Goal: Task Accomplishment & Management: Complete application form

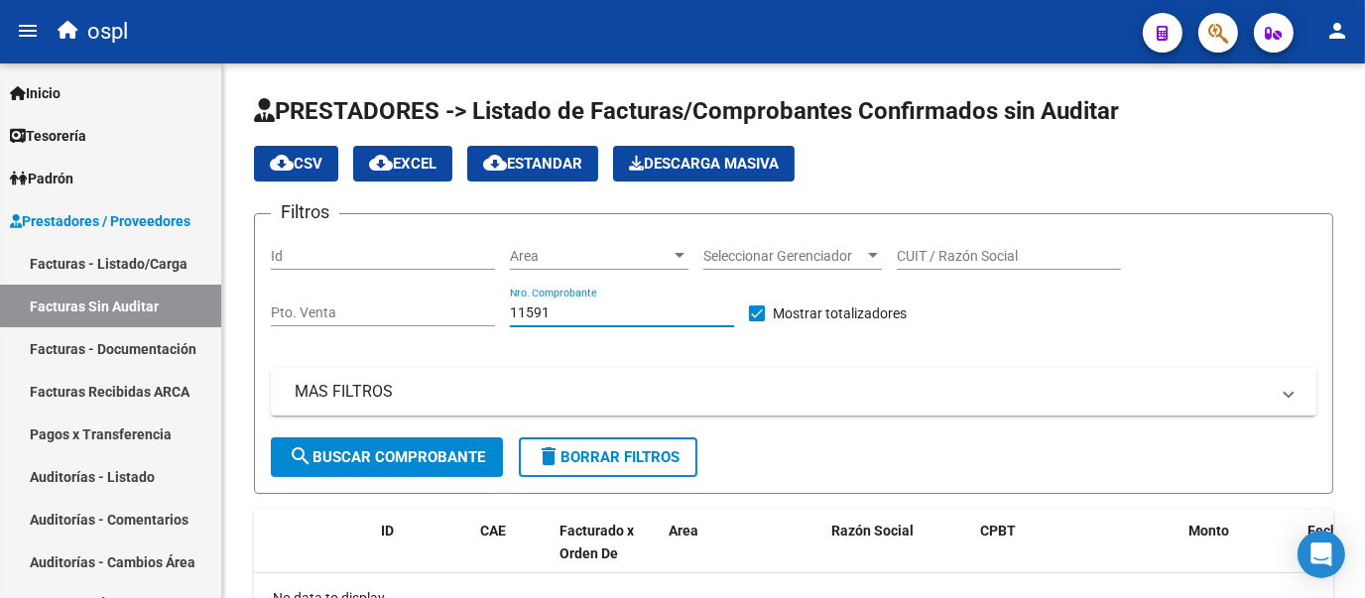
scroll to position [137, 0]
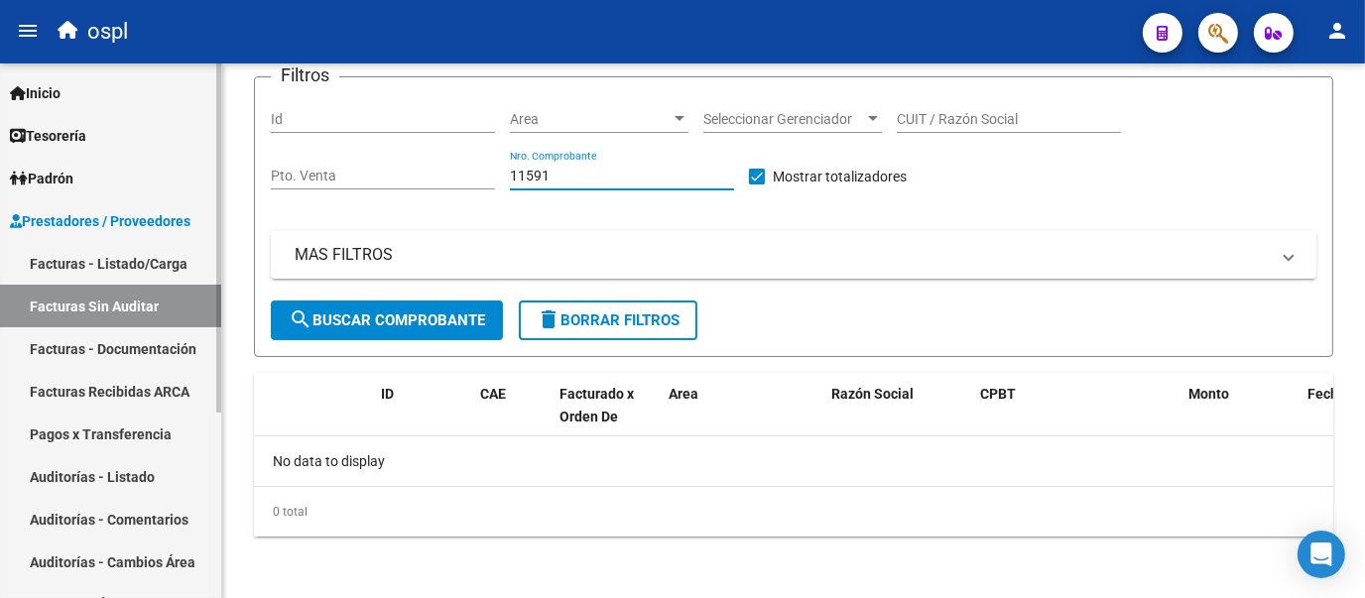
click at [138, 270] on link "Facturas - Listado/Carga" at bounding box center [110, 263] width 221 height 43
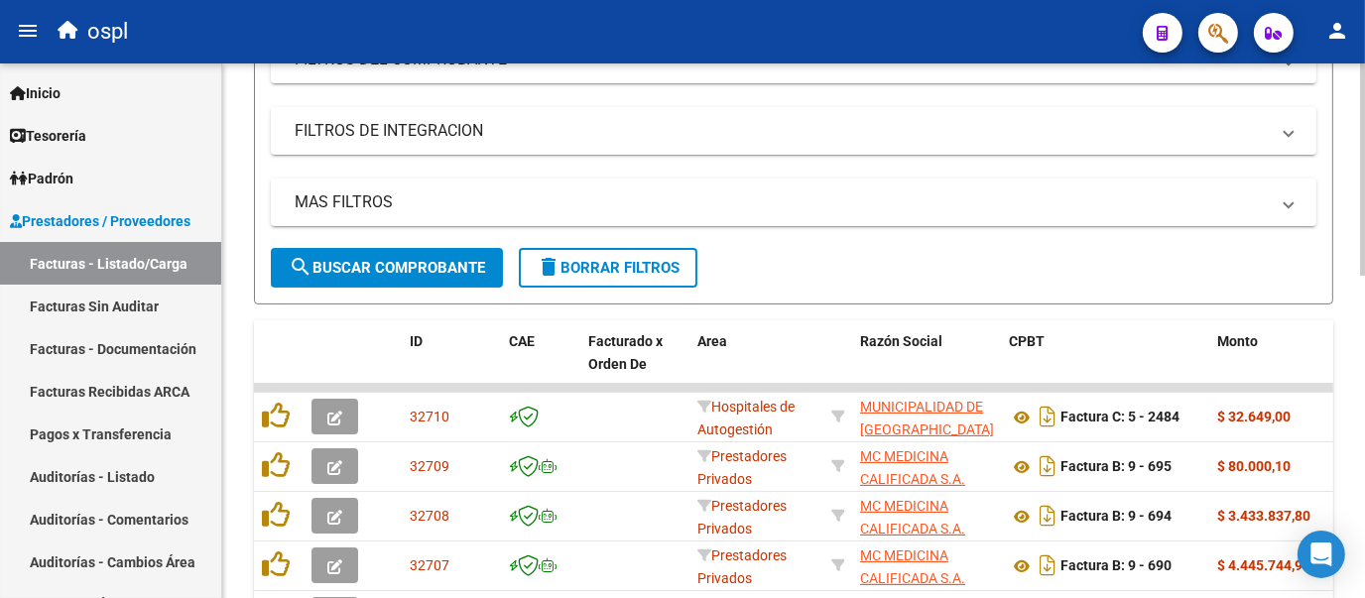
click at [1363, 355] on div at bounding box center [1362, 314] width 5 height 212
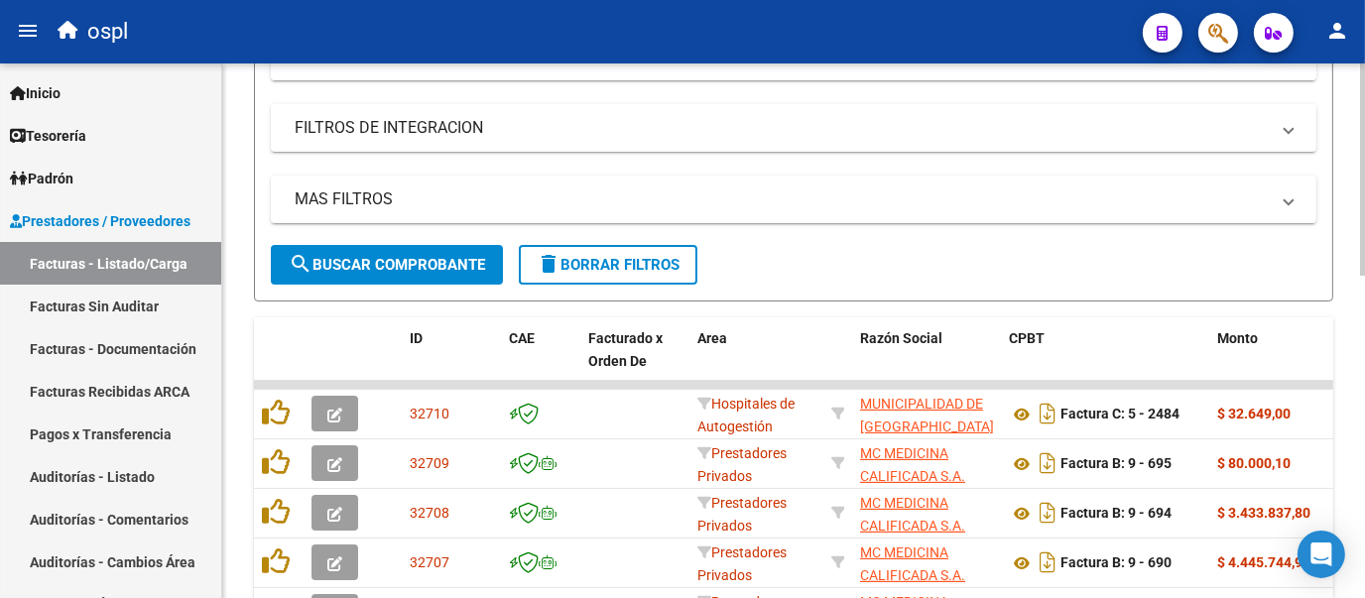
click at [834, 80] on mat-expansion-panel-header "FILTROS DEL COMPROBANTE" at bounding box center [793, 57] width 1045 height 48
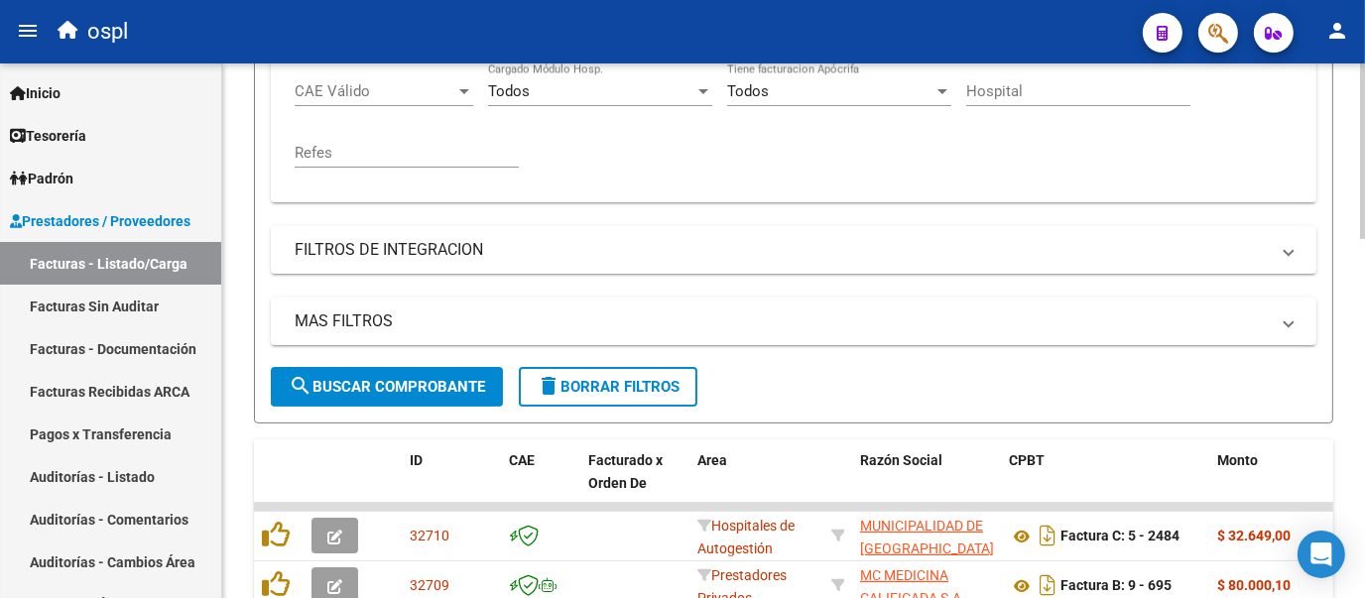
scroll to position [493, 0]
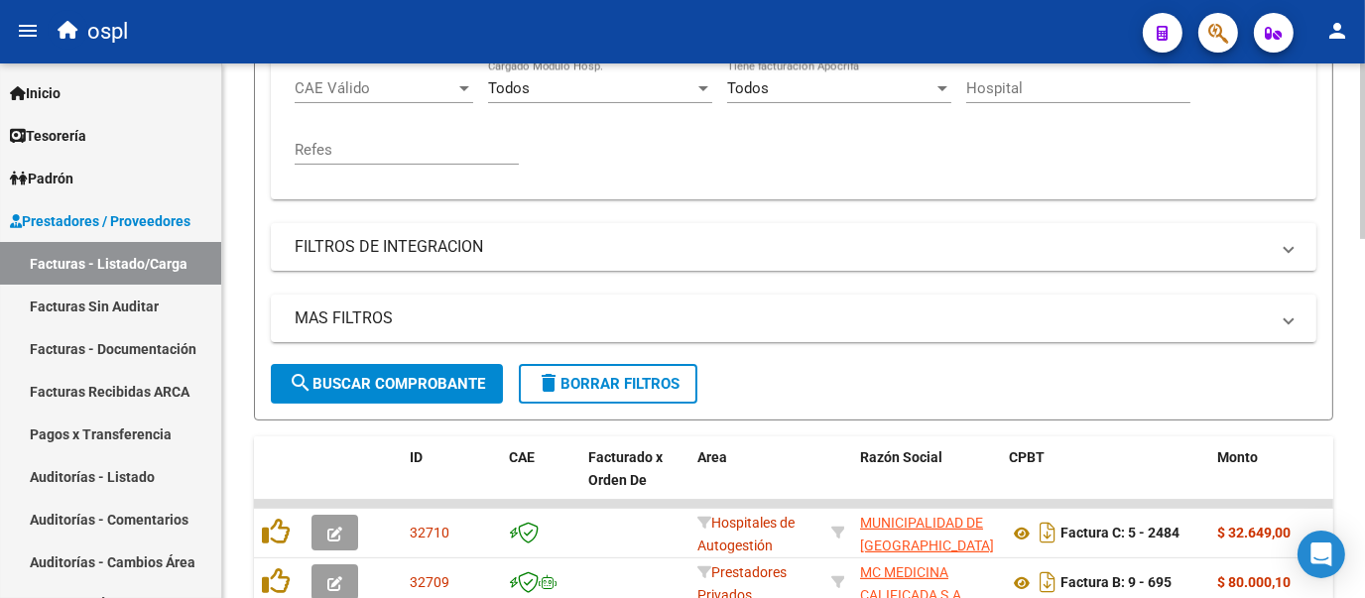
click at [1363, 278] on div at bounding box center [1362, 325] width 5 height 176
click at [889, 37] on input "Nro. Comprobante" at bounding box center [885, 28] width 224 height 18
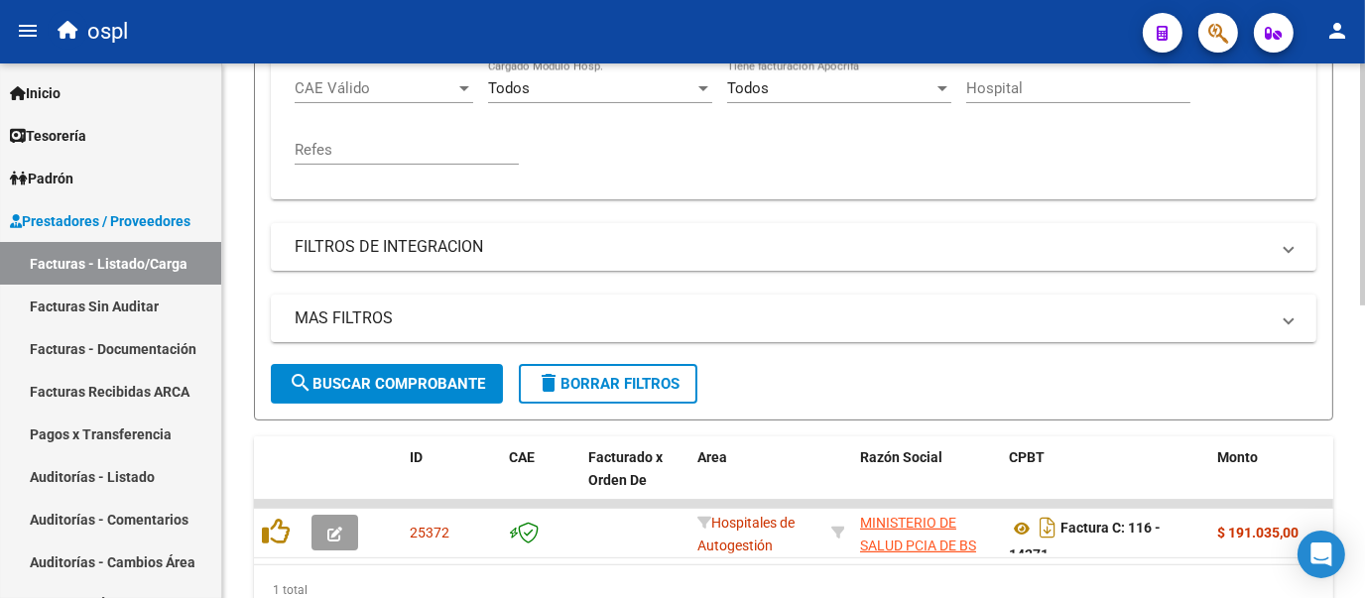
scroll to position [499, 0]
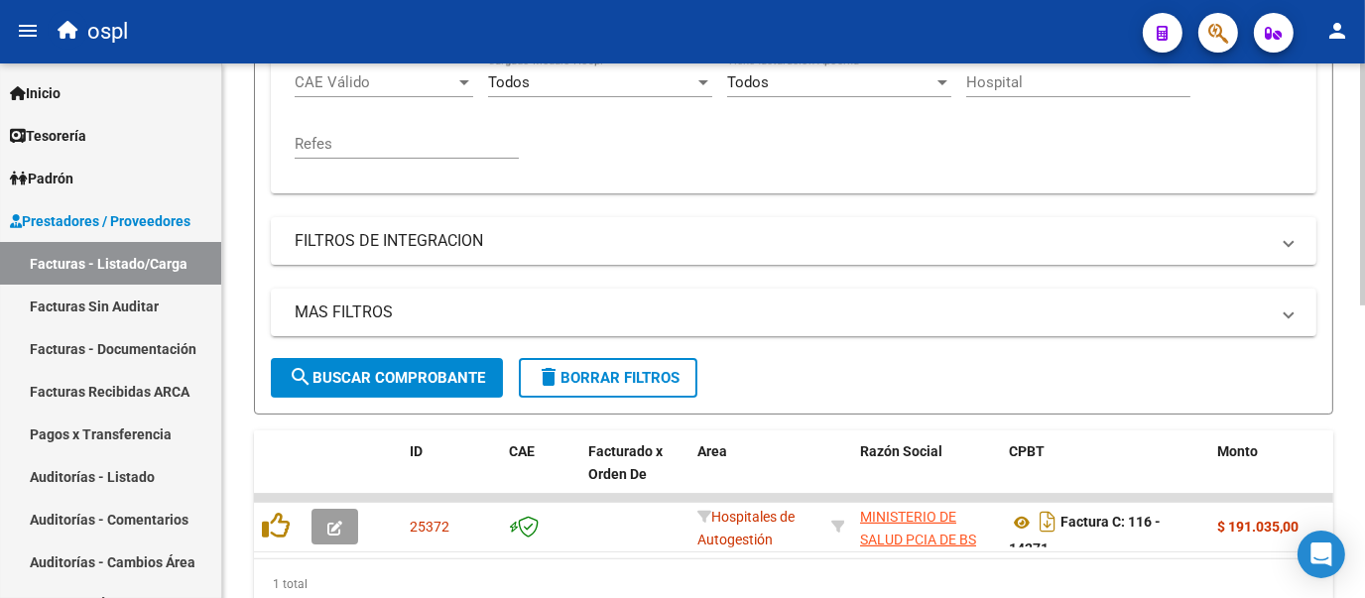
click at [1363, 355] on div at bounding box center [1362, 438] width 5 height 242
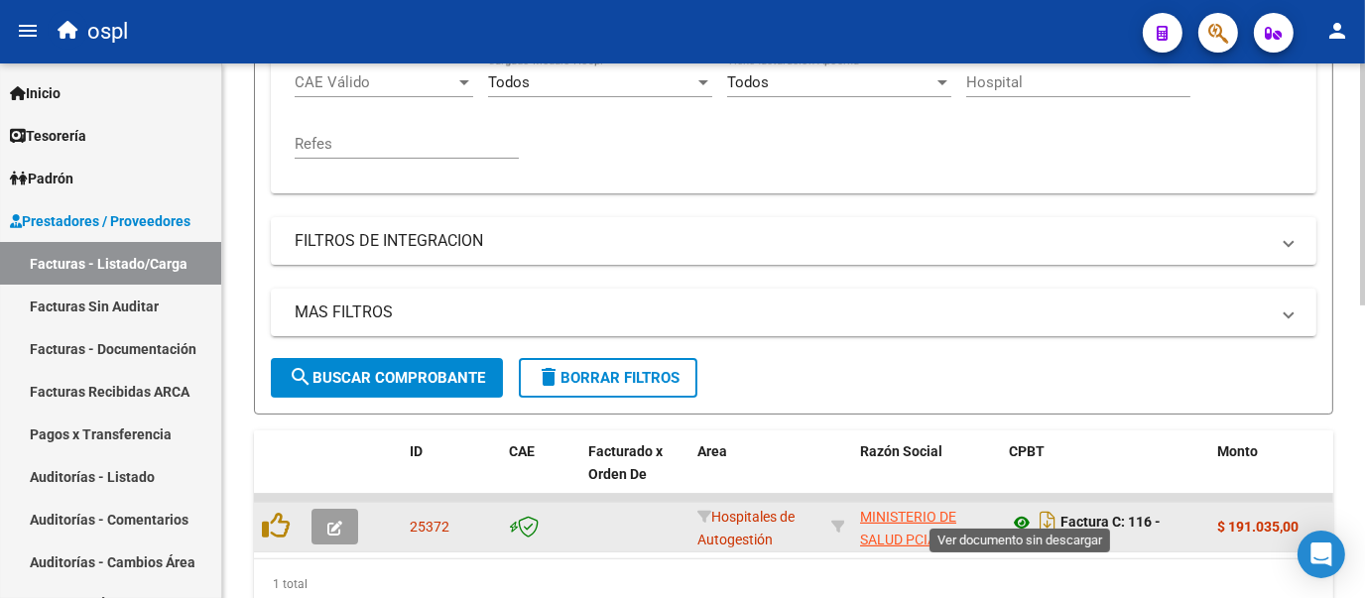
click at [1016, 535] on icon at bounding box center [1022, 523] width 26 height 24
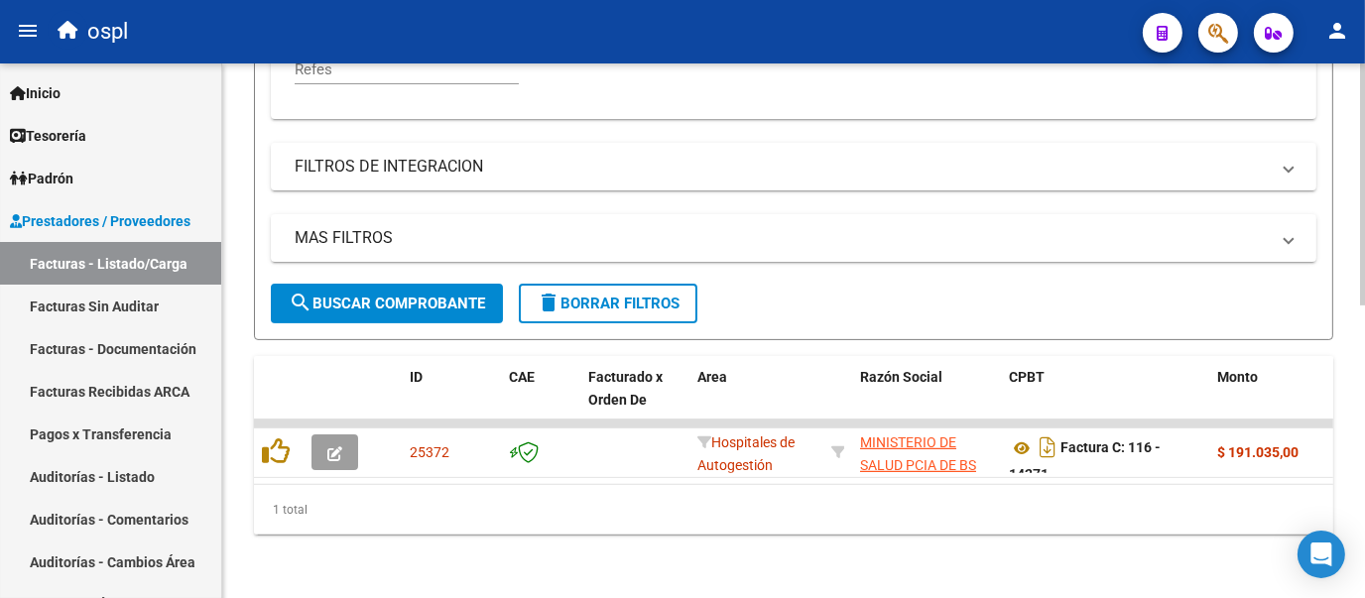
click at [1363, 373] on div at bounding box center [1362, 477] width 5 height 242
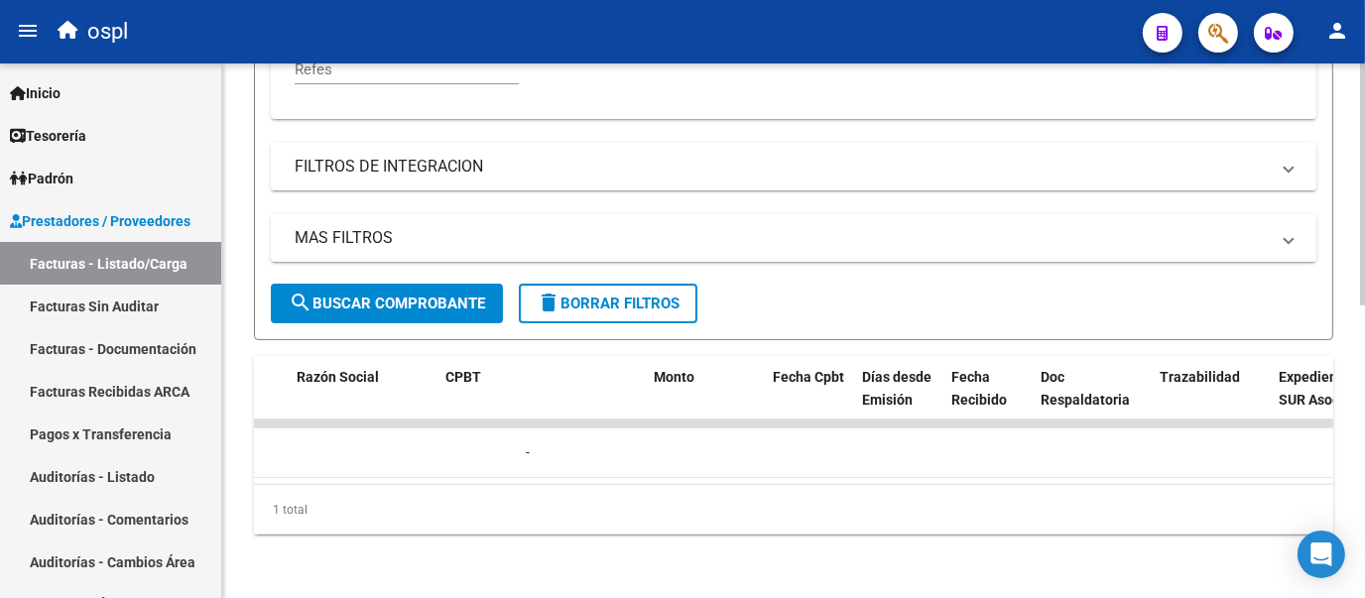
scroll to position [0, 0]
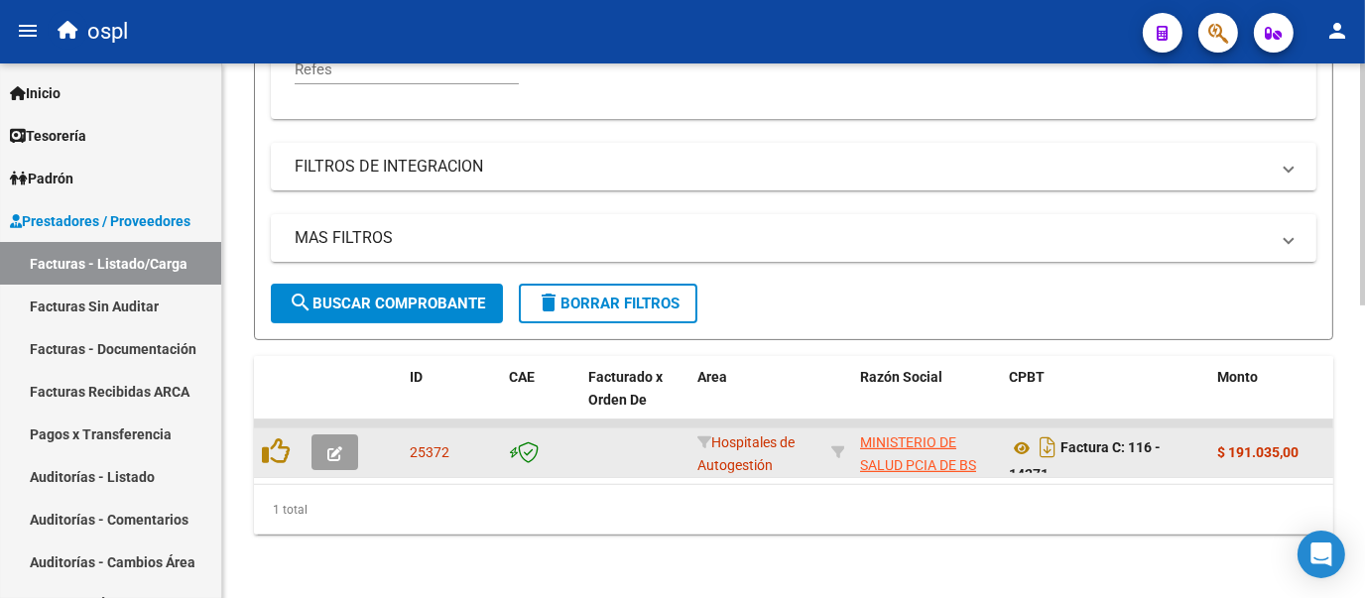
click at [327, 470] on button "button" at bounding box center [334, 452] width 47 height 36
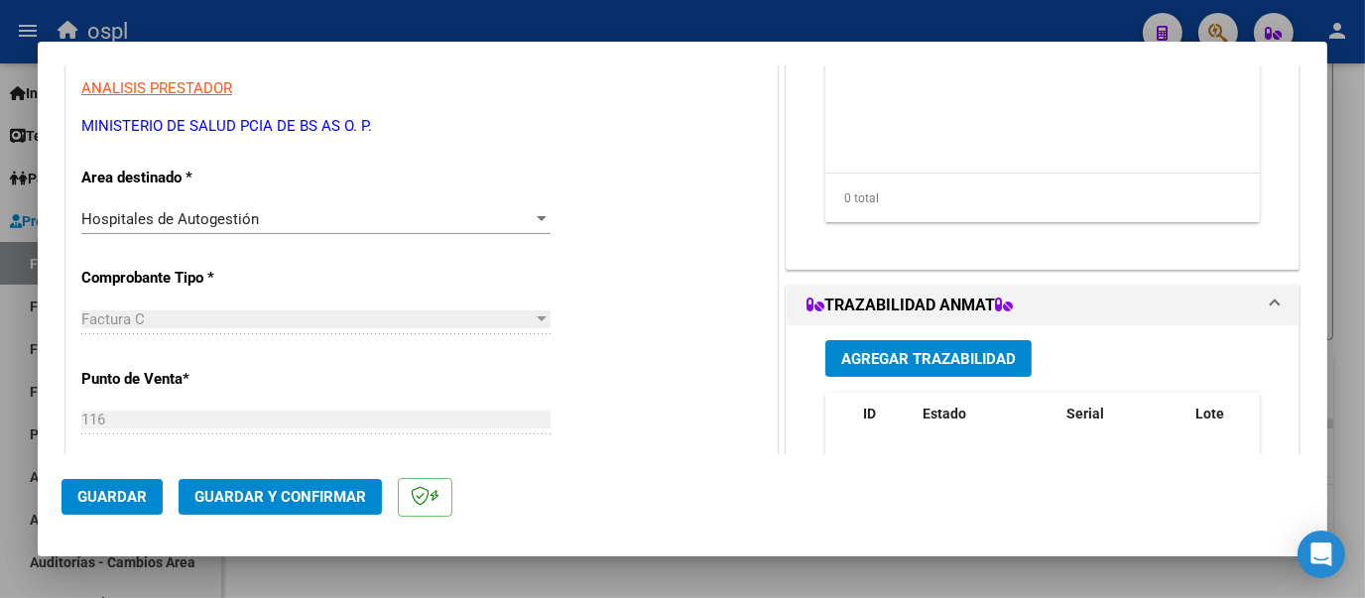
scroll to position [337, 0]
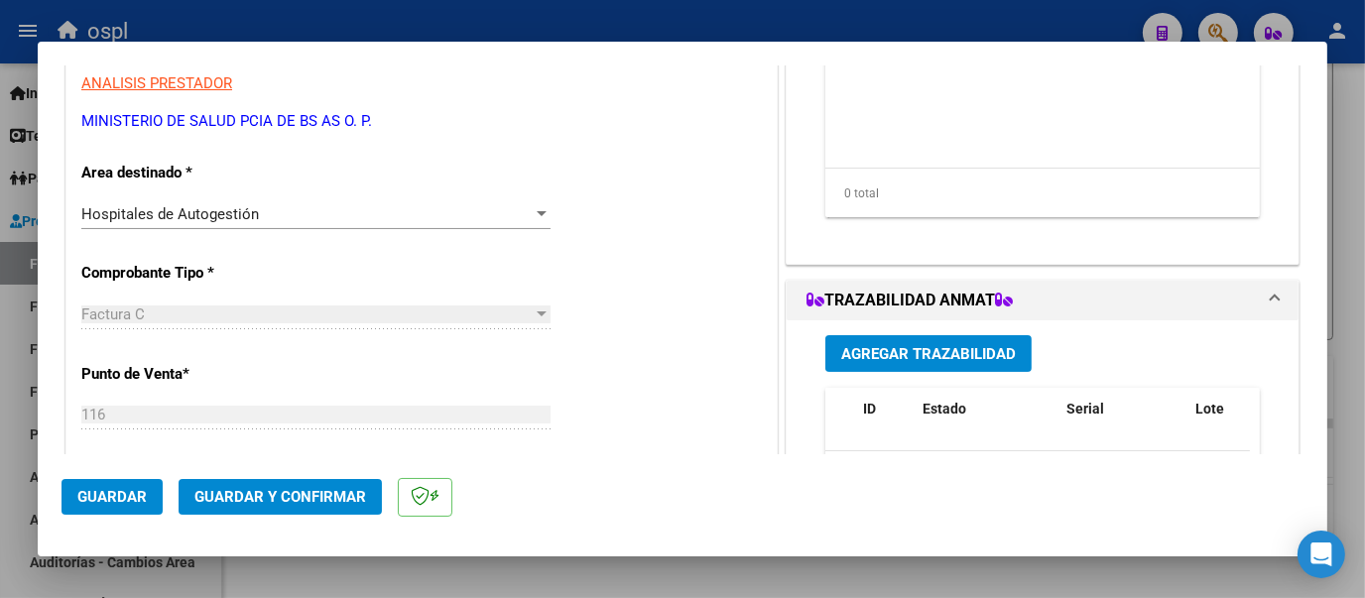
click at [530, 221] on div "Hospitales de Autogestión" at bounding box center [315, 214] width 469 height 18
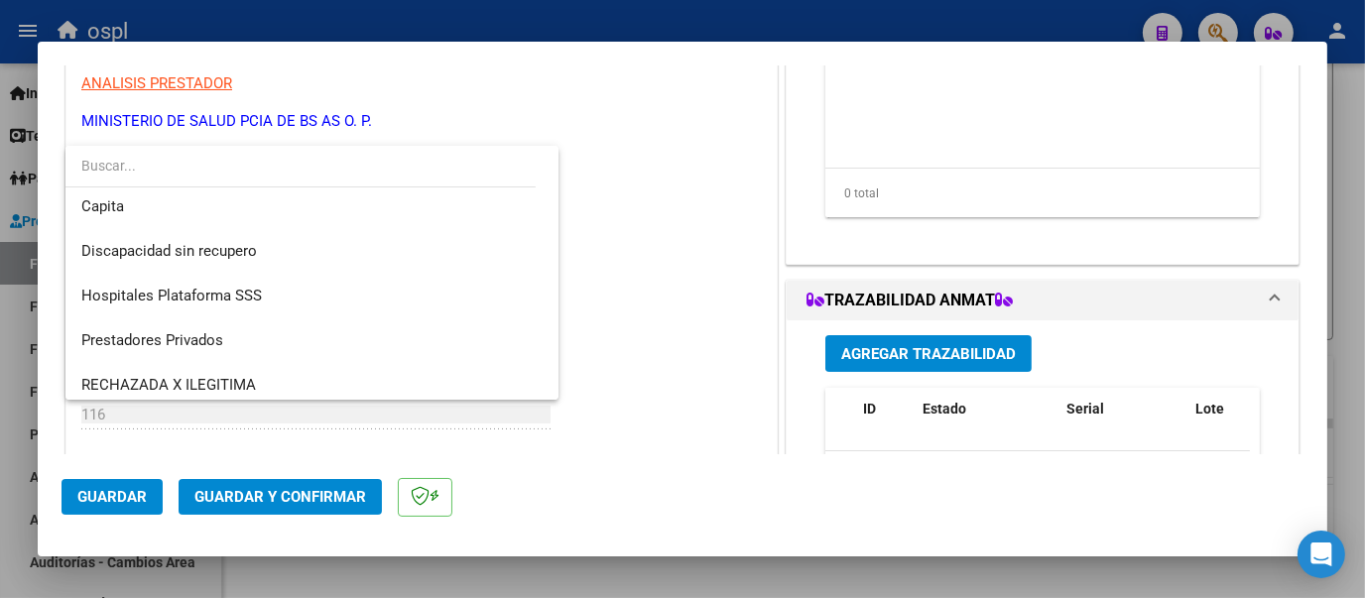
scroll to position [236, 0]
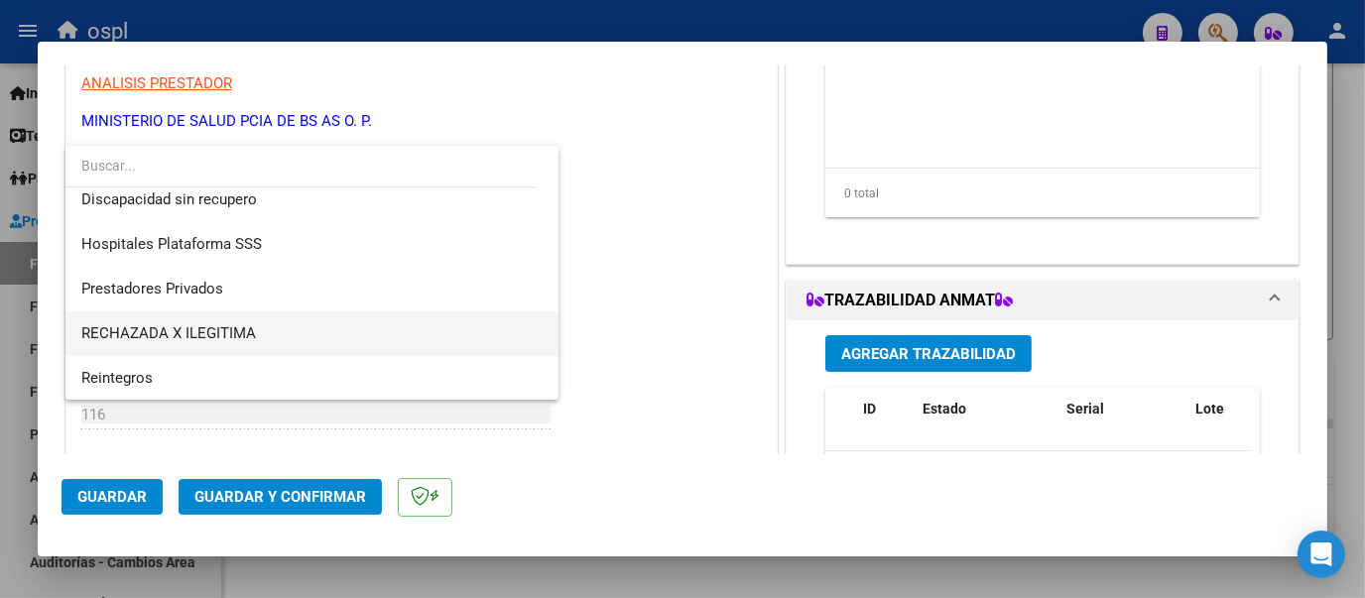
click at [312, 327] on span "RECHAZADA X ILEGITIMA" at bounding box center [311, 333] width 461 height 45
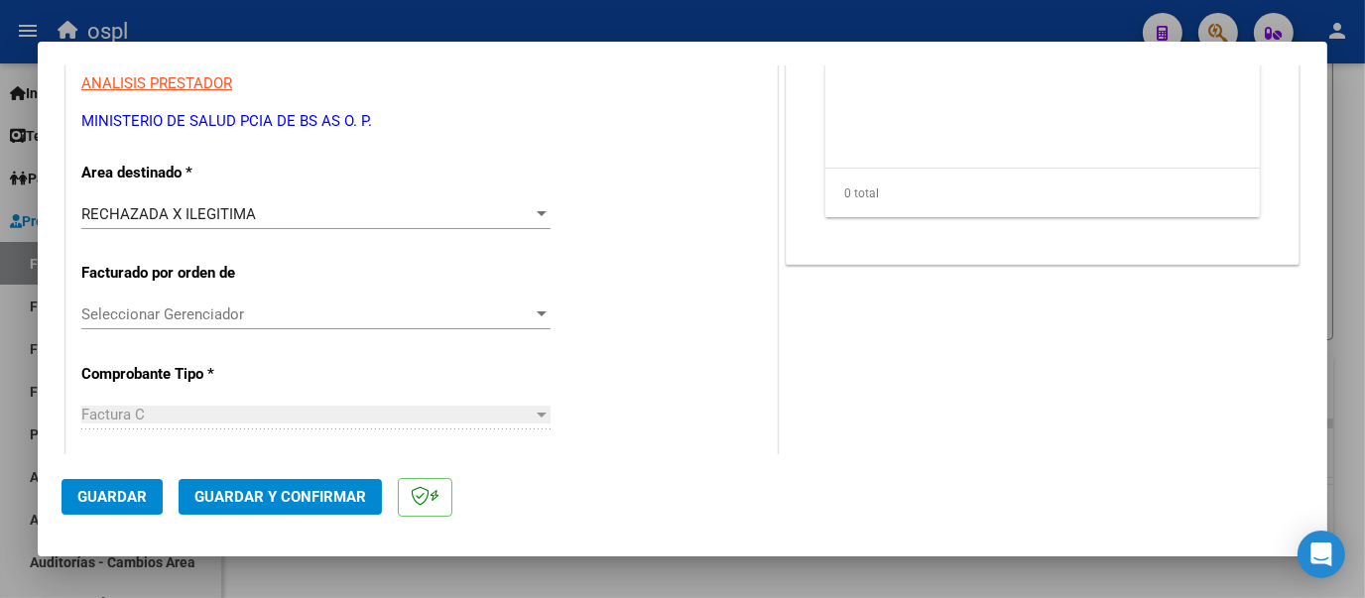
click at [293, 485] on button "Guardar y Confirmar" at bounding box center [280, 497] width 203 height 36
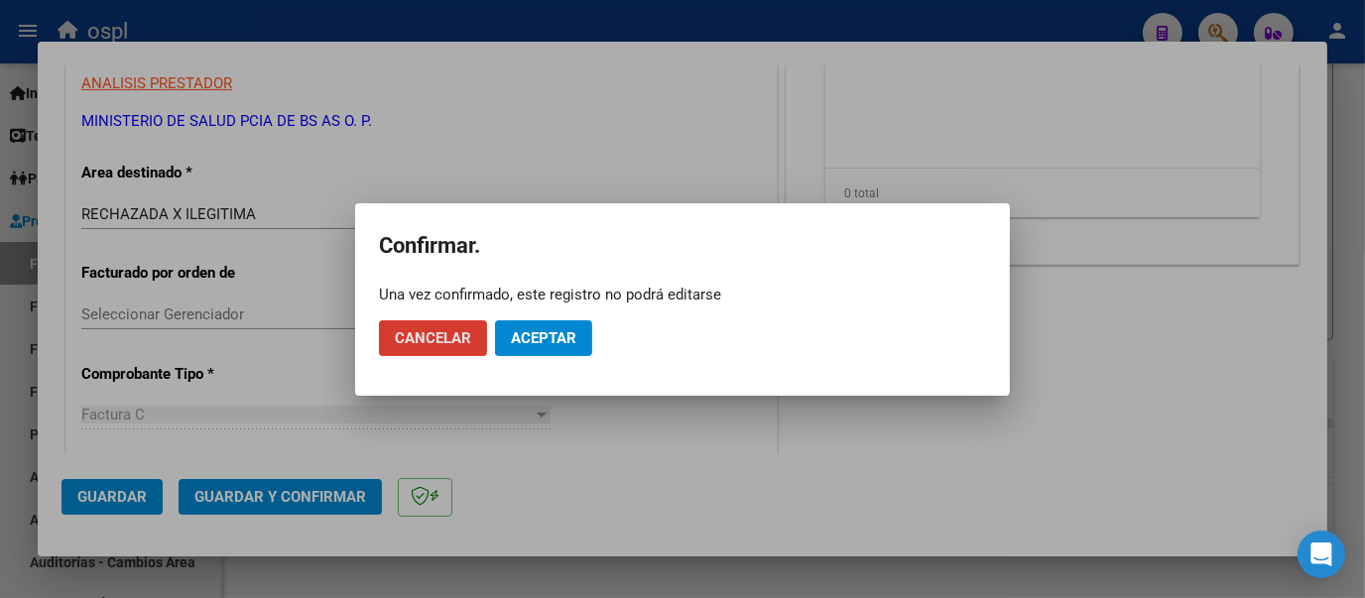
click at [548, 338] on span "Aceptar" at bounding box center [543, 338] width 65 height 18
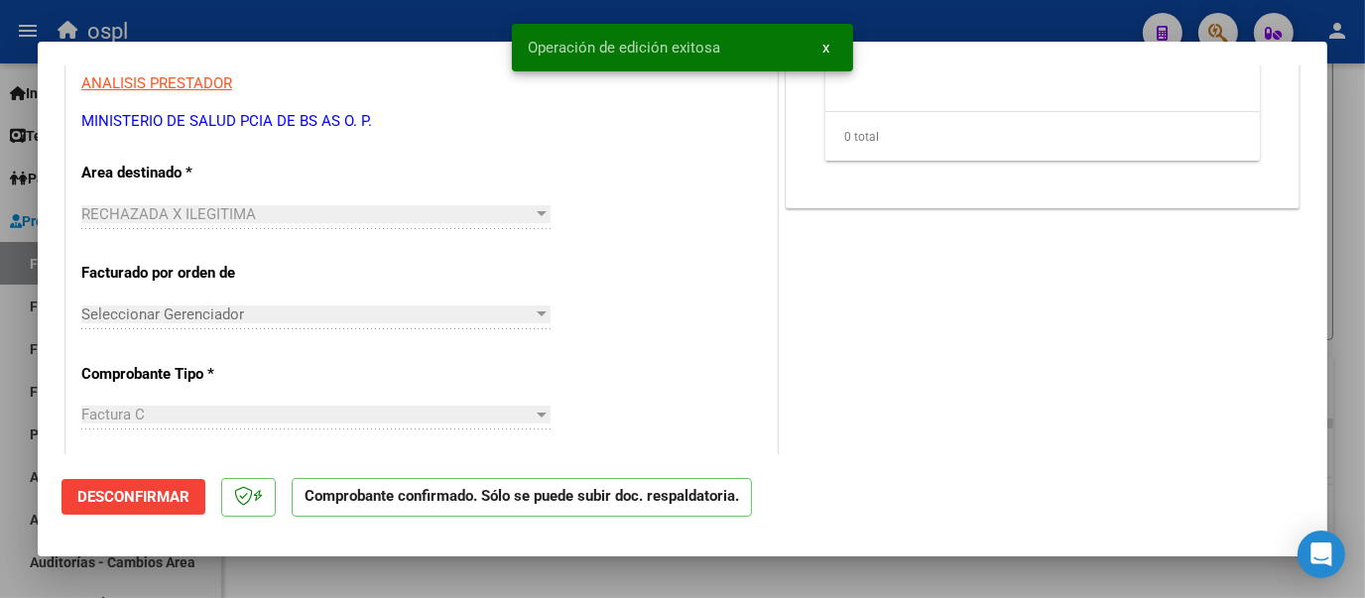
click at [434, 15] on div at bounding box center [682, 299] width 1365 height 598
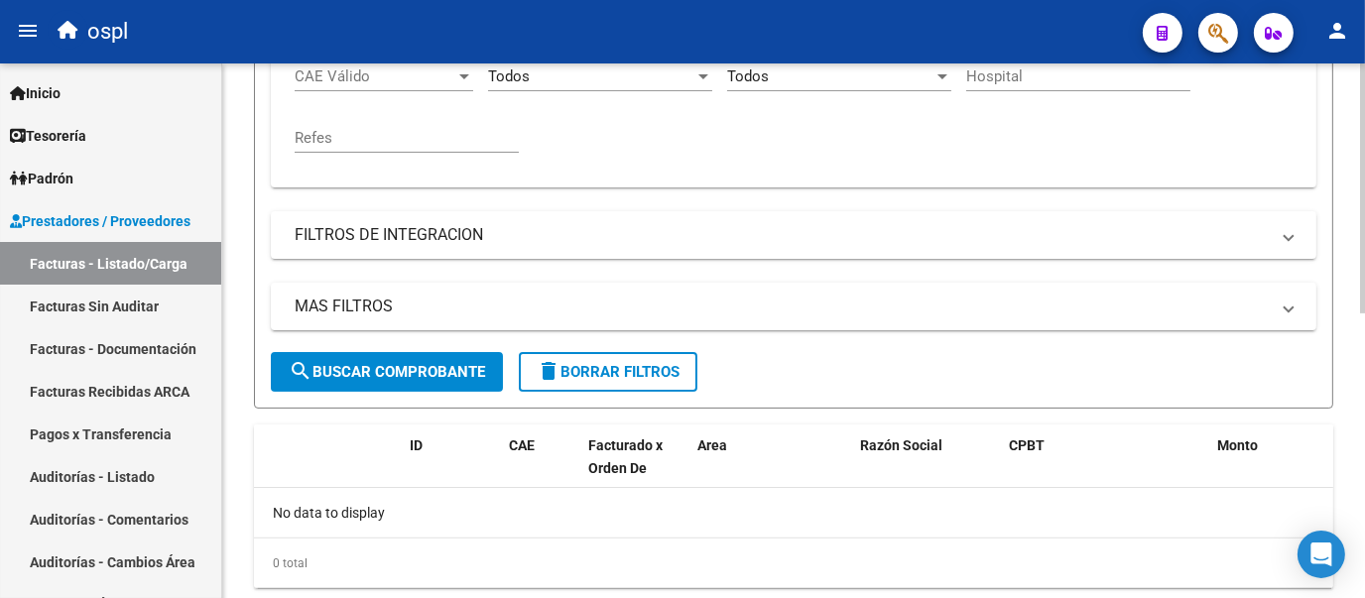
scroll to position [496, 0]
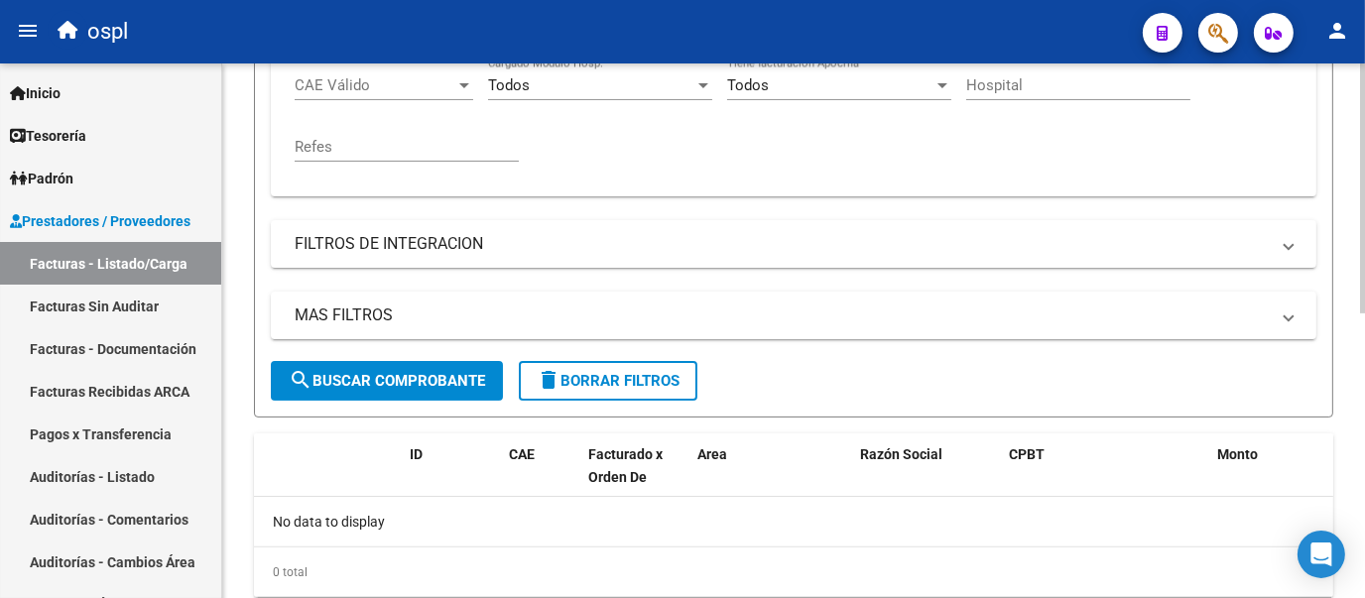
click at [1360, 344] on div at bounding box center [1362, 441] width 5 height 250
click at [836, 34] on input "14271" at bounding box center [885, 25] width 224 height 18
click at [392, 390] on span "search Buscar Comprobante" at bounding box center [387, 381] width 196 height 18
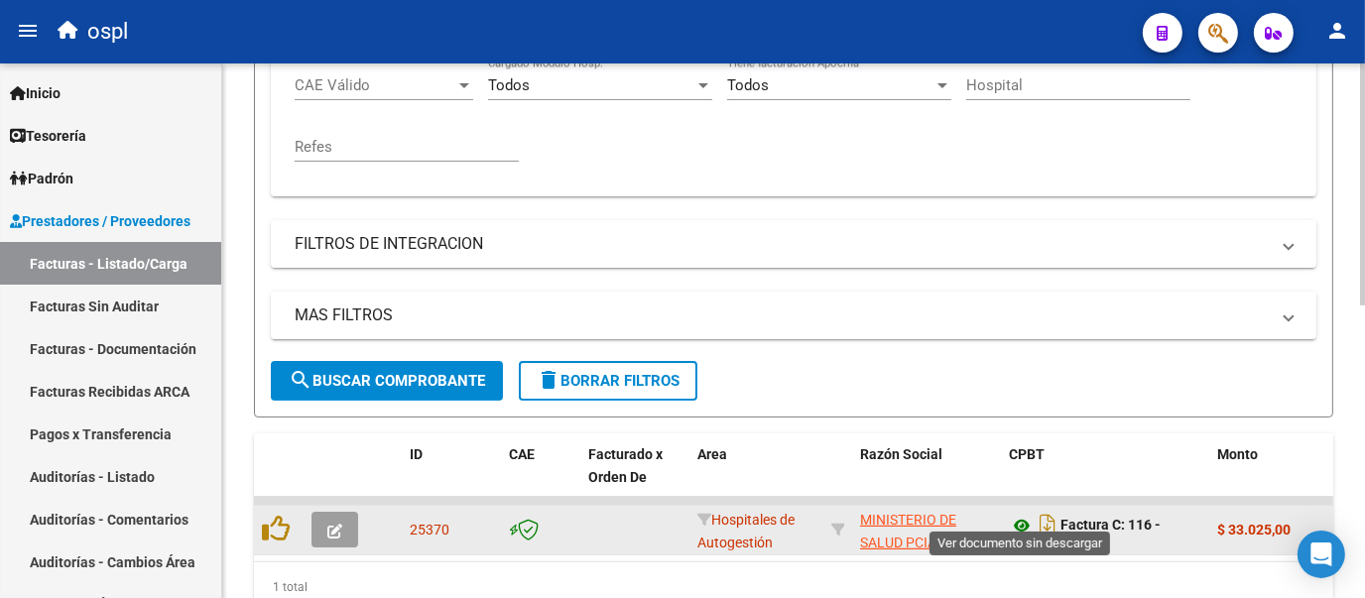
click at [1018, 538] on icon at bounding box center [1022, 526] width 26 height 24
click at [328, 539] on icon "button" at bounding box center [334, 531] width 15 height 15
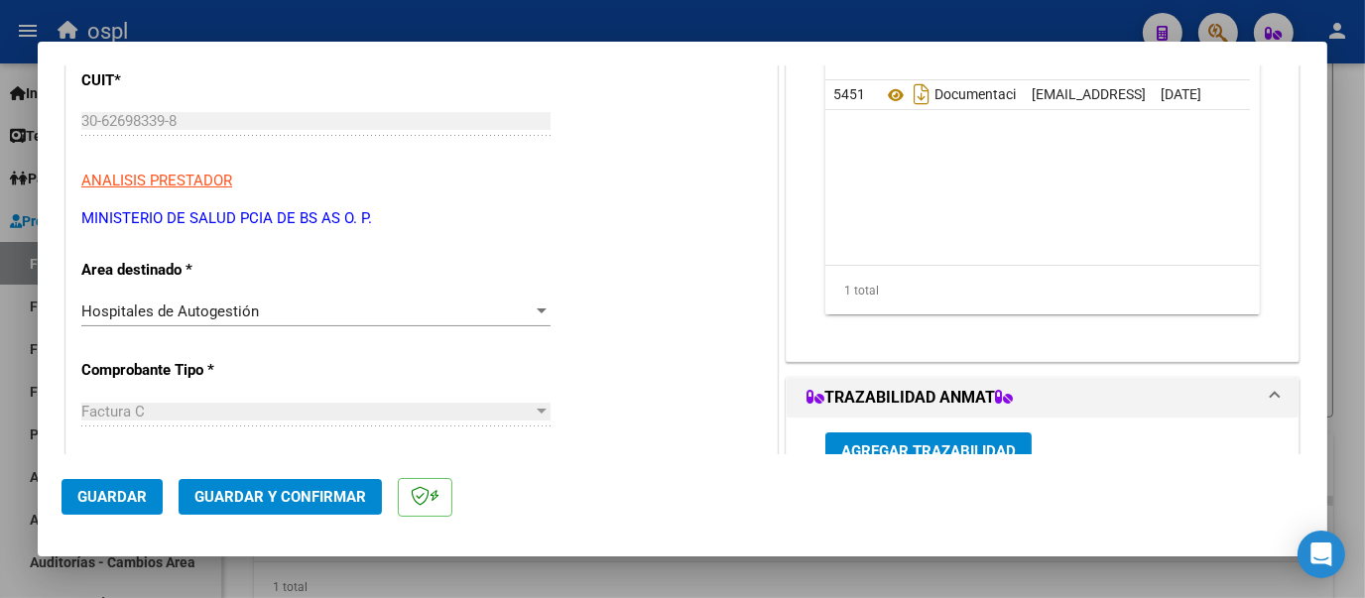
scroll to position [245, 0]
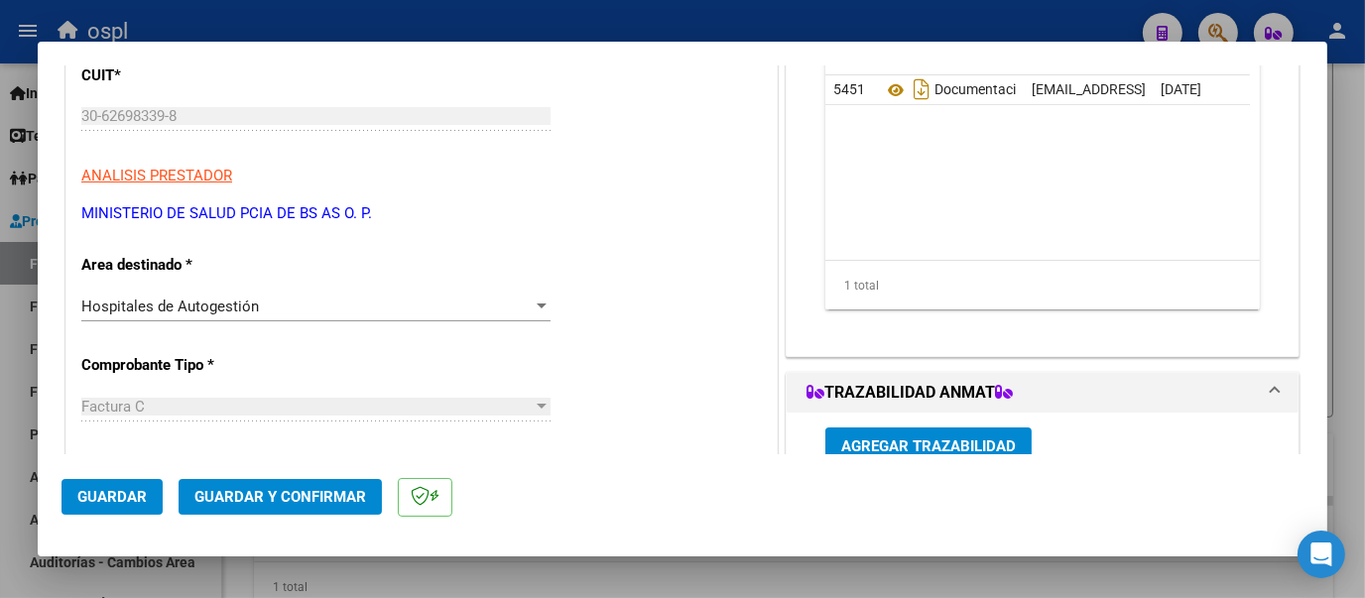
click at [537, 305] on div at bounding box center [542, 305] width 10 height 5
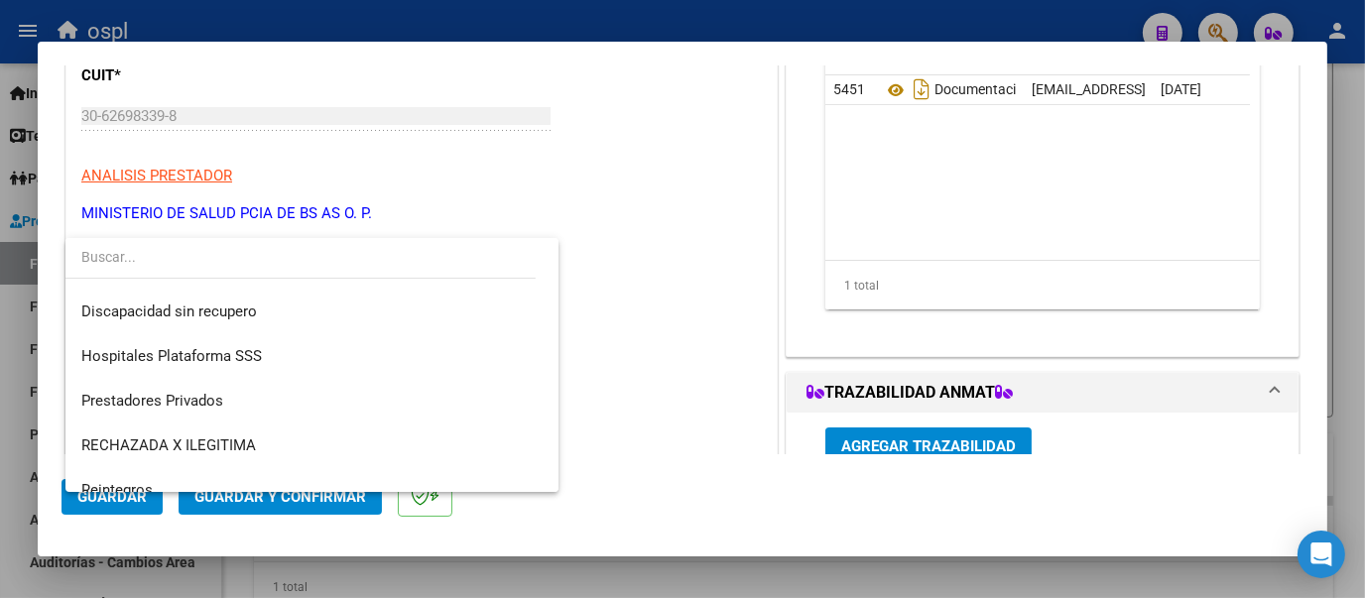
scroll to position [236, 0]
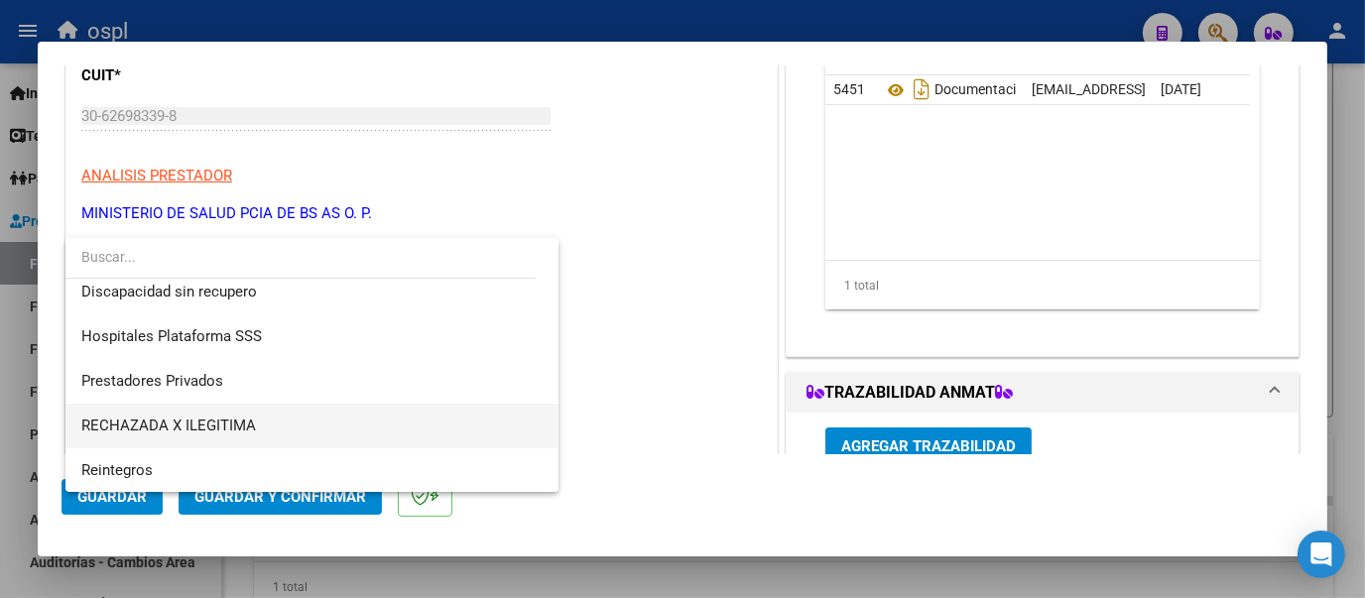
click at [286, 412] on span "RECHAZADA X ILEGITIMA" at bounding box center [311, 426] width 461 height 45
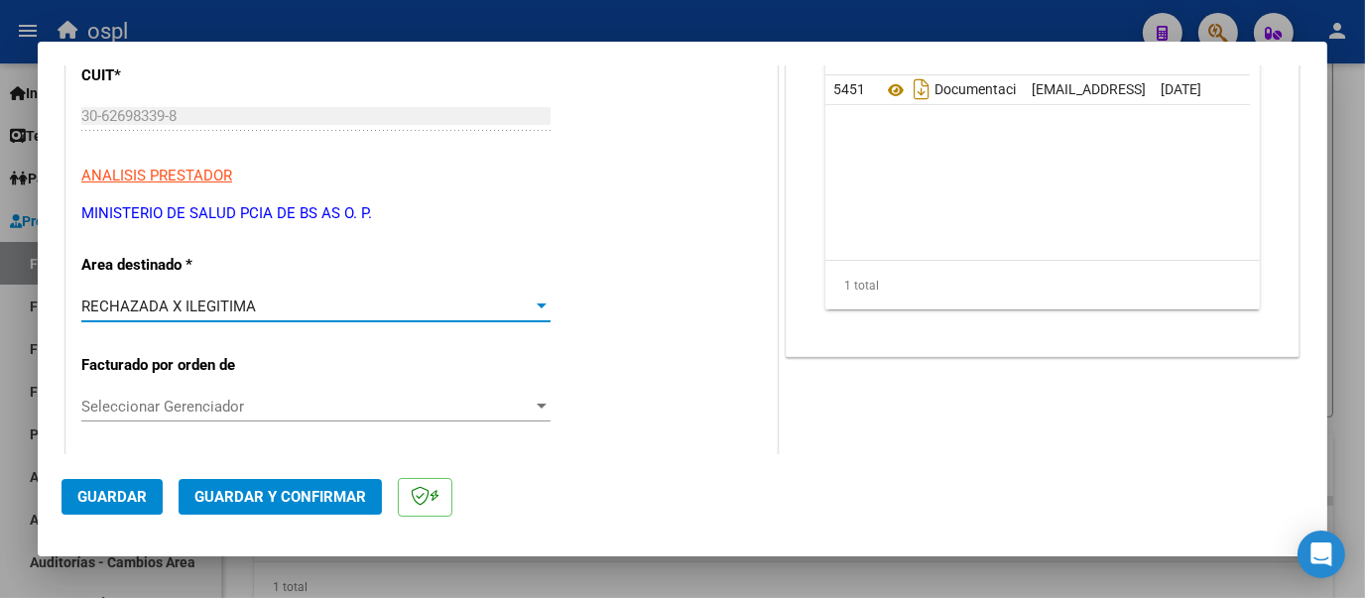
click at [277, 493] on span "Guardar y Confirmar" at bounding box center [280, 497] width 172 height 18
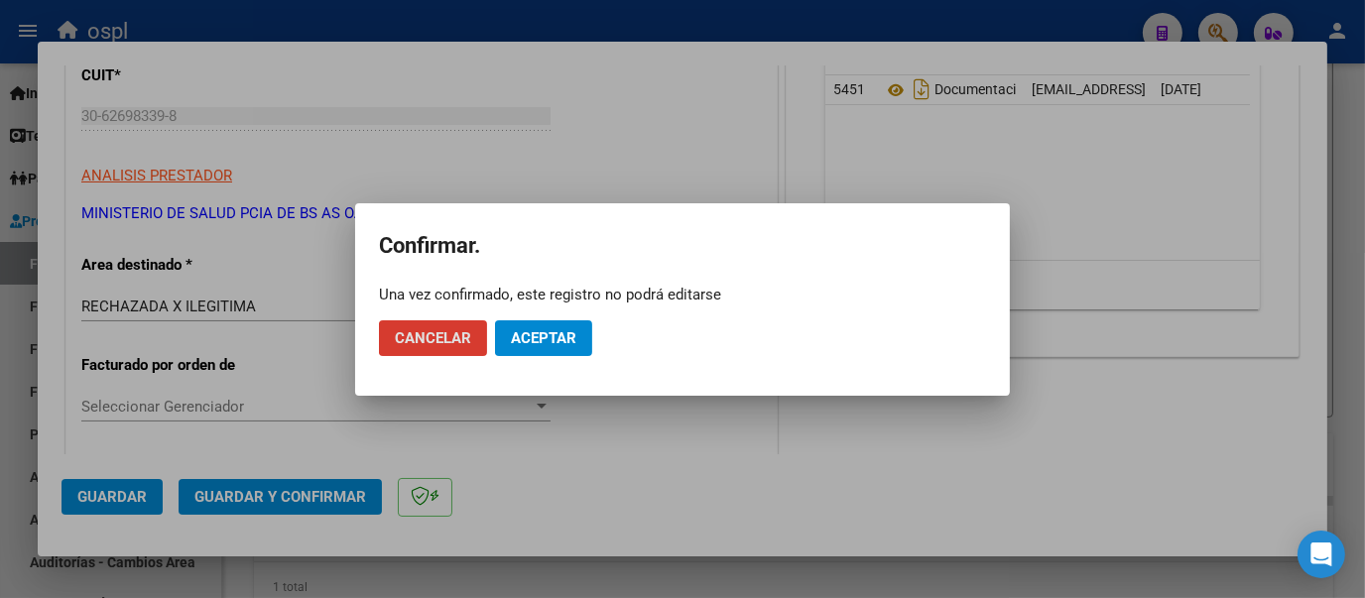
click at [563, 329] on span "Aceptar" at bounding box center [543, 338] width 65 height 18
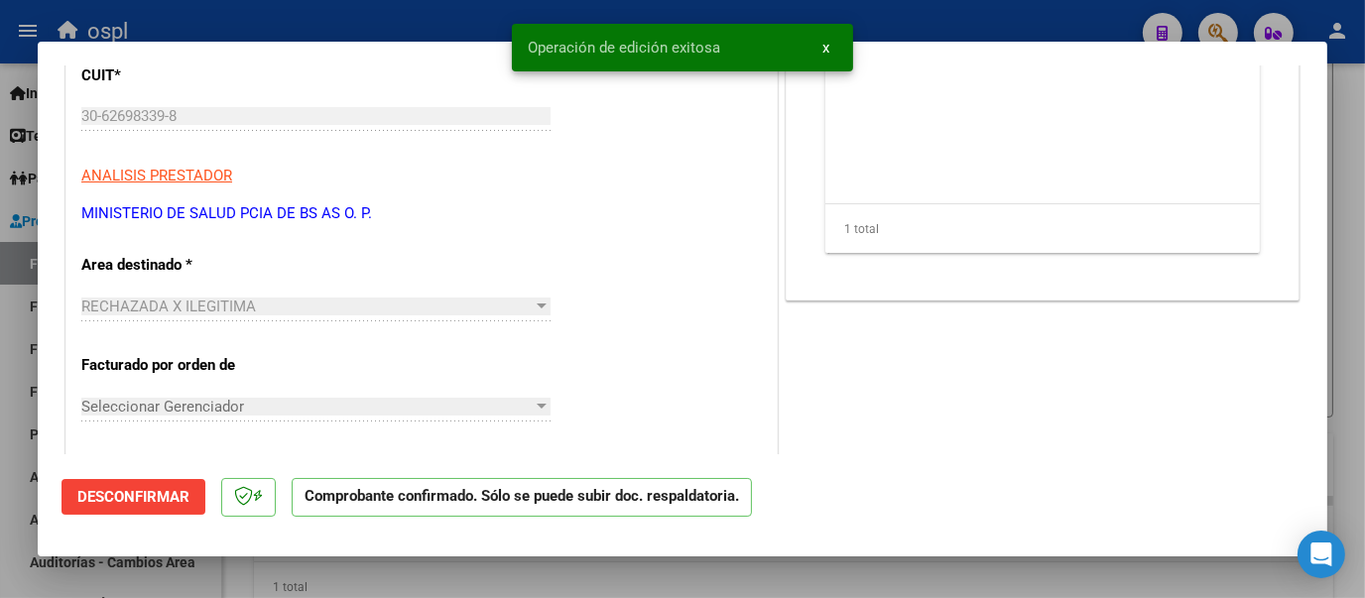
click at [447, 17] on div at bounding box center [682, 299] width 1365 height 598
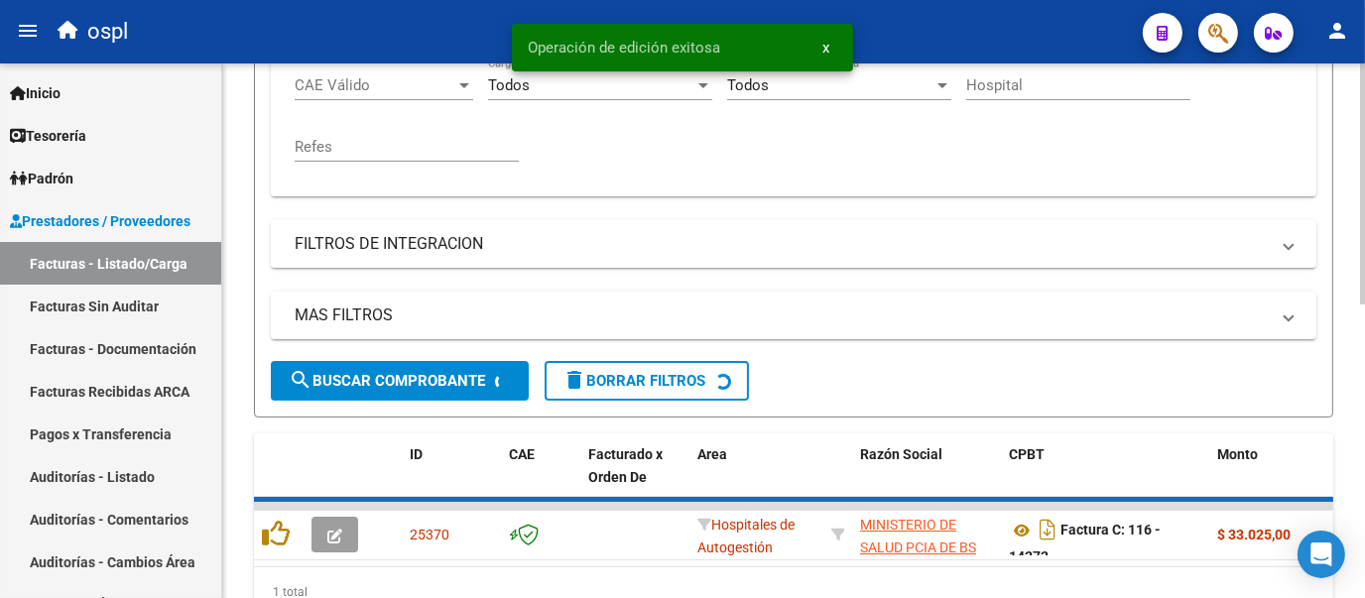
scroll to position [499, 0]
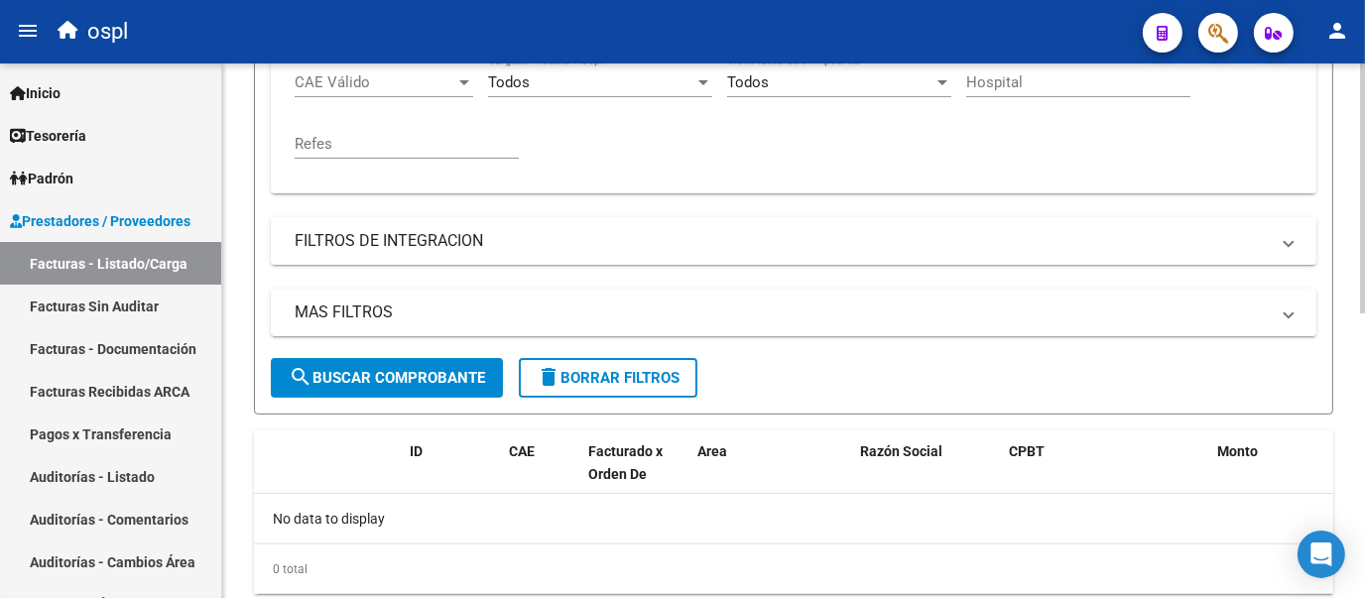
click at [827, 31] on input "14272" at bounding box center [885, 22] width 224 height 18
click at [415, 387] on span "search Buscar Comprobante" at bounding box center [387, 378] width 196 height 18
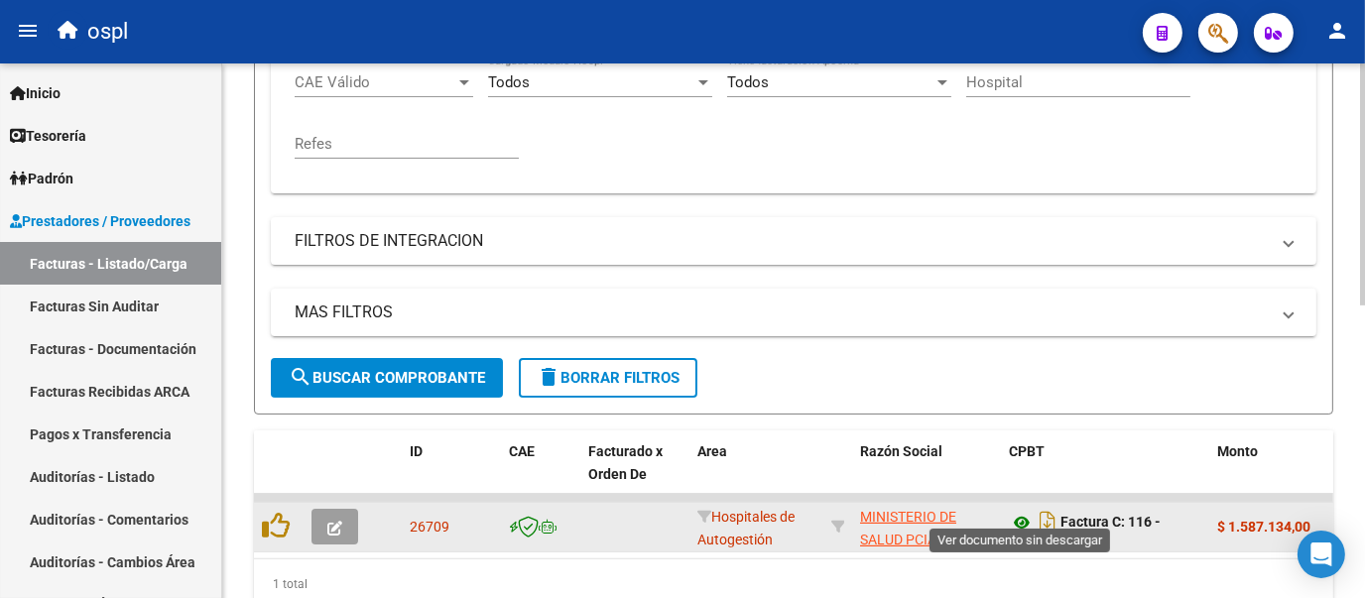
click at [1025, 535] on icon at bounding box center [1022, 523] width 26 height 24
click at [338, 536] on icon "button" at bounding box center [334, 528] width 15 height 15
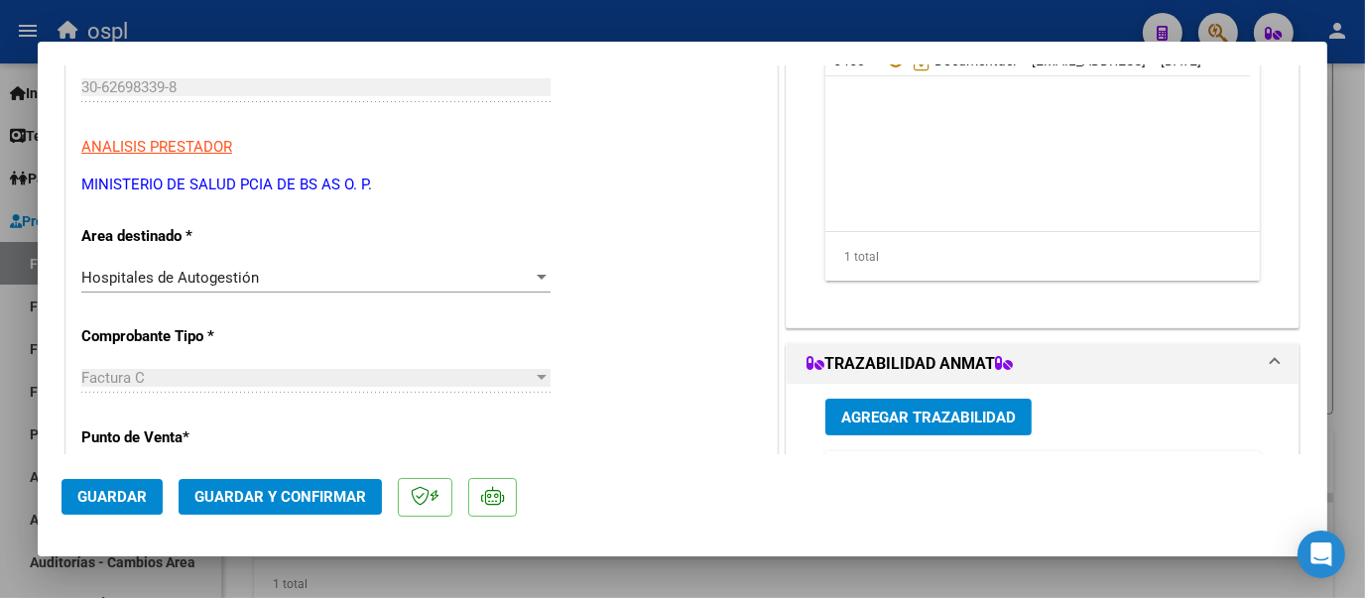
scroll to position [284, 0]
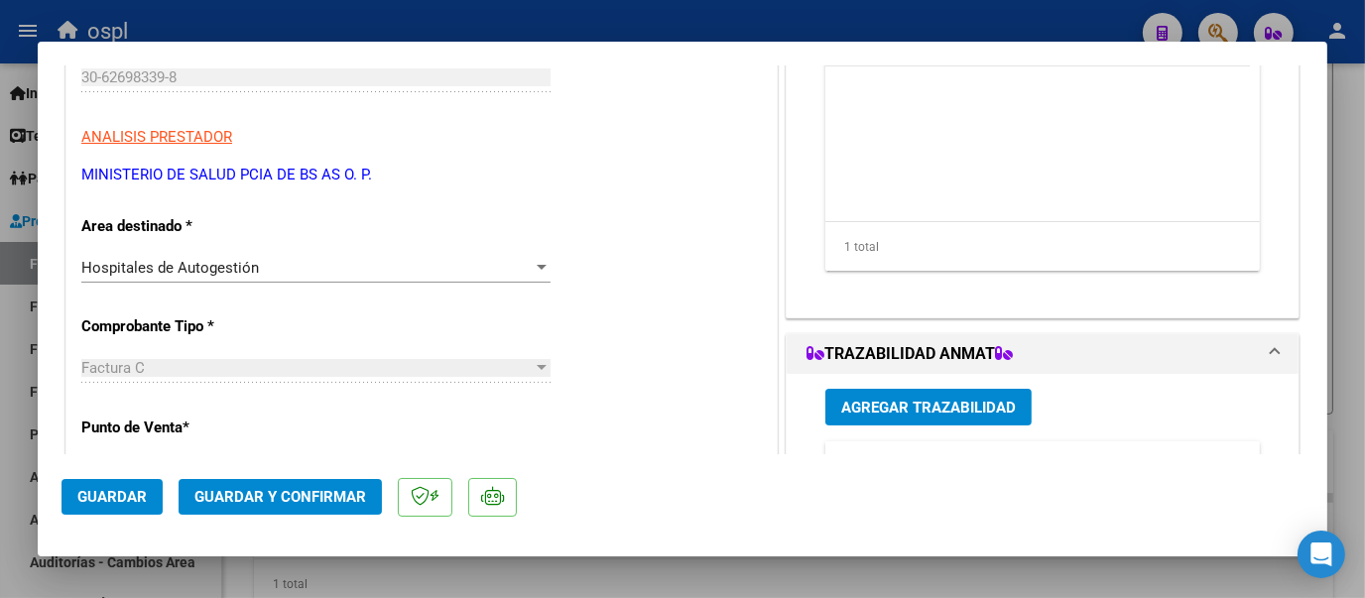
click at [524, 267] on div "Hospitales de Autogestión" at bounding box center [306, 268] width 451 height 18
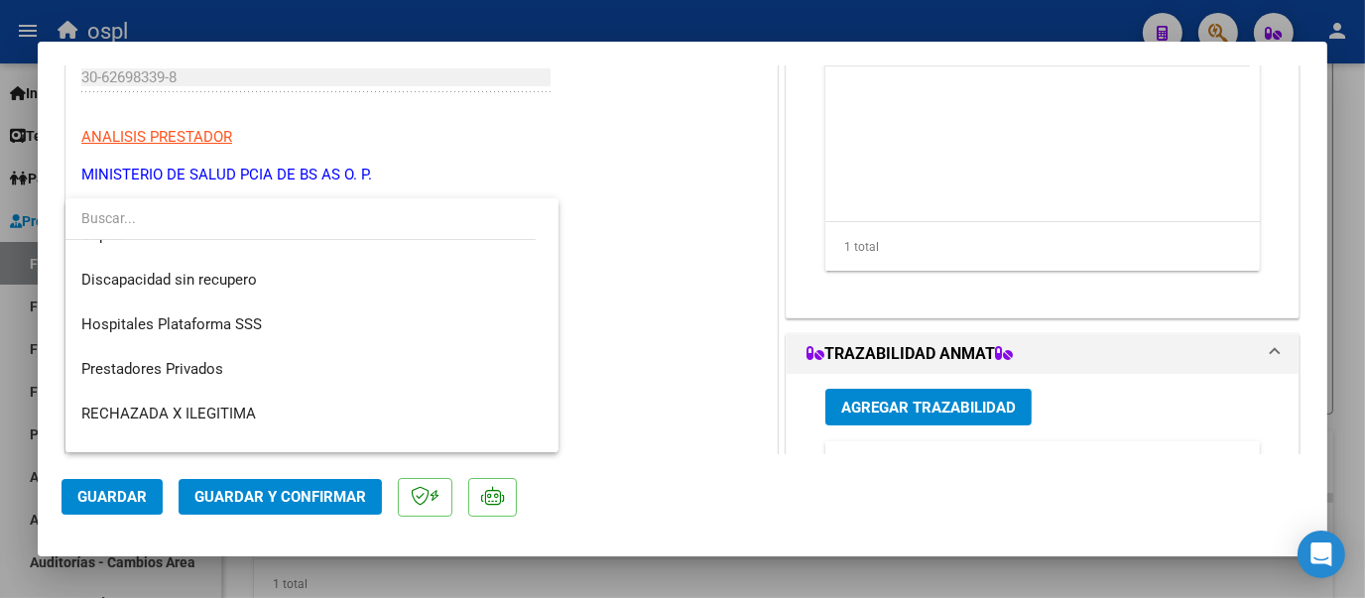
scroll to position [236, 0]
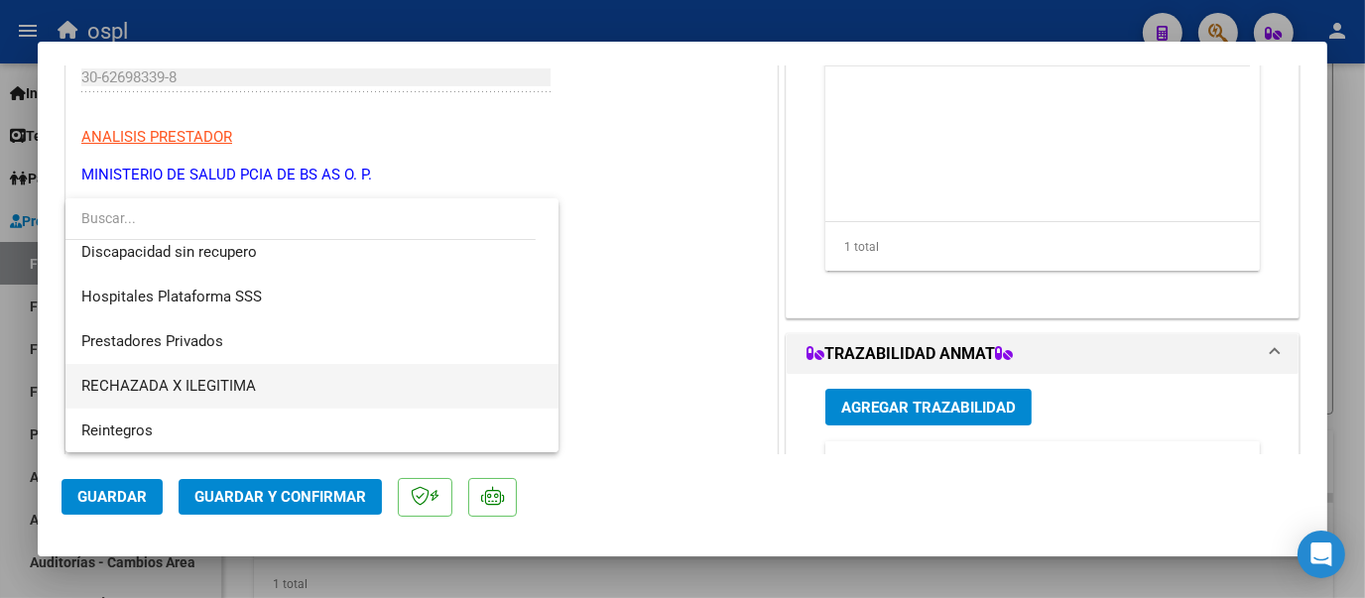
click at [295, 385] on span "RECHAZADA X ILEGITIMA" at bounding box center [311, 386] width 461 height 45
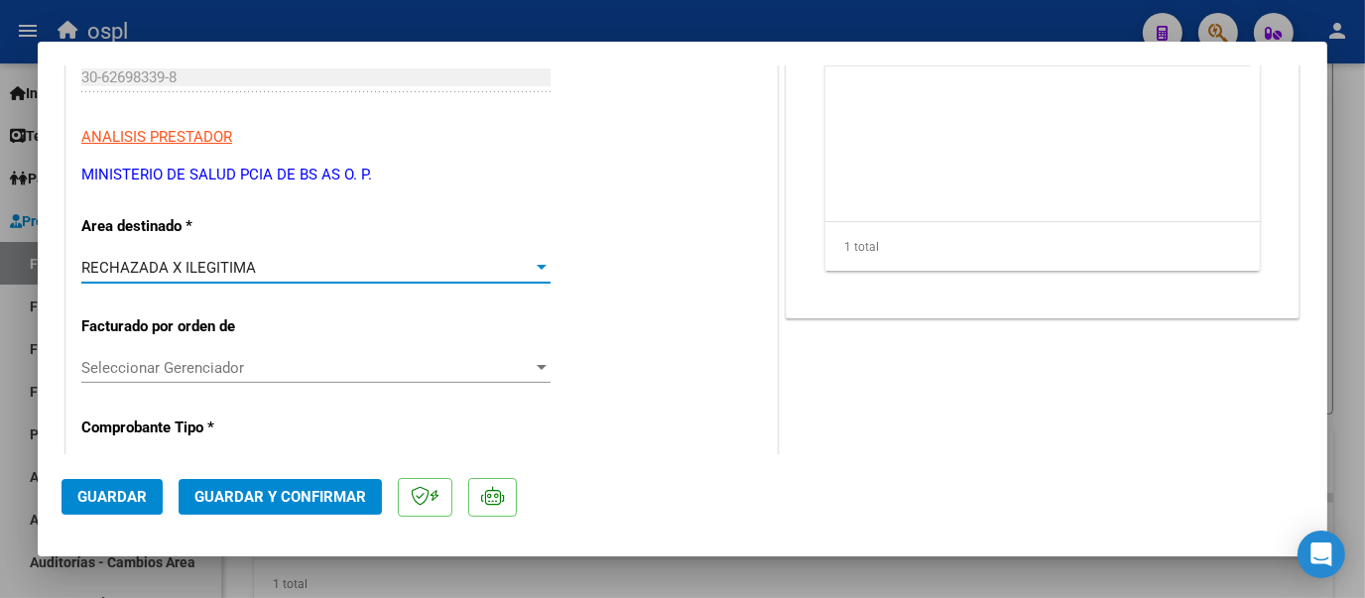
click at [289, 488] on span "Guardar y Confirmar" at bounding box center [280, 497] width 172 height 18
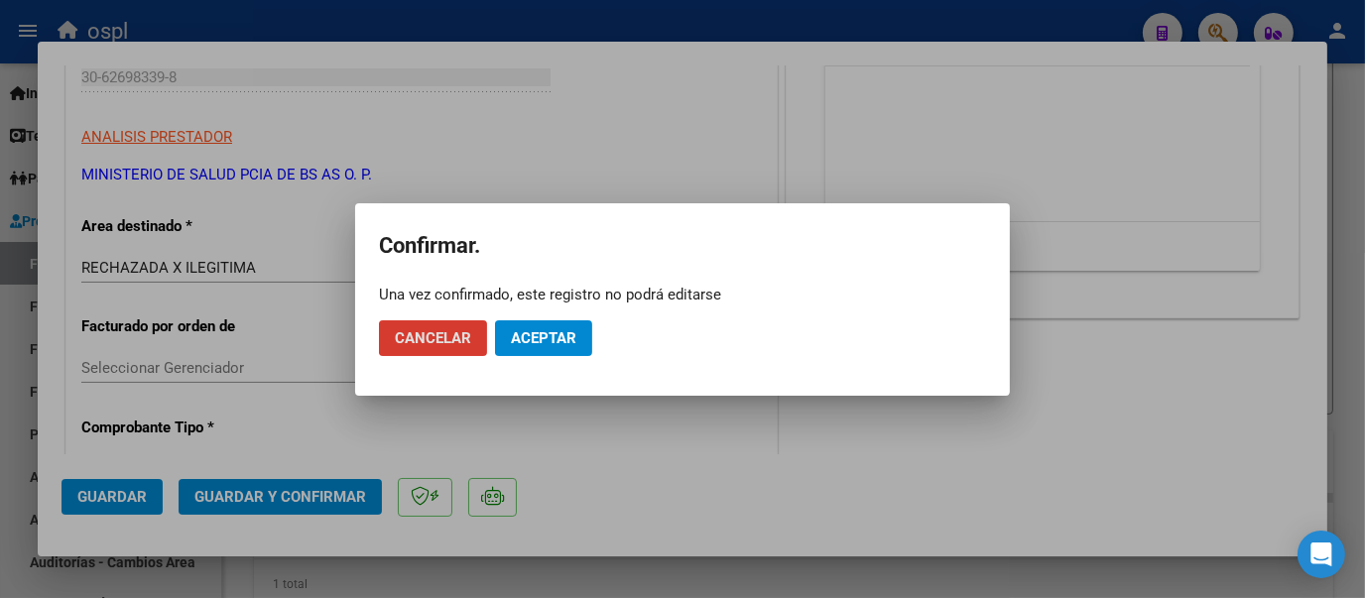
click at [555, 337] on span "Aceptar" at bounding box center [543, 338] width 65 height 18
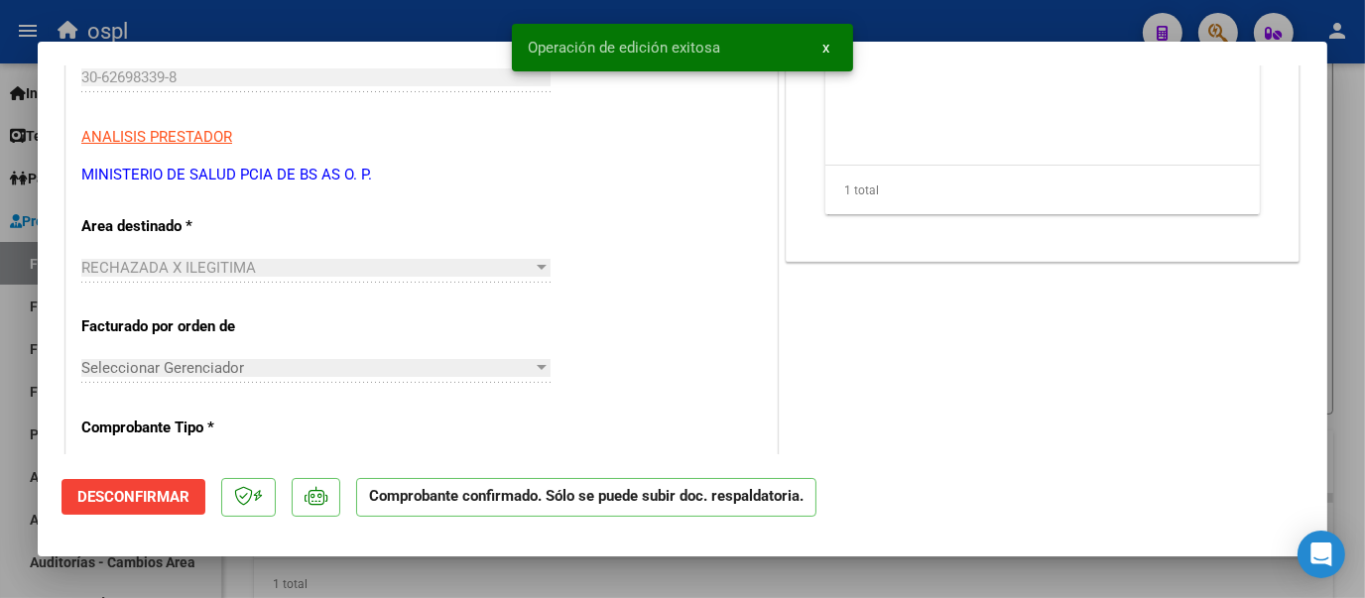
click at [456, 15] on div at bounding box center [682, 299] width 1365 height 598
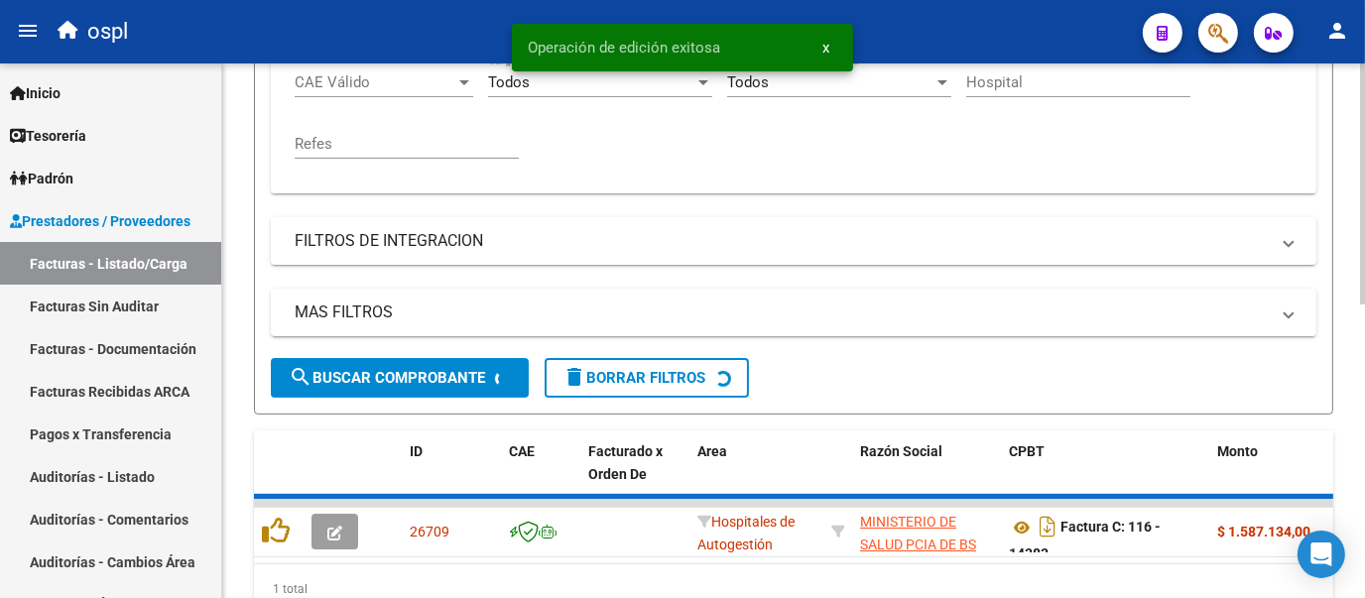
scroll to position [499, 0]
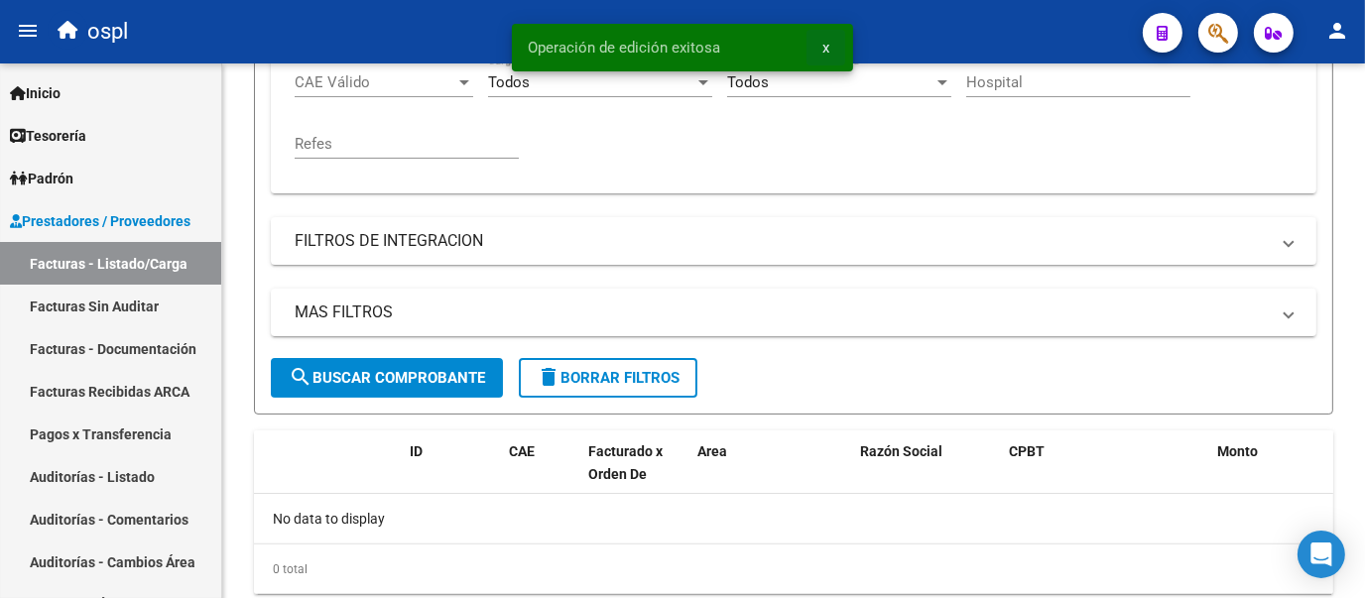
click at [826, 51] on span "x" at bounding box center [825, 48] width 7 height 18
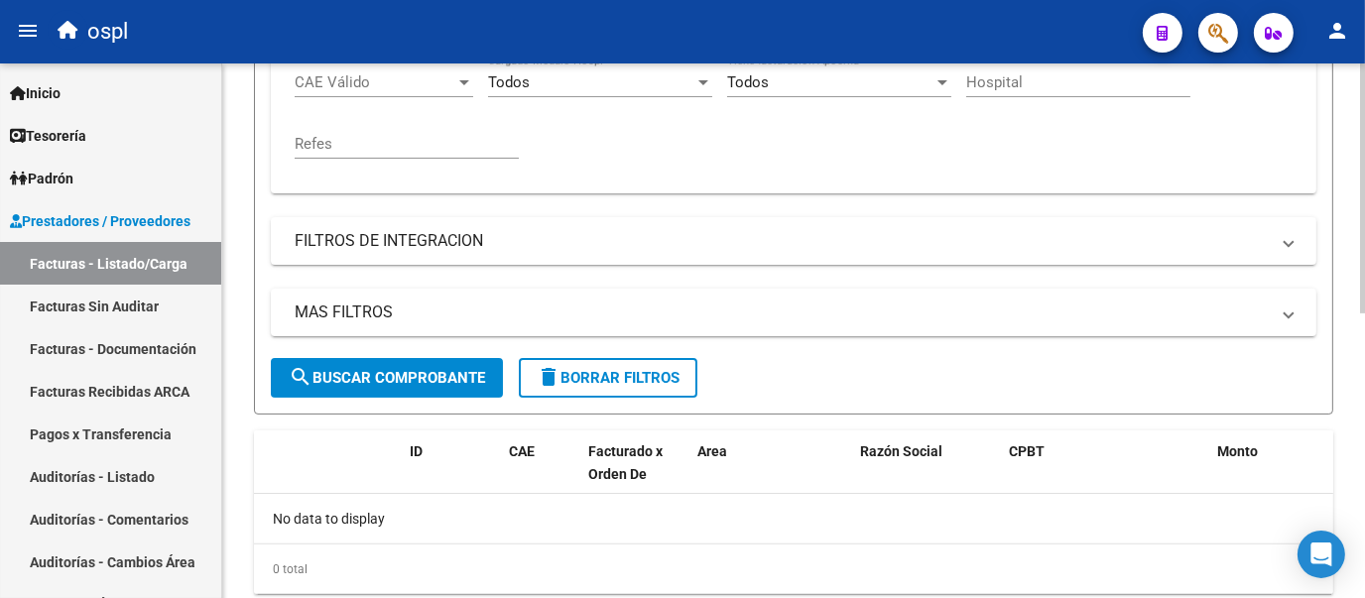
click at [835, 31] on input "14383" at bounding box center [885, 22] width 224 height 18
click at [421, 387] on span "search Buscar Comprobante" at bounding box center [387, 378] width 196 height 18
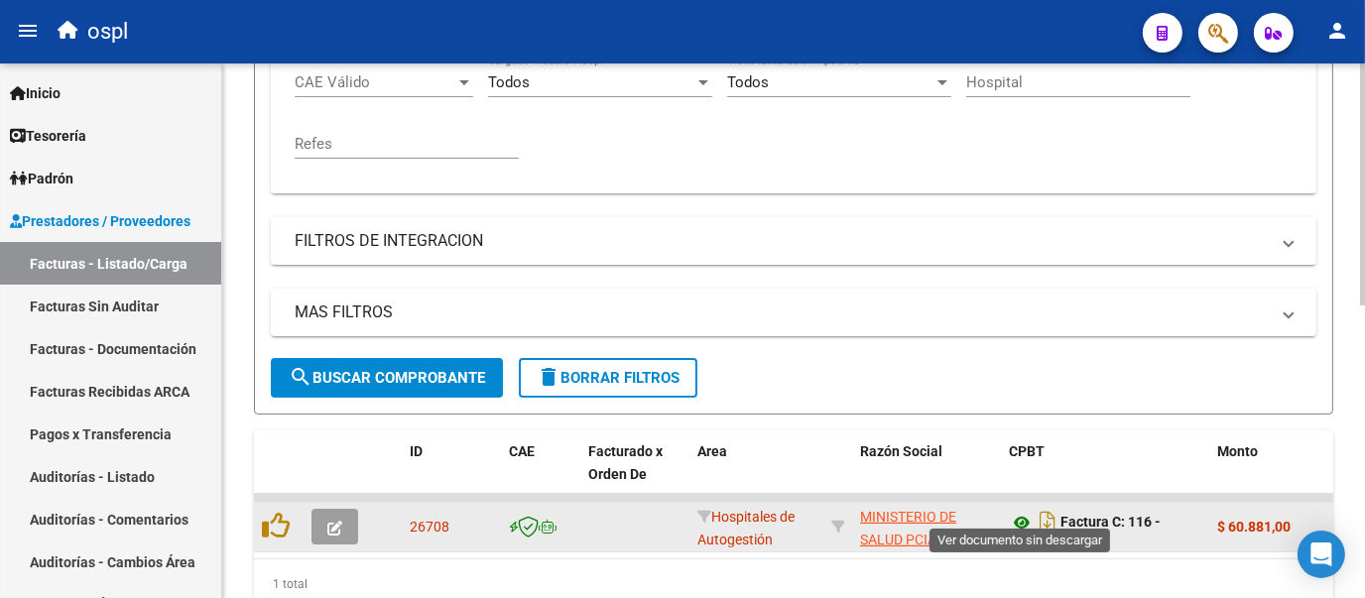
click at [1028, 535] on icon at bounding box center [1022, 523] width 26 height 24
click at [337, 536] on icon "button" at bounding box center [334, 528] width 15 height 15
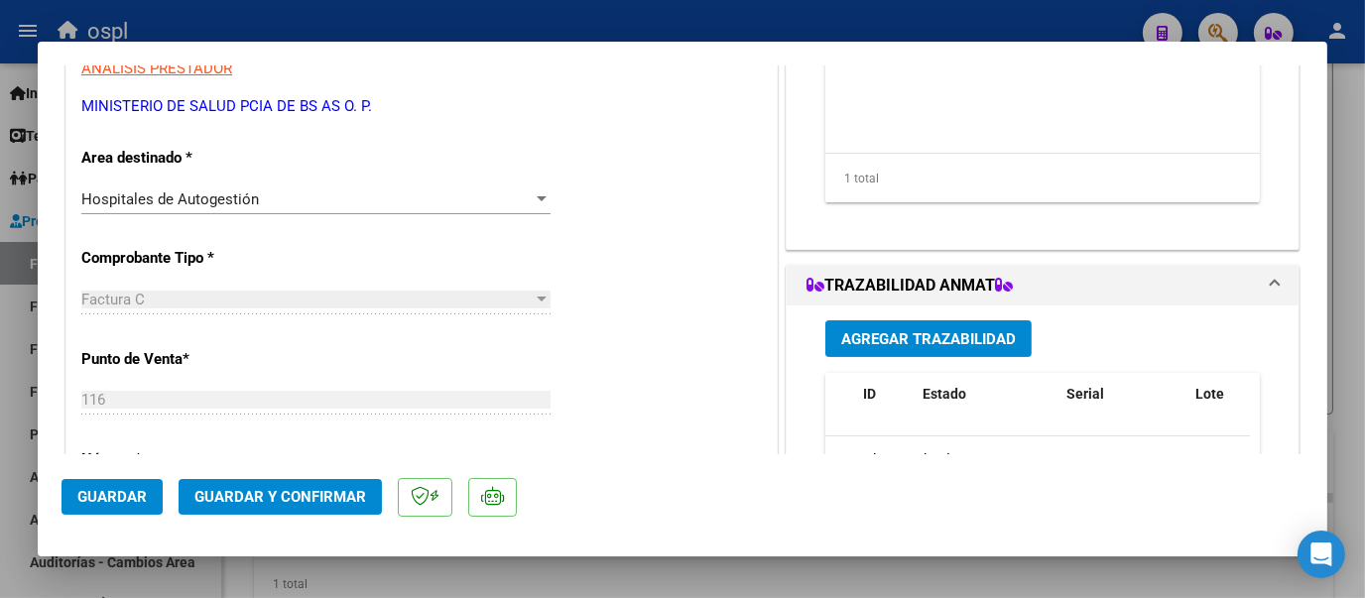
scroll to position [395, 0]
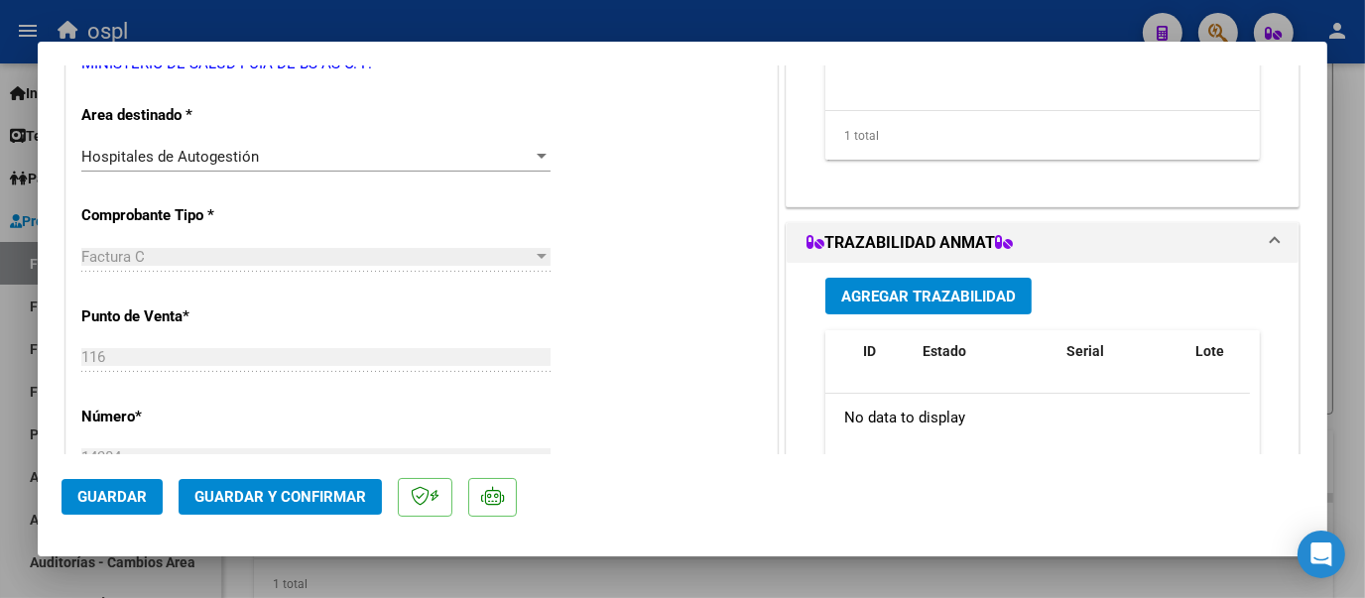
click at [533, 159] on div at bounding box center [542, 157] width 18 height 16
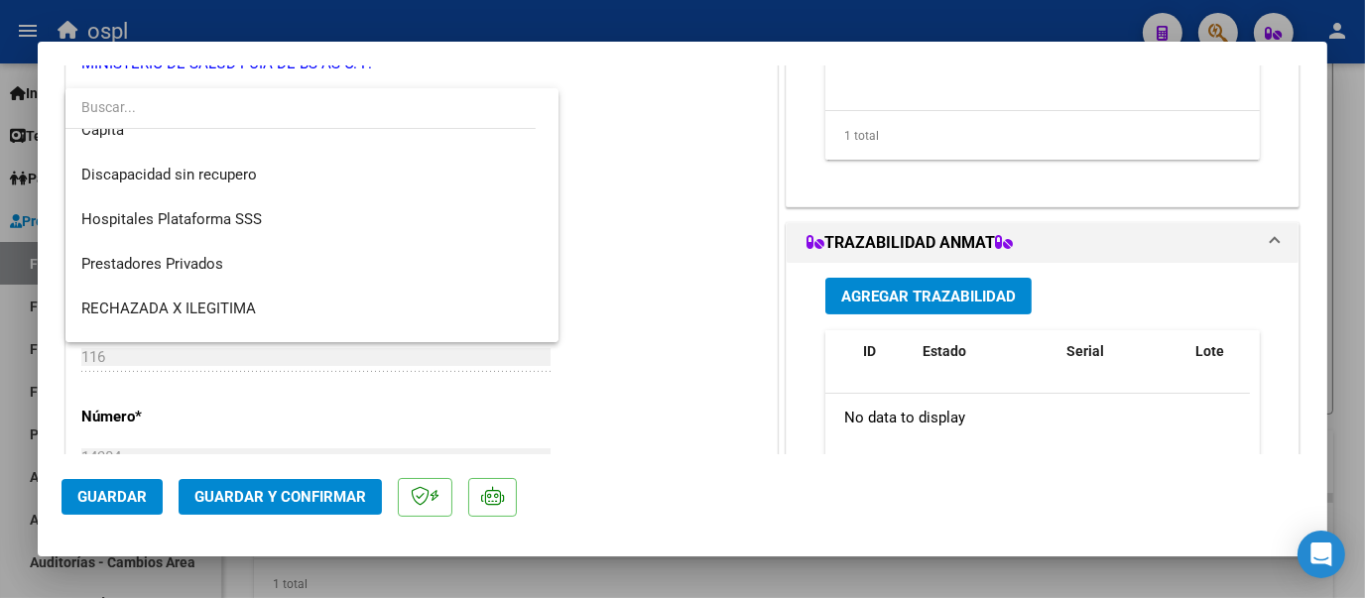
scroll to position [236, 0]
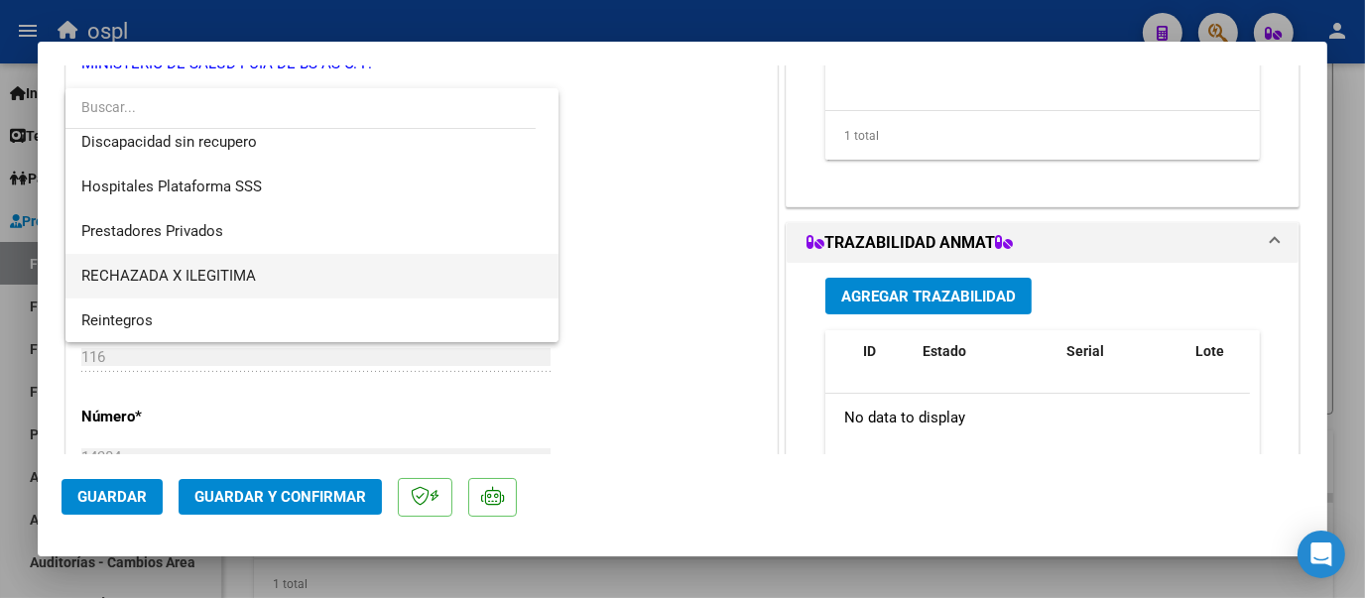
click at [418, 267] on span "RECHAZADA X ILEGITIMA" at bounding box center [311, 276] width 461 height 45
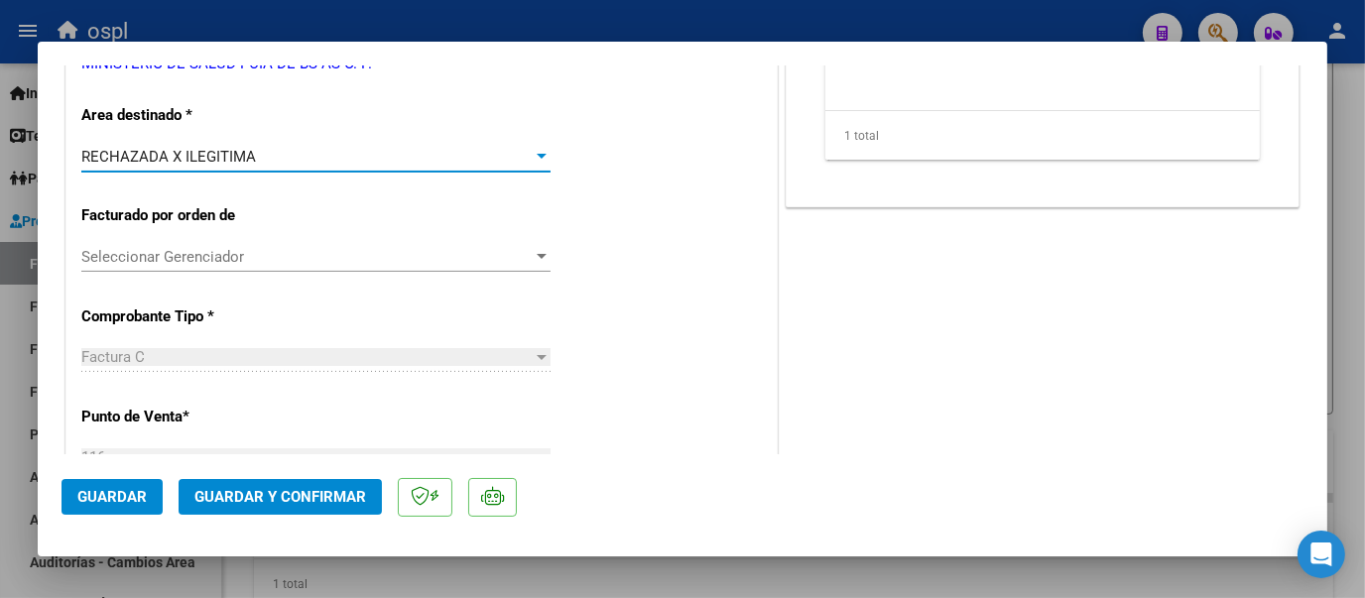
click at [305, 499] on span "Guardar y Confirmar" at bounding box center [280, 497] width 172 height 18
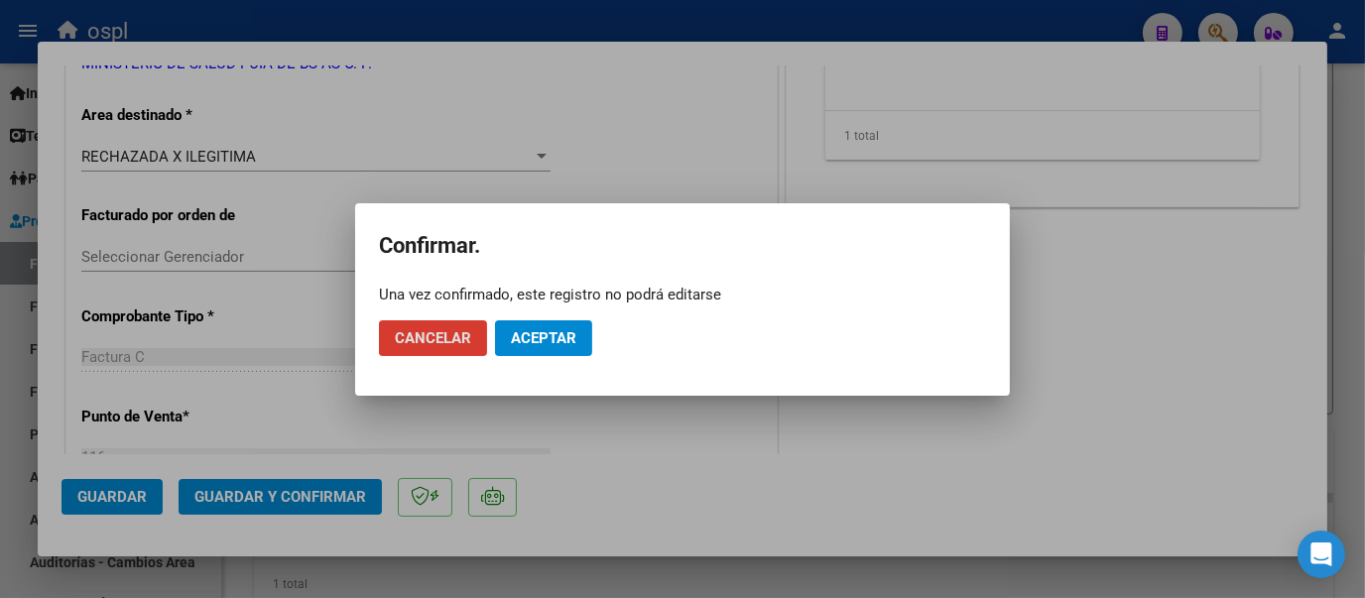
click at [549, 336] on span "Aceptar" at bounding box center [543, 338] width 65 height 18
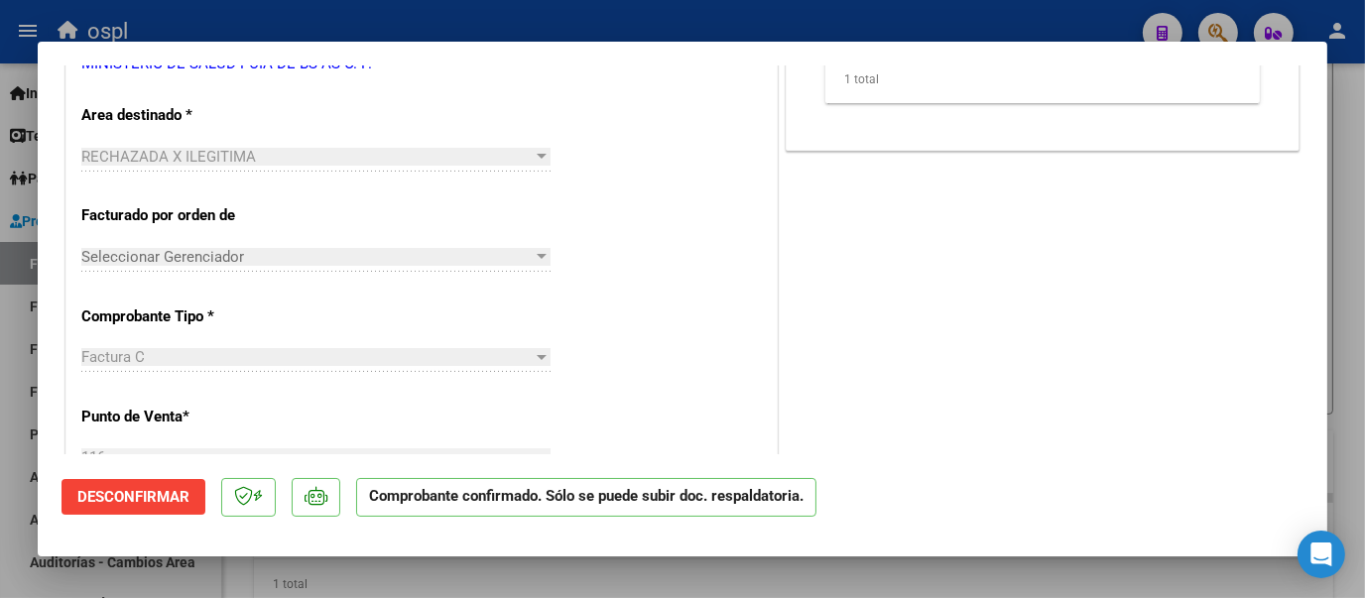
click at [611, 33] on div at bounding box center [682, 299] width 1365 height 598
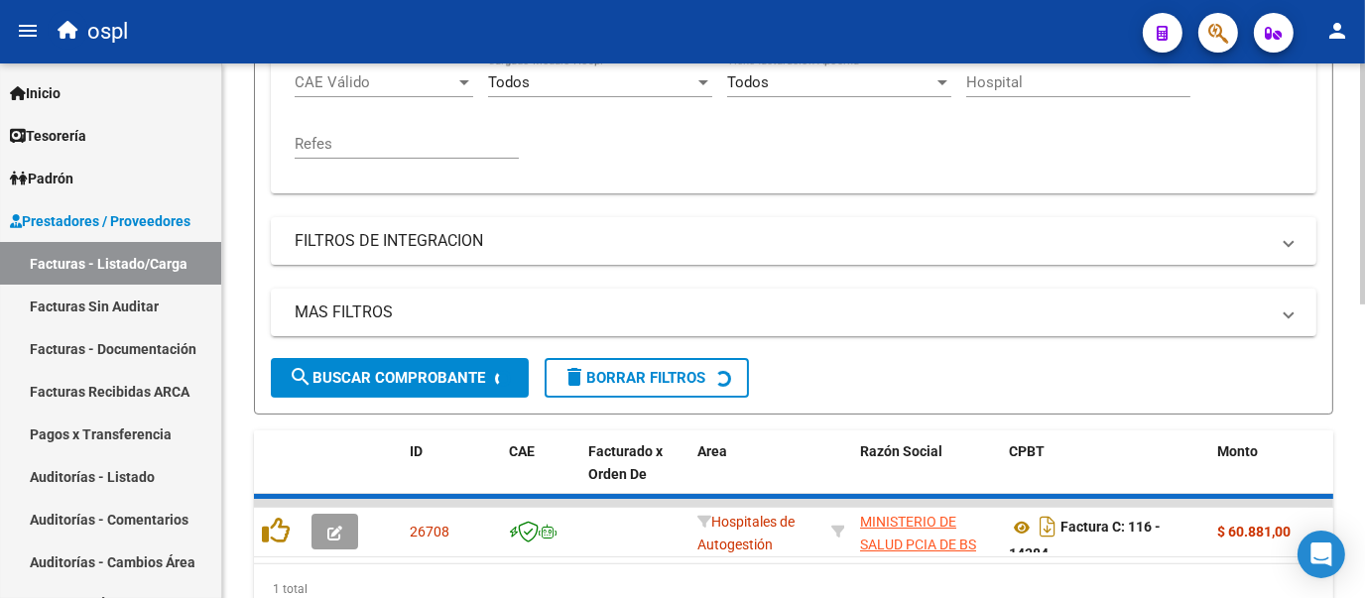
scroll to position [499, 0]
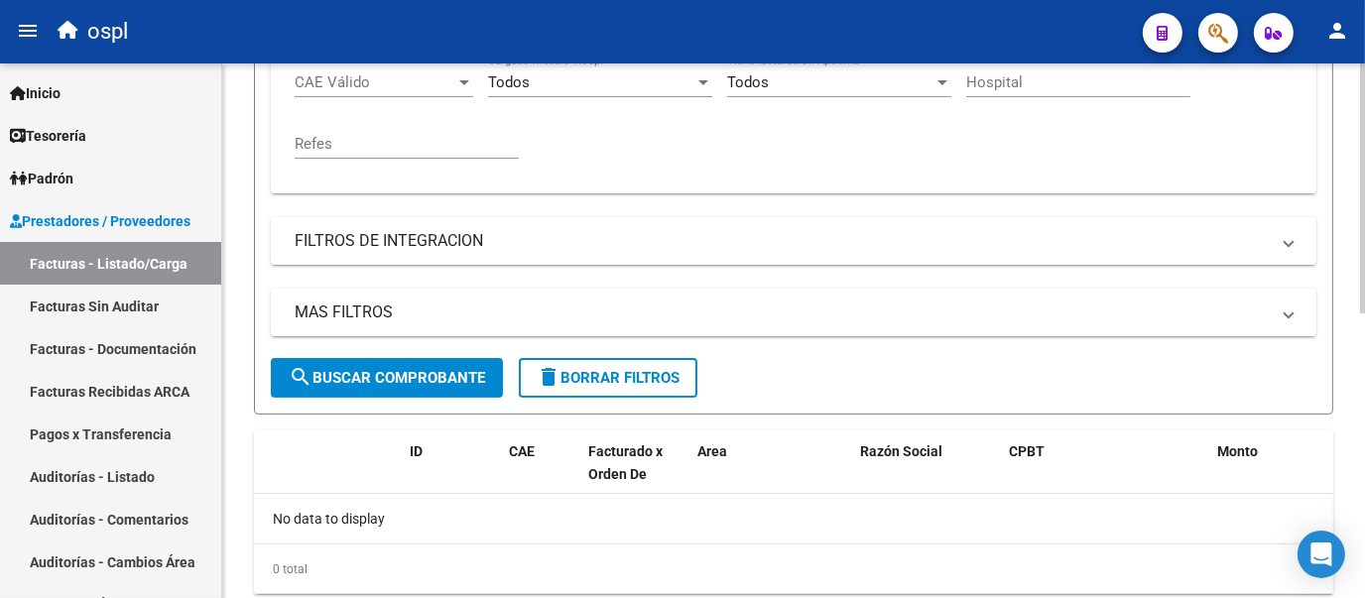
click at [762, 178] on div "Comprobante Tipo Comprobante Tipo Fecha inicio – Fecha fin Fec. Comprobante Des…" at bounding box center [794, 55] width 998 height 245
click at [823, 31] on input "14384" at bounding box center [885, 22] width 224 height 18
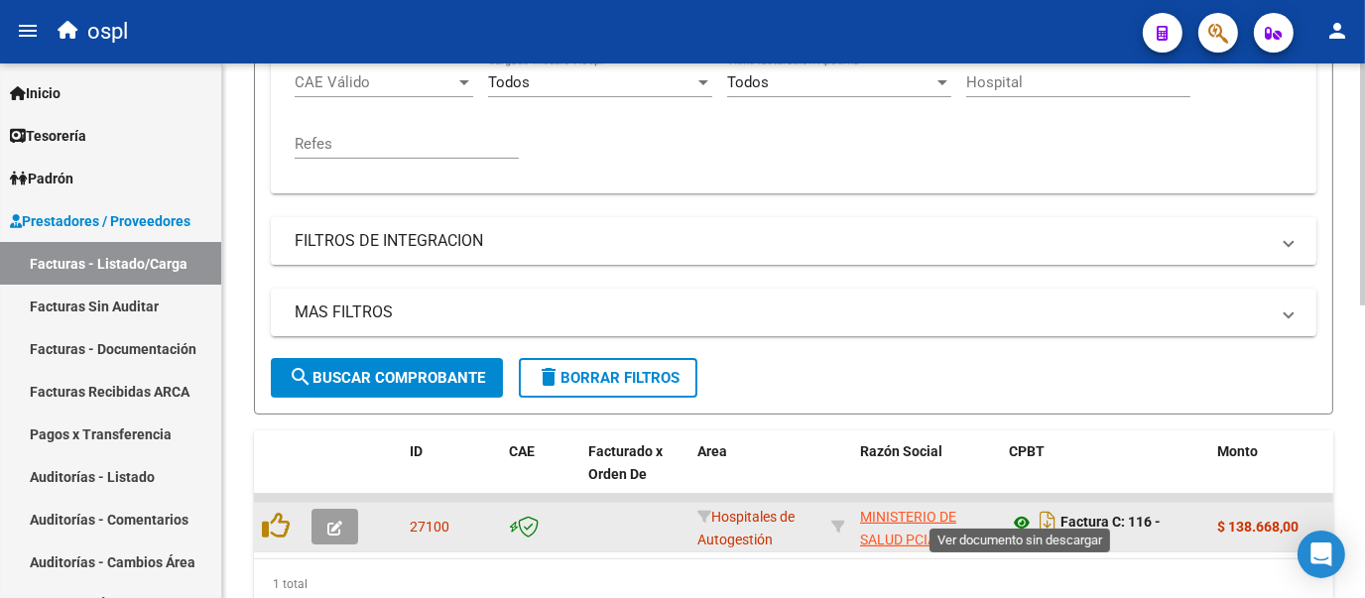
type input "14627"
click at [1014, 535] on icon at bounding box center [1022, 523] width 26 height 24
click at [326, 544] on button "button" at bounding box center [334, 527] width 47 height 36
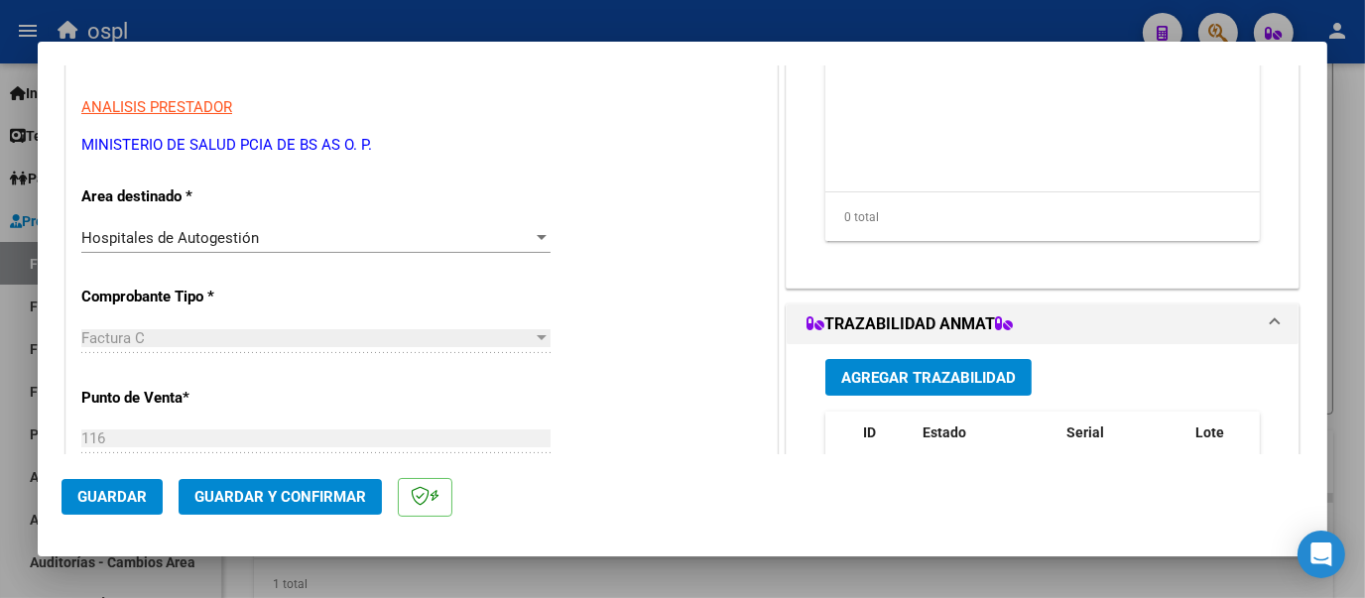
scroll to position [423, 0]
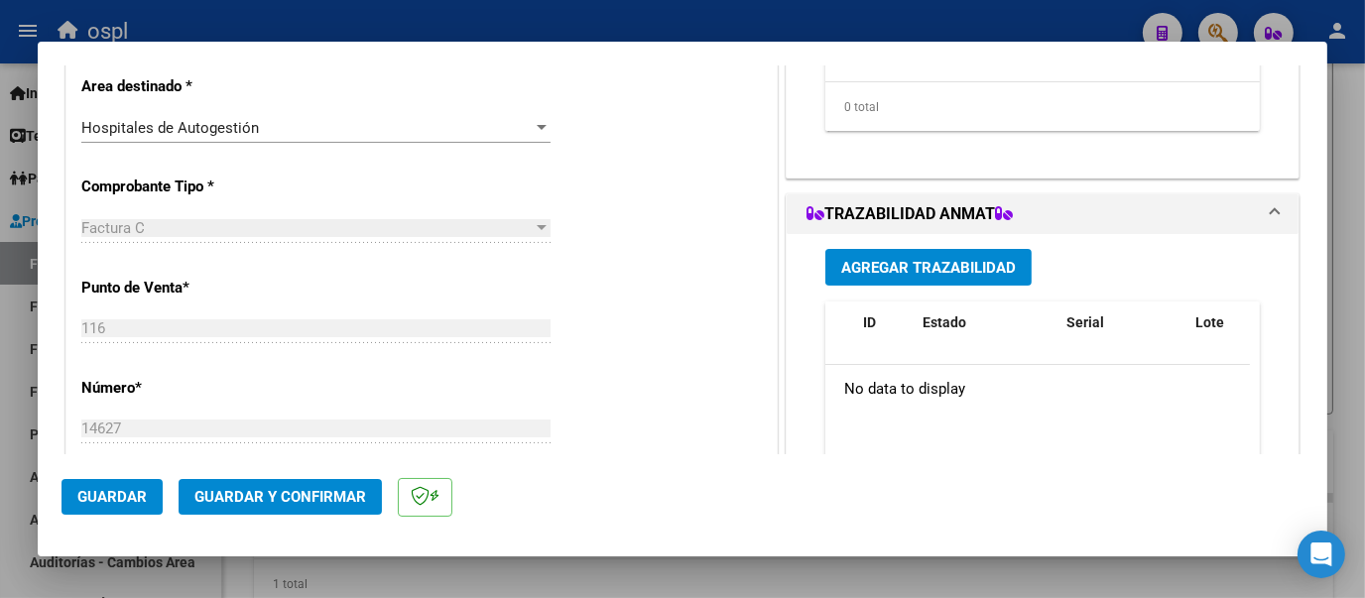
click at [533, 131] on div at bounding box center [542, 128] width 18 height 16
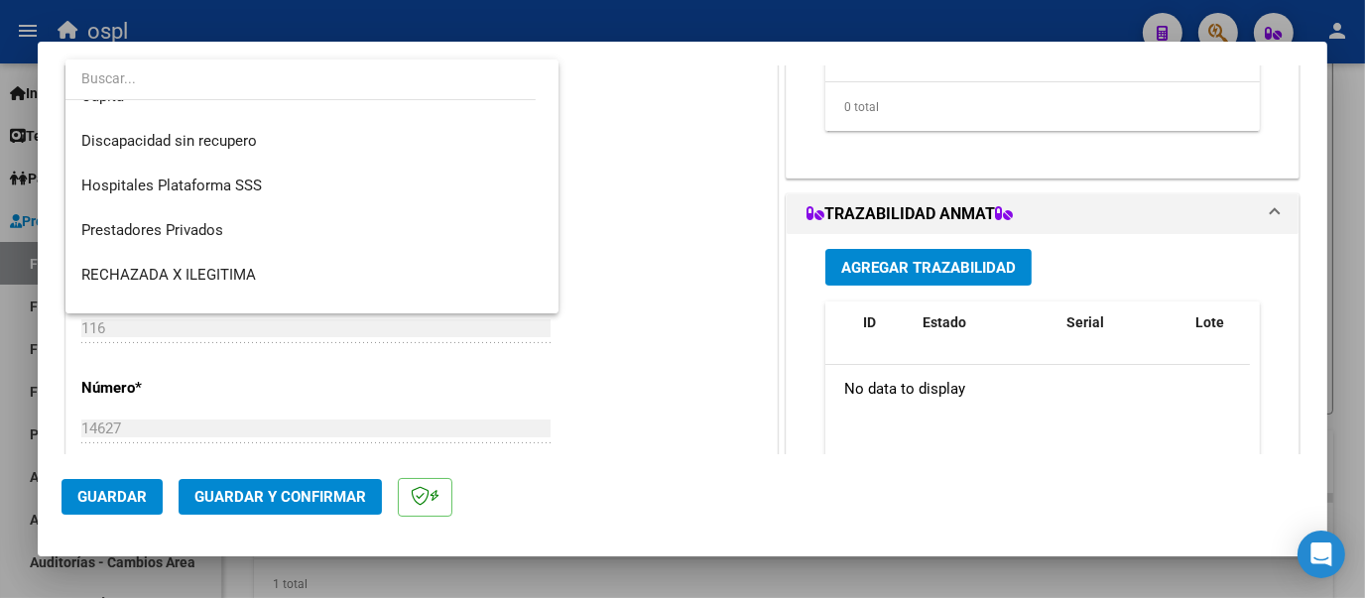
scroll to position [236, 0]
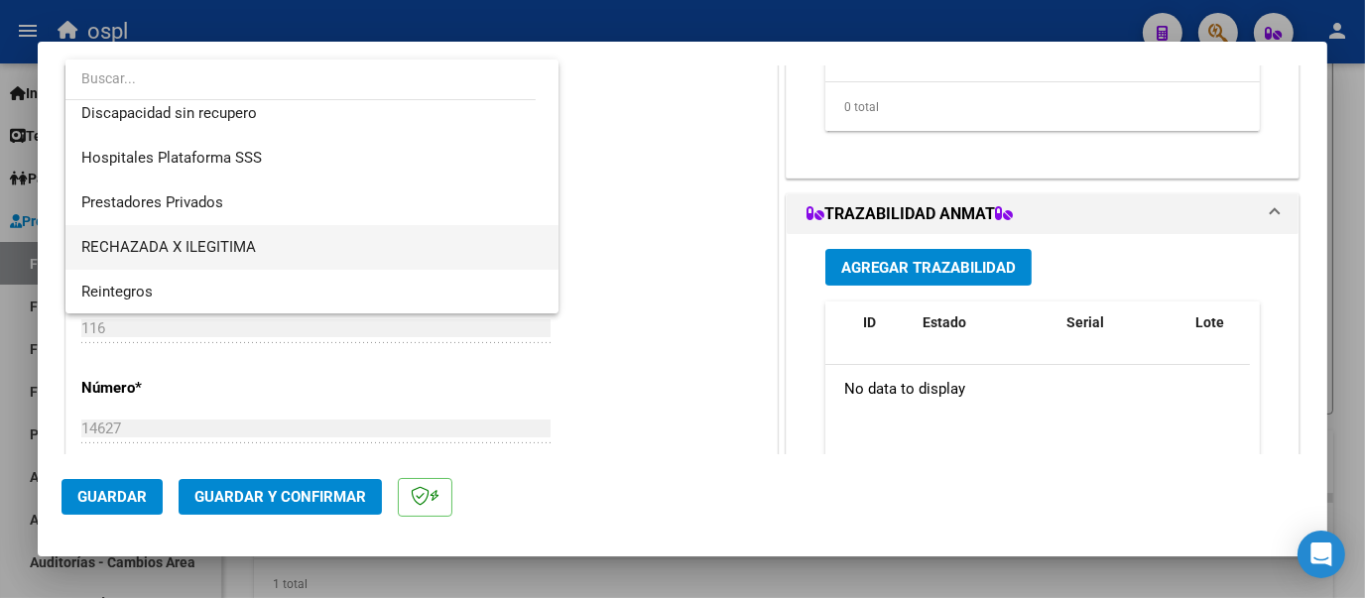
click at [360, 237] on span "RECHAZADA X ILEGITIMA" at bounding box center [311, 247] width 461 height 45
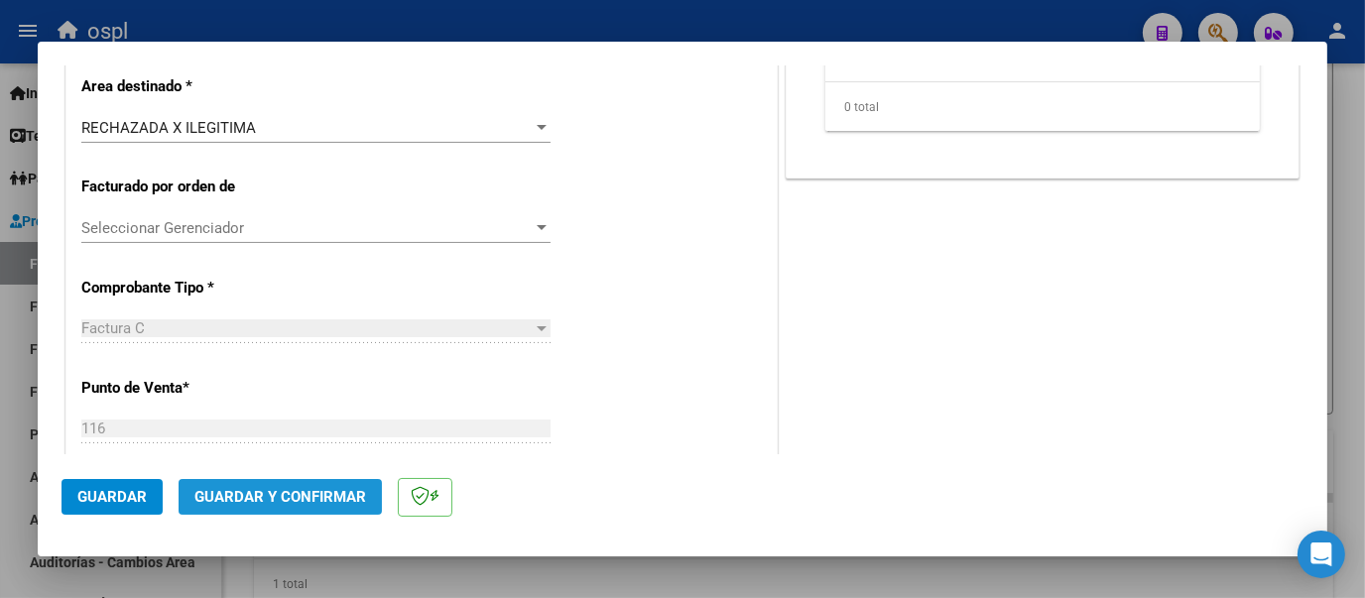
click at [327, 488] on span "Guardar y Confirmar" at bounding box center [280, 497] width 172 height 18
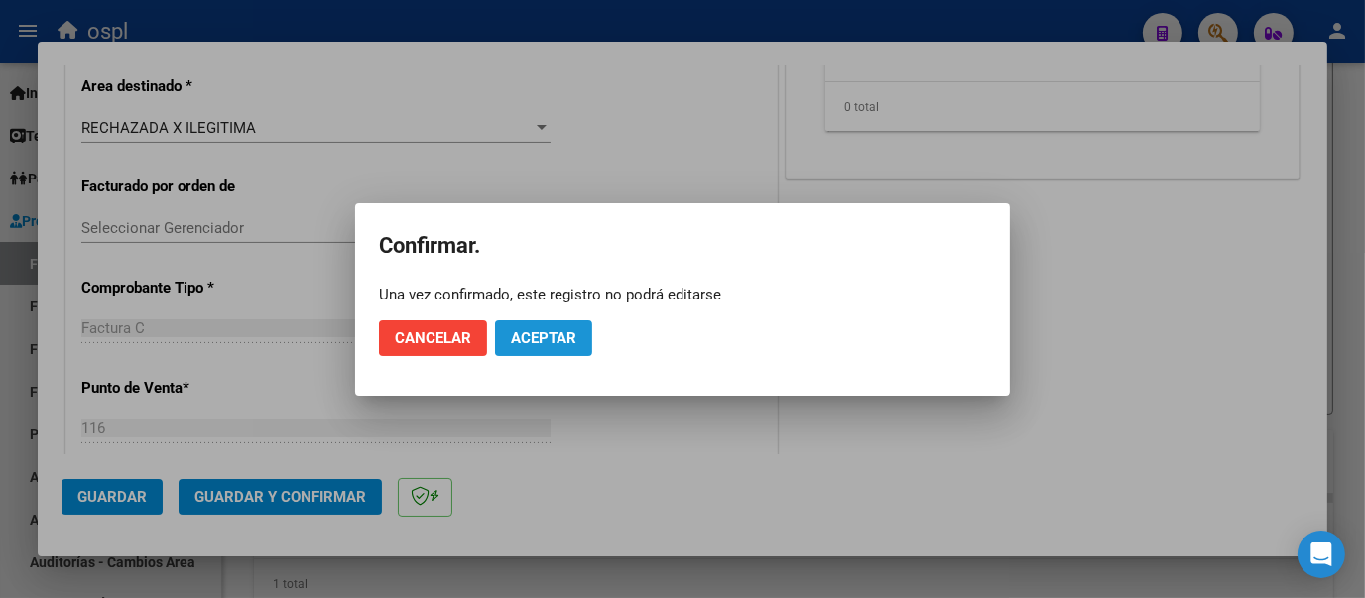
click at [543, 341] on span "Aceptar" at bounding box center [543, 338] width 65 height 18
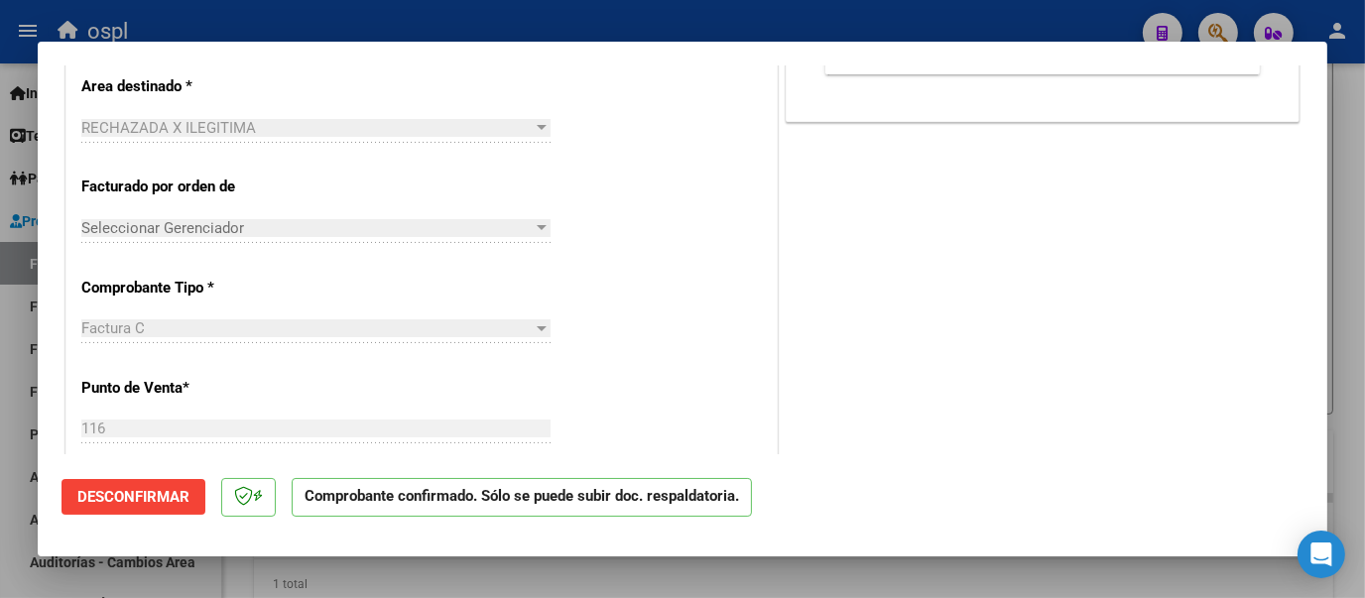
click at [447, 25] on div at bounding box center [682, 299] width 1365 height 598
type input "$ 0,00"
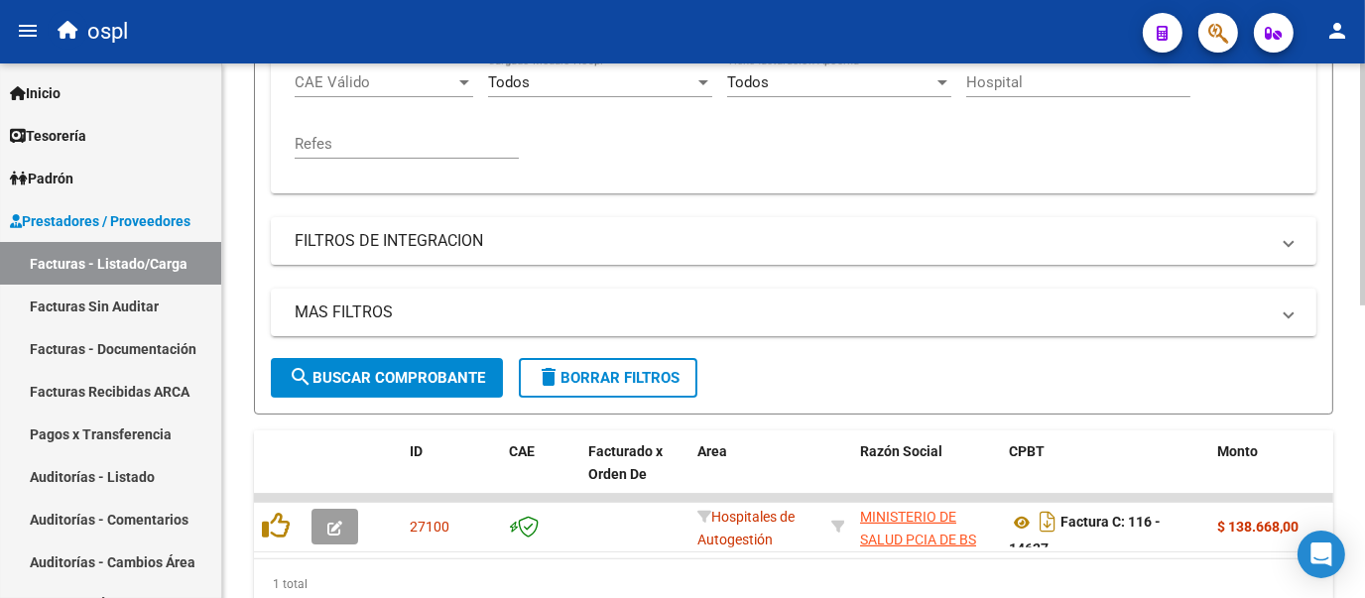
scroll to position [499, 0]
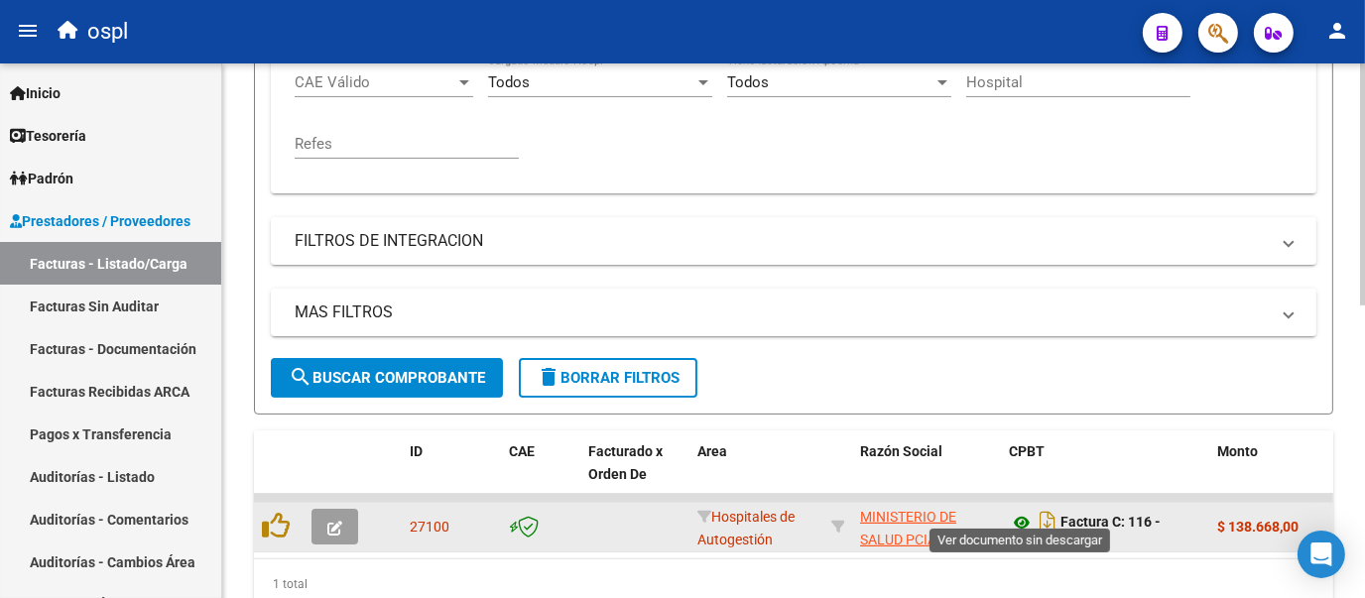
click at [1017, 535] on icon at bounding box center [1022, 523] width 26 height 24
click at [342, 536] on icon "button" at bounding box center [334, 528] width 15 height 15
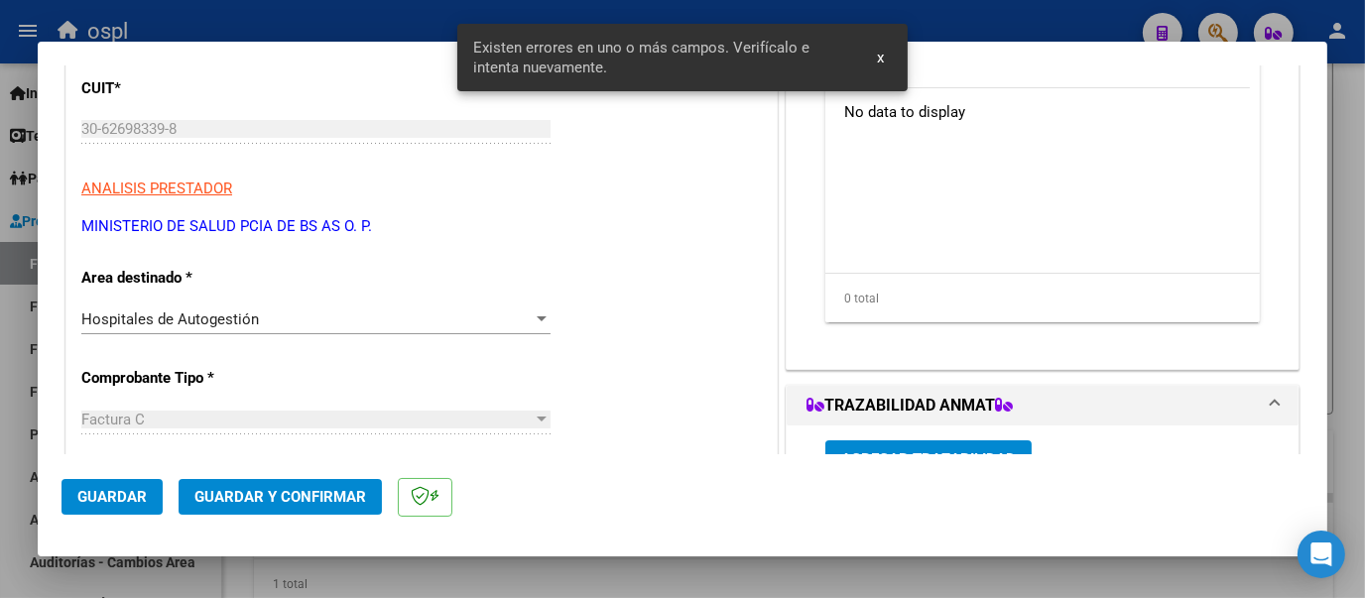
scroll to position [241, 0]
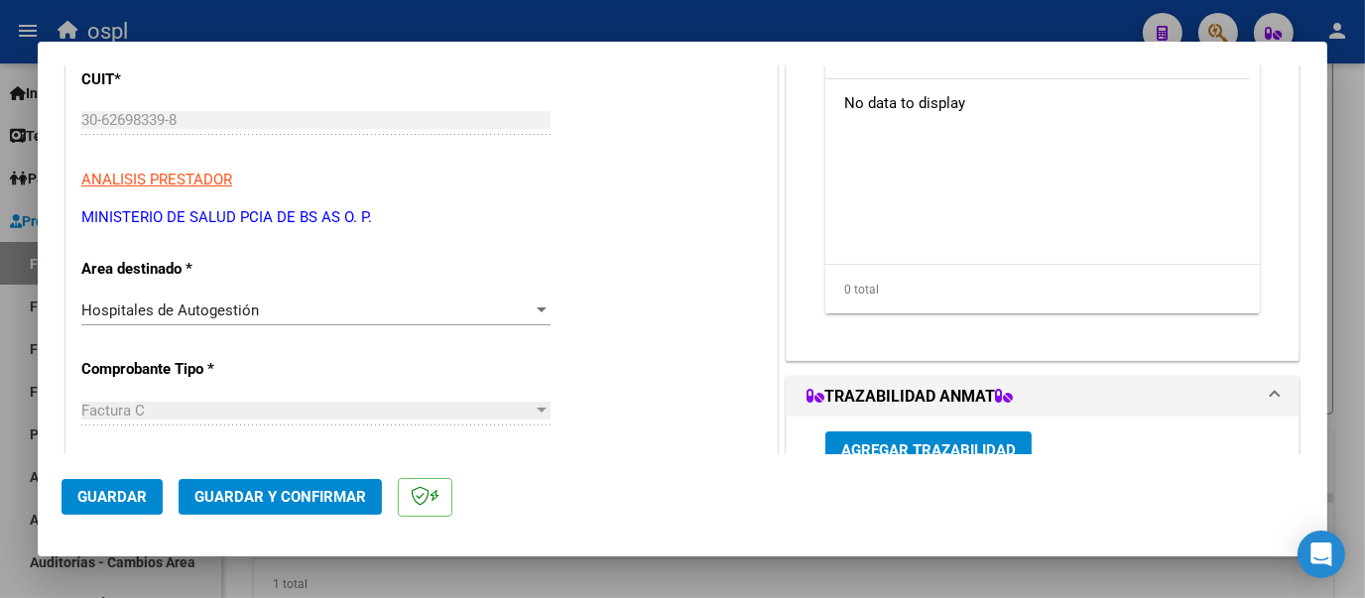
click at [533, 312] on div at bounding box center [542, 310] width 18 height 16
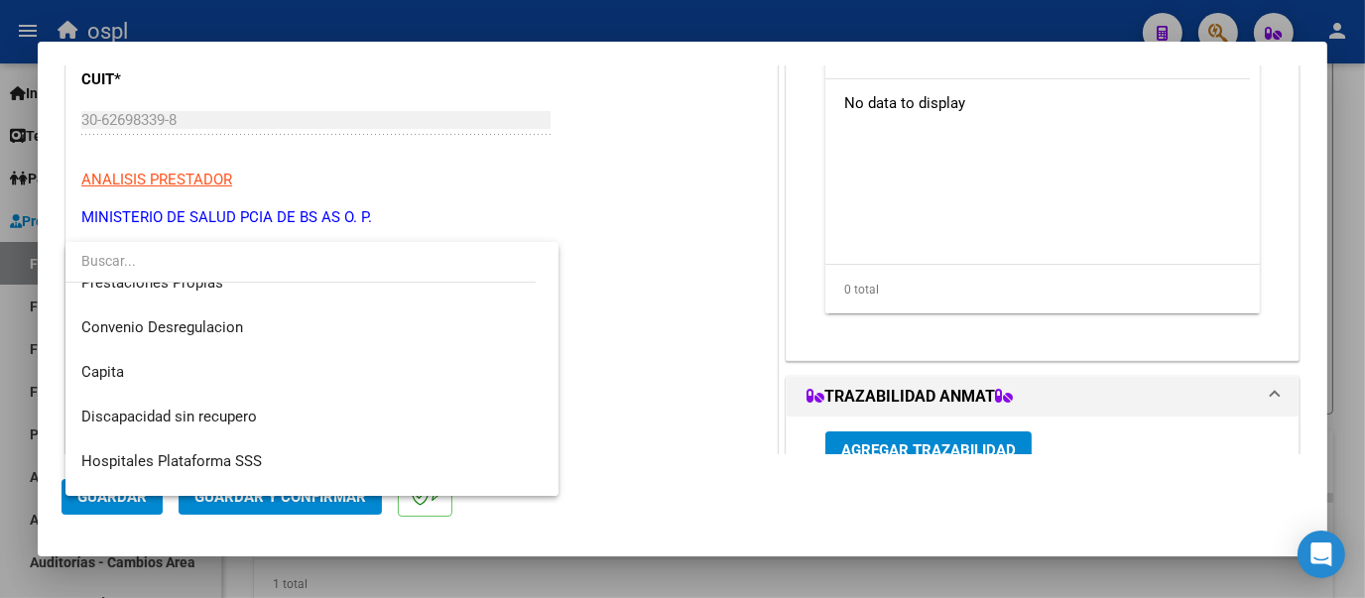
scroll to position [236, 0]
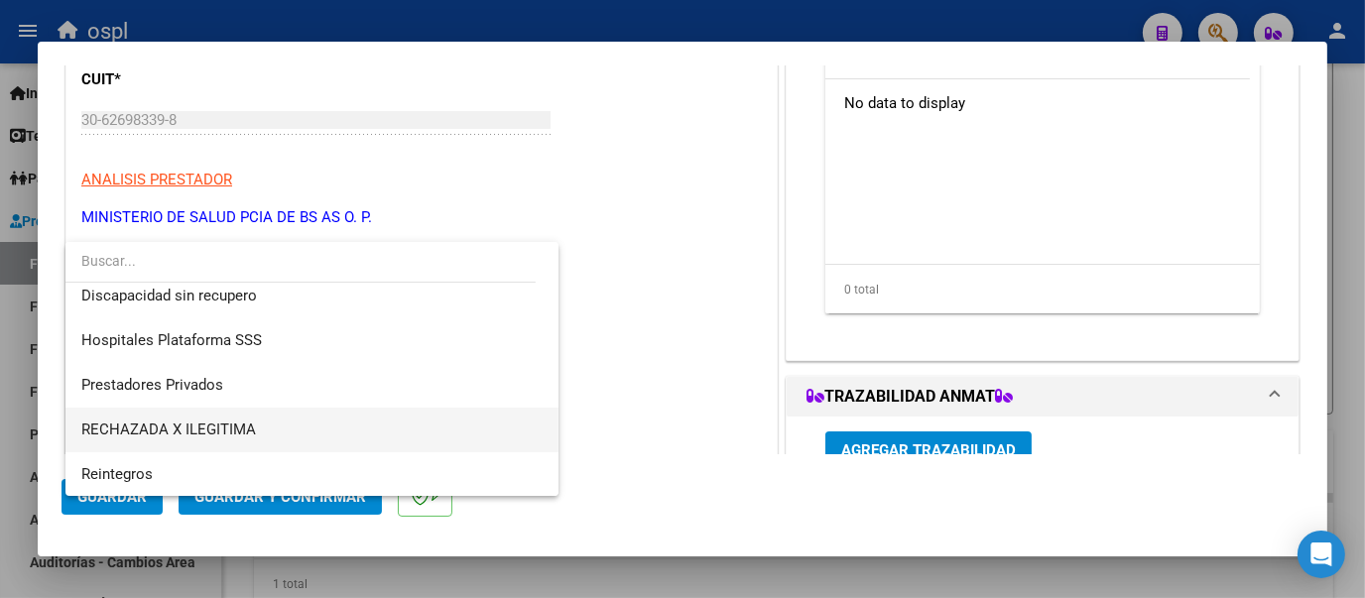
click at [321, 427] on span "RECHAZADA X ILEGITIMA" at bounding box center [311, 430] width 461 height 45
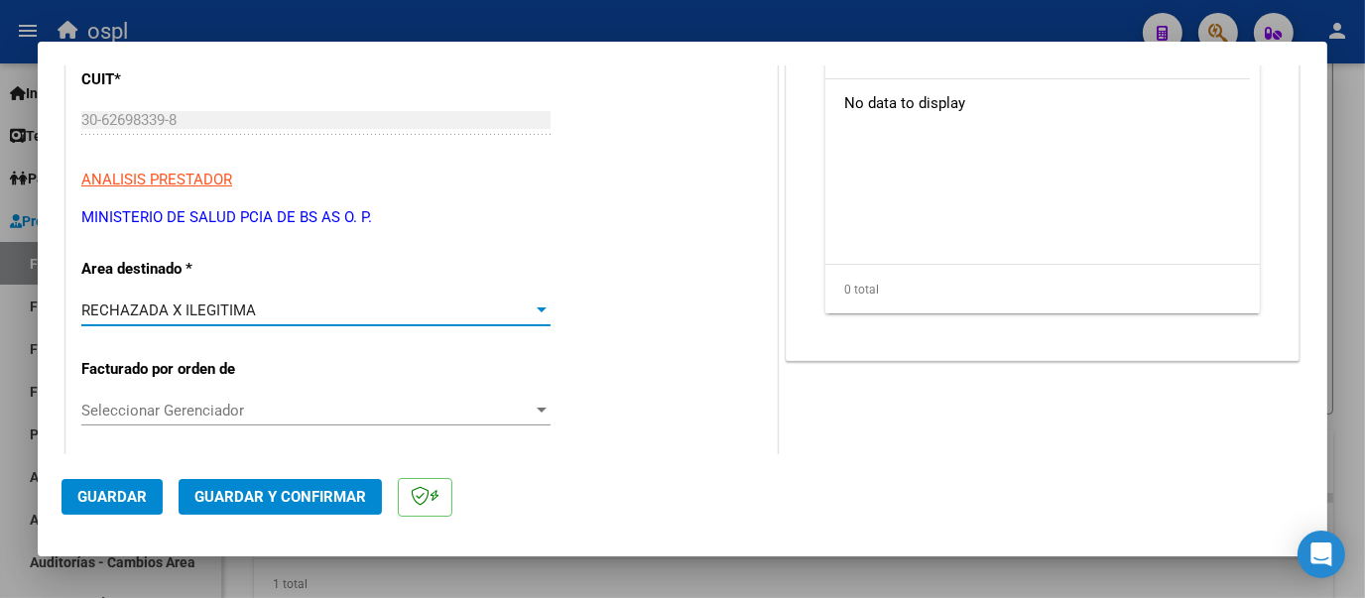
click at [302, 492] on span "Guardar y Confirmar" at bounding box center [280, 497] width 172 height 18
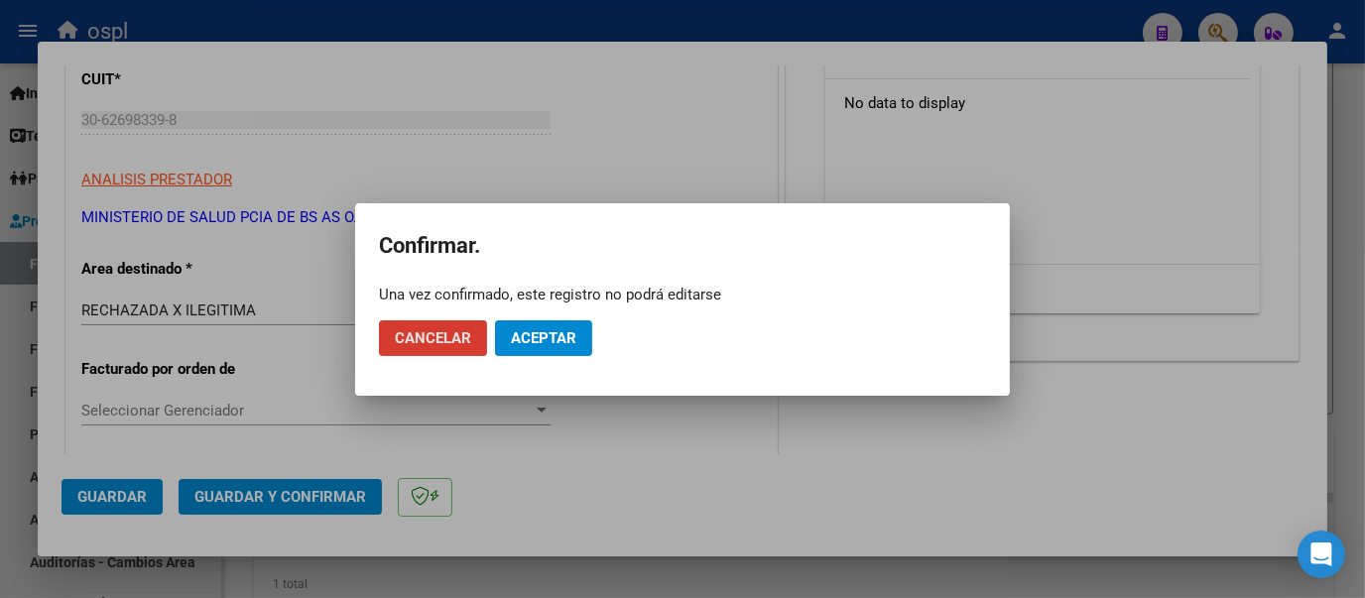
click at [542, 329] on span "Aceptar" at bounding box center [543, 338] width 65 height 18
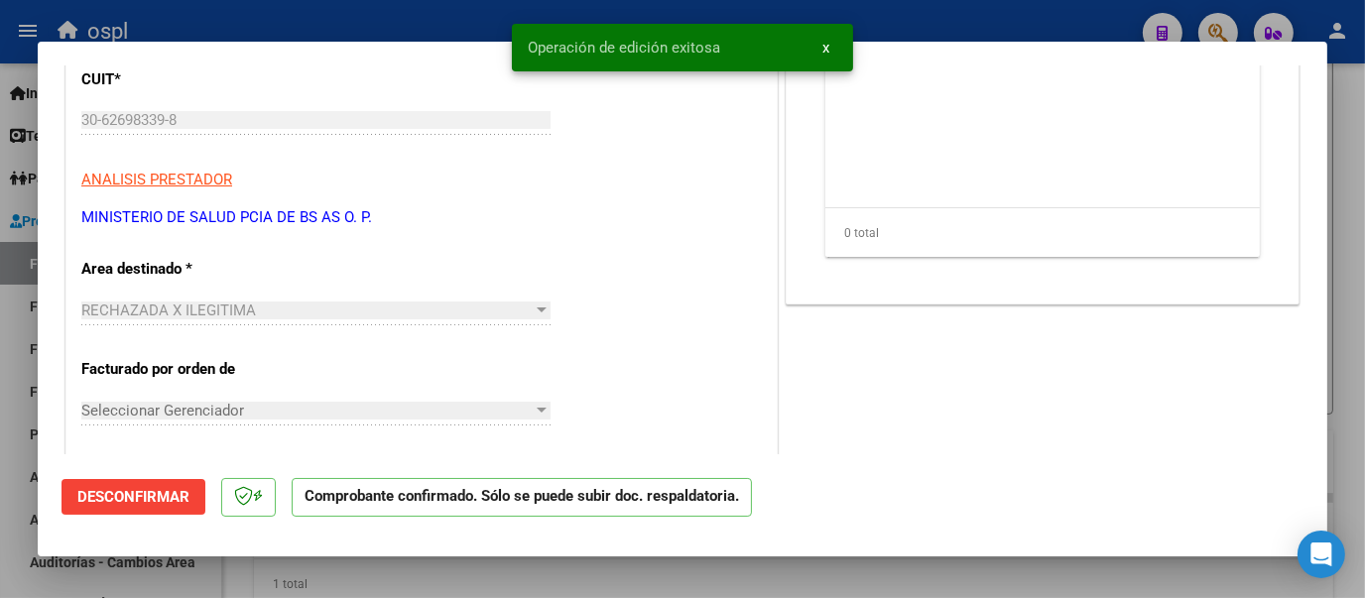
click at [429, 8] on div at bounding box center [682, 299] width 1365 height 598
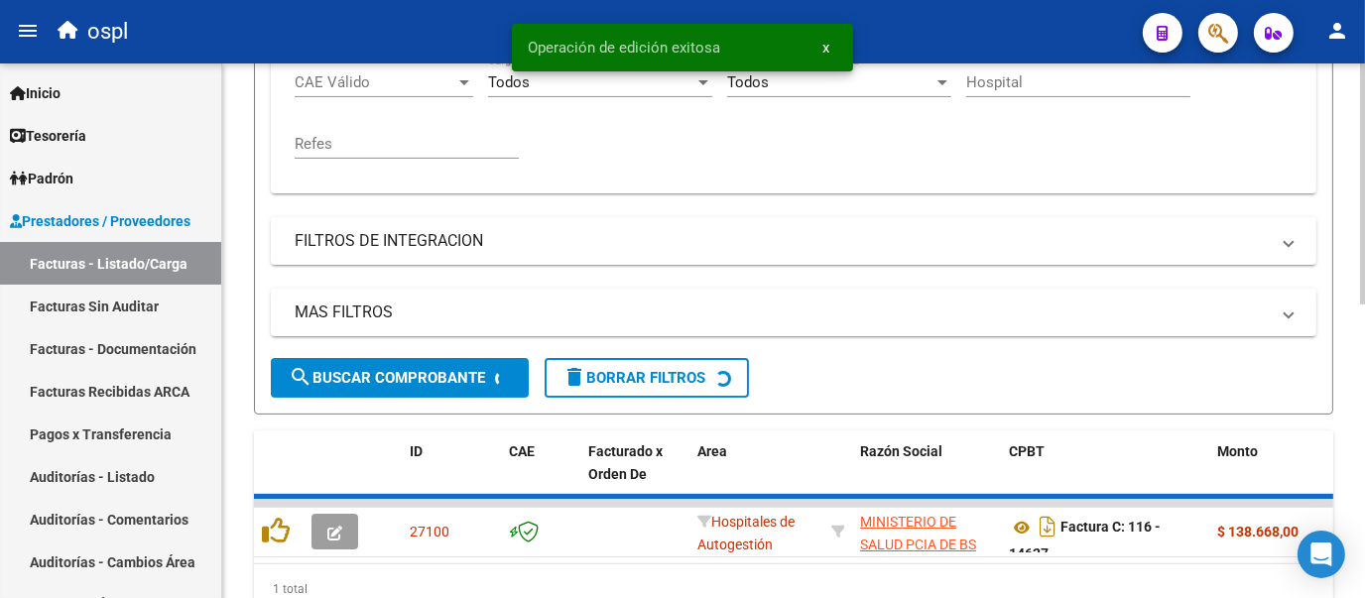
scroll to position [499, 0]
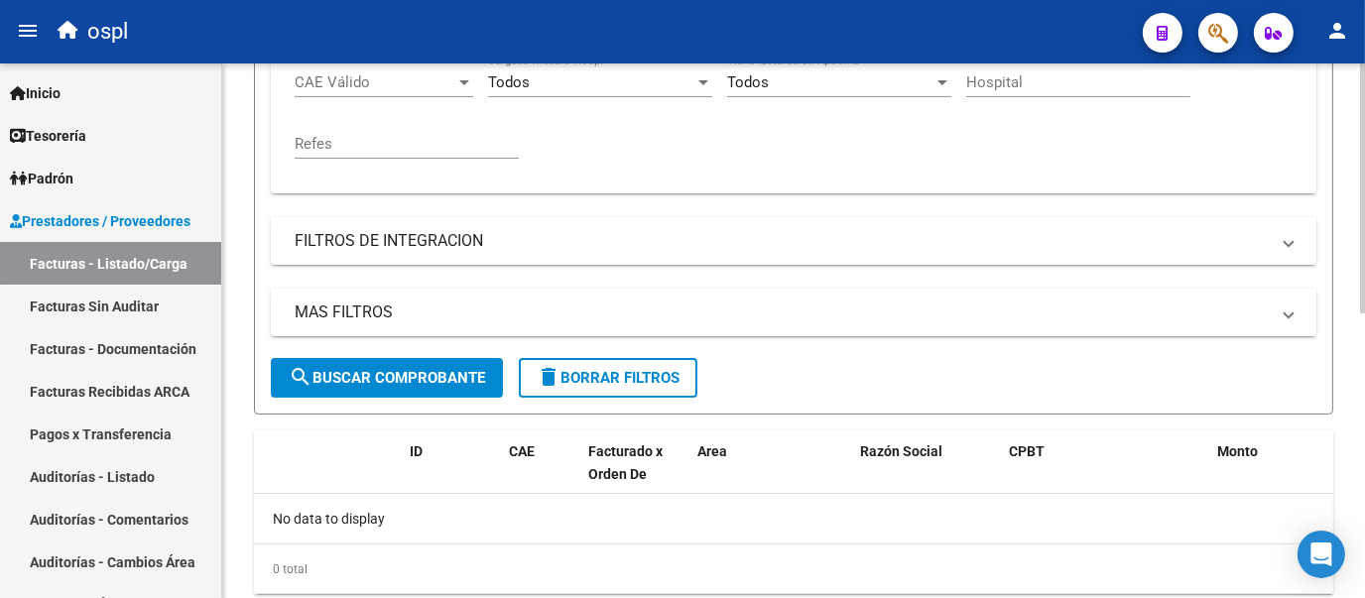
click at [823, 31] on input "14627" at bounding box center [885, 22] width 224 height 18
click at [729, 168] on div "Comprobante Tipo Comprobante Tipo Fecha inicio – Fecha fin Fec. Comprobante Des…" at bounding box center [794, 55] width 998 height 245
click at [455, 387] on span "search Buscar Comprobante" at bounding box center [387, 378] width 196 height 18
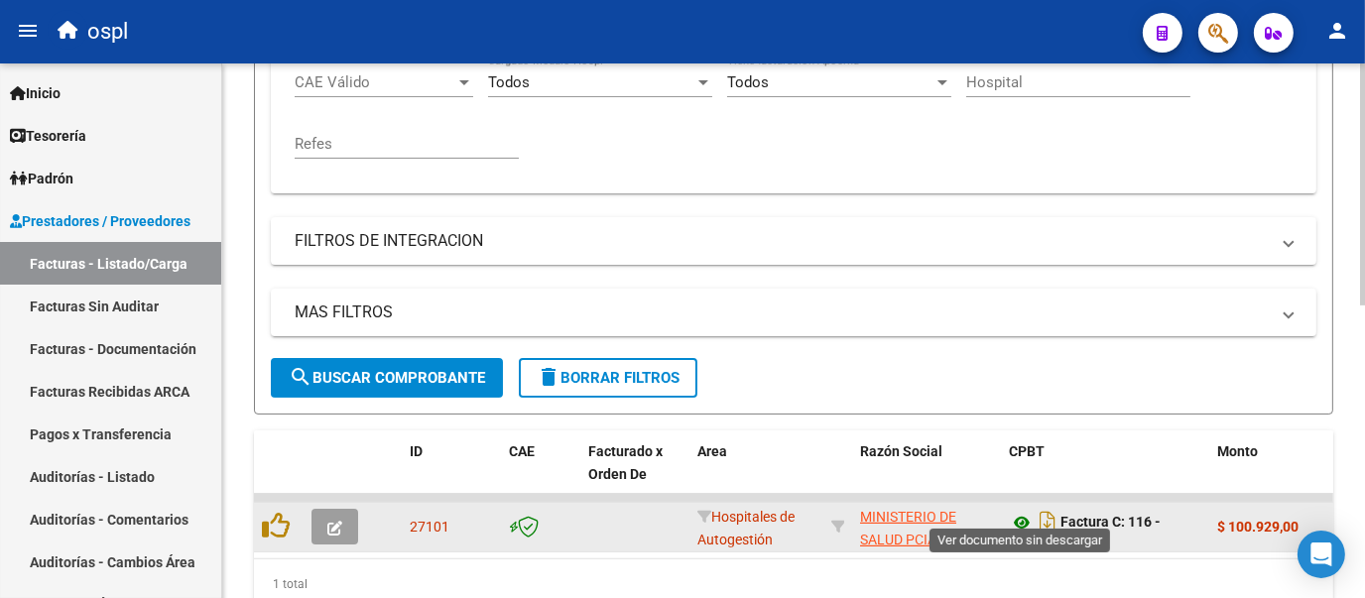
click at [1018, 535] on icon at bounding box center [1022, 523] width 26 height 24
click at [330, 536] on icon "button" at bounding box center [334, 528] width 15 height 15
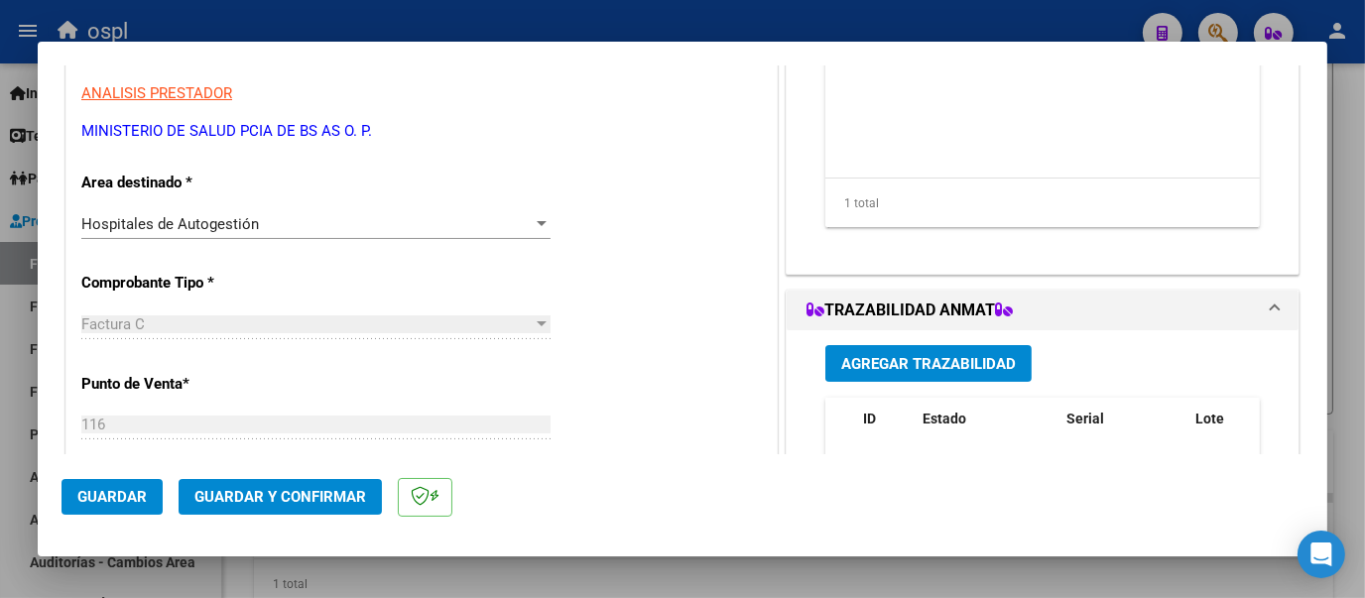
scroll to position [332, 0]
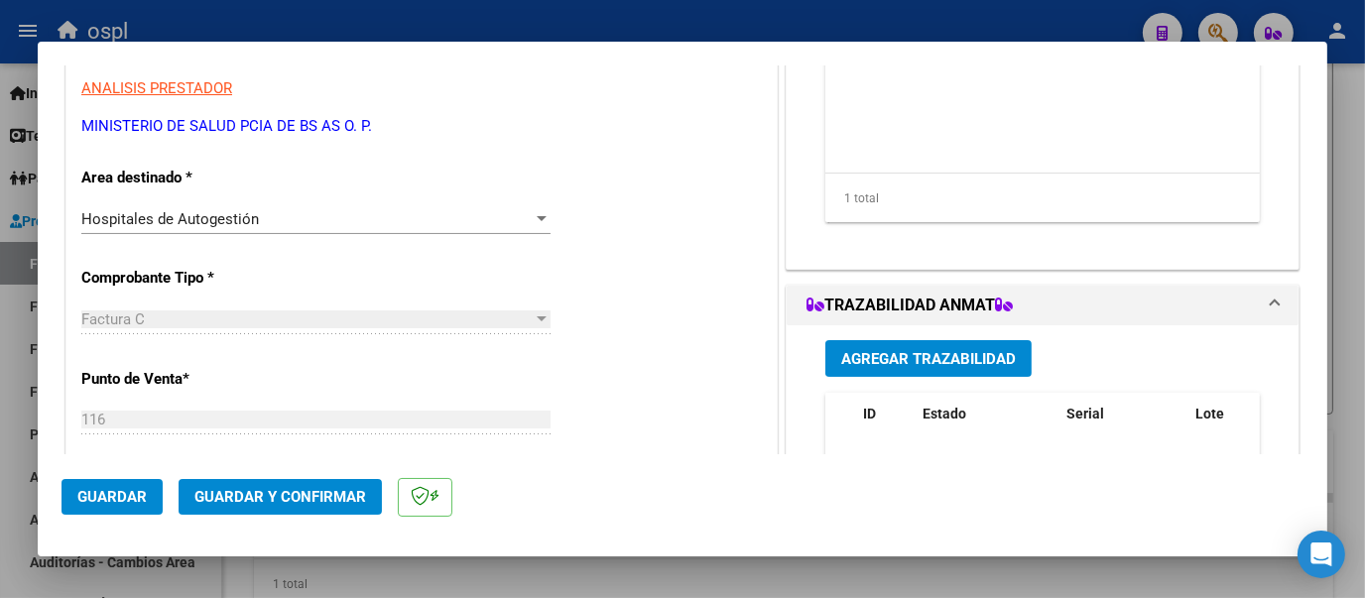
click at [539, 219] on div at bounding box center [542, 219] width 18 height 16
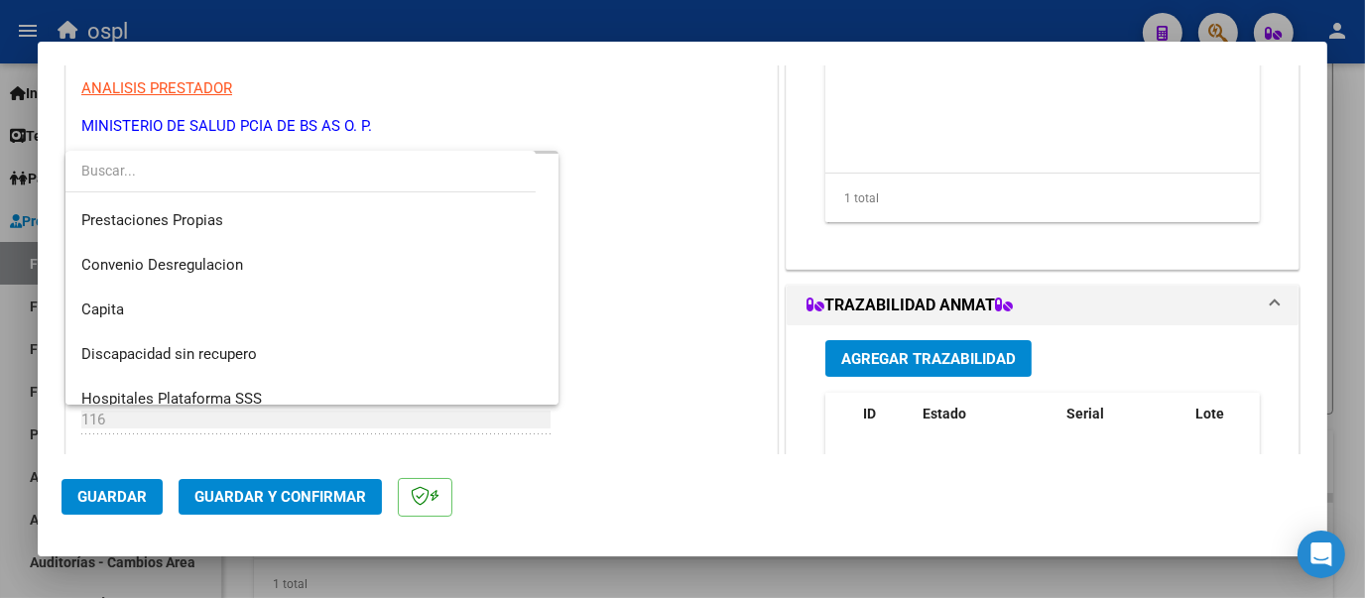
scroll to position [236, 0]
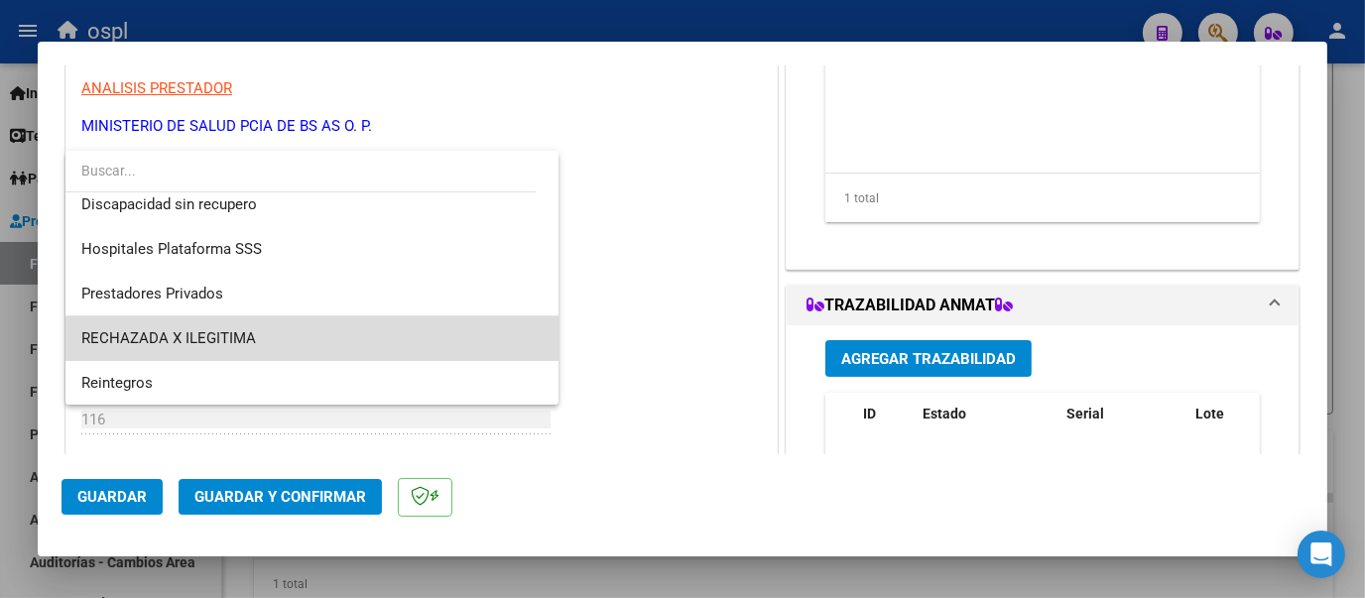
click at [412, 323] on span "RECHAZADA X ILEGITIMA" at bounding box center [311, 338] width 461 height 45
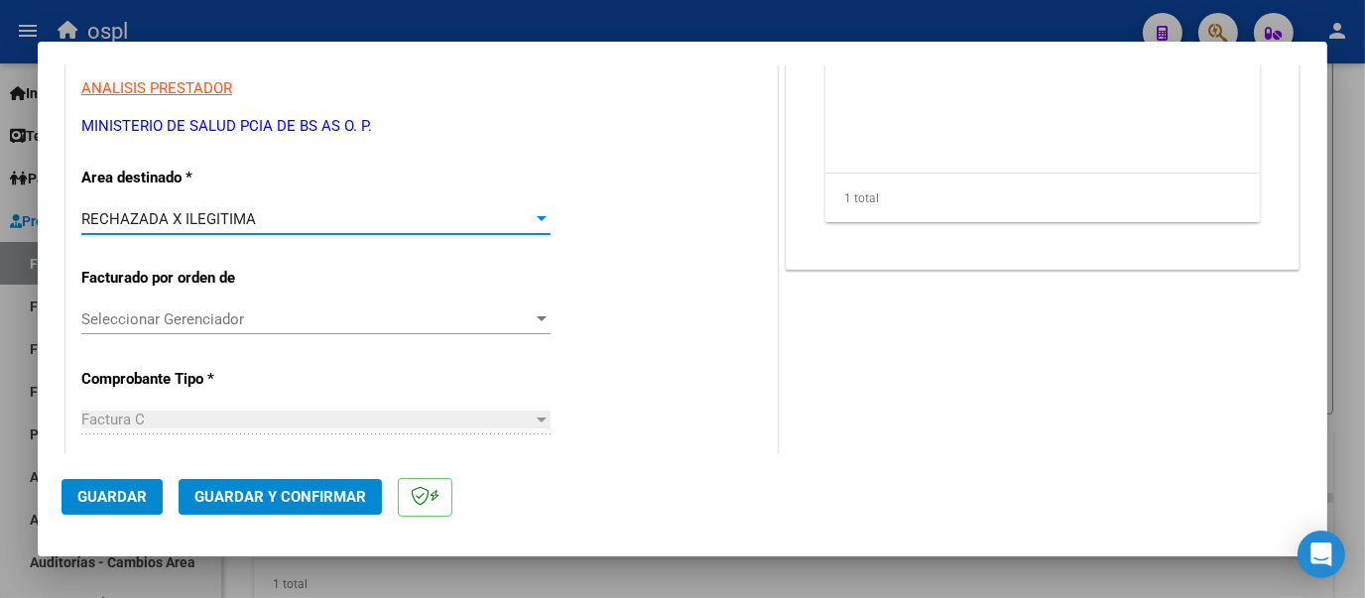
click at [327, 493] on span "Guardar y Confirmar" at bounding box center [280, 497] width 172 height 18
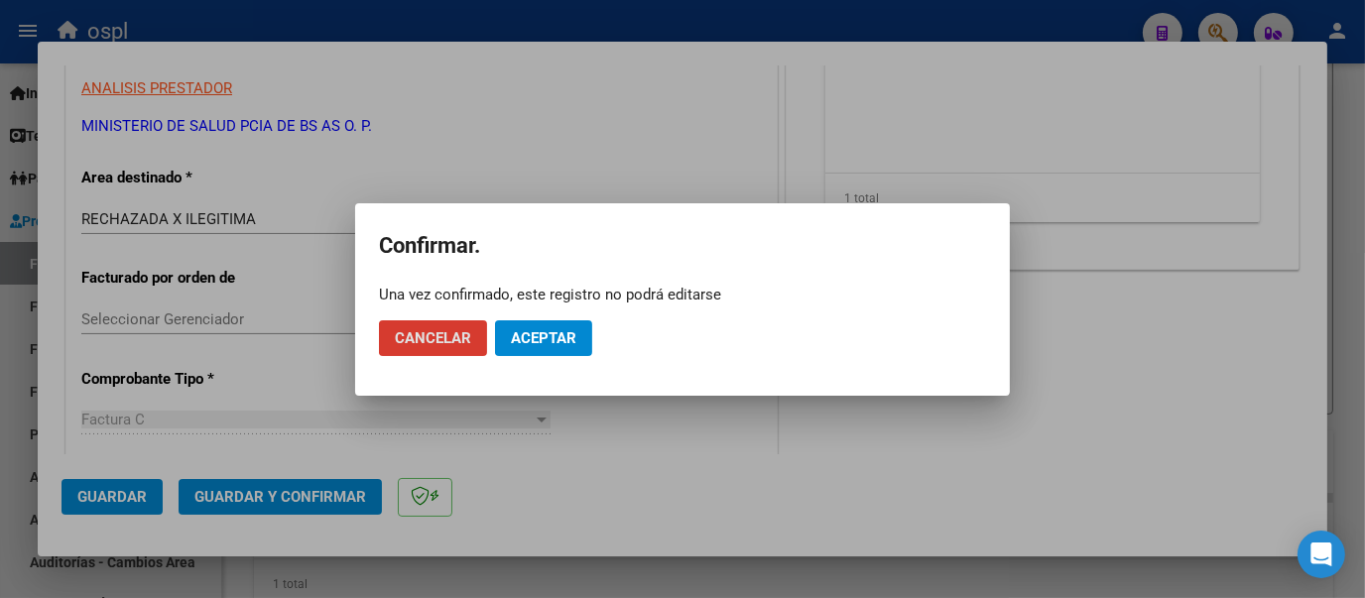
click at [548, 342] on span "Aceptar" at bounding box center [543, 338] width 65 height 18
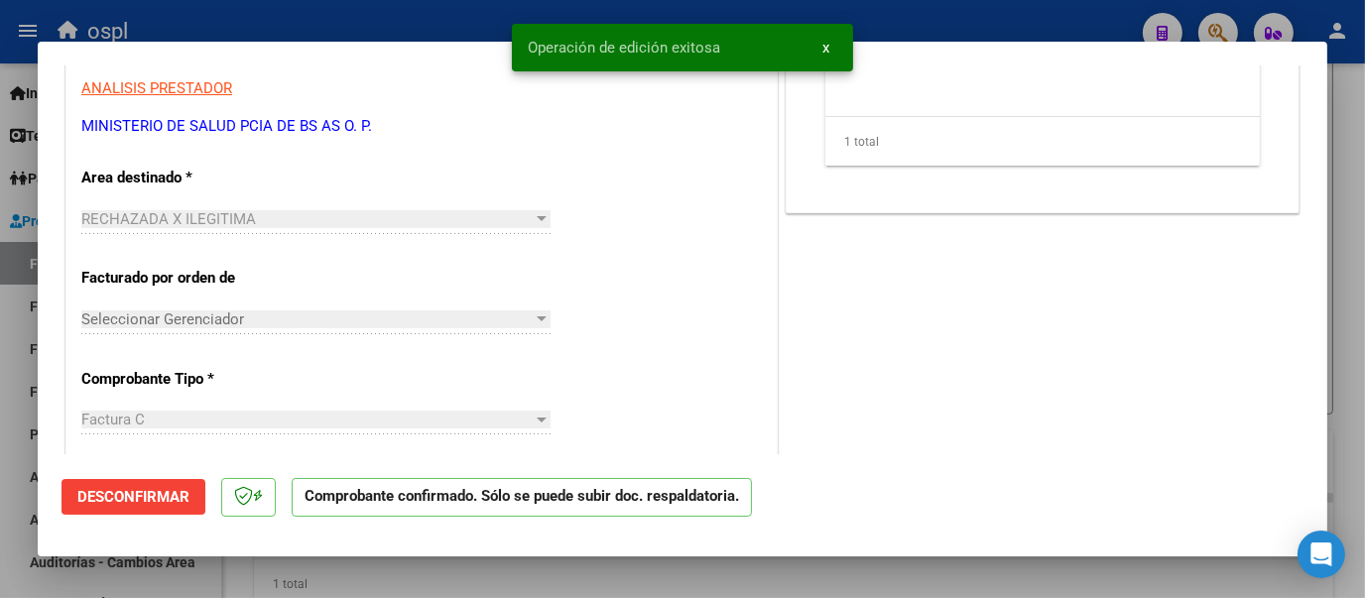
click at [377, 14] on div at bounding box center [682, 299] width 1365 height 598
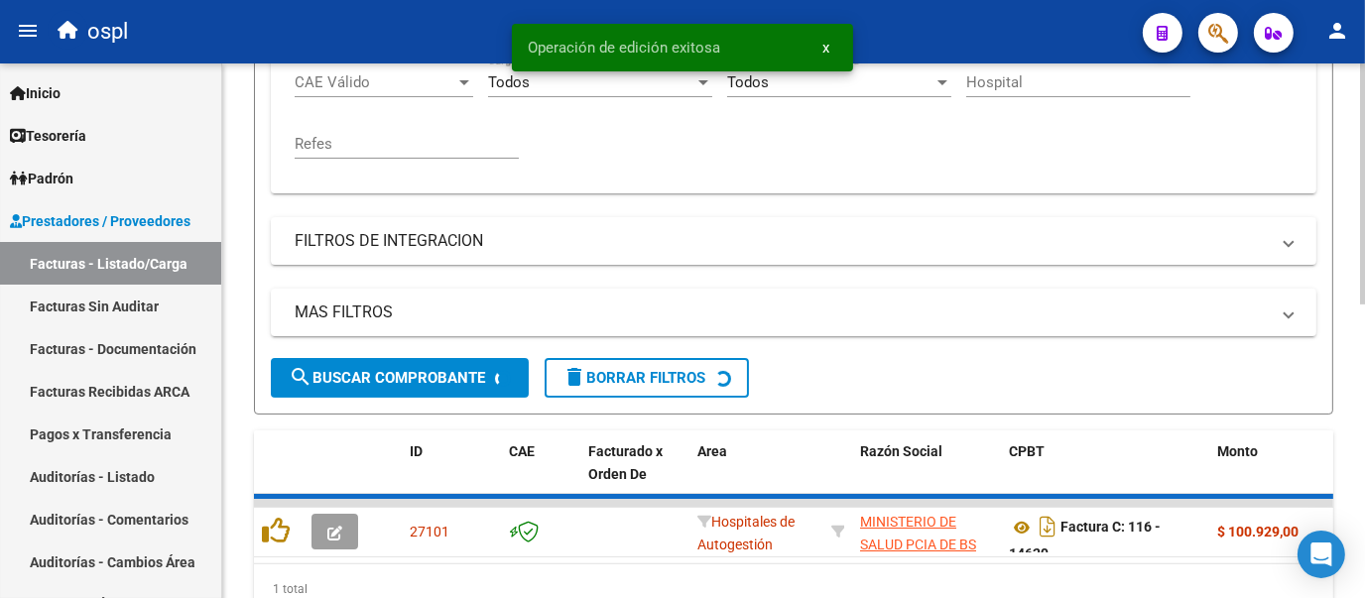
scroll to position [499, 0]
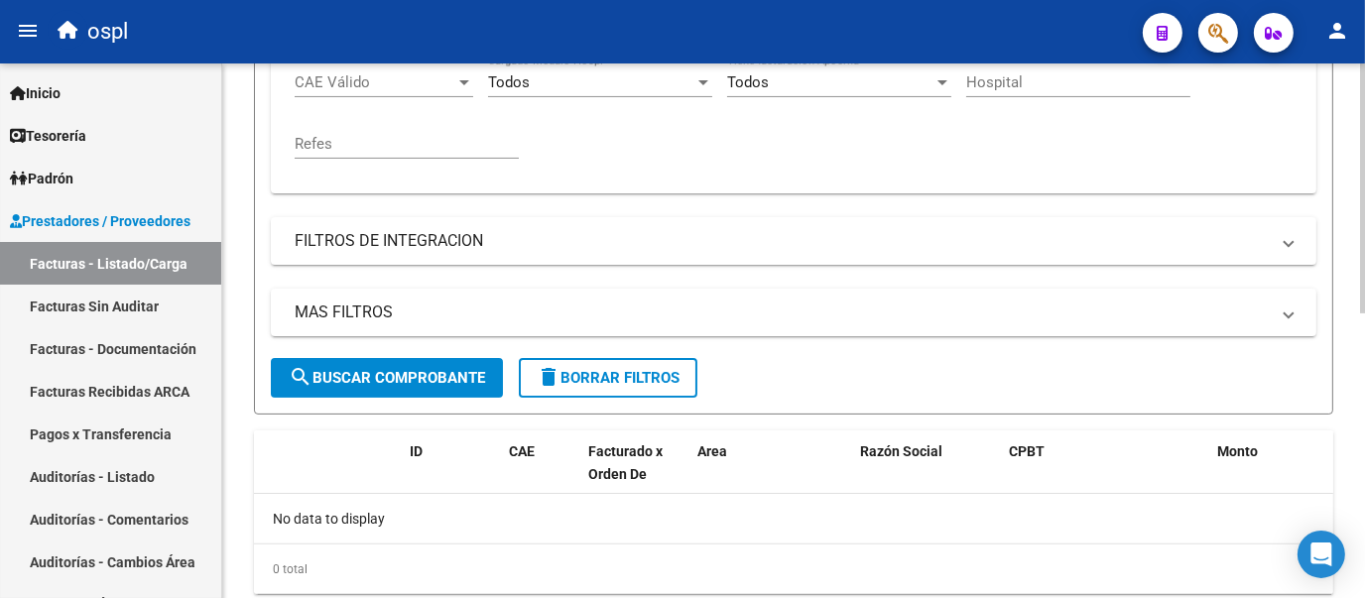
click at [823, 31] on input "14629" at bounding box center [885, 22] width 224 height 18
click at [783, 178] on div "Comprobante Tipo Comprobante Tipo Fecha inicio – Fecha fin Fec. Comprobante Des…" at bounding box center [794, 55] width 998 height 245
click at [837, 31] on input "14629" at bounding box center [885, 22] width 224 height 18
click at [473, 387] on span "search Buscar Comprobante" at bounding box center [387, 378] width 196 height 18
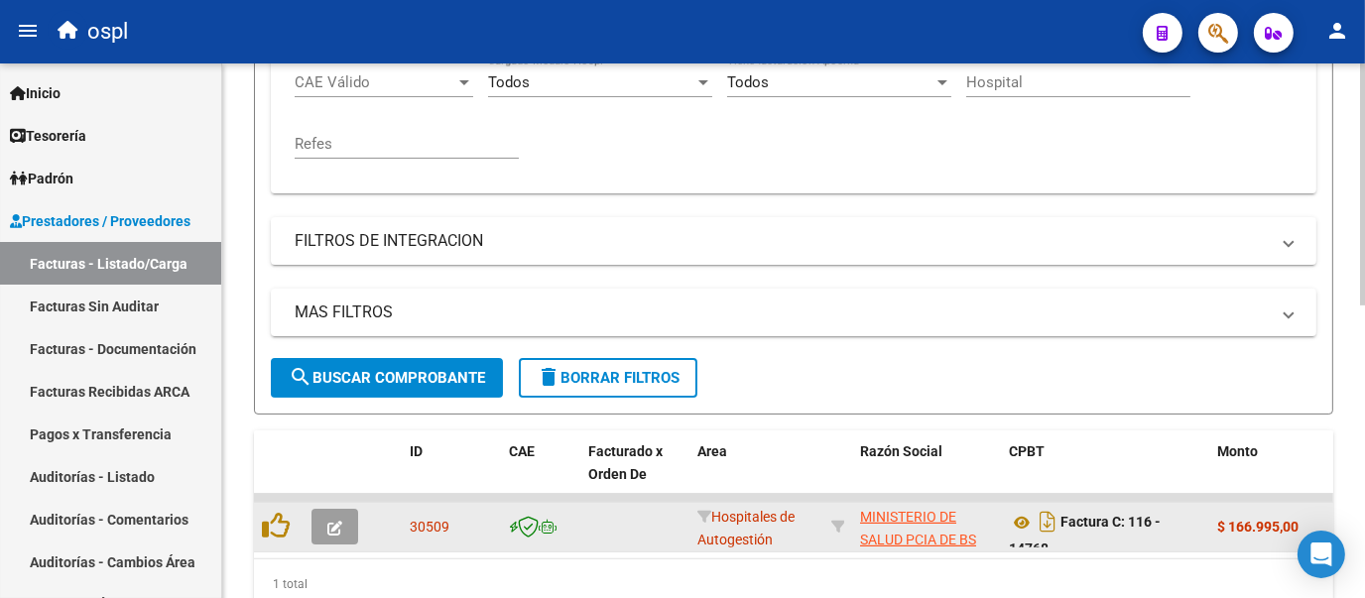
click at [335, 536] on icon "button" at bounding box center [334, 528] width 15 height 15
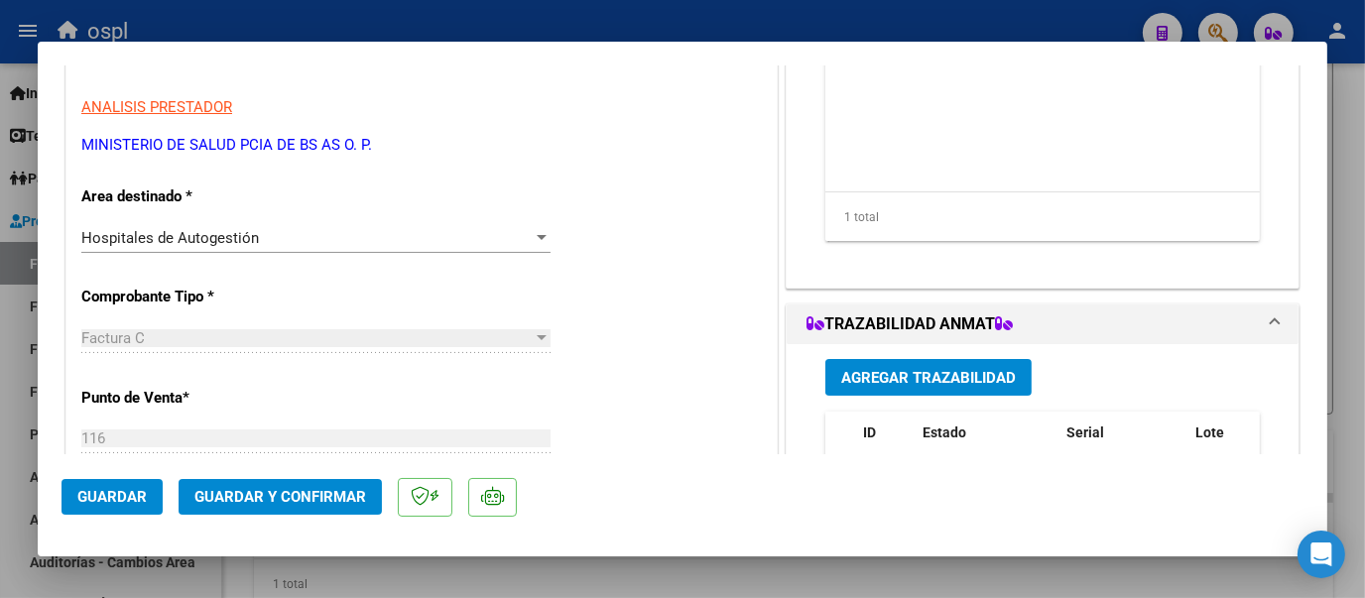
scroll to position [327, 0]
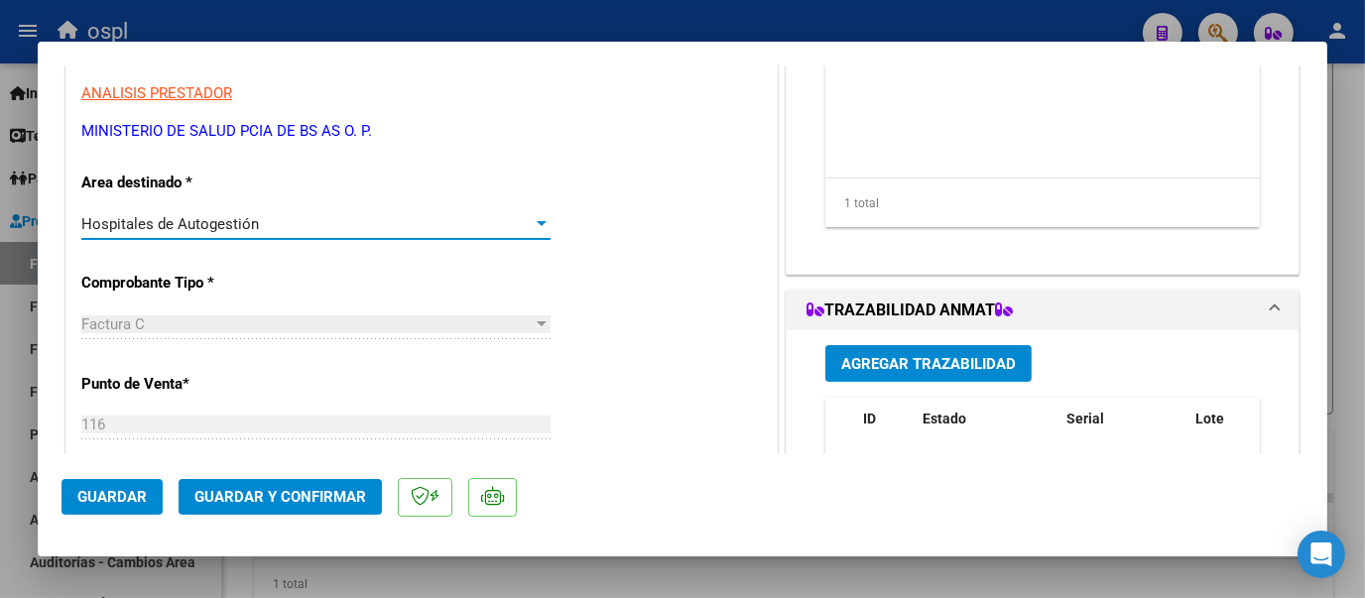
click at [538, 227] on div at bounding box center [542, 224] width 18 height 16
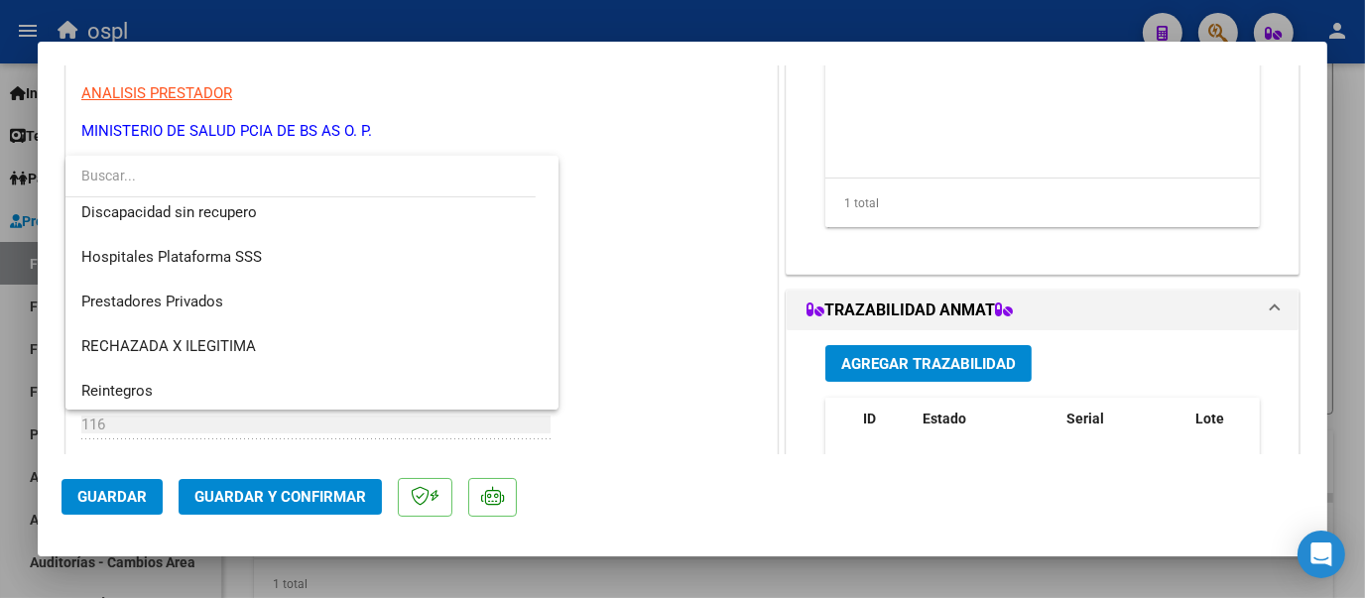
scroll to position [236, 0]
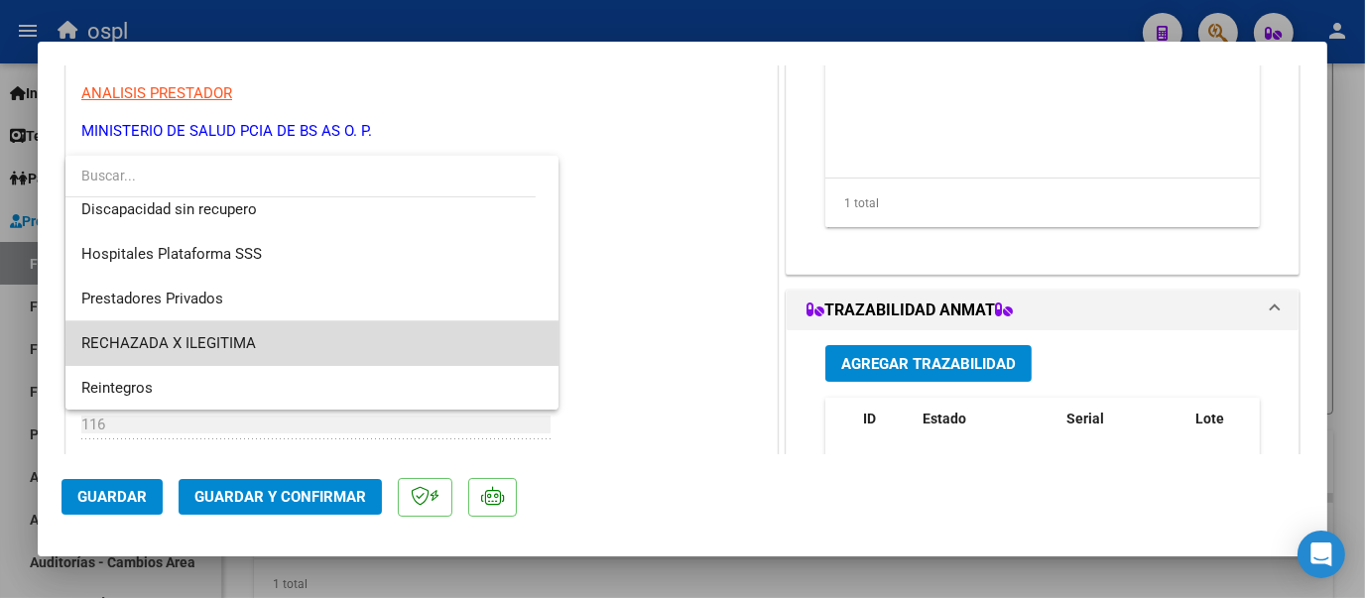
click at [431, 345] on span "RECHAZADA X ILEGITIMA" at bounding box center [311, 343] width 461 height 45
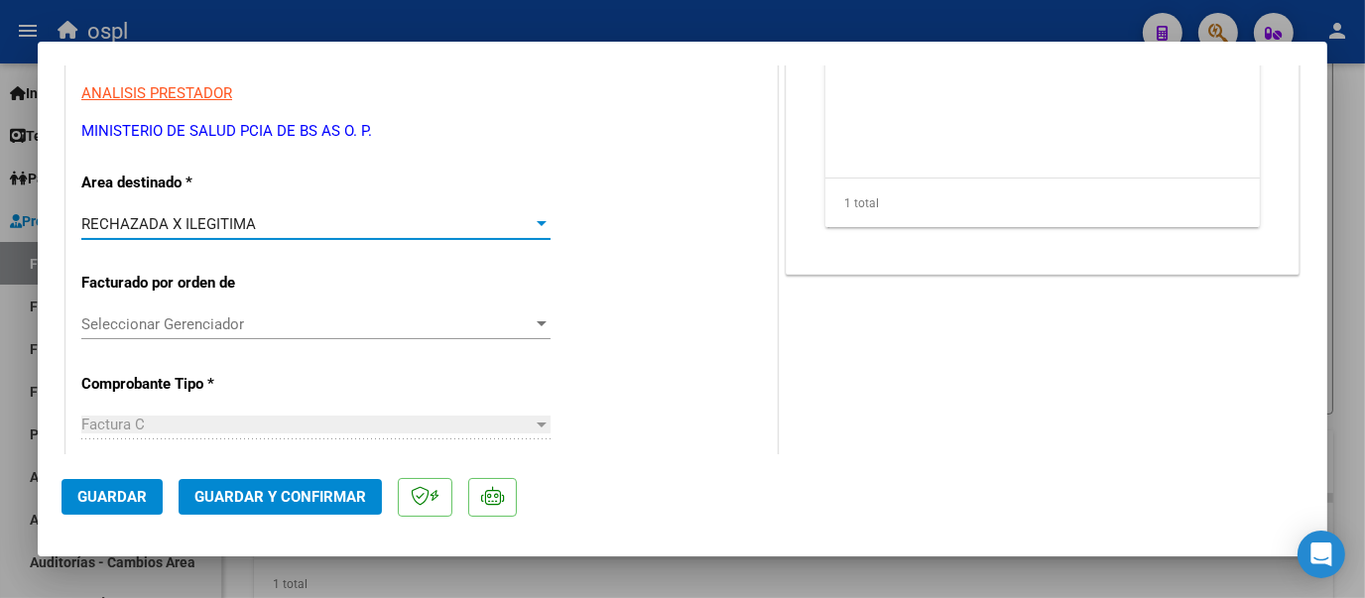
click at [328, 496] on span "Guardar y Confirmar" at bounding box center [280, 497] width 172 height 18
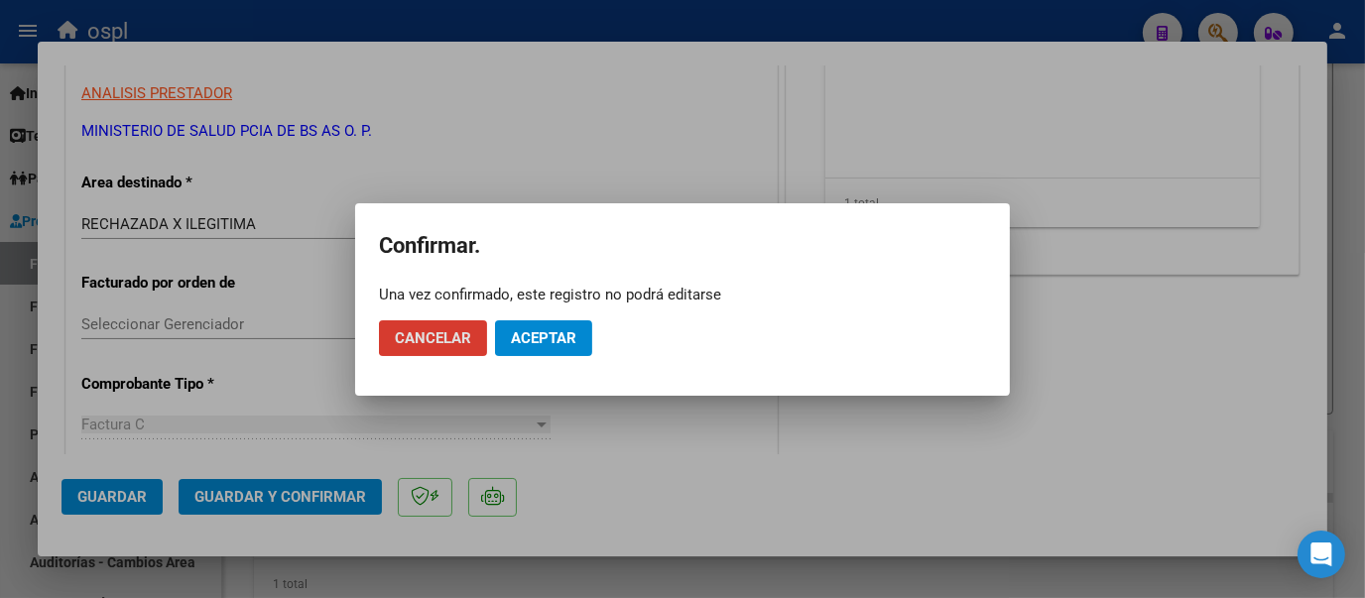
click at [551, 329] on span "Aceptar" at bounding box center [543, 338] width 65 height 18
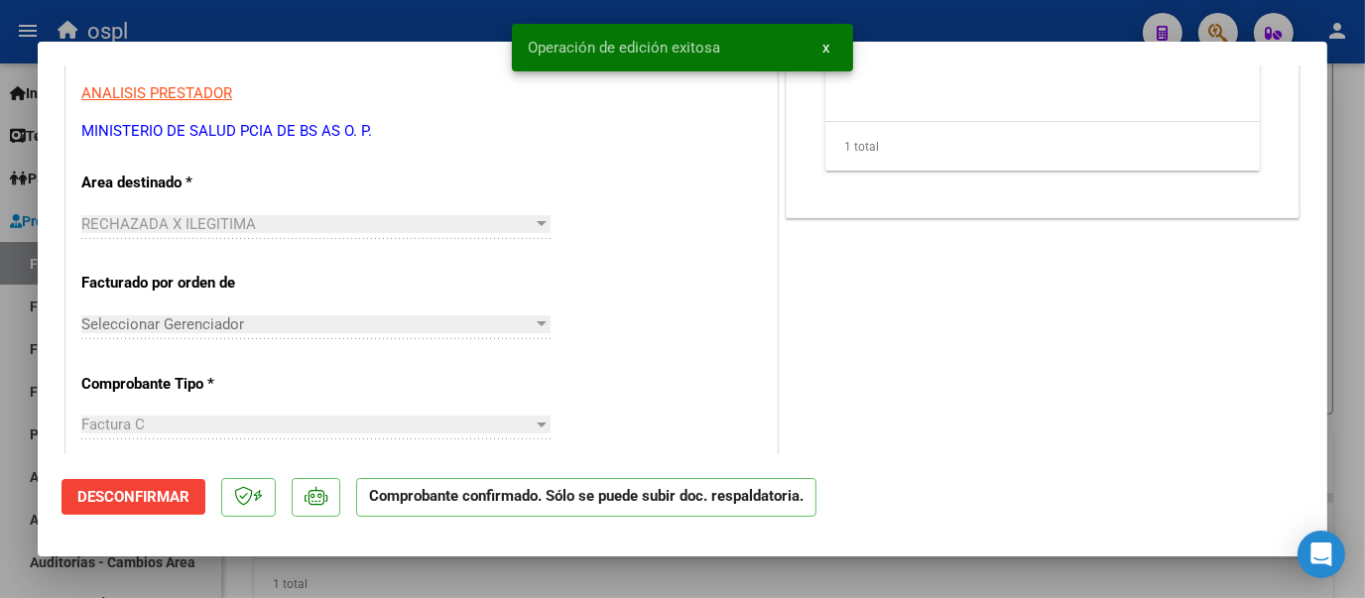
click at [395, 3] on div at bounding box center [682, 299] width 1365 height 598
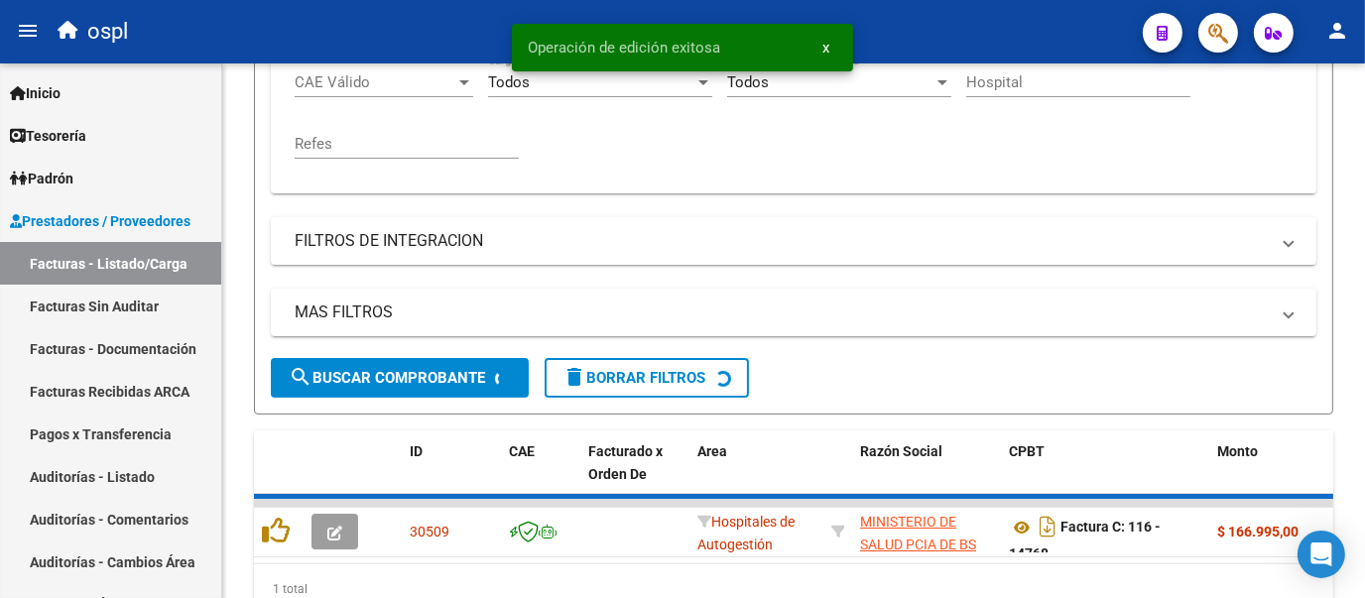
scroll to position [499, 0]
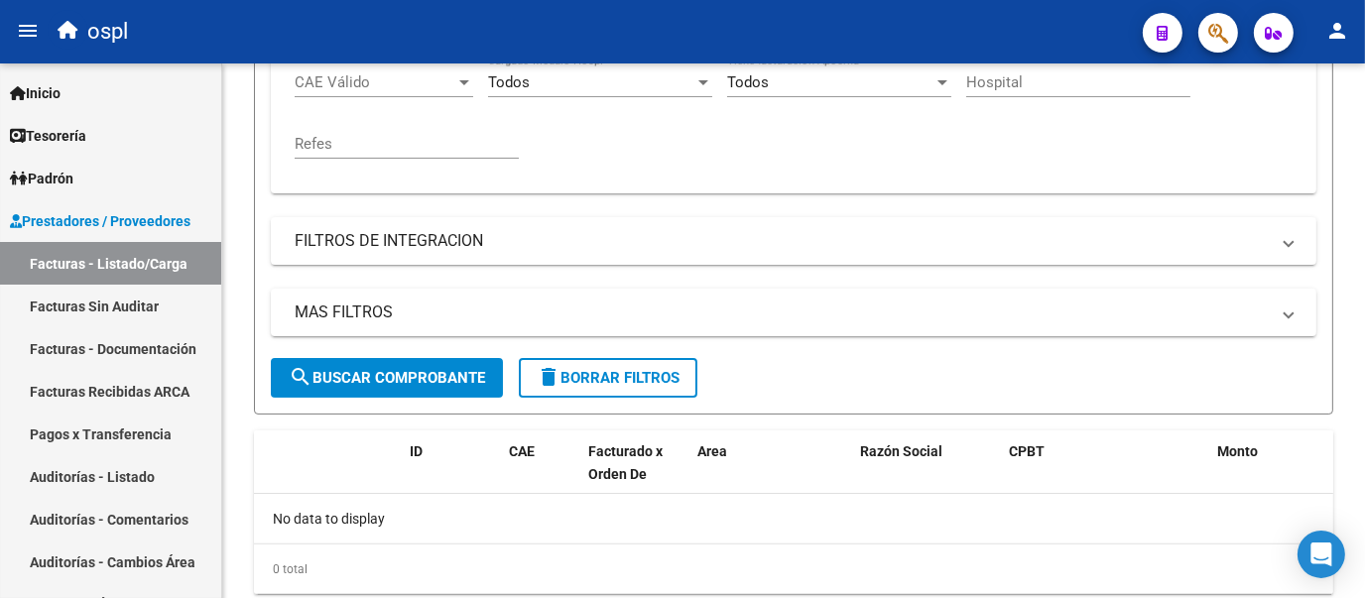
click at [824, 47] on div "ospl" at bounding box center [587, 32] width 1079 height 44
click at [814, 178] on div "Comprobante Tipo Comprobante Tipo Fecha inicio – Fecha fin Fec. Comprobante Des…" at bounding box center [794, 55] width 998 height 245
click at [832, 31] on input "14768" at bounding box center [885, 22] width 224 height 18
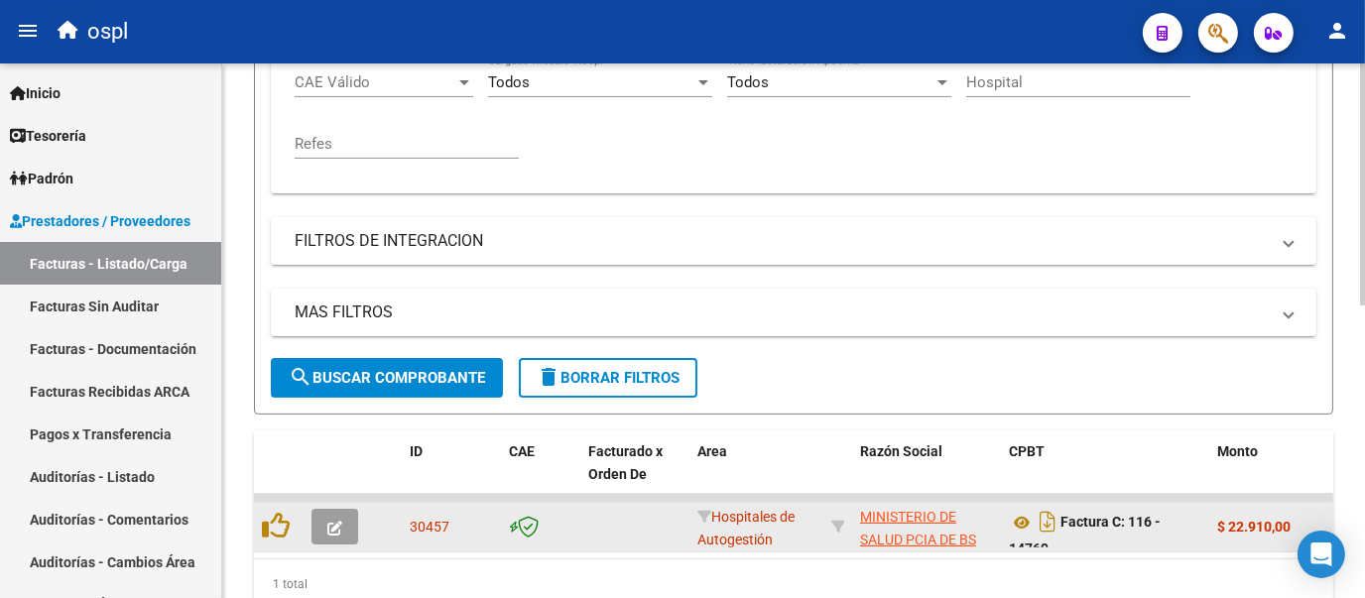
type input "14769"
click at [346, 544] on button "button" at bounding box center [334, 527] width 47 height 36
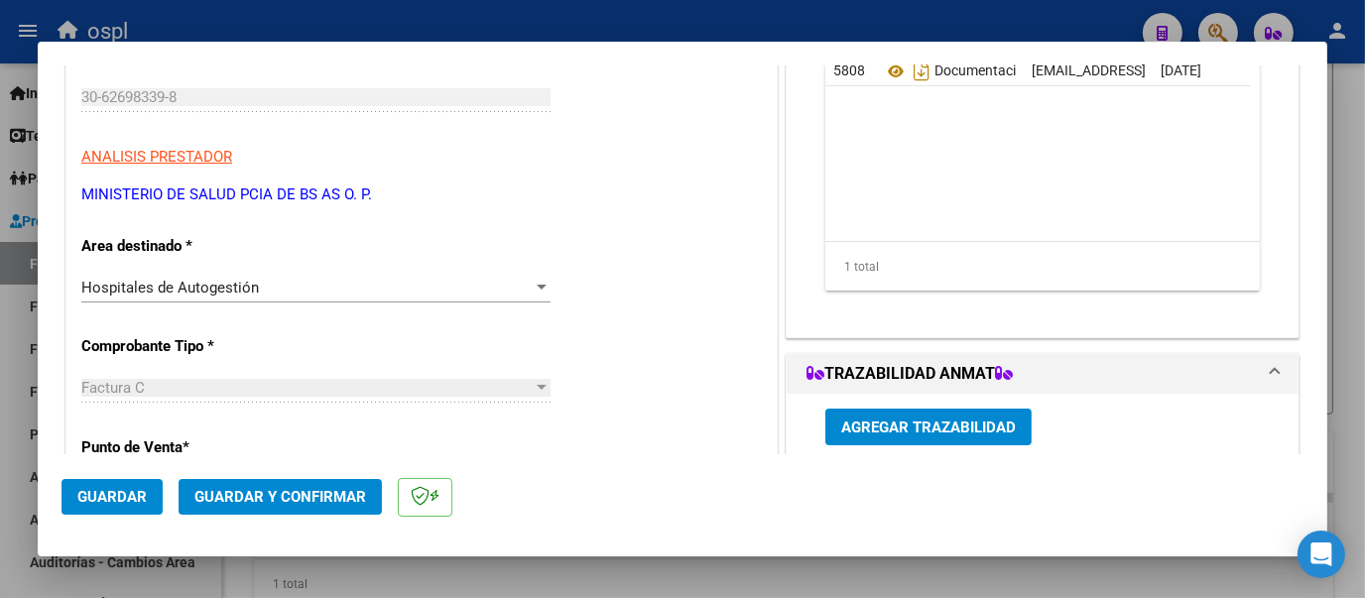
scroll to position [458, 0]
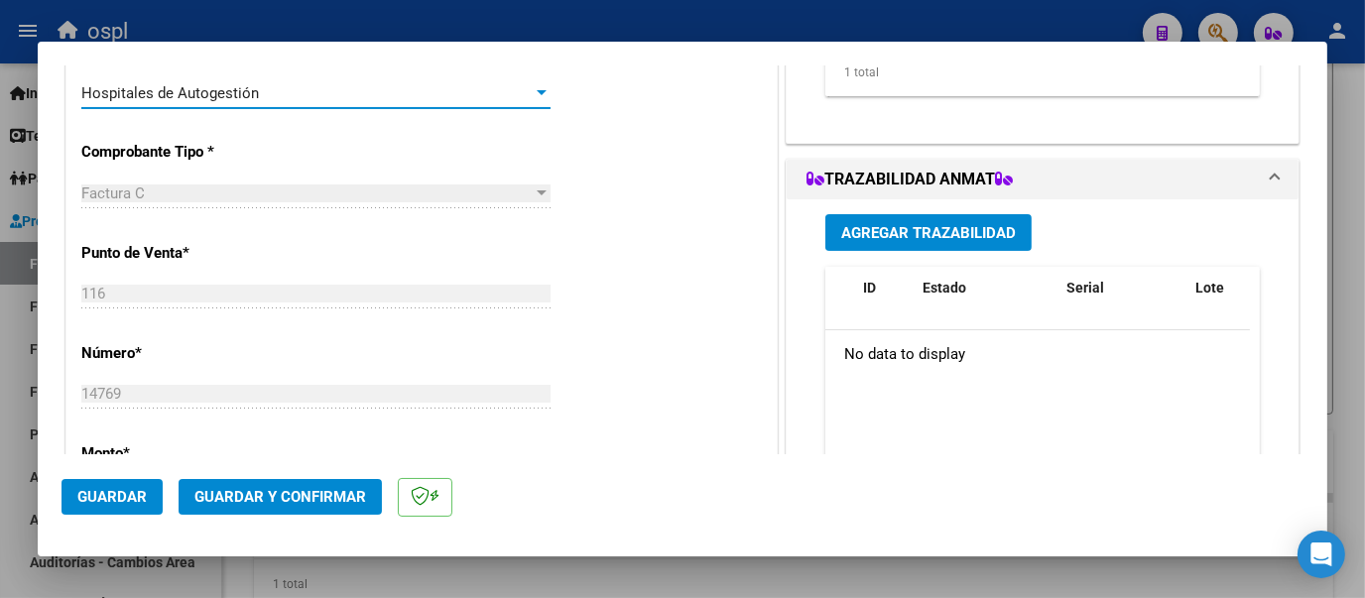
click at [535, 95] on div at bounding box center [542, 93] width 18 height 16
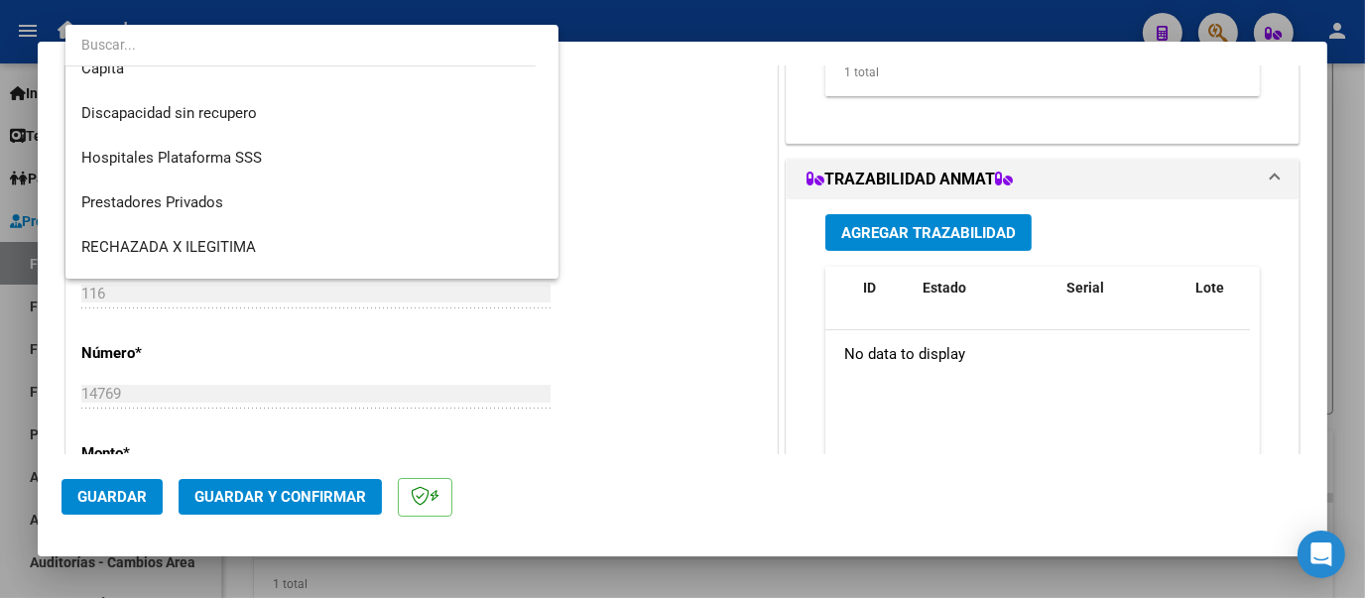
scroll to position [236, 0]
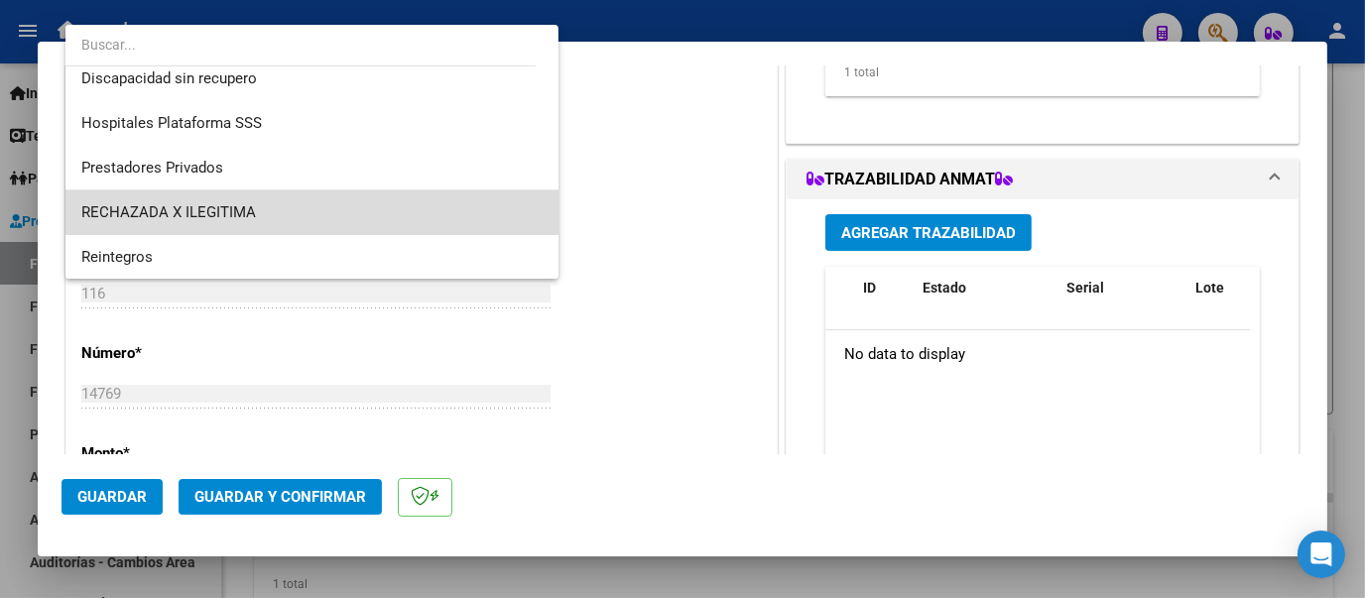
click at [333, 210] on span "RECHAZADA X ILEGITIMA" at bounding box center [311, 212] width 461 height 45
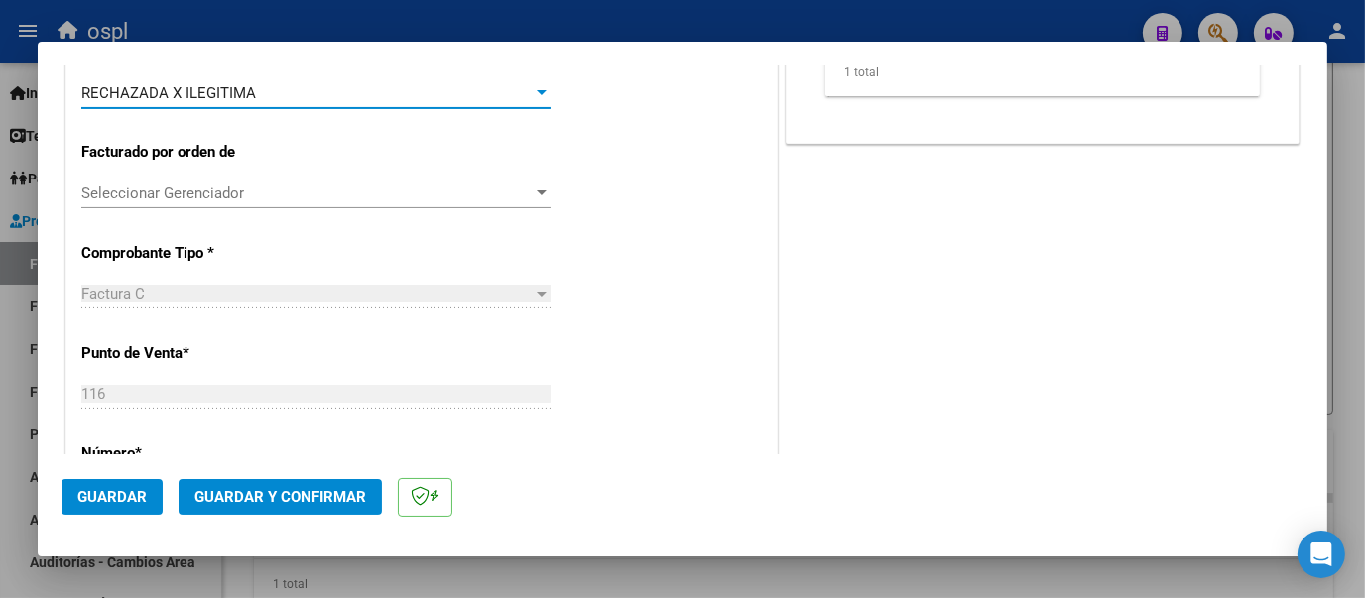
click at [591, 152] on div "CUIT * 30-62698339-8 Ingresar CUIT ANALISIS PRESTADOR MINISTERIO DE SALUD PCIA …" at bounding box center [421, 574] width 710 height 1506
click at [300, 506] on button "Guardar y Confirmar" at bounding box center [280, 497] width 203 height 36
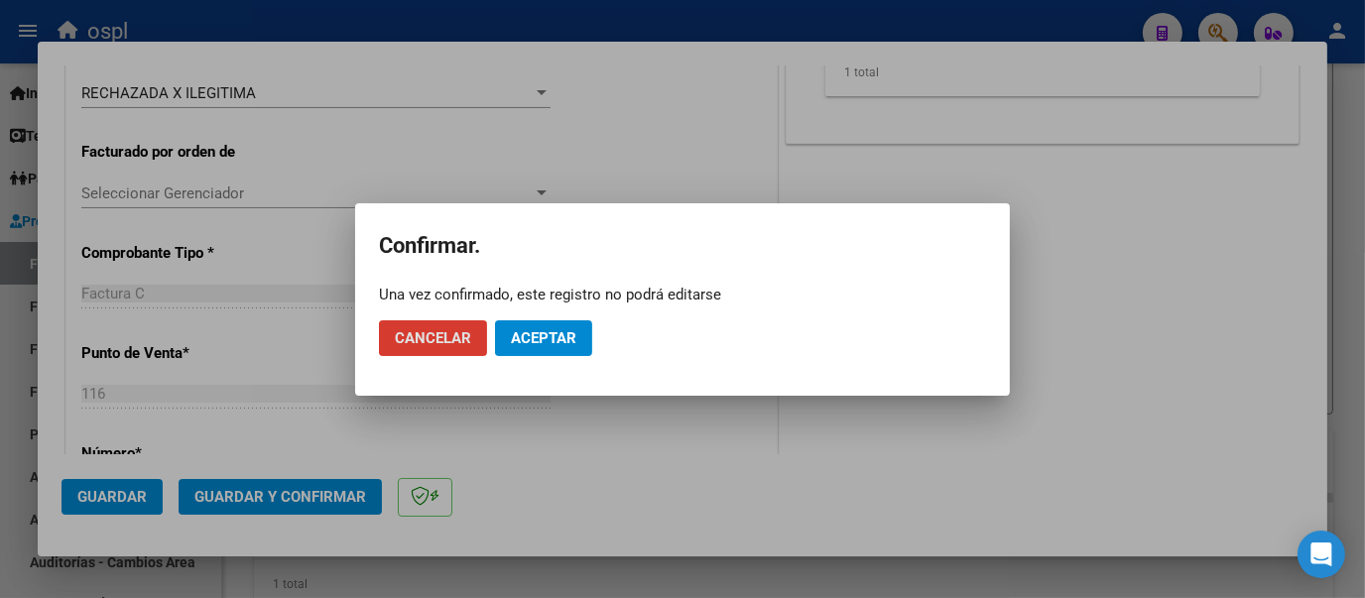
click at [551, 350] on button "Aceptar" at bounding box center [543, 338] width 97 height 36
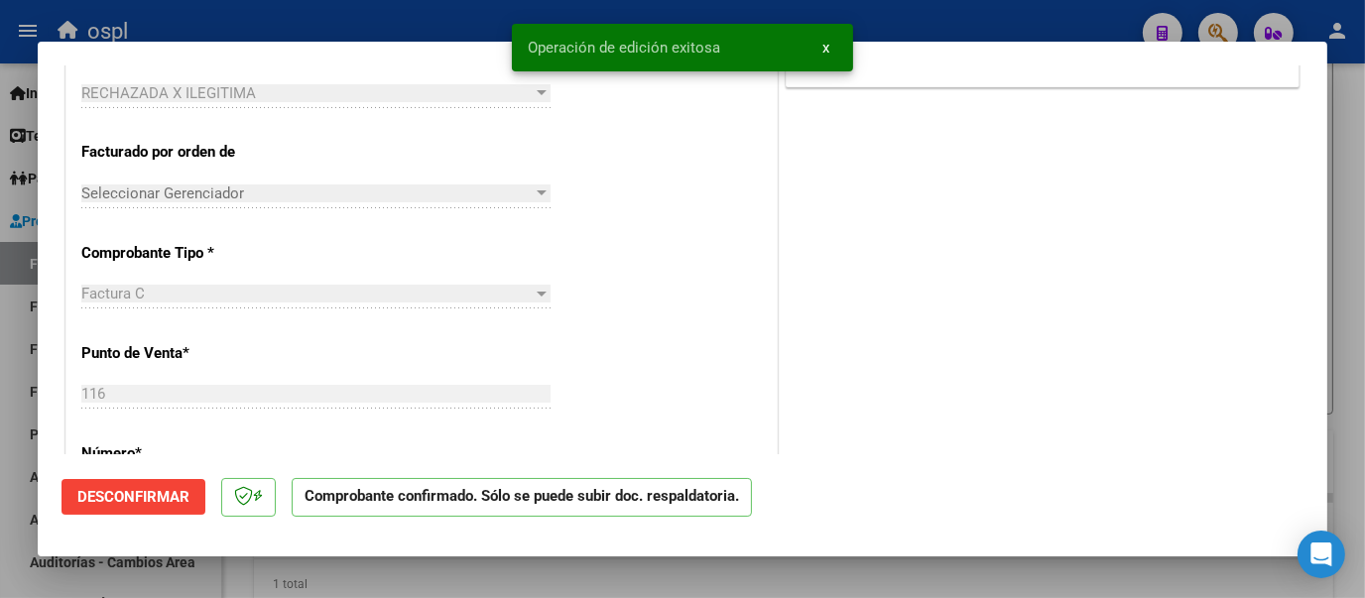
click at [419, 19] on div at bounding box center [682, 299] width 1365 height 598
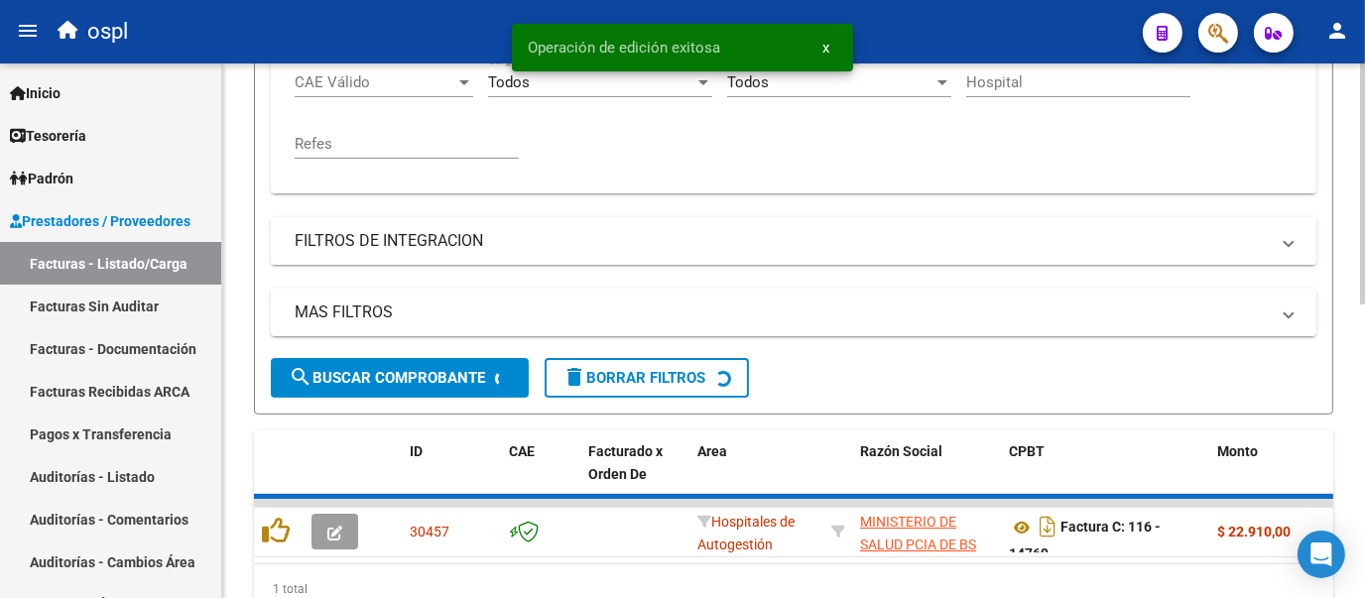
scroll to position [499, 0]
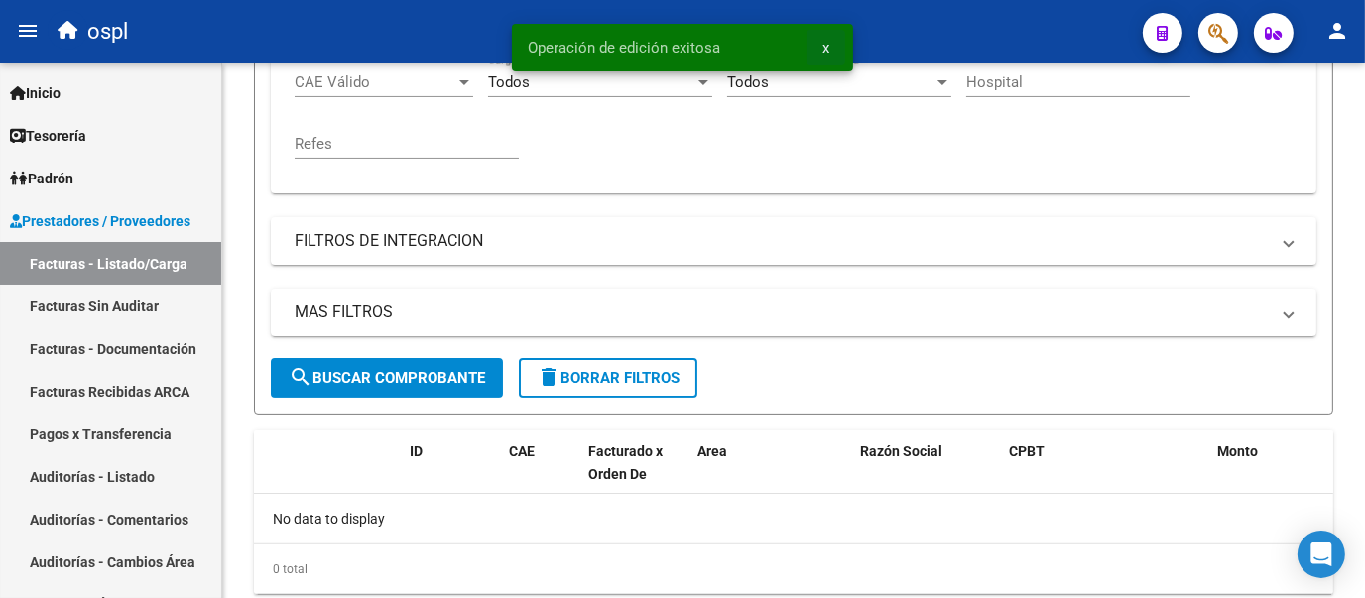
click at [823, 48] on span "x" at bounding box center [825, 48] width 7 height 18
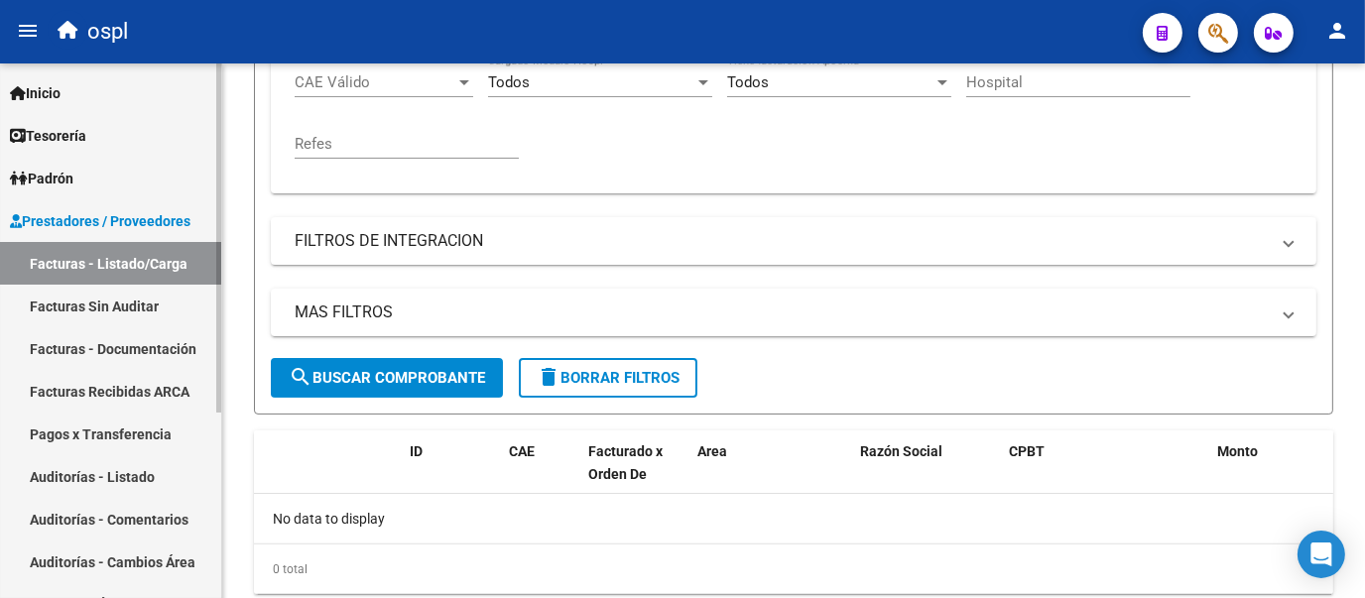
click at [170, 303] on link "Facturas Sin Auditar" at bounding box center [110, 306] width 221 height 43
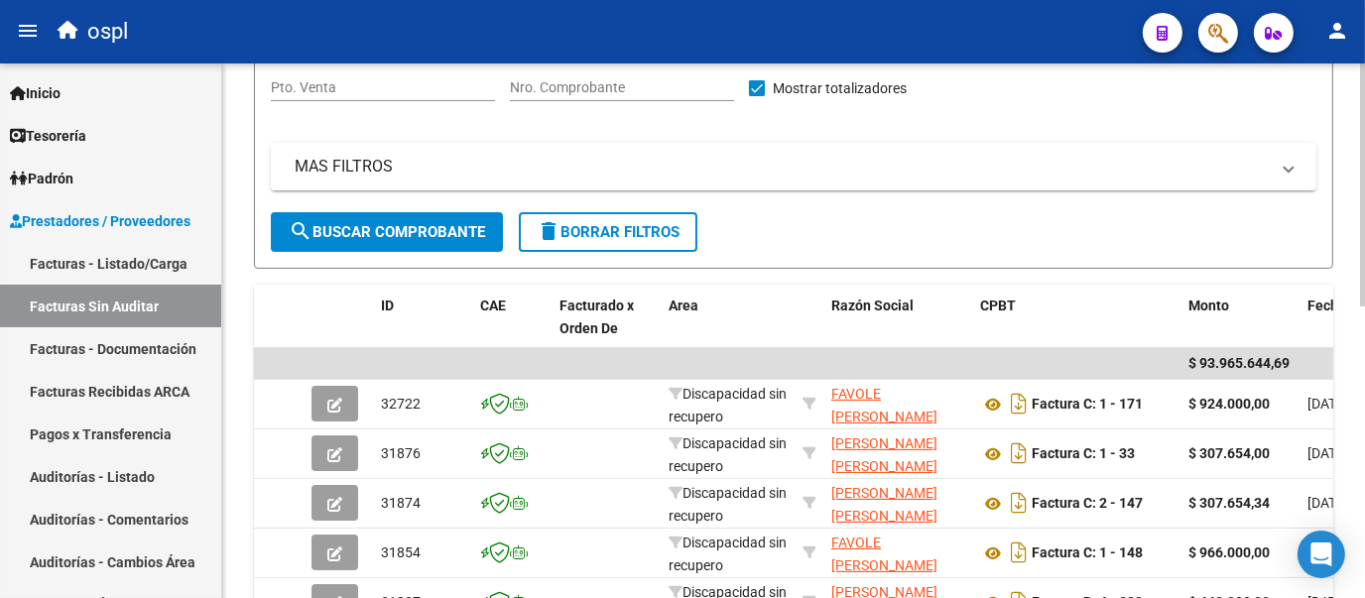
scroll to position [206, 0]
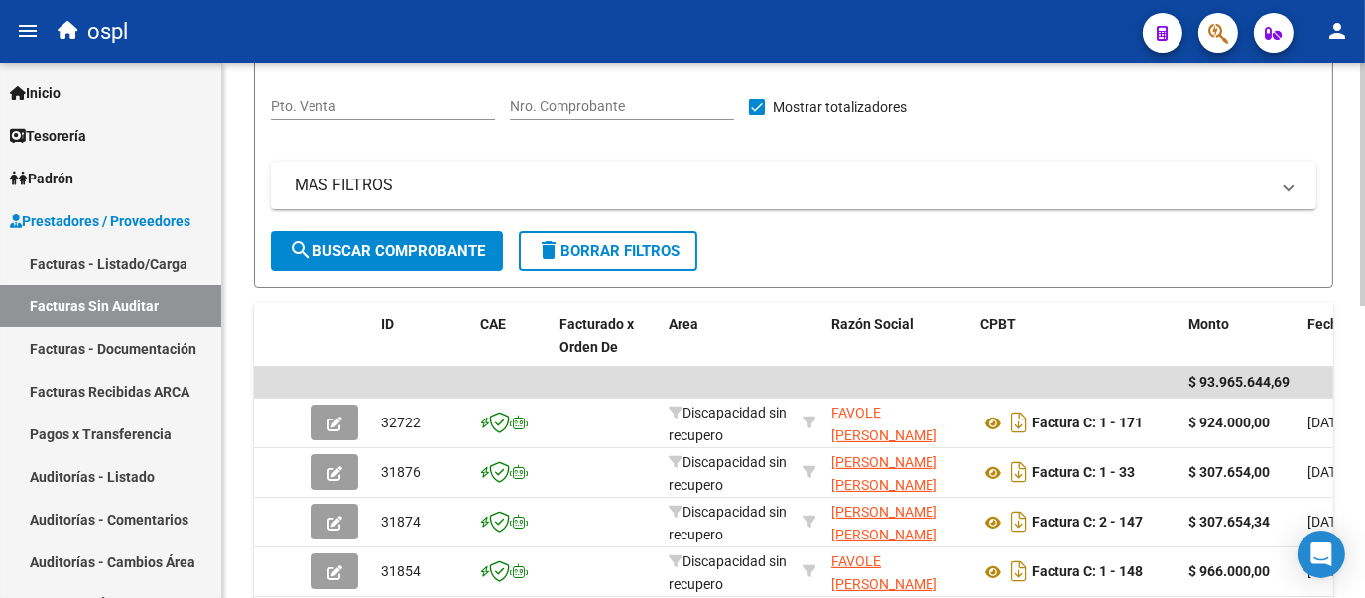
click at [1363, 208] on div at bounding box center [1362, 282] width 5 height 243
click at [613, 110] on input "Nro. Comprobante" at bounding box center [622, 106] width 224 height 17
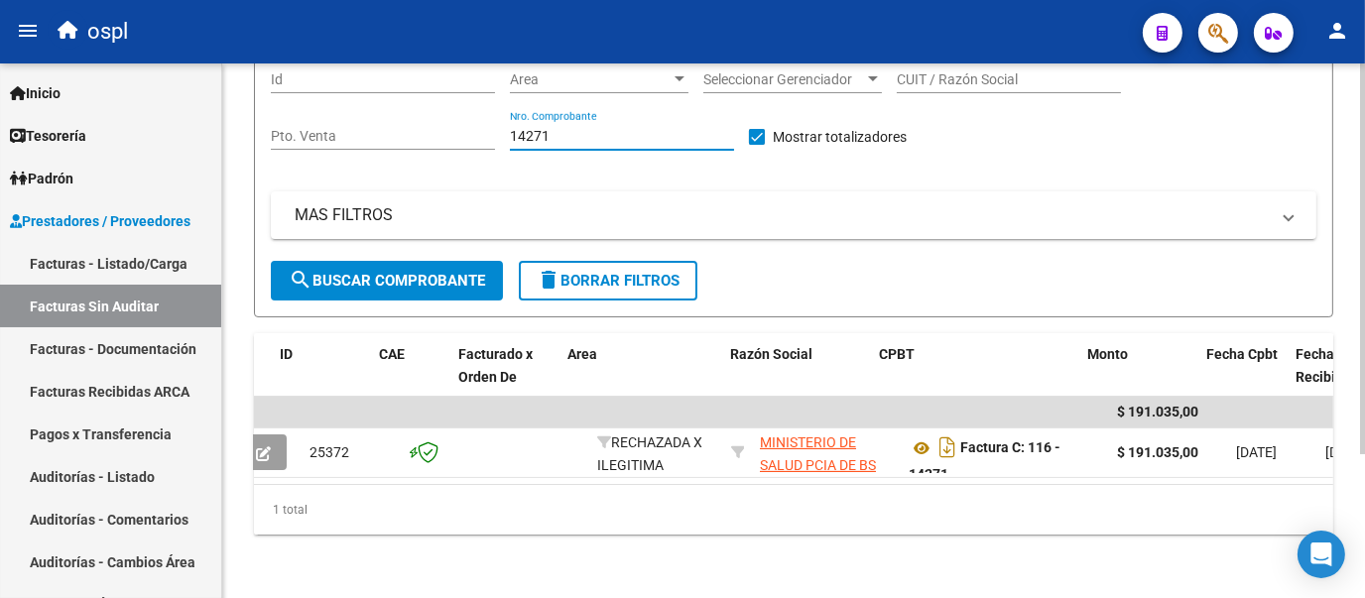
scroll to position [0, 0]
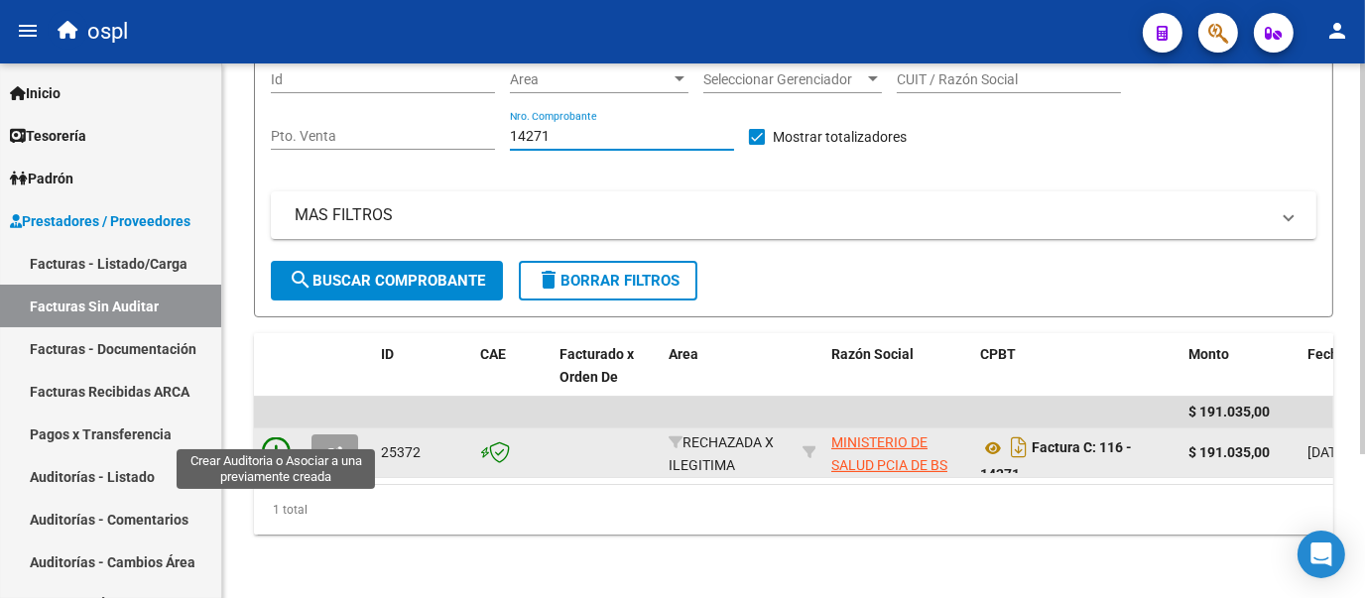
type input "14271"
click at [277, 437] on icon at bounding box center [276, 451] width 28 height 28
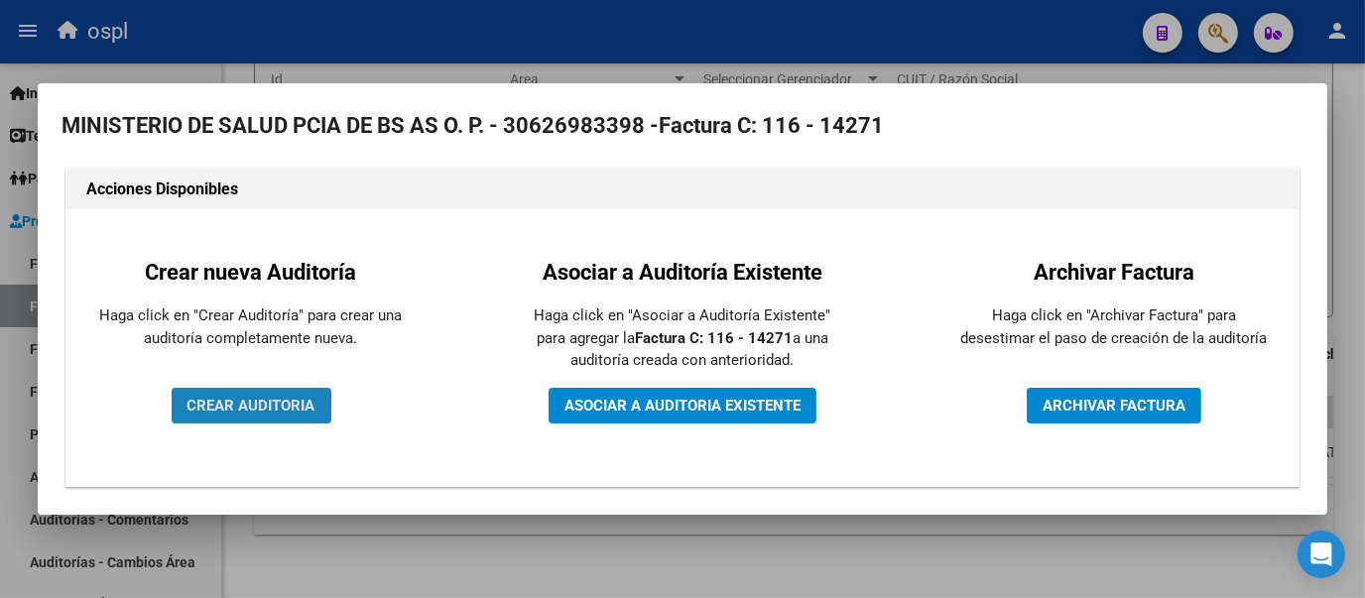
click at [302, 402] on span "CREAR AUDITORIA" at bounding box center [251, 406] width 128 height 18
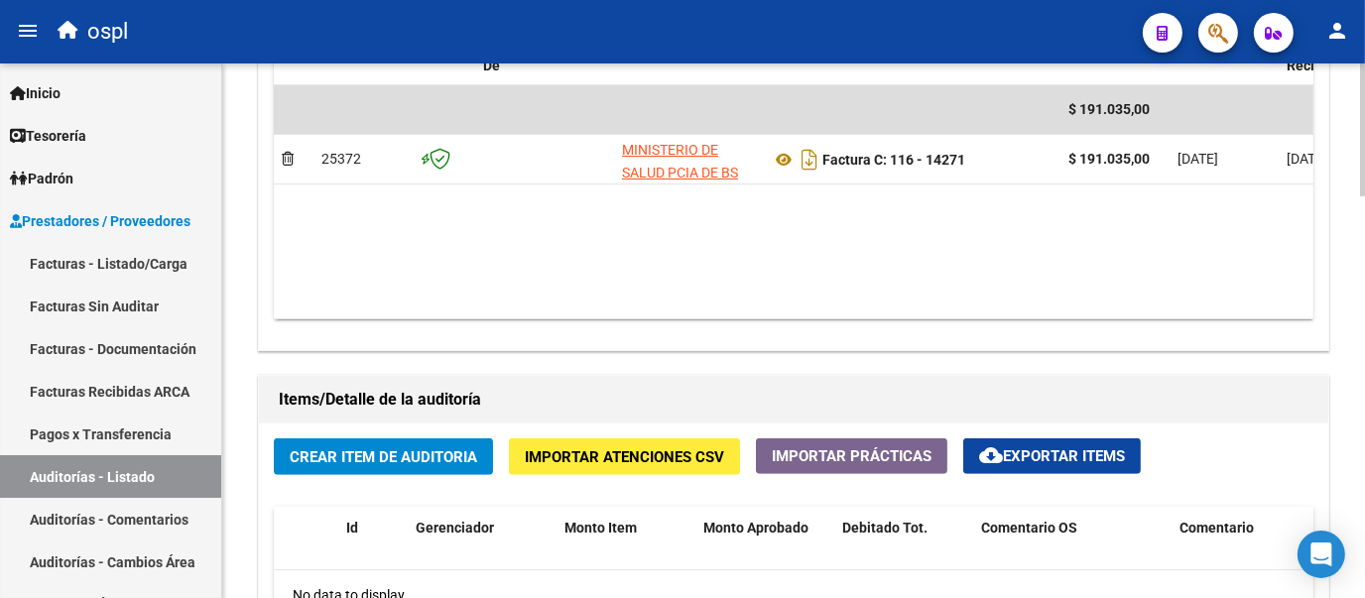
scroll to position [1125, 0]
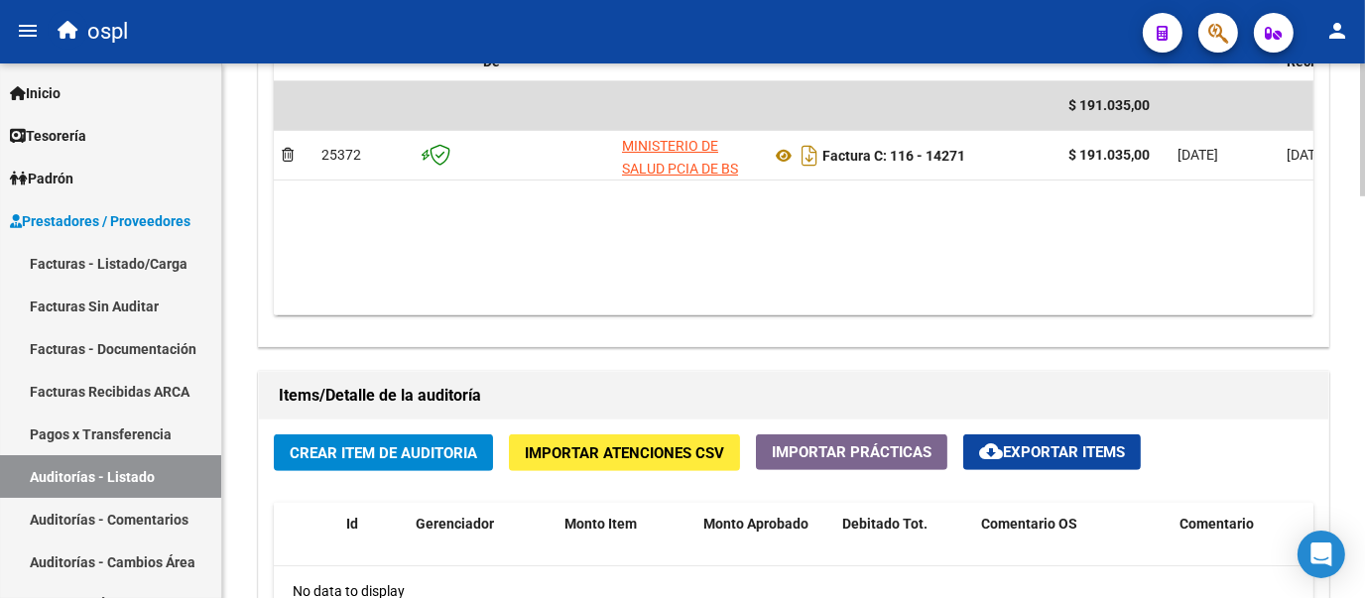
click at [1352, 427] on div "arrow_back Editar 1932 cloud_download Generar informe Puede notificar al gerenc…" at bounding box center [795, 16] width 1147 height 2155
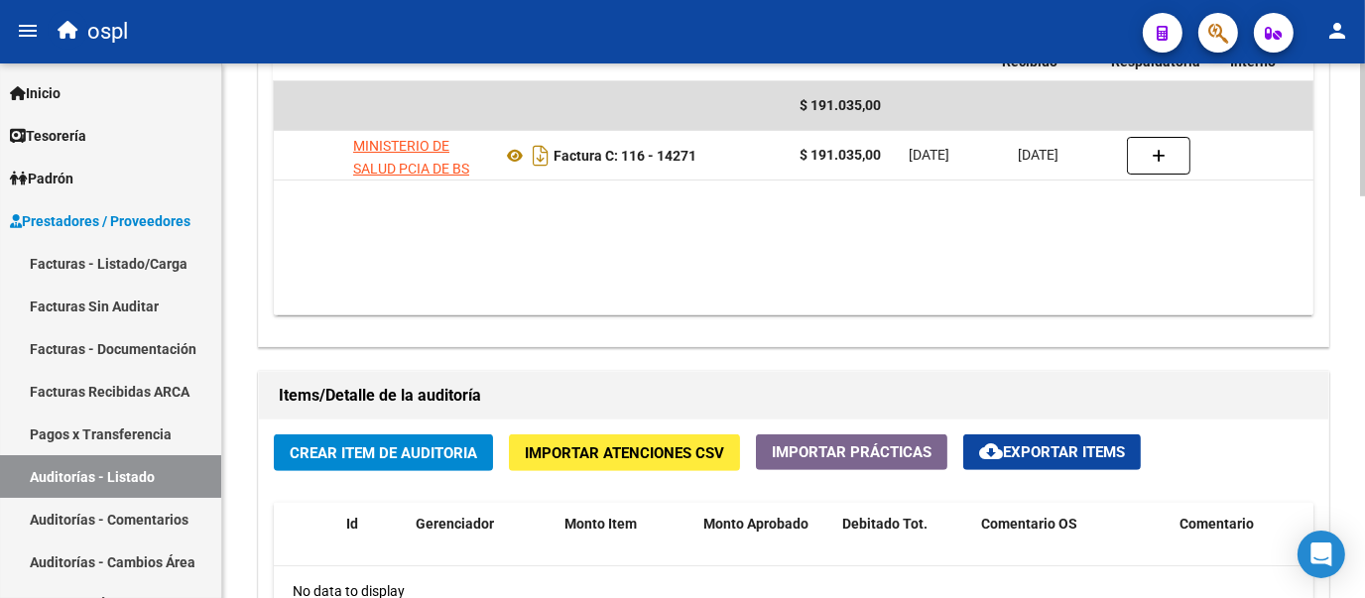
scroll to position [0, 284]
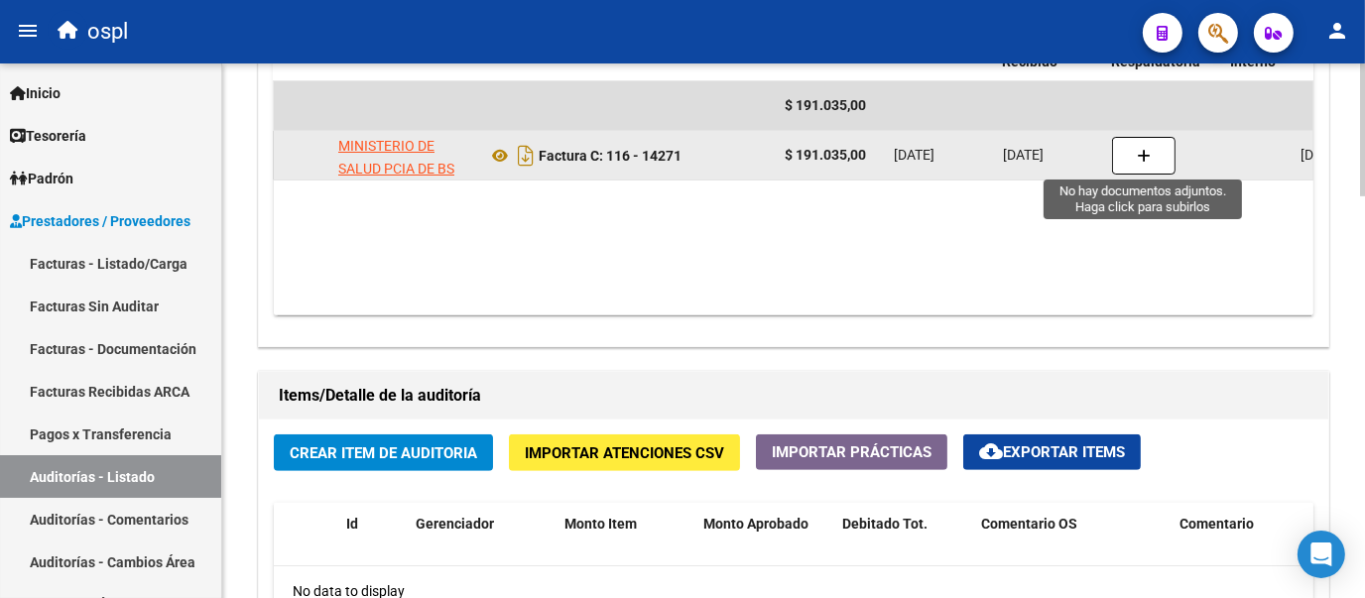
click at [1132, 159] on button "button" at bounding box center [1143, 156] width 63 height 38
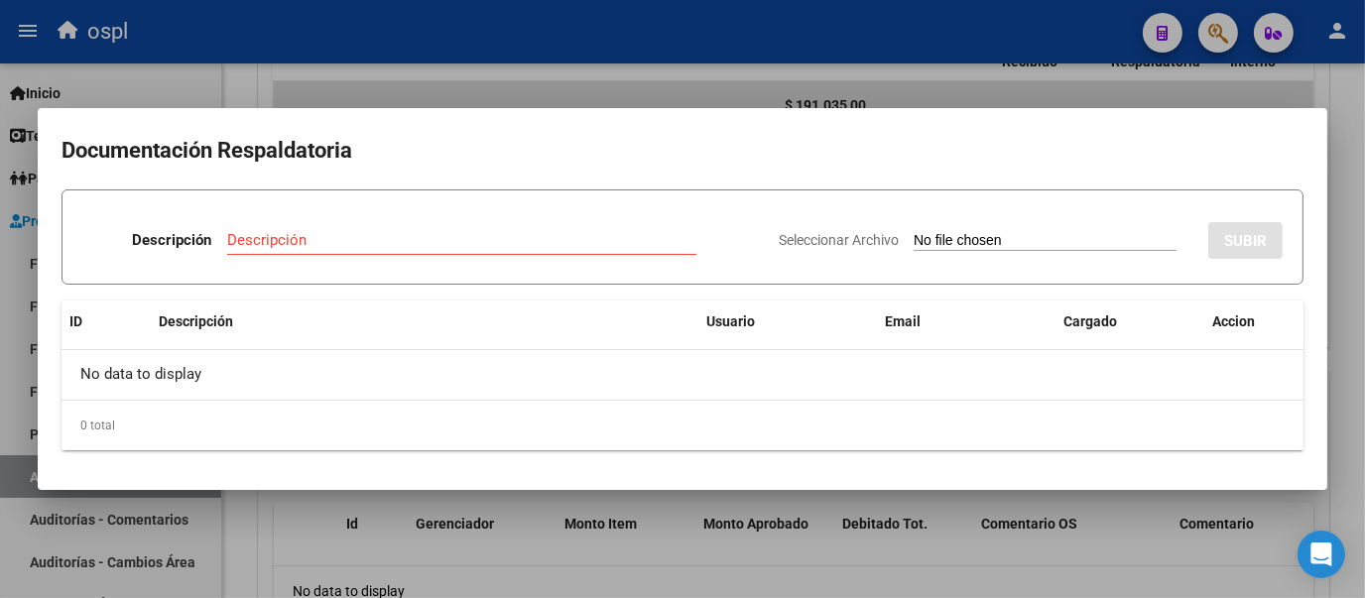
click at [937, 244] on input "Seleccionar Archivo" at bounding box center [1044, 241] width 263 height 19
type input "C:\fakepath\FC Nº14271.pdf"
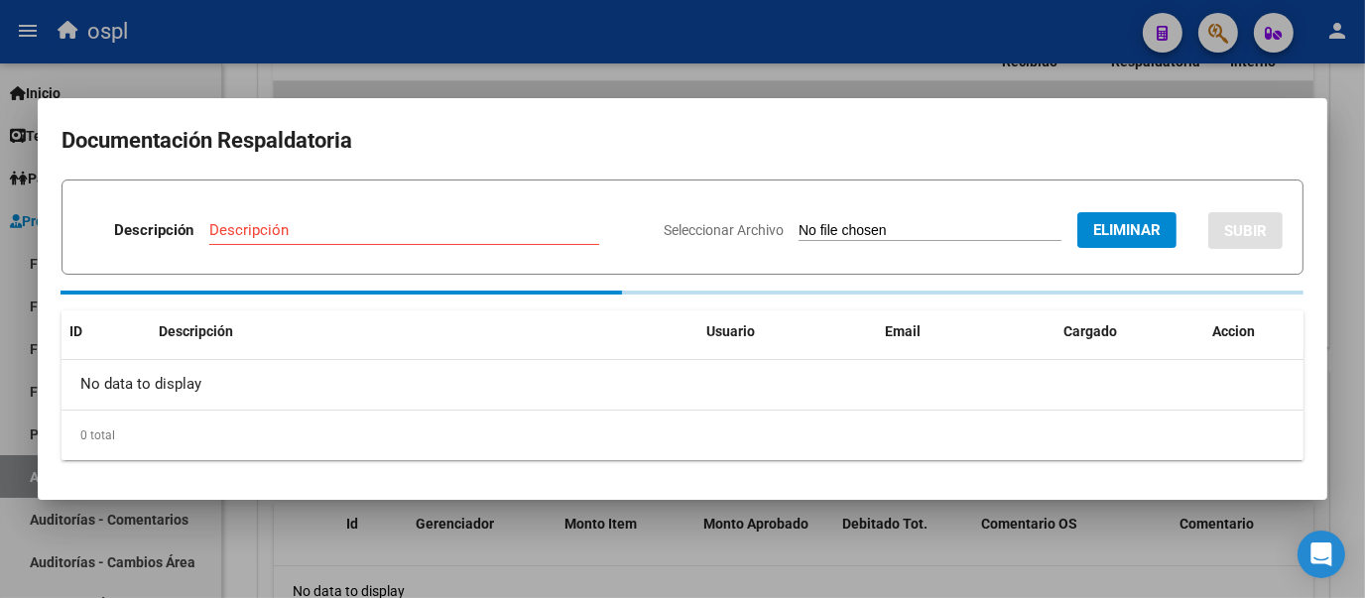
click at [316, 234] on input "Descripción" at bounding box center [404, 230] width 390 height 18
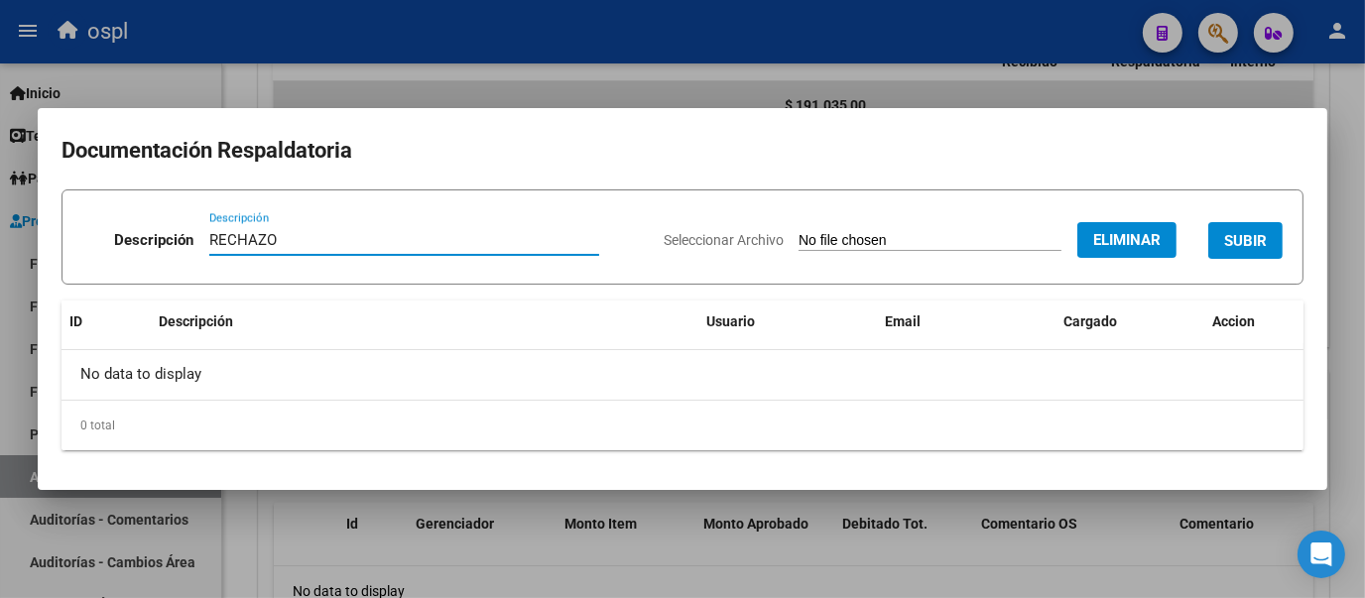
type input "RECHAZO"
click at [448, 286] on div "Descripción RECHAZO Descripción Seleccionar Archivo Eliminar SUBIR ID Descripci…" at bounding box center [682, 319] width 1242 height 261
click at [1257, 241] on span "SUBIR" at bounding box center [1245, 241] width 43 height 18
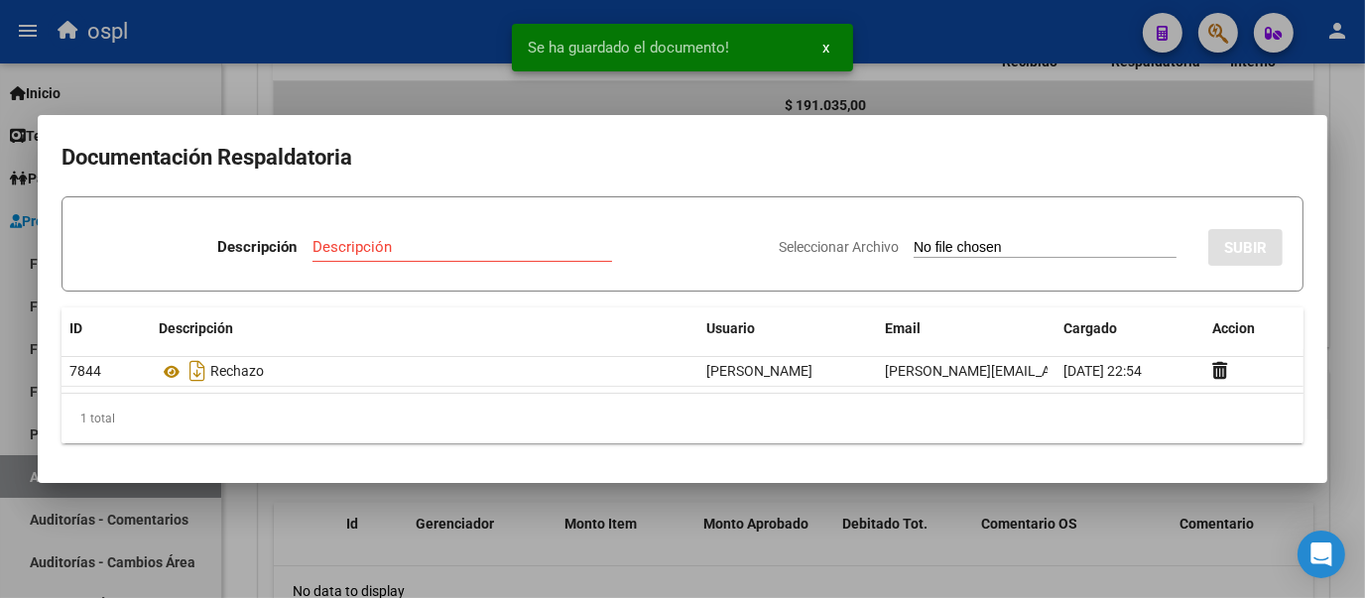
click at [265, 76] on div at bounding box center [682, 299] width 1365 height 598
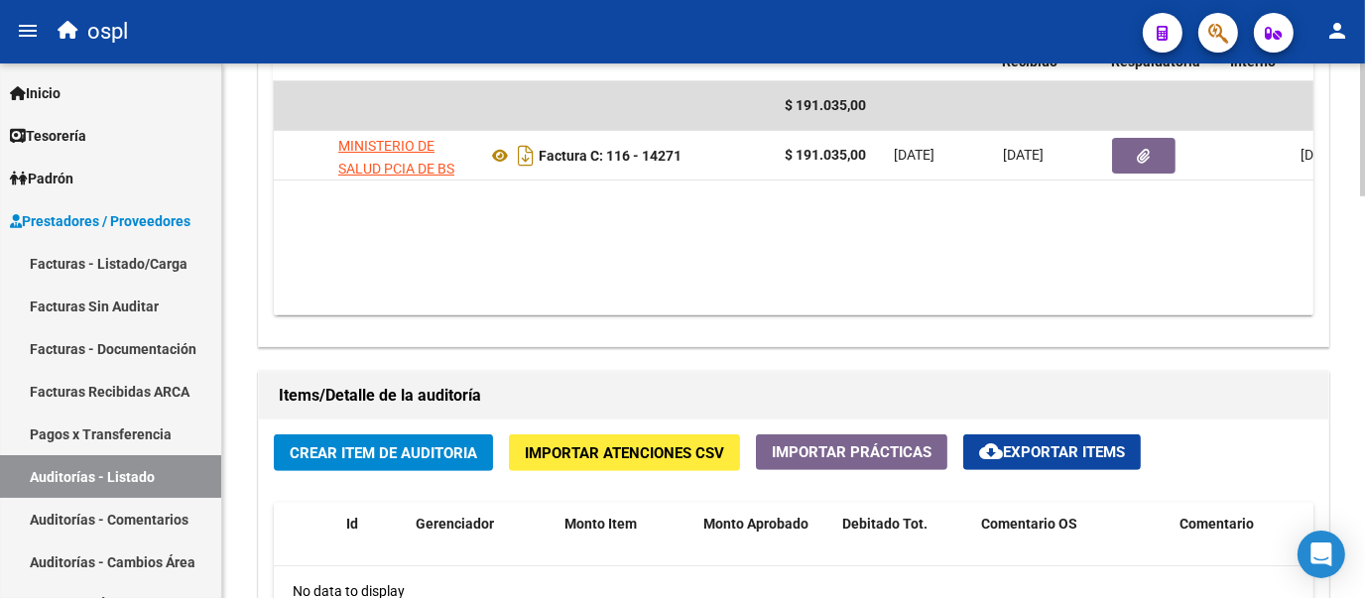
click at [444, 447] on span "Crear Item de Auditoria" at bounding box center [383, 453] width 187 height 18
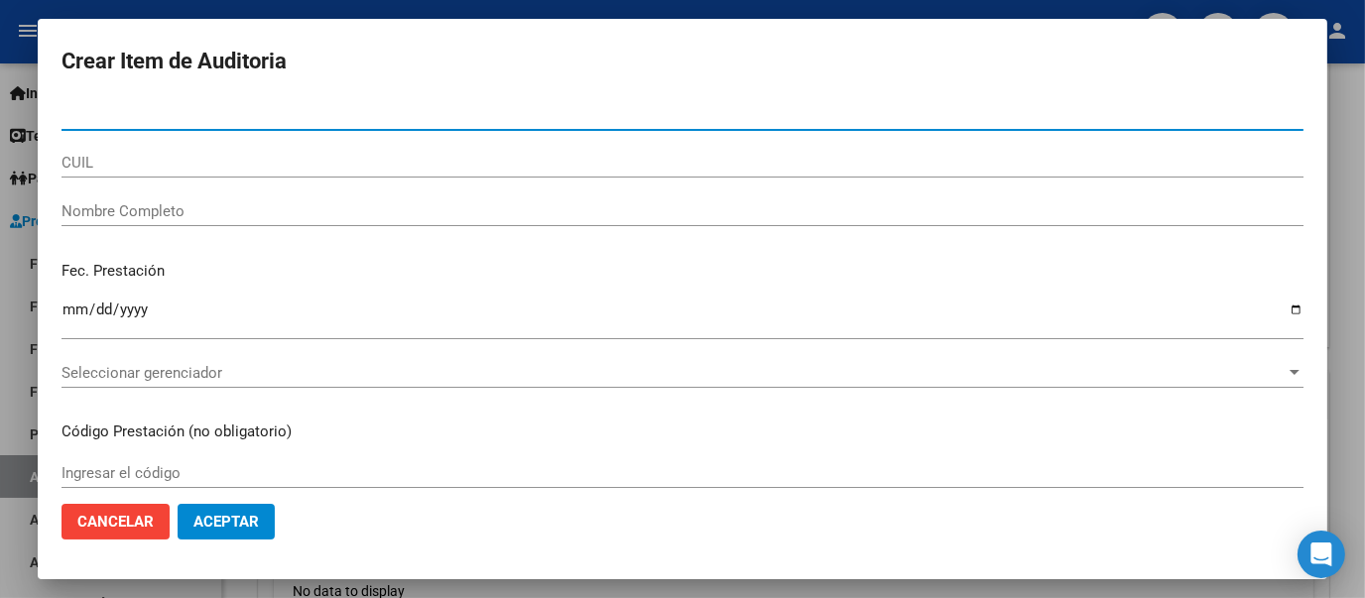
click at [275, 203] on input "Nombre Completo" at bounding box center [682, 211] width 1242 height 18
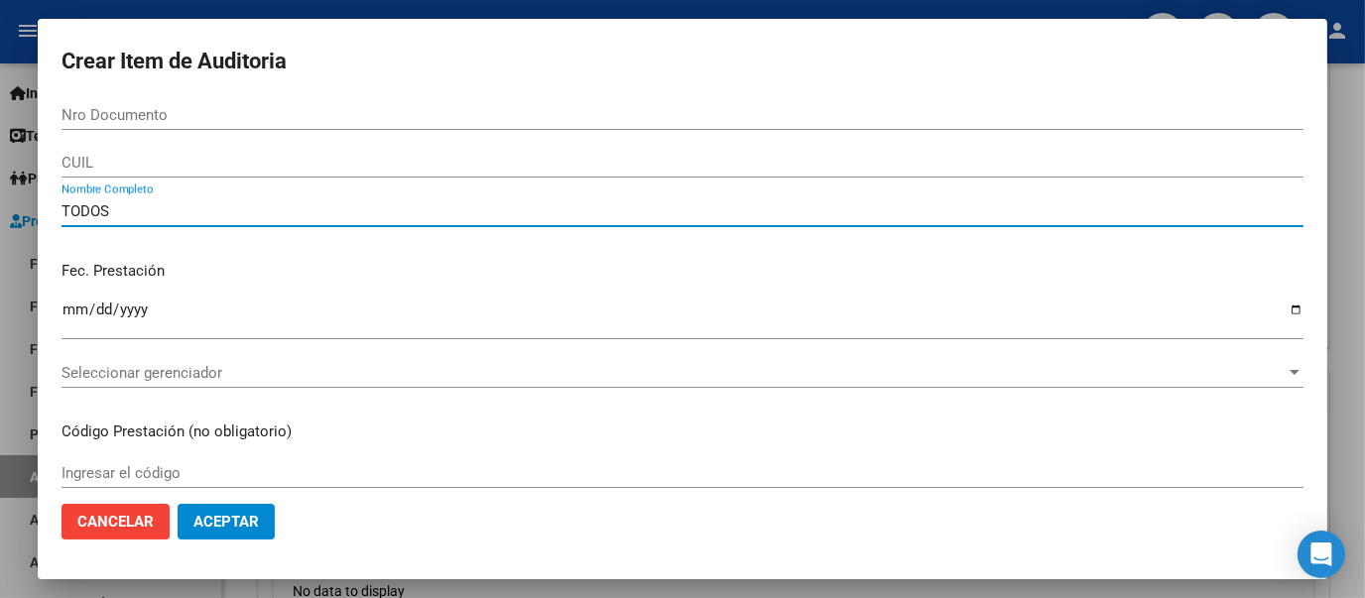
type input "TODOS"
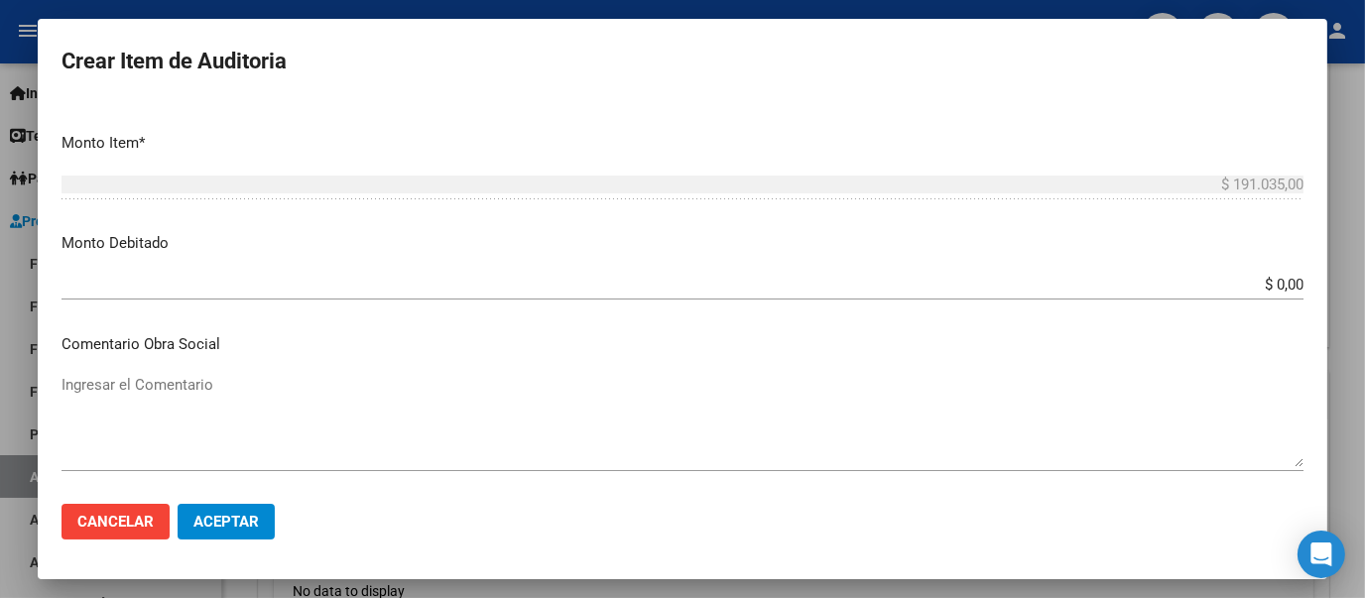
scroll to position [626, 0]
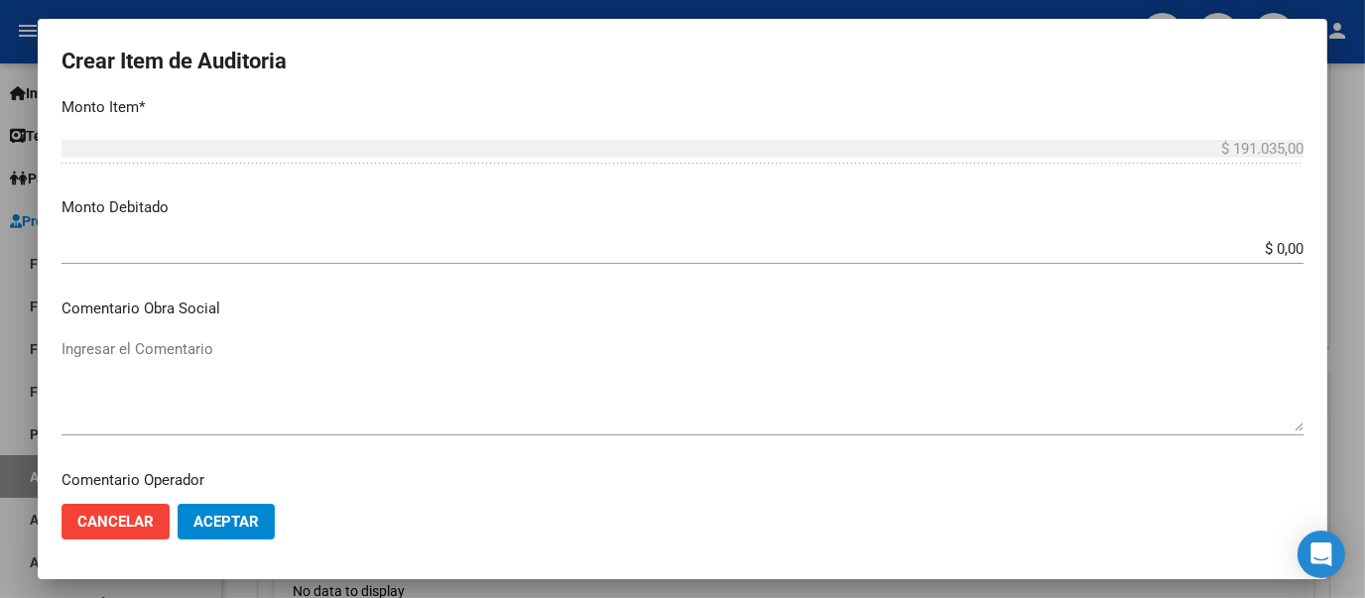
click at [1279, 253] on input "$ 0,00" at bounding box center [682, 249] width 1242 height 18
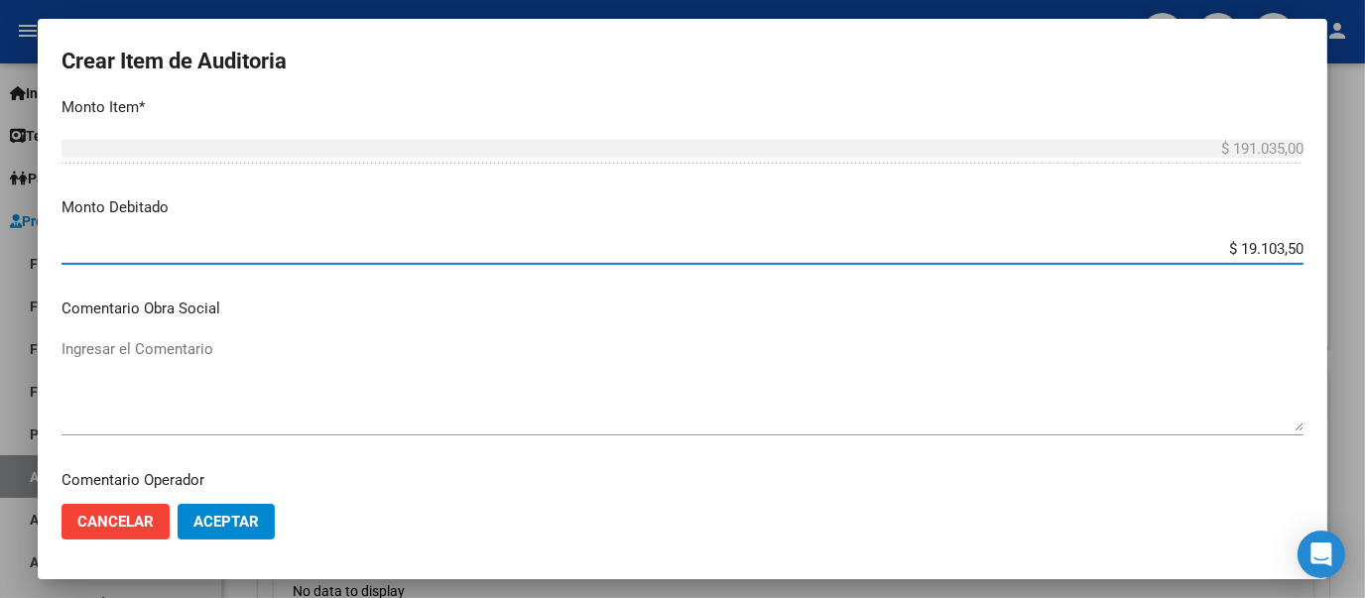
type input "$ 191.035,00"
click at [833, 385] on textarea "Ingresar el Comentario" at bounding box center [682, 384] width 1242 height 93
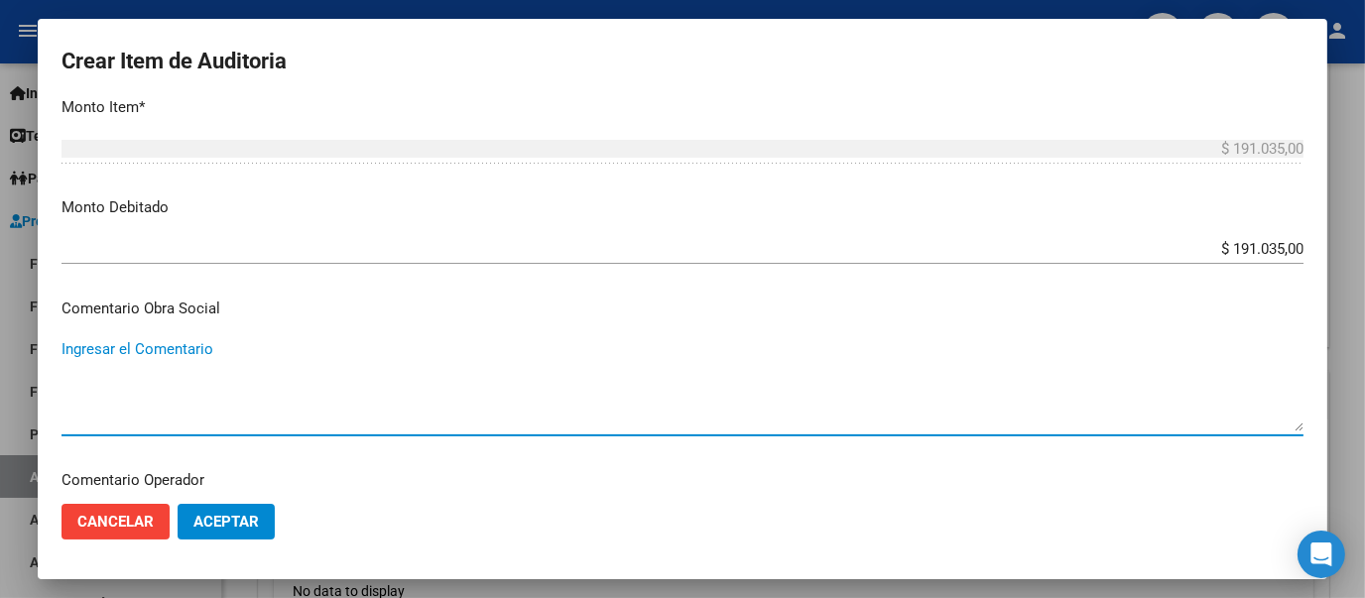
type textarea "M"
click at [376, 348] on textarea "RECHAZO POR ILEGITIMA; FALTA DOCUMENTACION RESPALDATORIA" at bounding box center [682, 384] width 1242 height 93
click at [389, 348] on textarea "RECHAZO POR ILEGITIMA; FALTA DOCUMENTACION RESPALDATORIA" at bounding box center [682, 384] width 1242 height 93
click at [463, 344] on textarea "RECHAZO POR ILEGITIMA; FALTA DOCUMENTACION RESPALDATORIA" at bounding box center [682, 384] width 1242 height 93
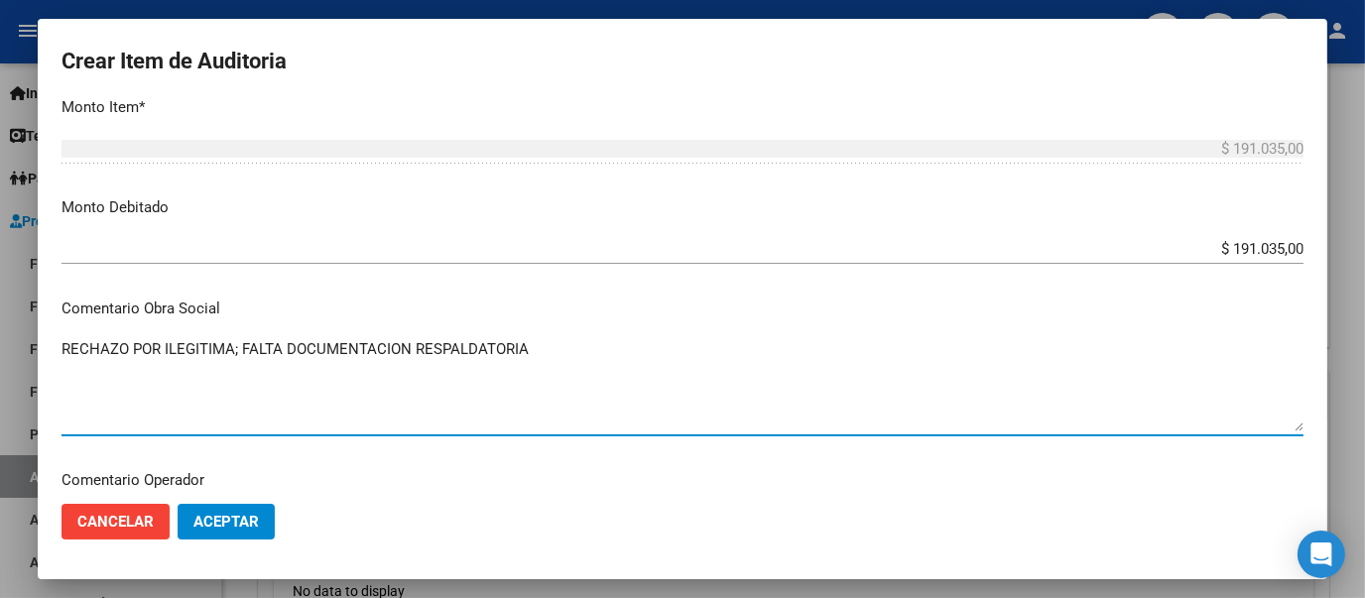
click at [463, 344] on textarea "RECHAZO POR ILEGITIMA; FALTA DOCUMENTACION RESPALDATORIA" at bounding box center [682, 384] width 1242 height 93
click at [350, 341] on textarea "RECHAZO POR ILEGITIMA; FALTA DOCUMENTACION RESPALDATORIA" at bounding box center [682, 384] width 1242 height 93
drag, startPoint x: 469, startPoint y: 355, endPoint x: 427, endPoint y: 356, distance: 41.7
click at [427, 356] on textarea "RECHAZO POR ILEGITIMA; FALTA DOCUMENTACIÓN RESPALDATORIA" at bounding box center [682, 384] width 1242 height 93
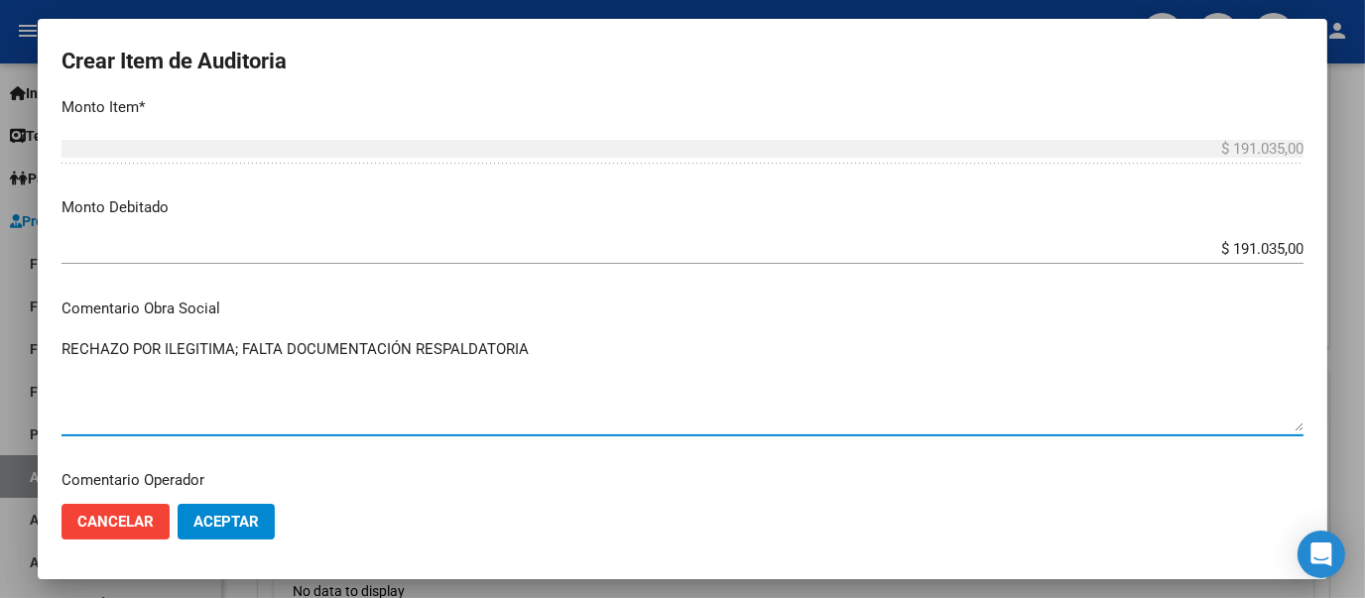
click at [564, 357] on textarea "RECHAZO POR ILEGITIMA; FALTA DOCUMENTACIÓN RESPALDATORIA" at bounding box center [682, 384] width 1242 height 93
type textarea "RECHAZO POR ILEGITIMA; FALTA DOCUMENTACIÓN RESPALDATORIA"
click at [253, 528] on span "Aceptar" at bounding box center [225, 522] width 65 height 18
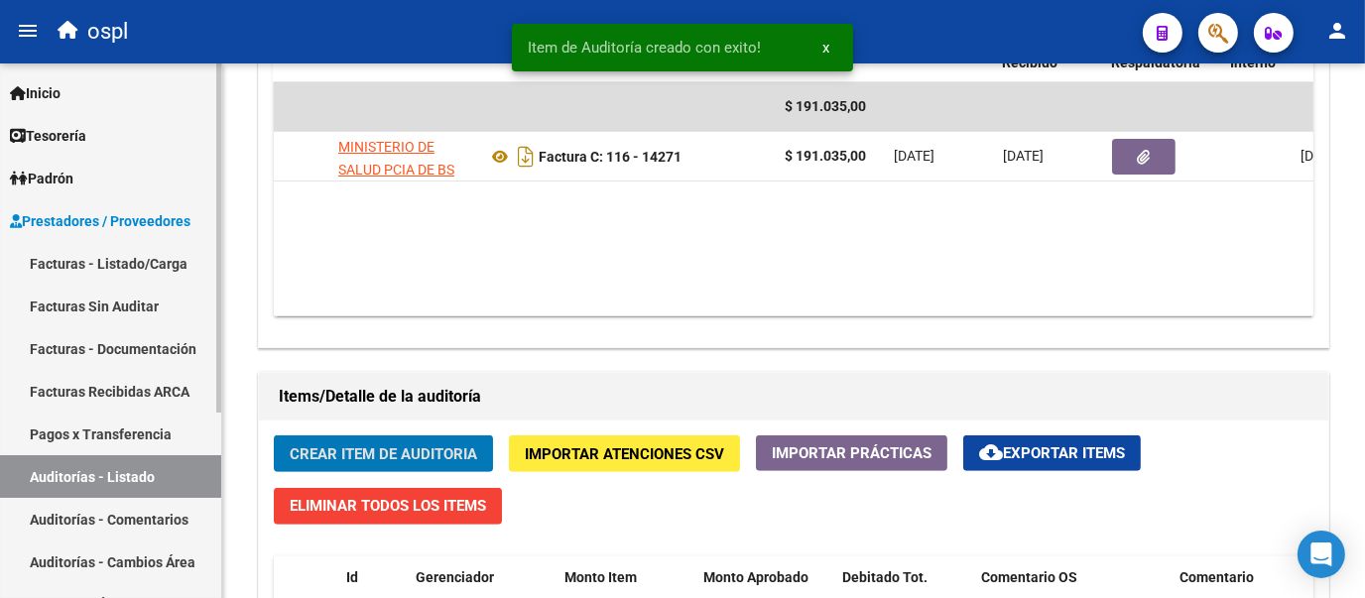
click at [157, 296] on link "Facturas Sin Auditar" at bounding box center [110, 306] width 221 height 43
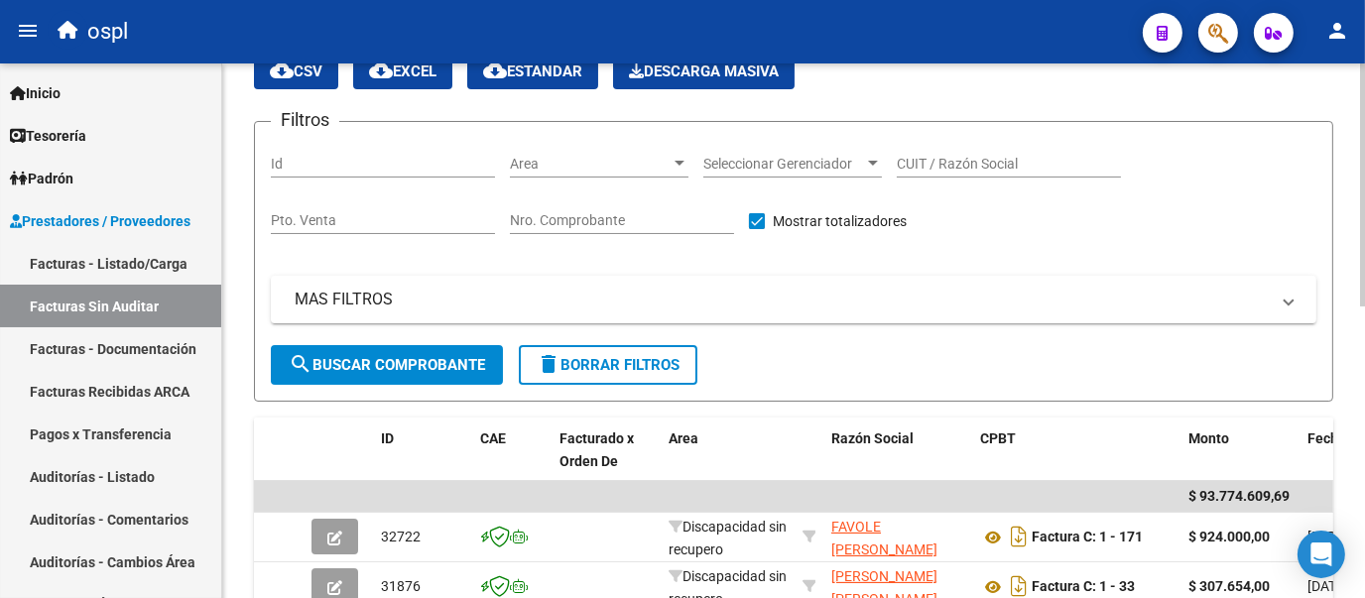
scroll to position [644, 0]
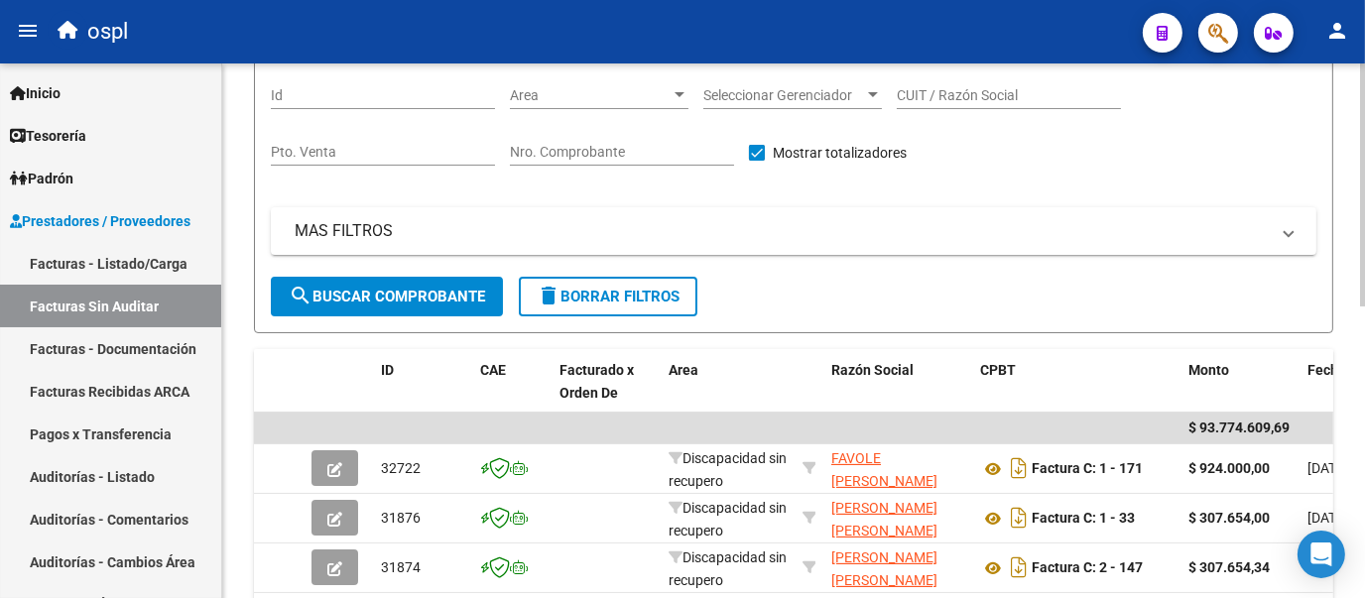
click at [1363, 162] on div at bounding box center [1362, 260] width 5 height 243
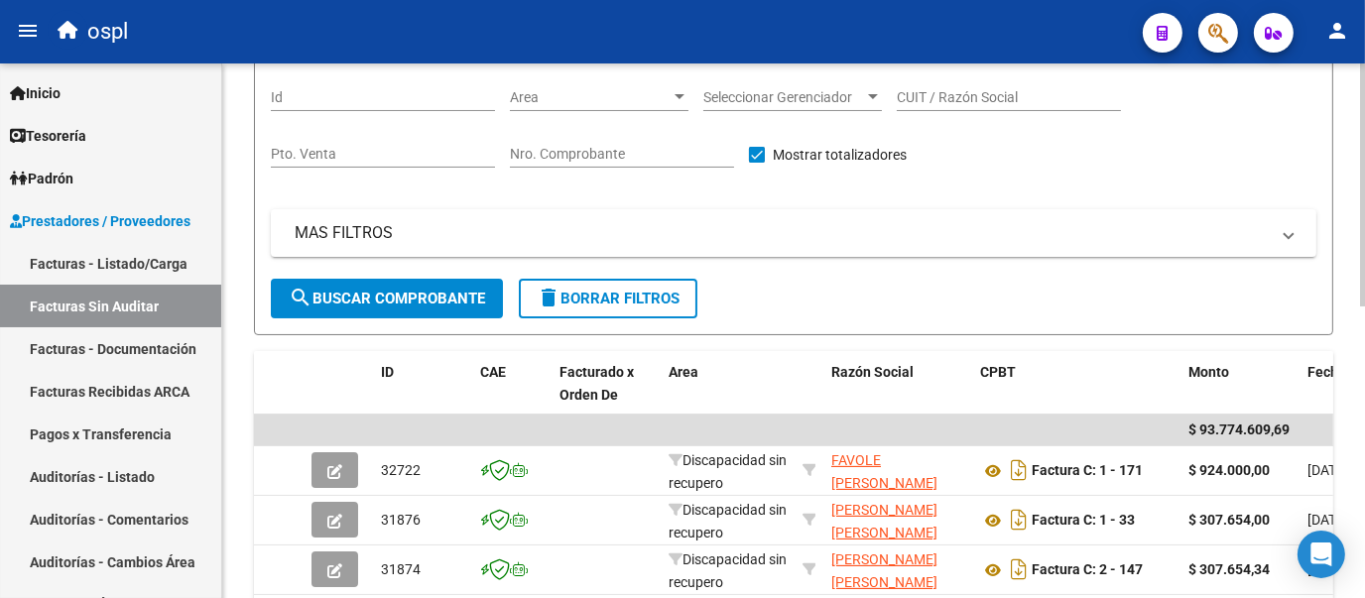
click at [629, 156] on input "Nro. Comprobante" at bounding box center [622, 154] width 224 height 17
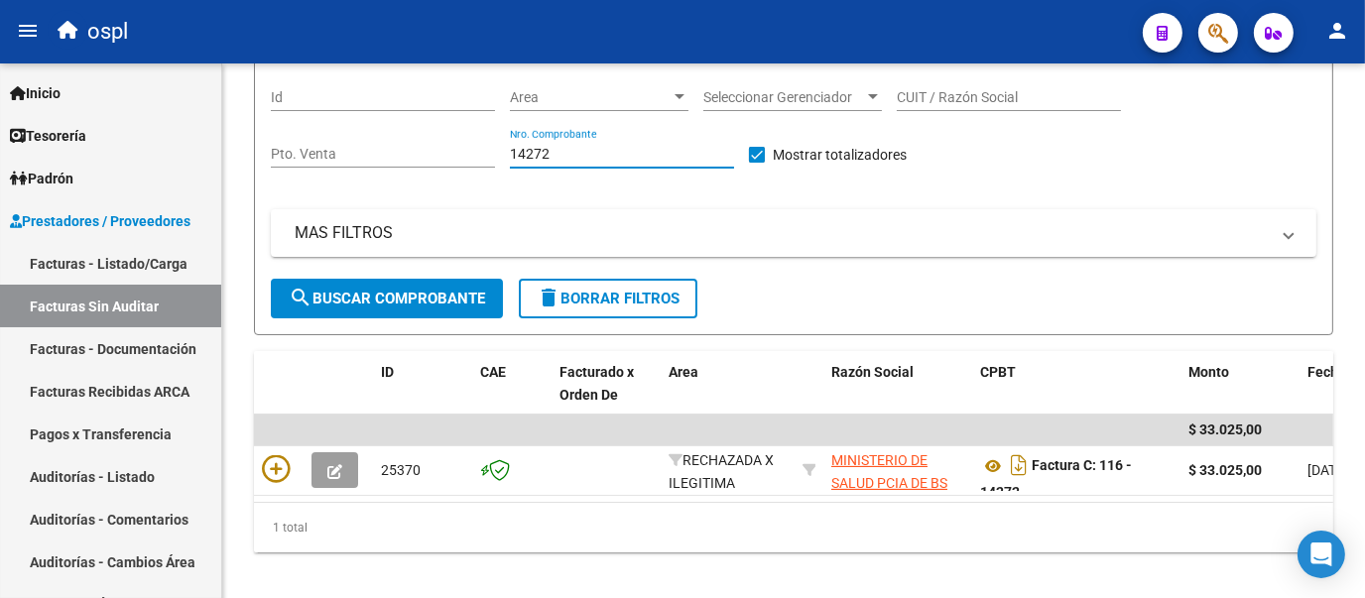
type input "14272"
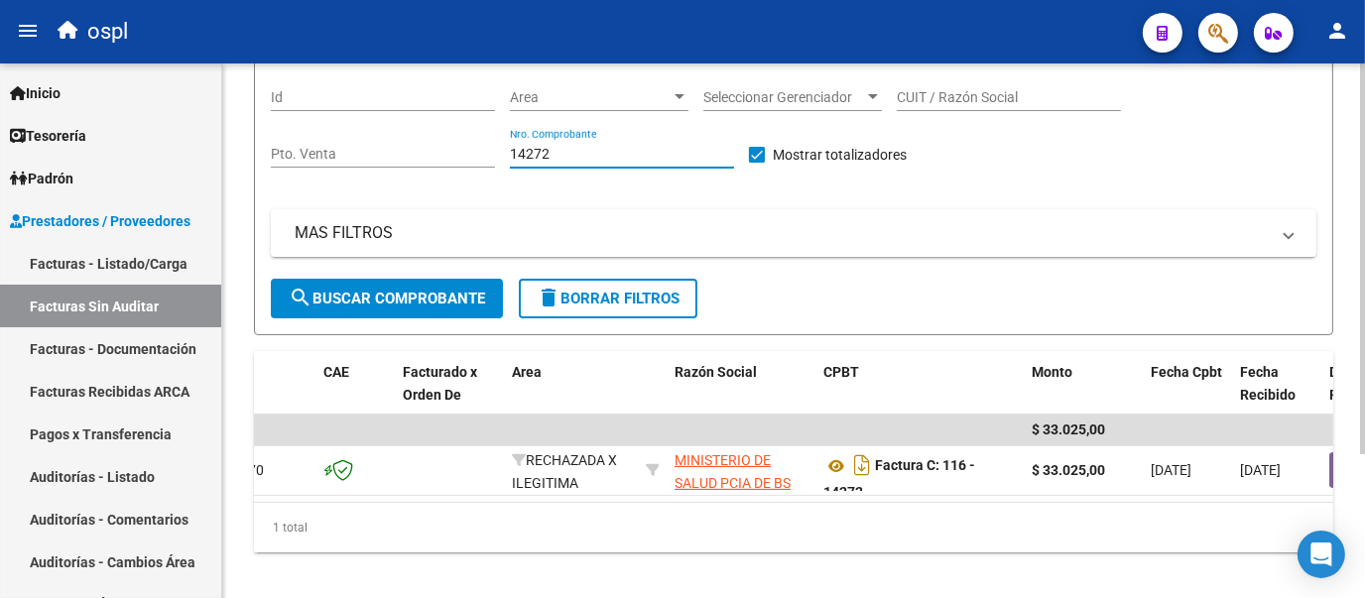
scroll to position [0, 0]
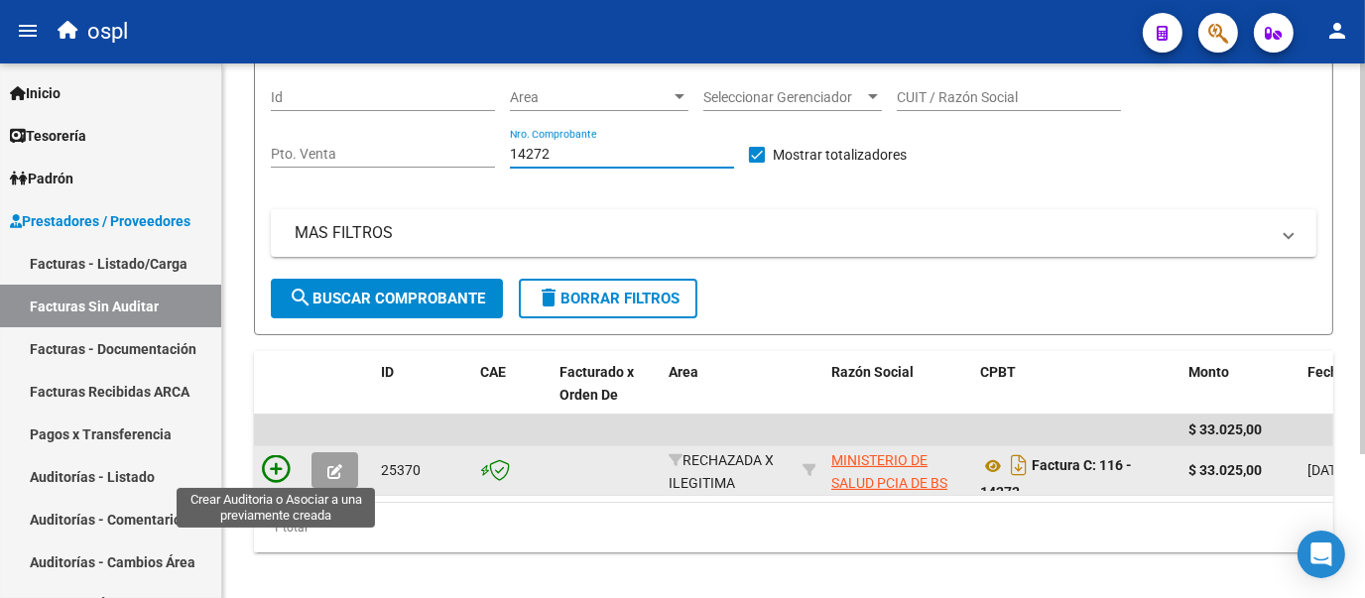
click at [268, 474] on icon at bounding box center [276, 469] width 28 height 28
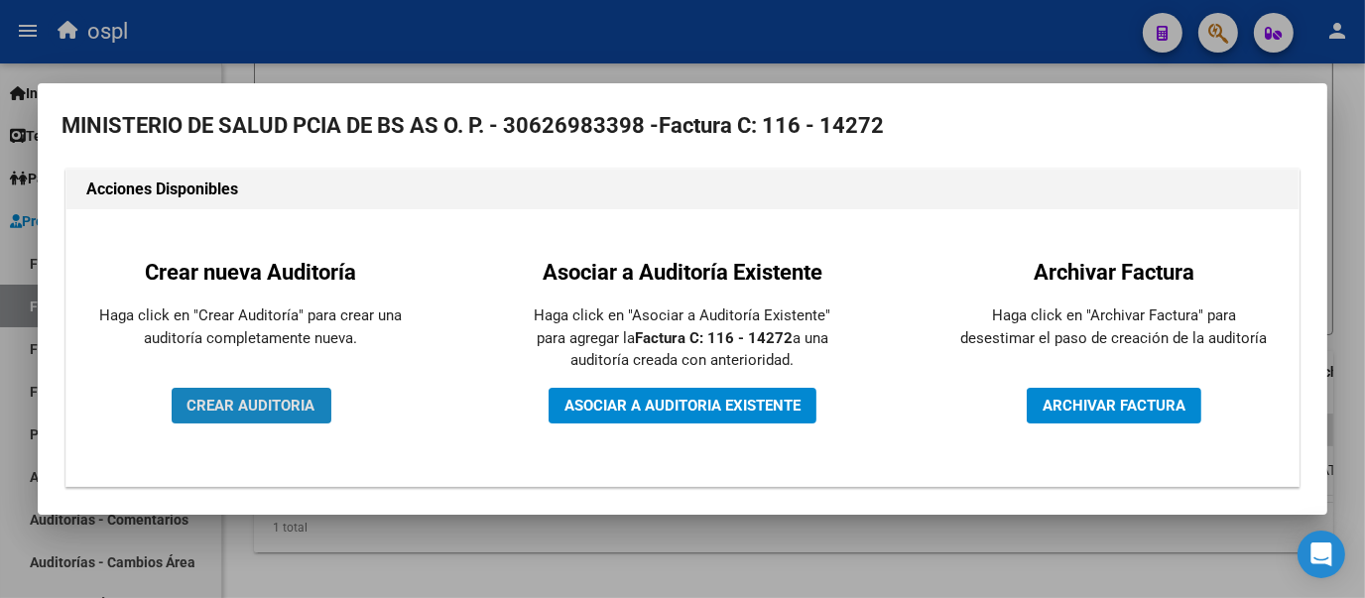
click at [275, 400] on span "CREAR AUDITORIA" at bounding box center [251, 406] width 128 height 18
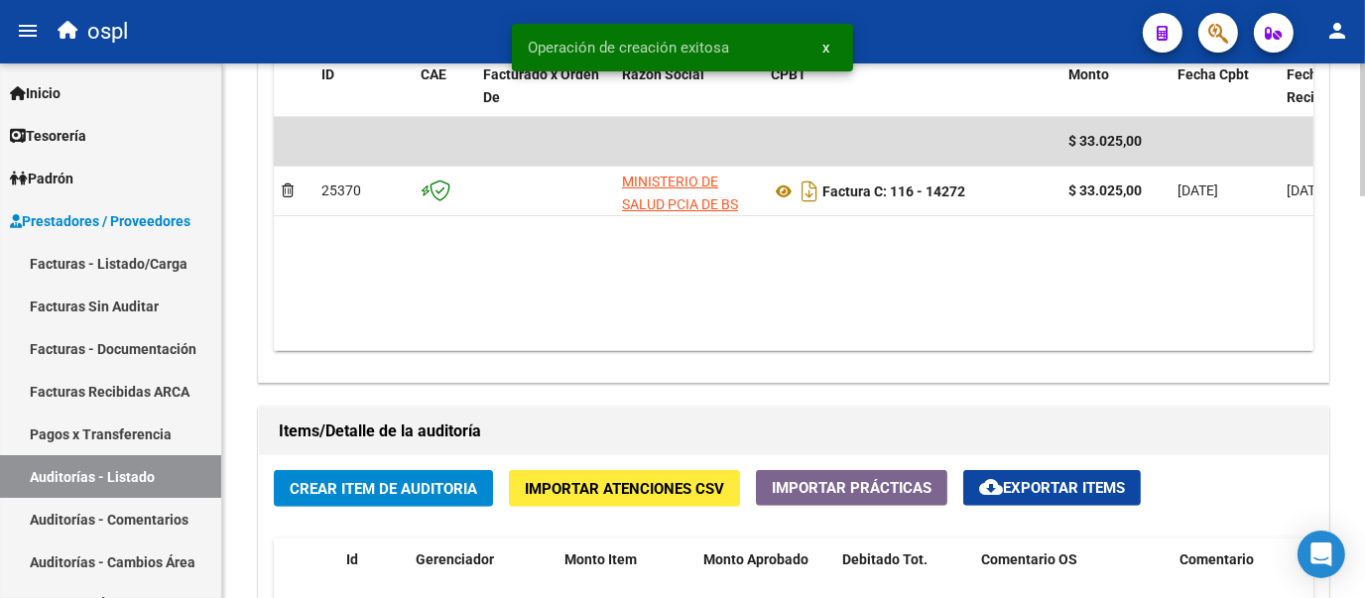
click at [1363, 453] on div at bounding box center [1362, 399] width 5 height 133
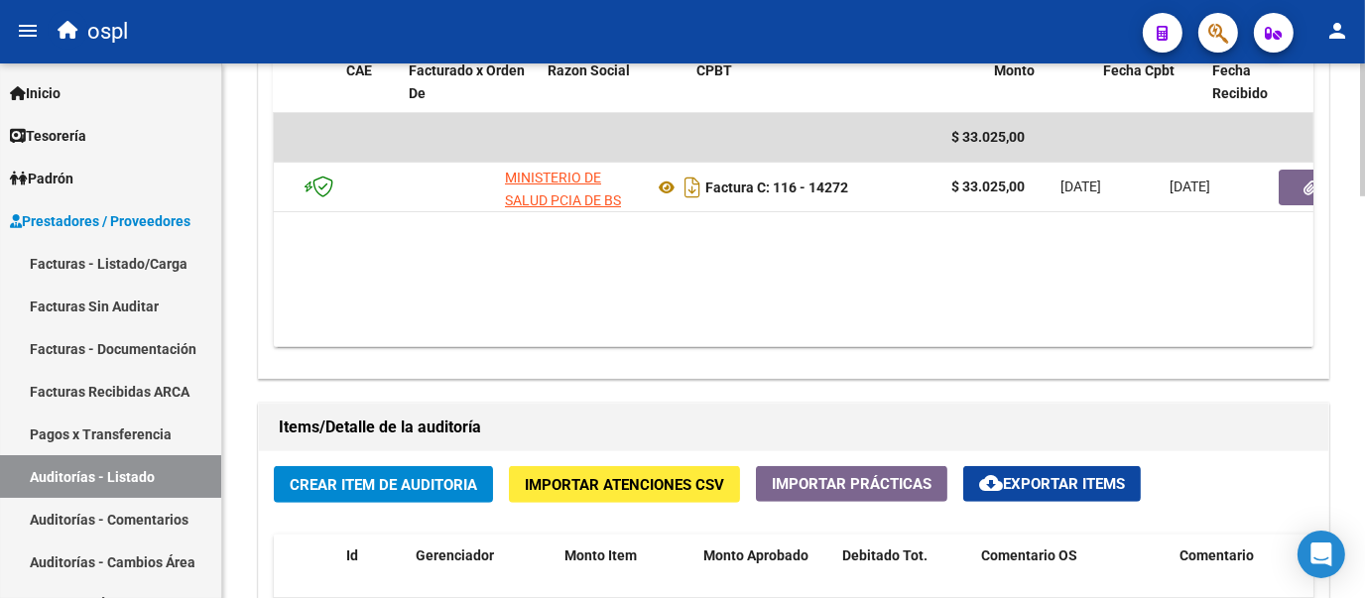
scroll to position [0, 124]
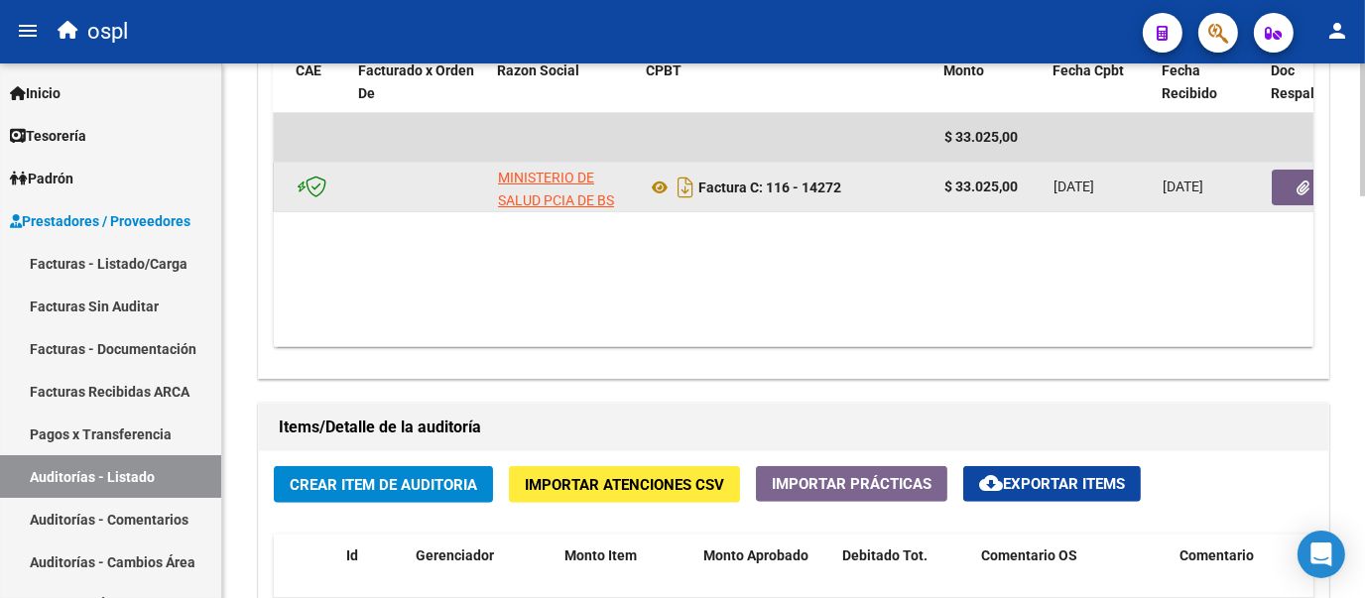
click at [1274, 173] on button "button" at bounding box center [1302, 188] width 63 height 36
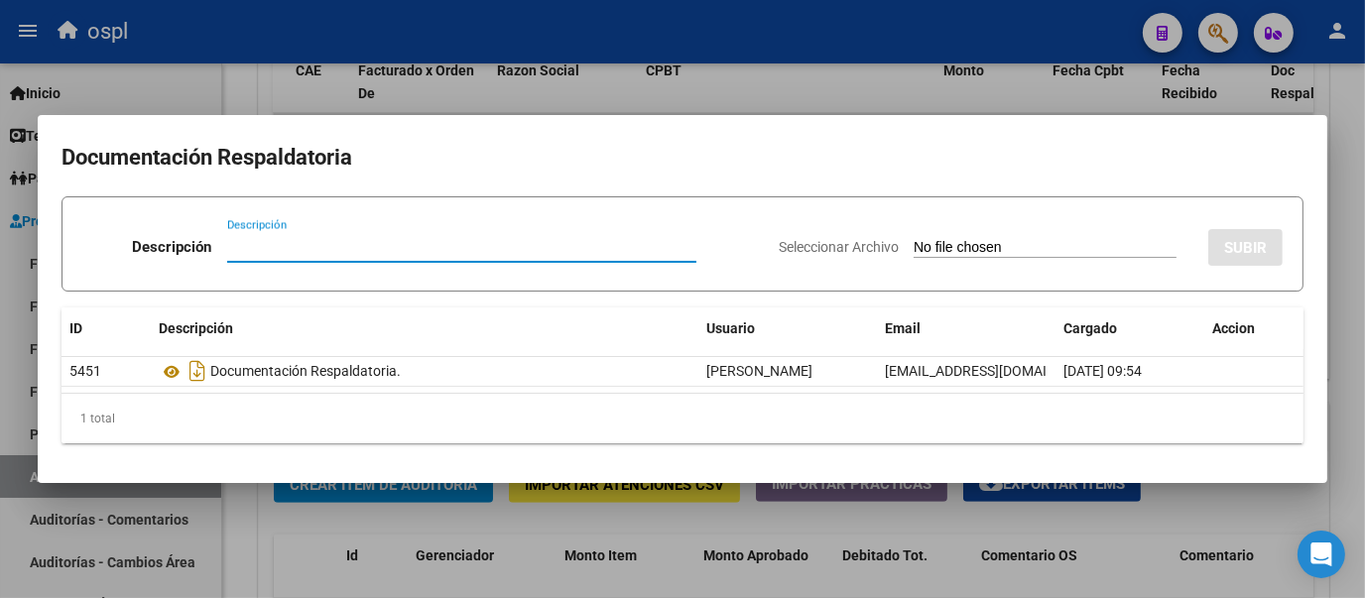
click at [913, 240] on input "Seleccionar Archivo" at bounding box center [1044, 248] width 263 height 19
type input "C:\fakepath\FC Nº14272.pdf"
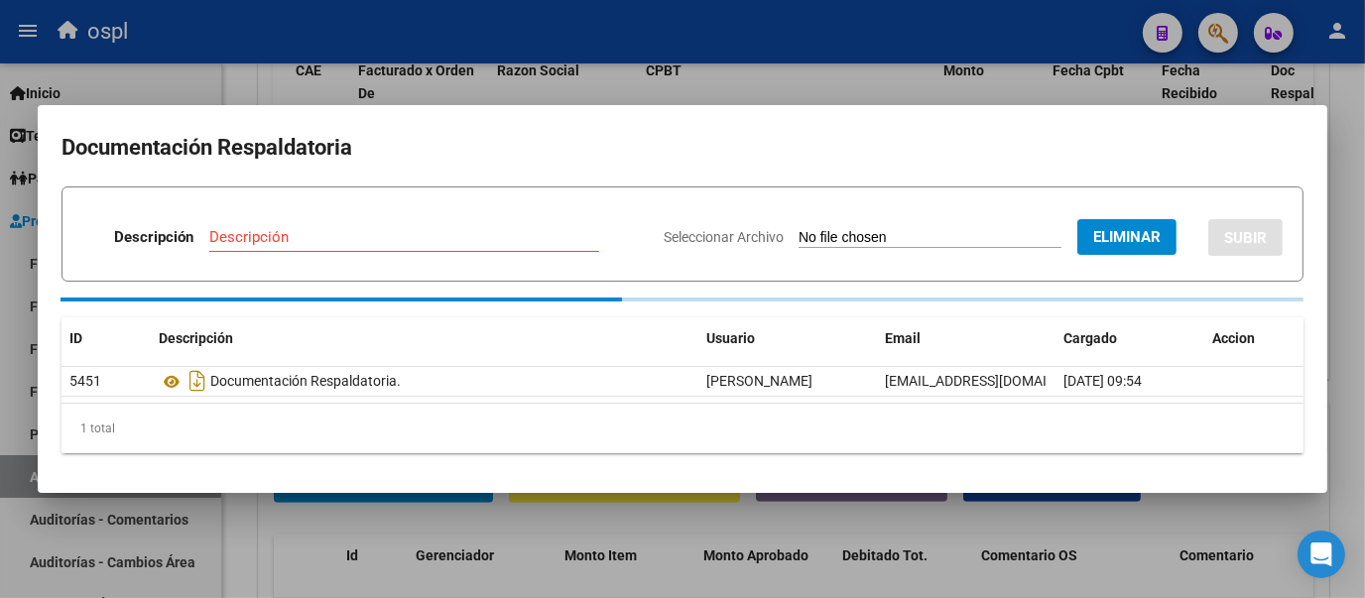
click at [335, 241] on input "Descripción" at bounding box center [404, 237] width 390 height 18
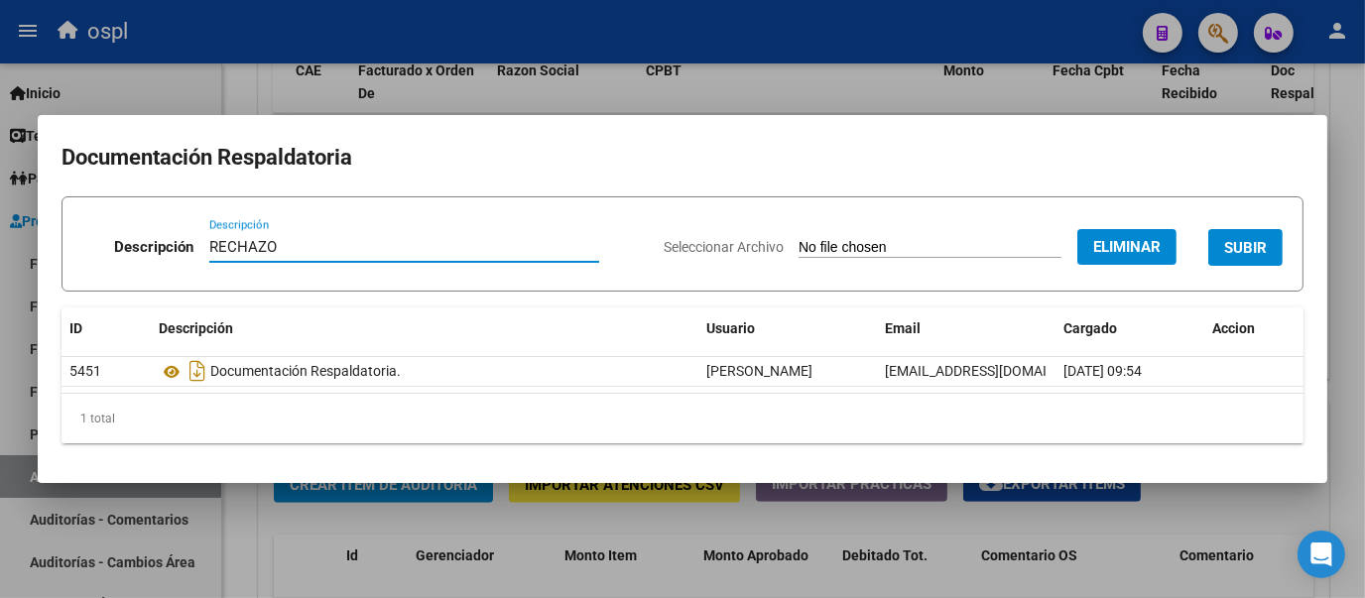
type input "RECHAZO"
click at [1266, 243] on button "SUBIR" at bounding box center [1245, 247] width 74 height 37
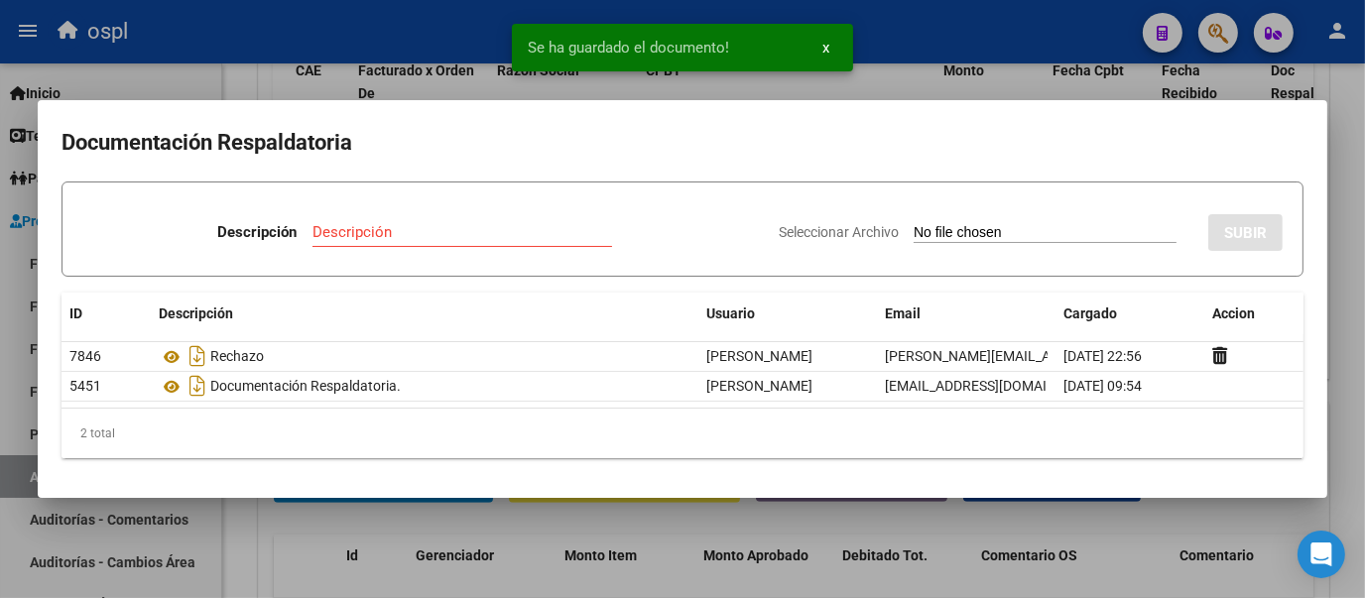
click at [237, 79] on div at bounding box center [682, 299] width 1365 height 598
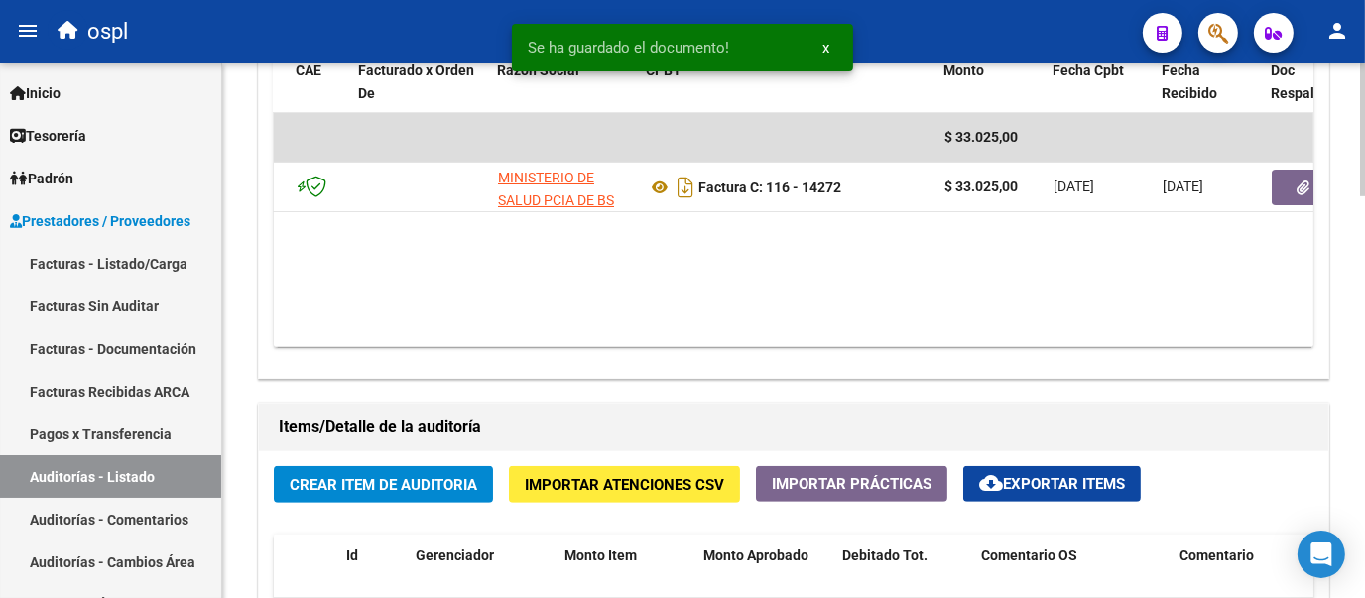
click at [359, 482] on span "Crear Item de Auditoria" at bounding box center [383, 485] width 187 height 18
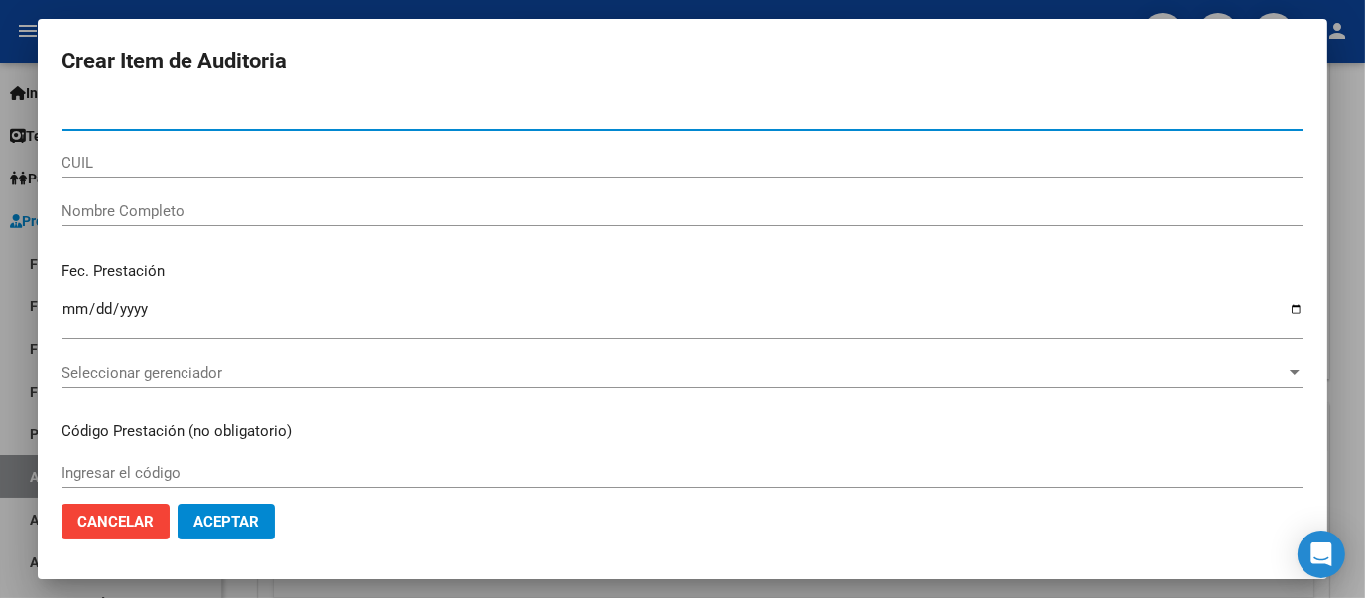
click at [292, 217] on input "Nombre Completo" at bounding box center [682, 211] width 1242 height 18
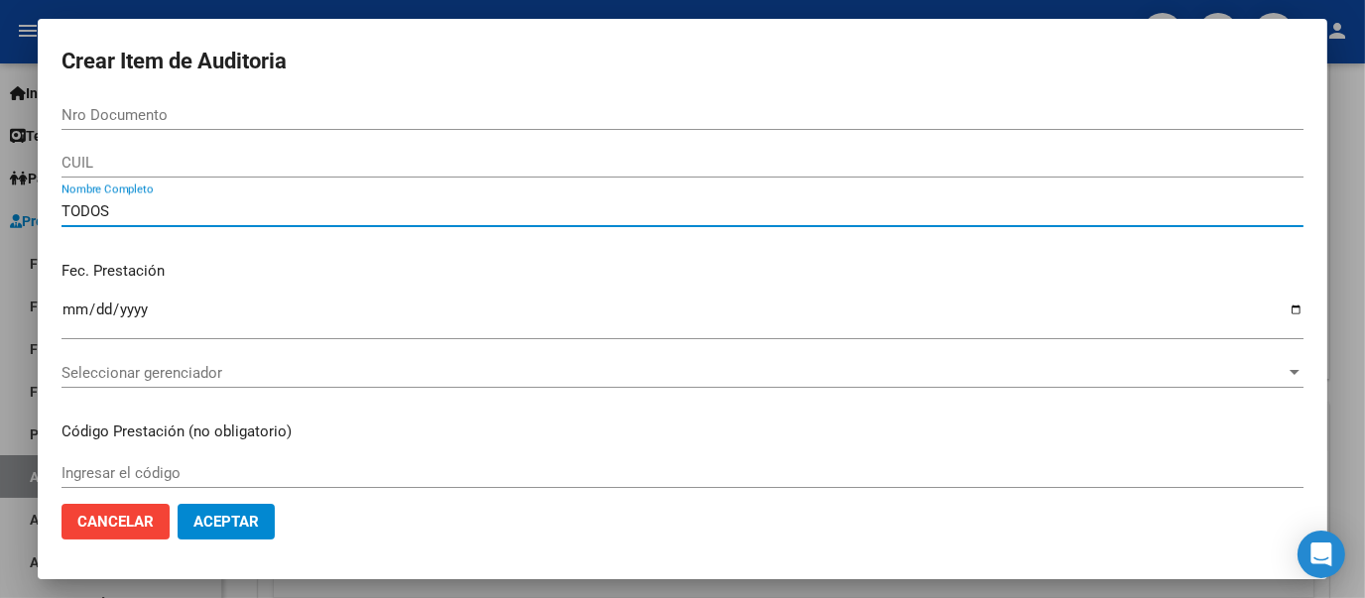
type input "TODOS"
click at [789, 277] on p "Fec. Prestación" at bounding box center [682, 271] width 1242 height 23
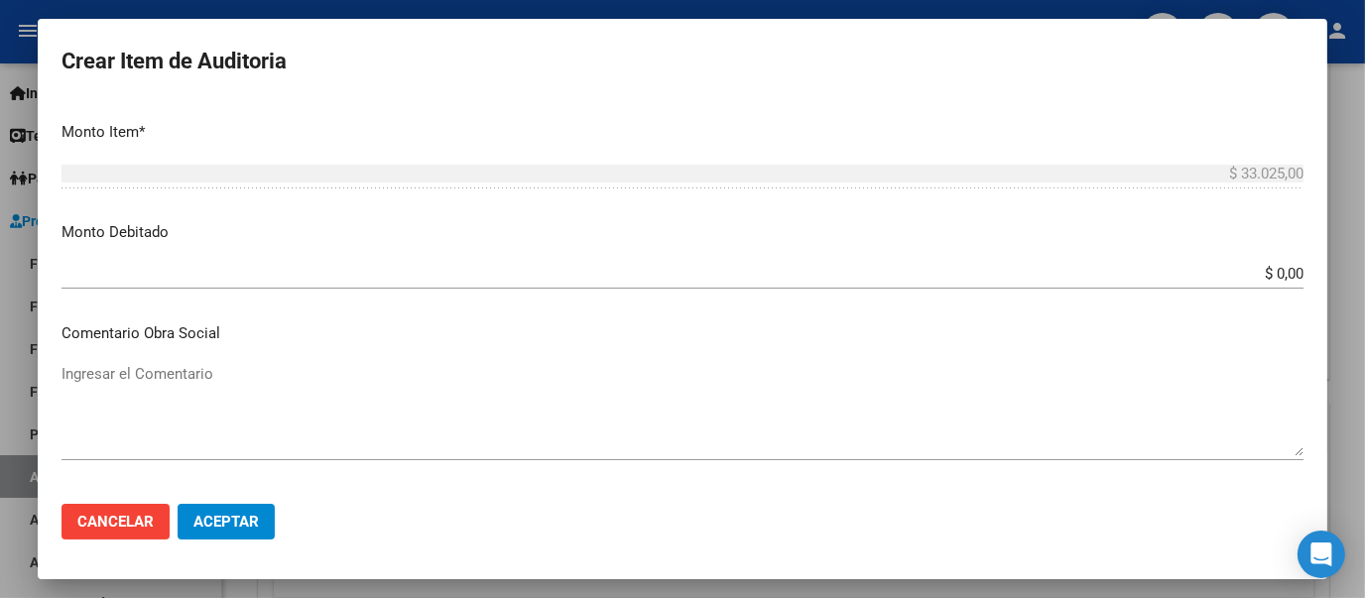
scroll to position [626, 0]
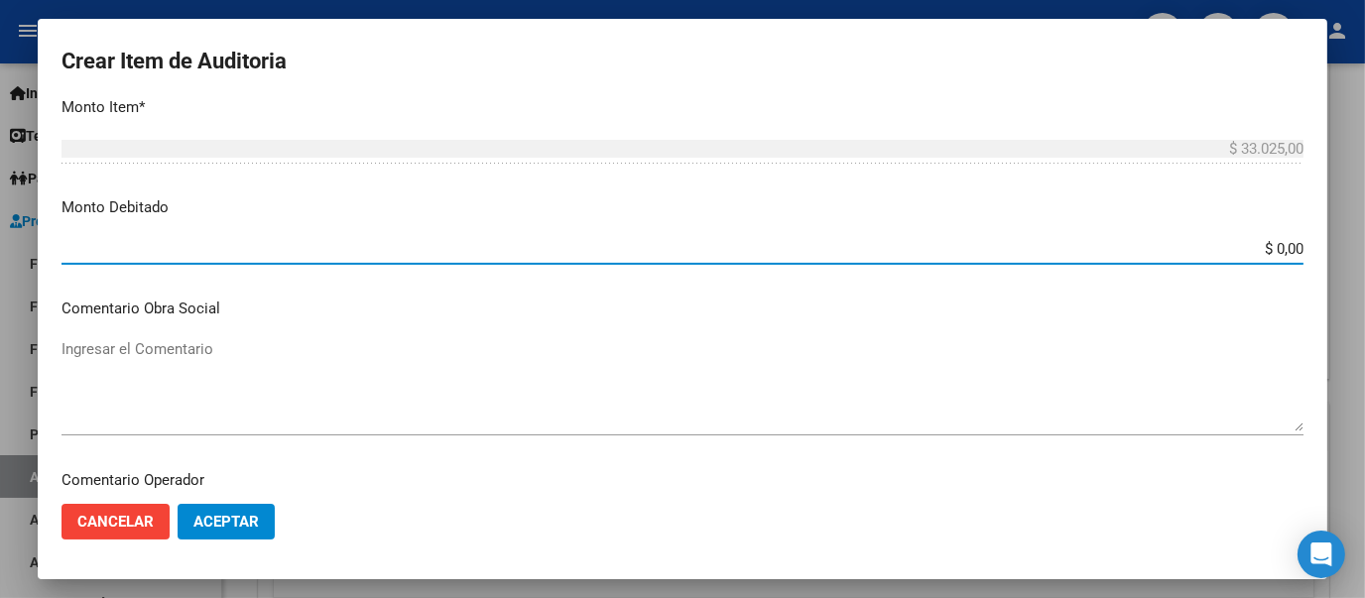
click at [1280, 243] on input "$ 0,00" at bounding box center [682, 249] width 1242 height 18
click at [1283, 244] on input "$ 0,00" at bounding box center [682, 249] width 1242 height 18
type input "$ 33.025,00"
click at [952, 375] on textarea "Ingresar el Comentario" at bounding box center [682, 384] width 1242 height 93
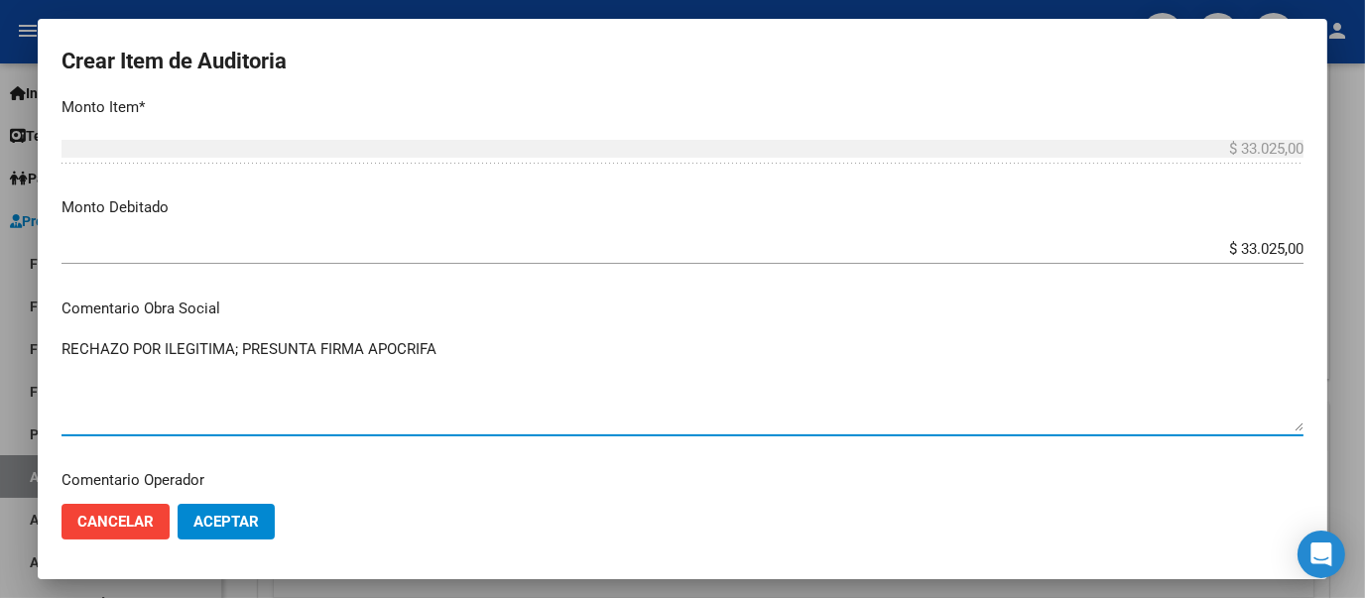
type textarea "RECHAZO POR ILEGITIMA; PRESUNTA FIRMA APOCRIFA"
click at [337, 281] on div "$ 33.025,00 Ingresar el monto" at bounding box center [682, 258] width 1242 height 49
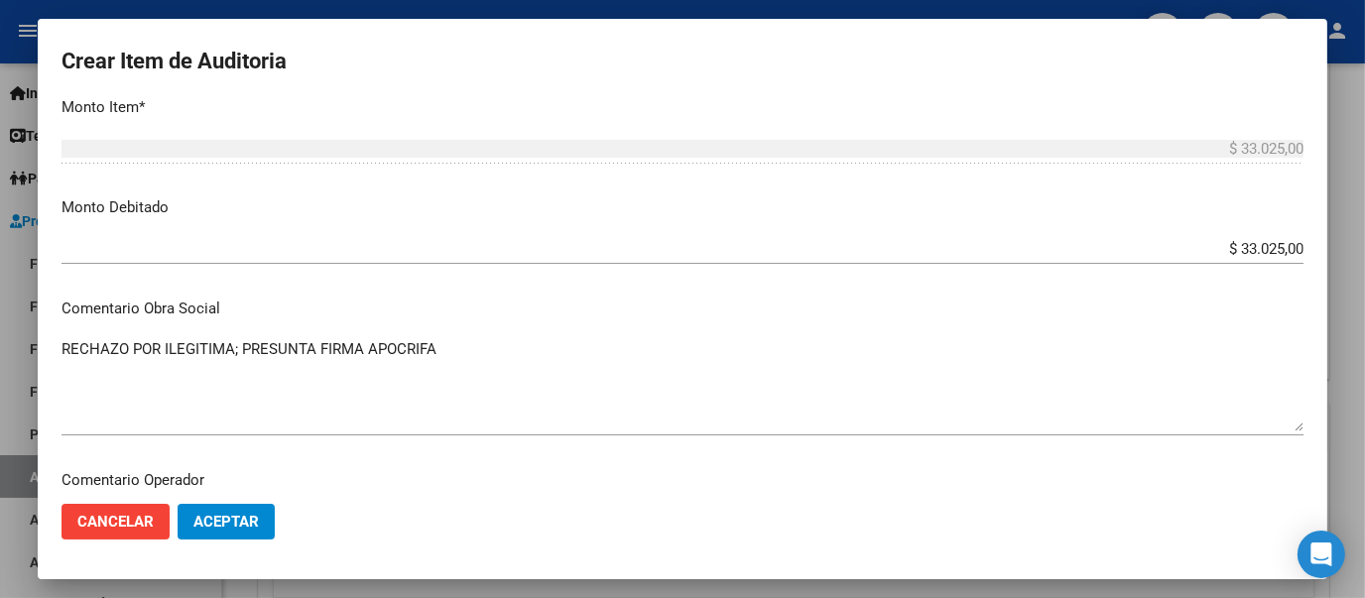
click at [388, 324] on mat-dialog-content "Nro Documento CUIL TODOS Nombre Completo Fec. Prestación Ingresar la fecha Sele…" at bounding box center [682, 294] width 1289 height 389
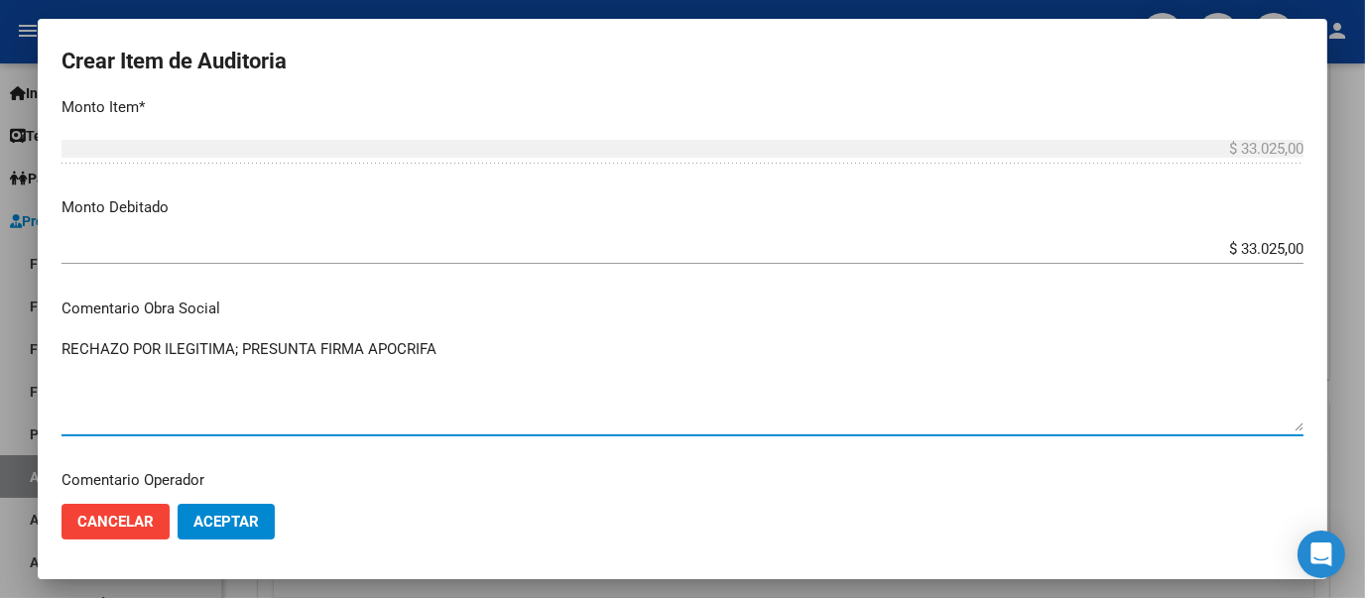
click at [406, 350] on textarea "RECHAZO POR ILEGITIMA; PRESUNTA FIRMA APOCRIFA" at bounding box center [682, 384] width 1242 height 93
click at [246, 524] on span "Aceptar" at bounding box center [225, 522] width 65 height 18
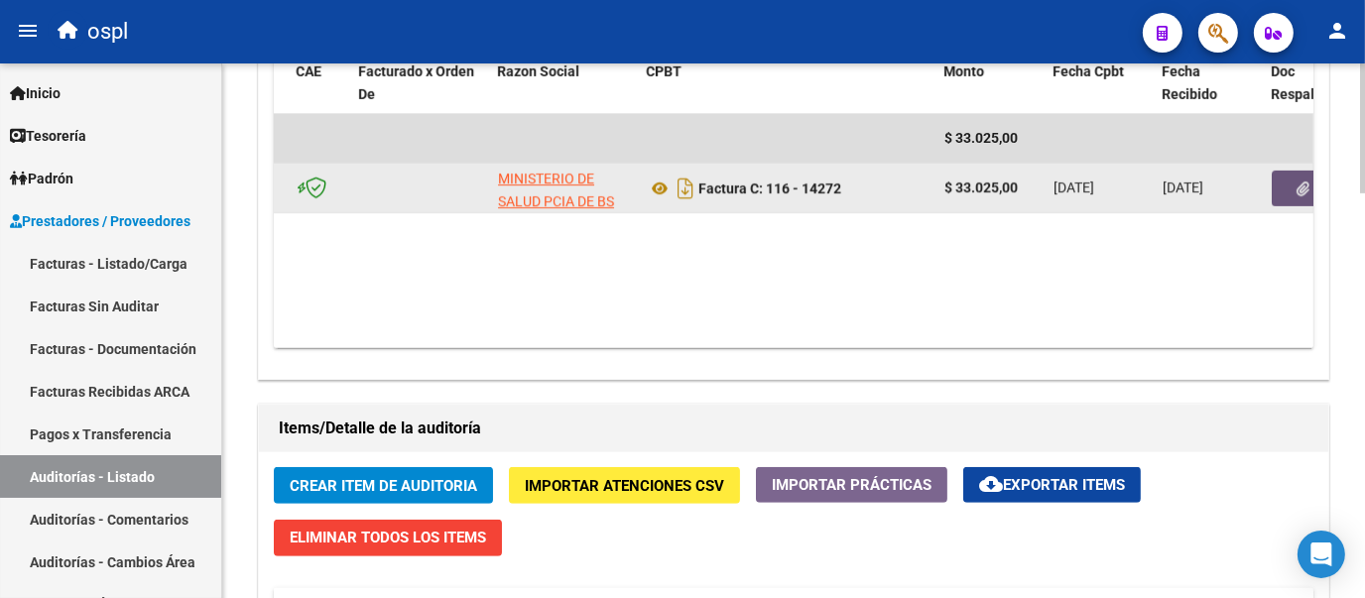
click at [1290, 189] on button "button" at bounding box center [1302, 189] width 63 height 36
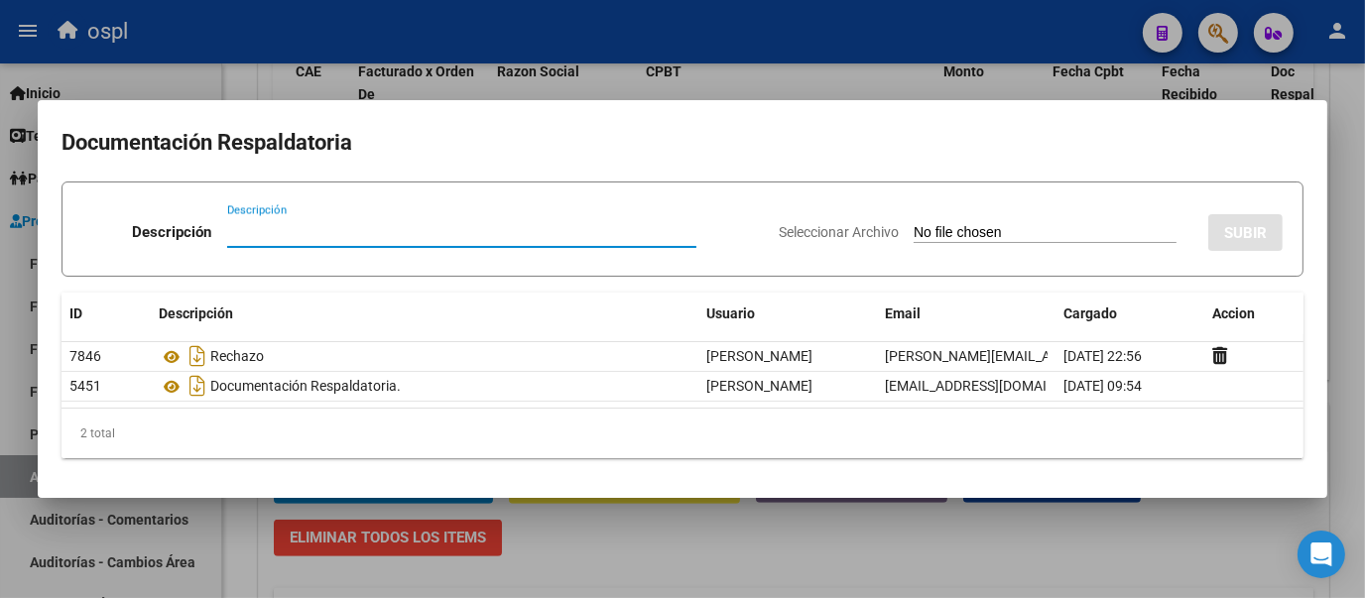
click at [239, 81] on div at bounding box center [682, 299] width 1365 height 598
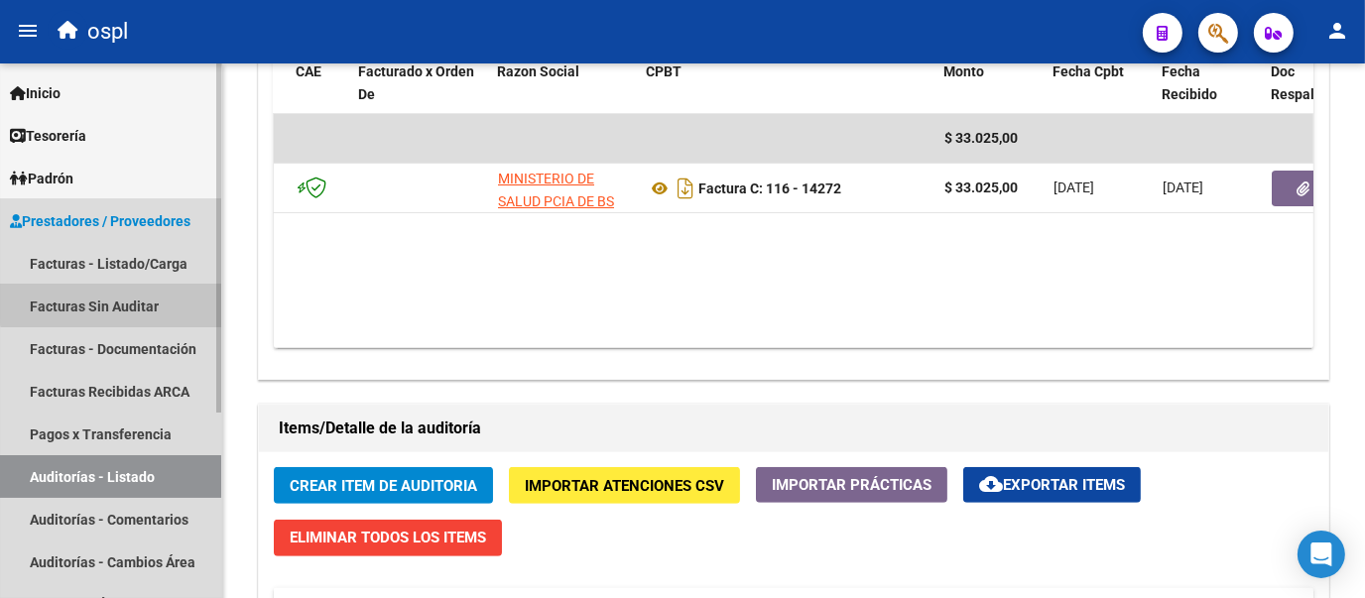
click at [141, 297] on link "Facturas Sin Auditar" at bounding box center [110, 306] width 221 height 43
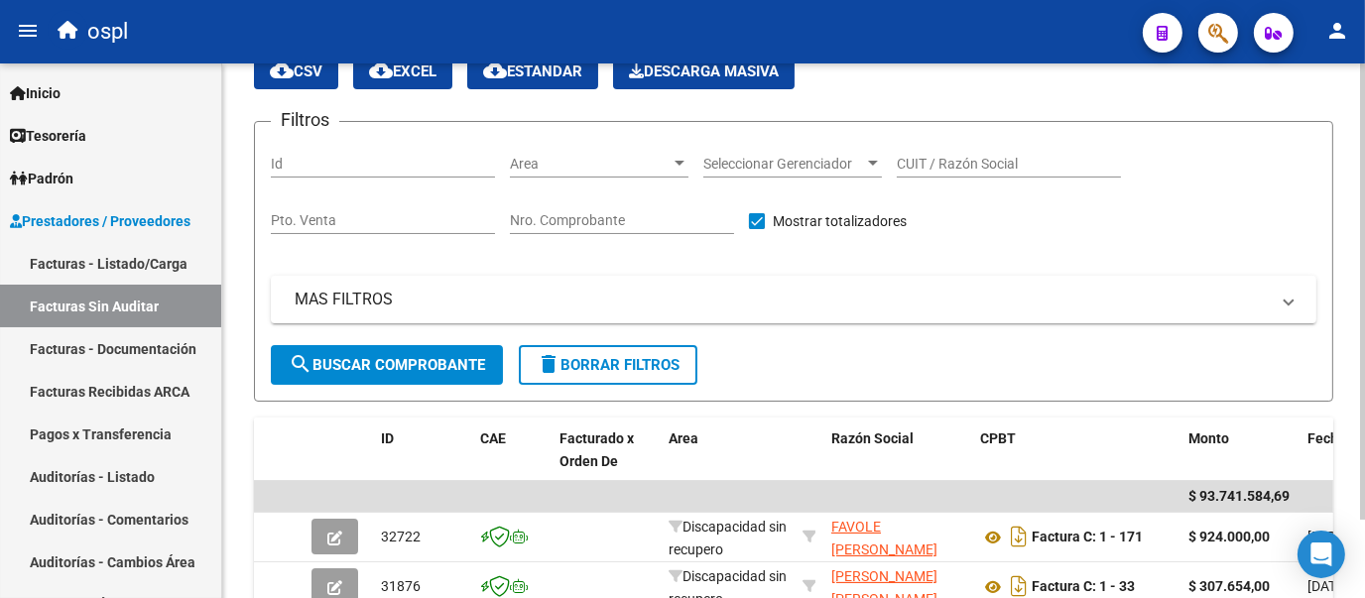
scroll to position [644, 0]
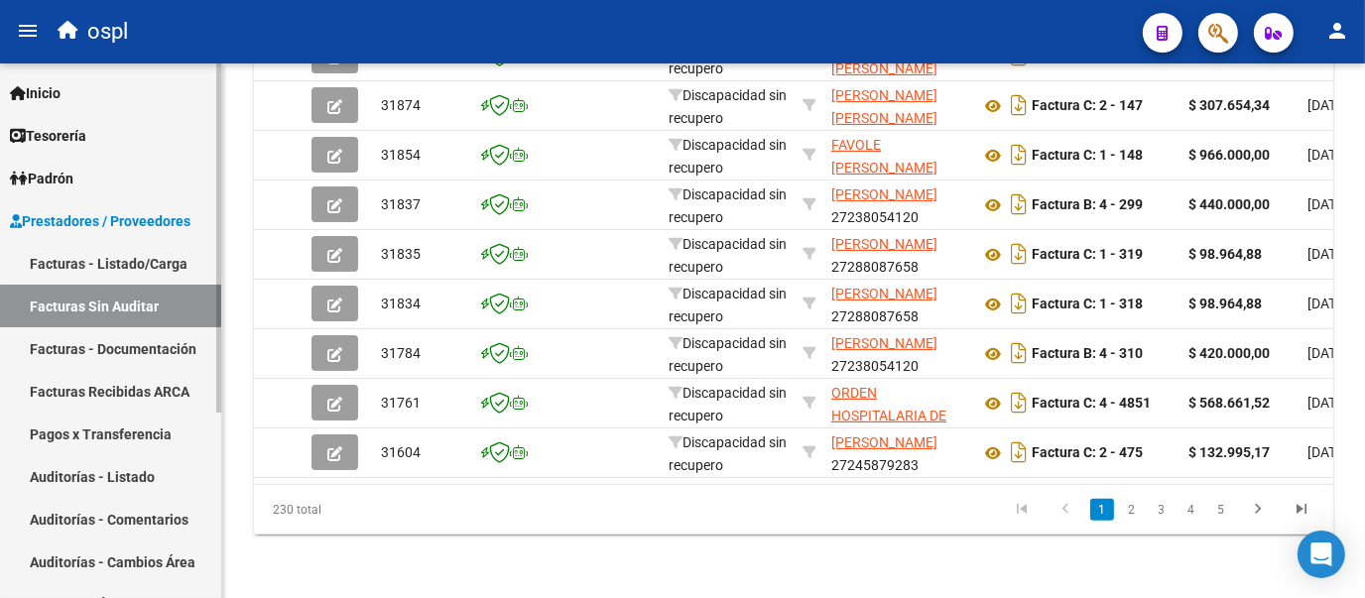
click at [112, 485] on link "Auditorías - Listado" at bounding box center [110, 476] width 221 height 43
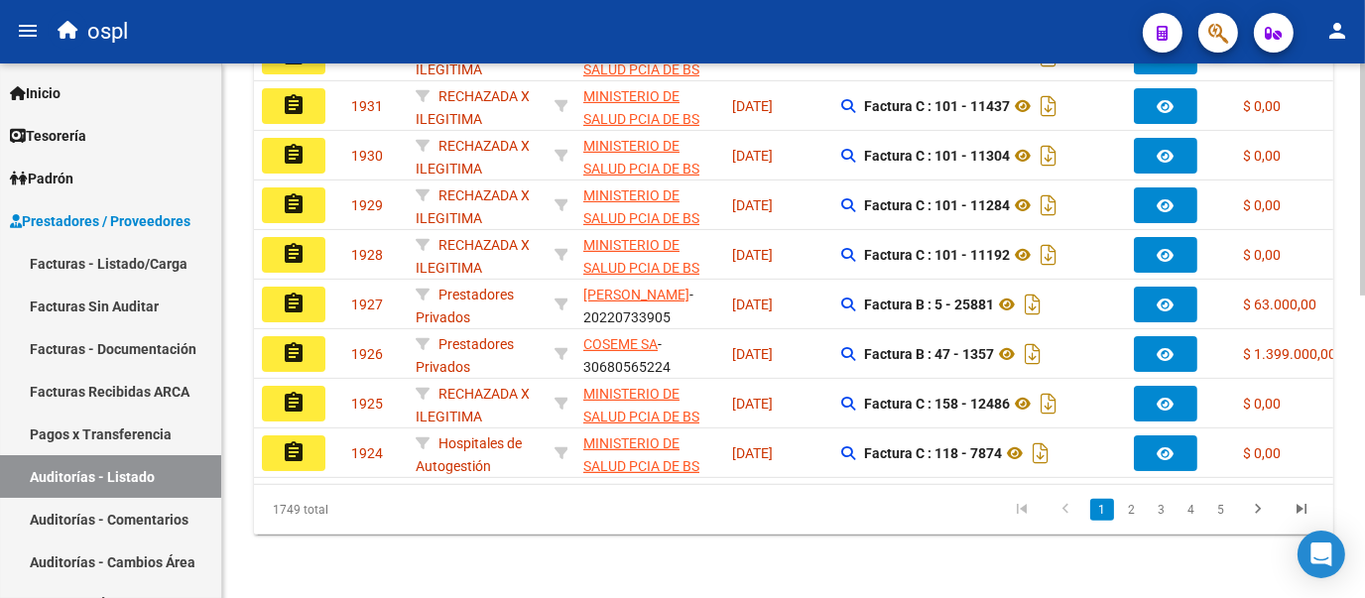
scroll to position [503, 0]
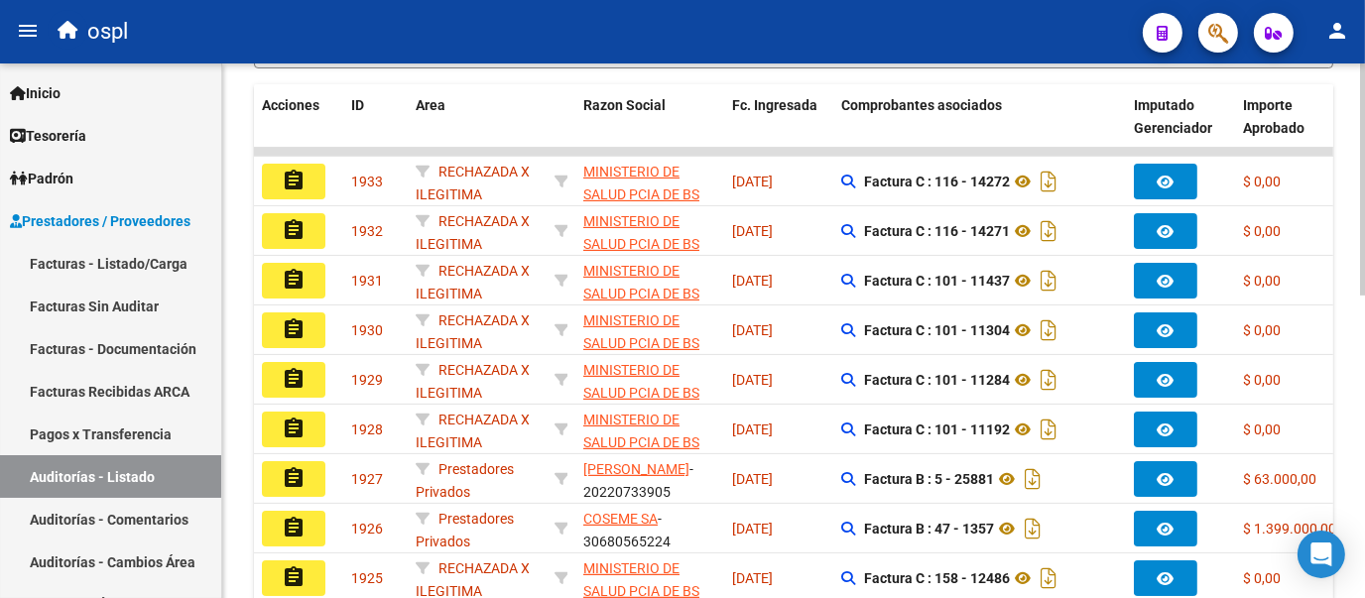
click at [1363, 289] on div at bounding box center [1362, 405] width 5 height 232
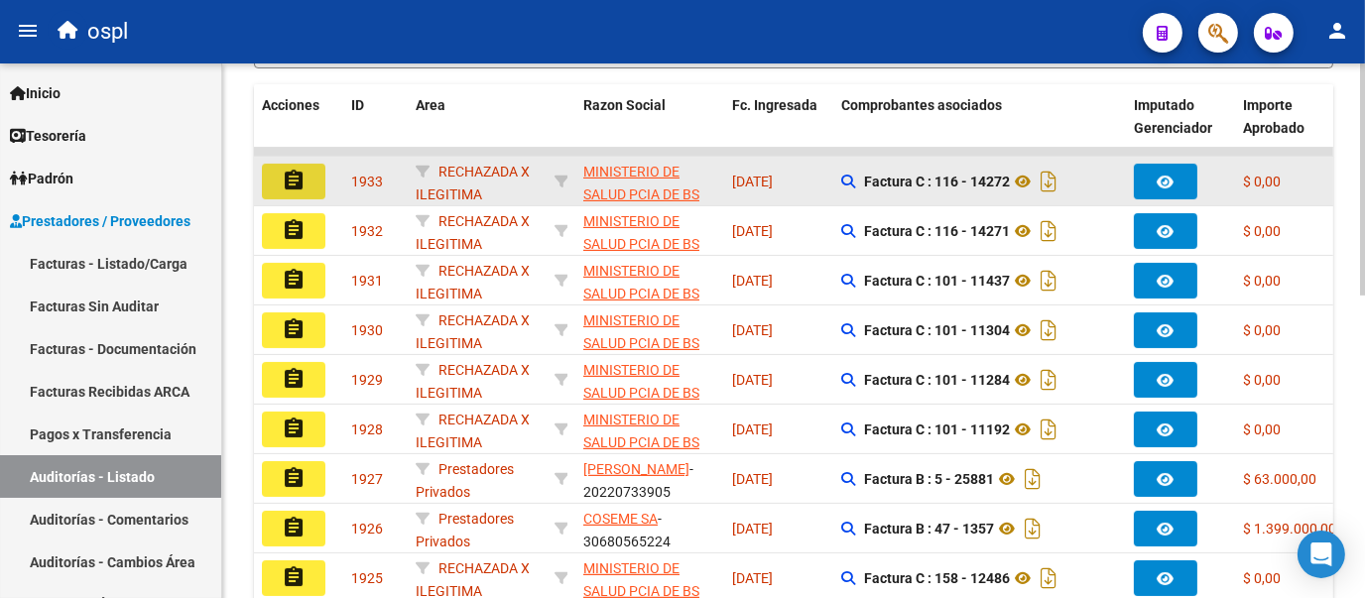
click at [306, 183] on button "assignment" at bounding box center [293, 182] width 63 height 36
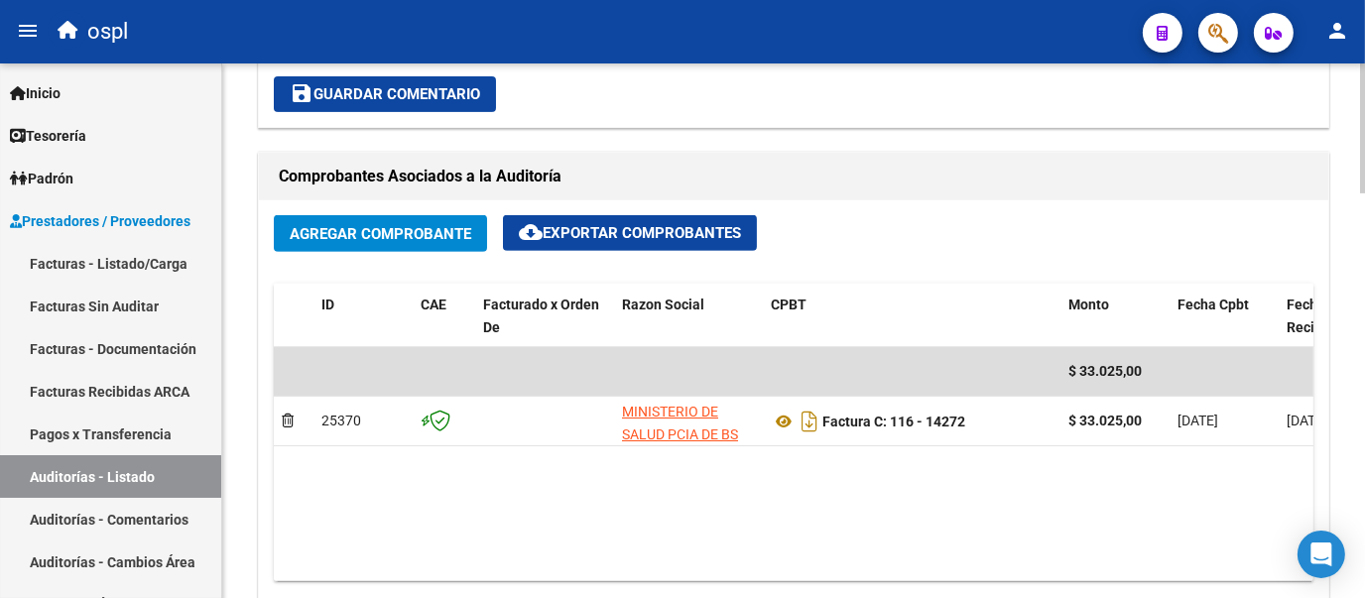
scroll to position [947, 0]
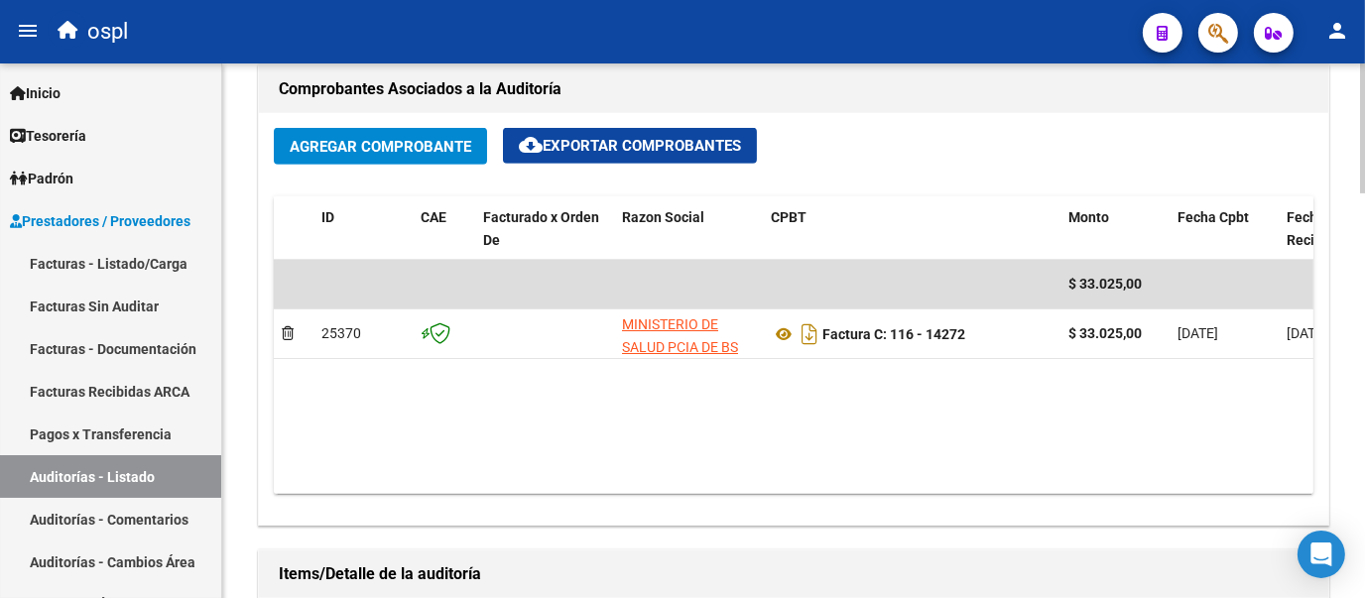
click at [1363, 381] on div at bounding box center [1362, 358] width 5 height 130
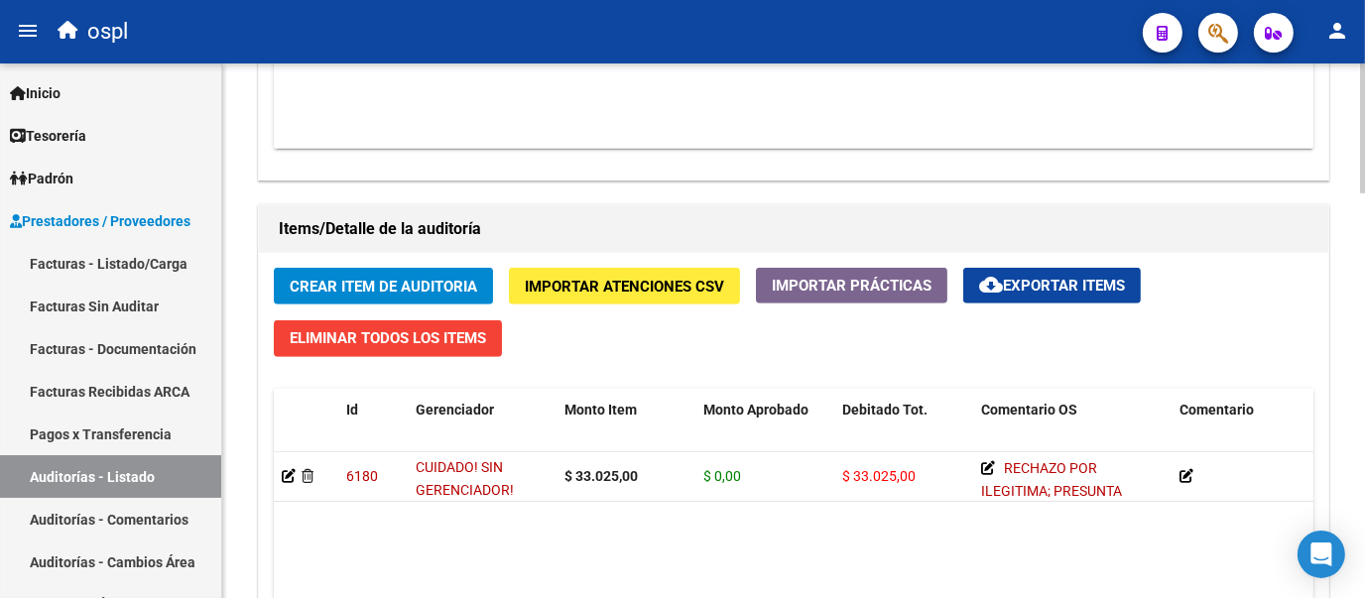
scroll to position [1329, 0]
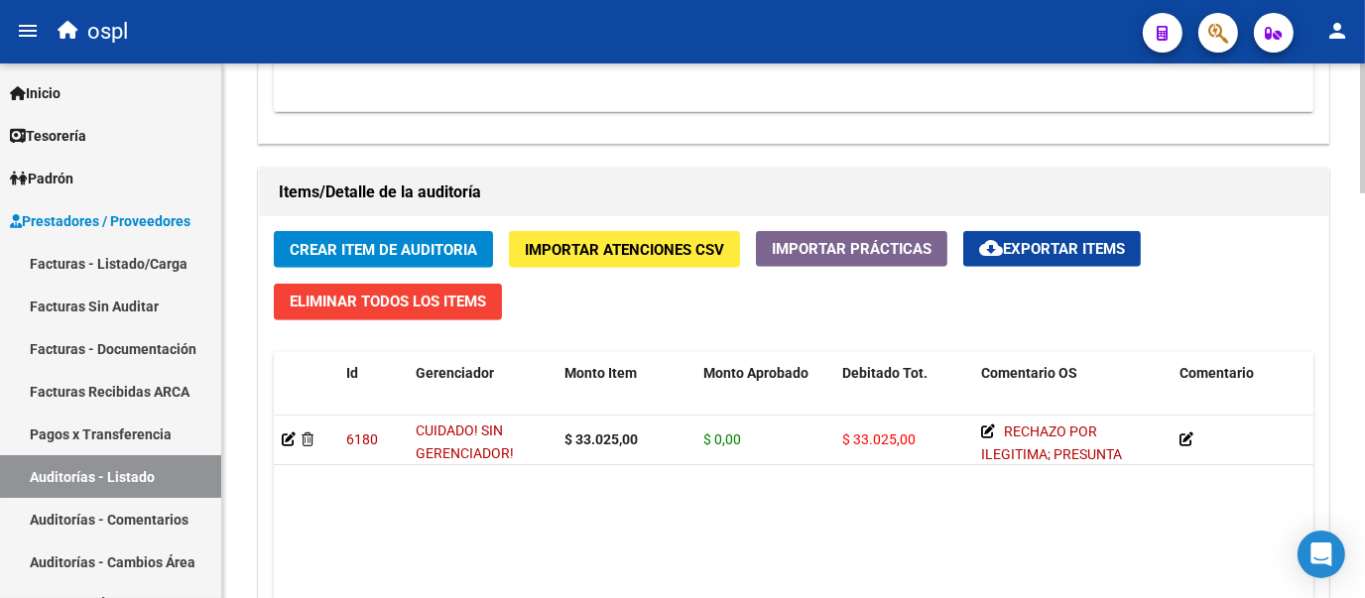
click at [1362, 420] on div at bounding box center [1362, 450] width 5 height 130
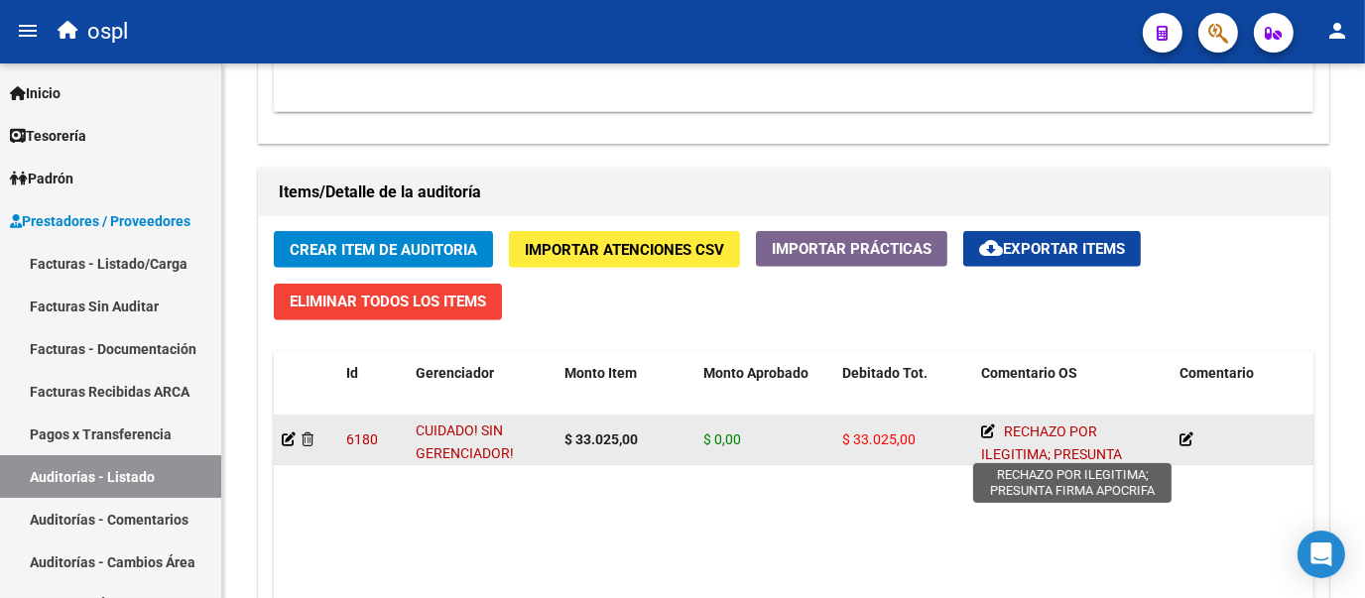
click at [986, 426] on icon at bounding box center [988, 431] width 14 height 14
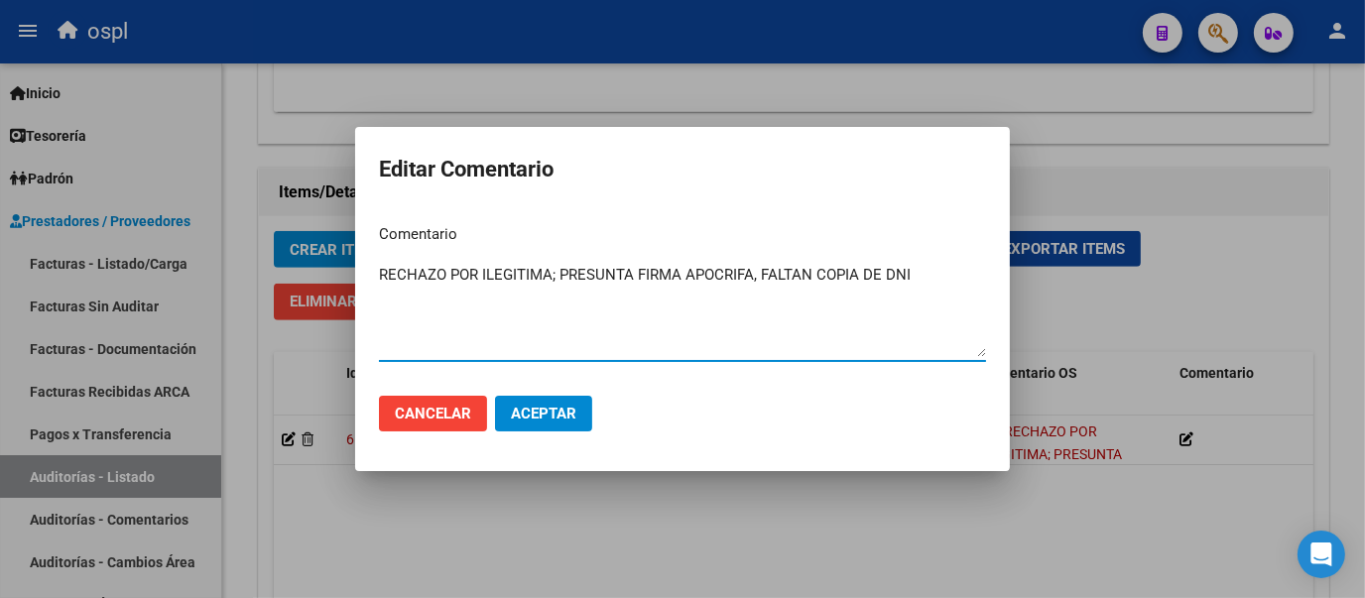
type textarea "RECHAZO POR ILEGITIMA; PRESUNTA FIRMA APOCRIFA, FALTAN COPIA DE DNI"
click at [536, 410] on span "Aceptar" at bounding box center [543, 414] width 65 height 18
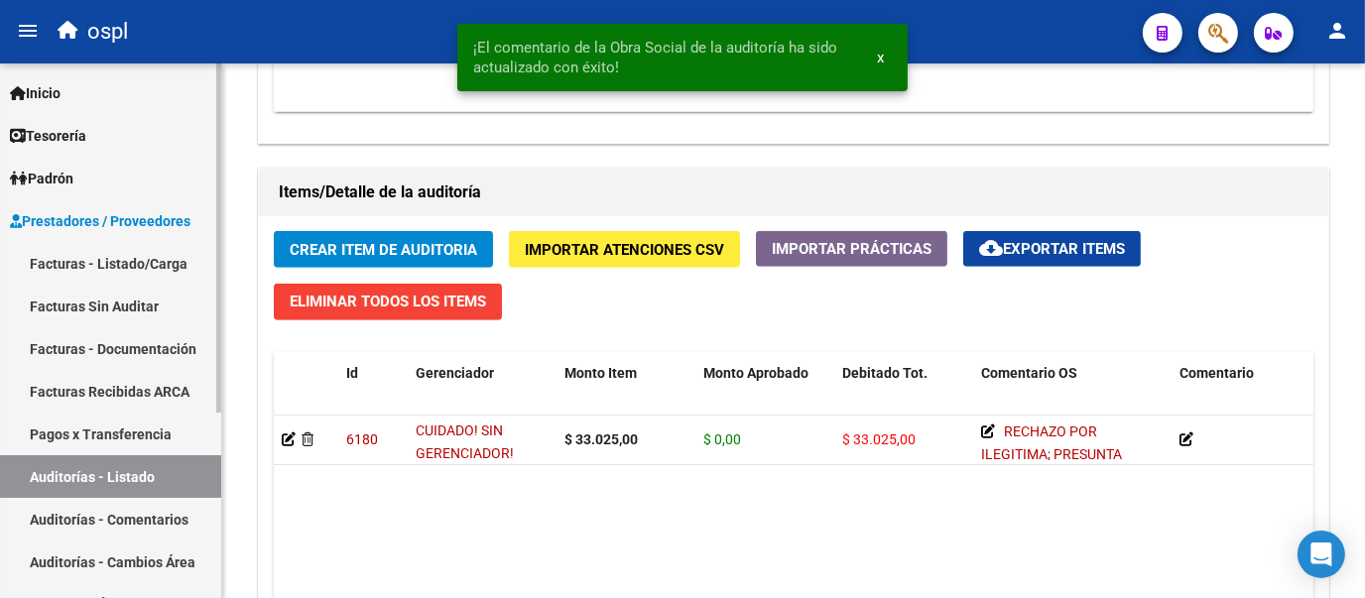
click at [106, 300] on link "Facturas Sin Auditar" at bounding box center [110, 306] width 221 height 43
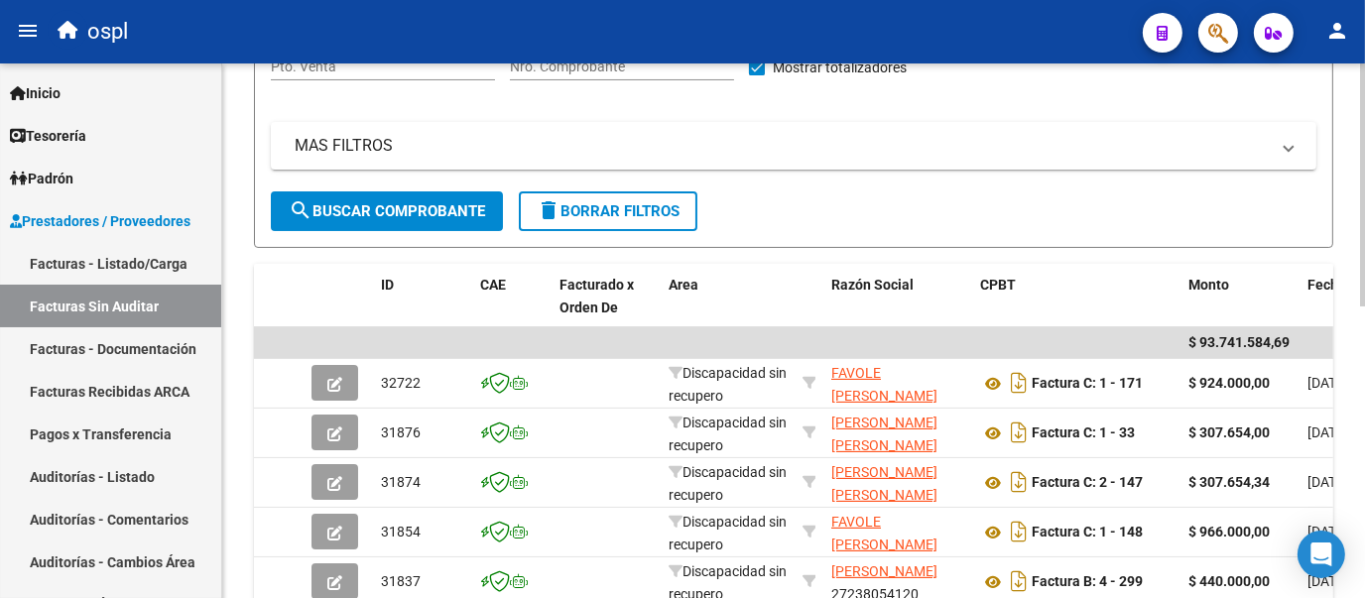
scroll to position [237, 0]
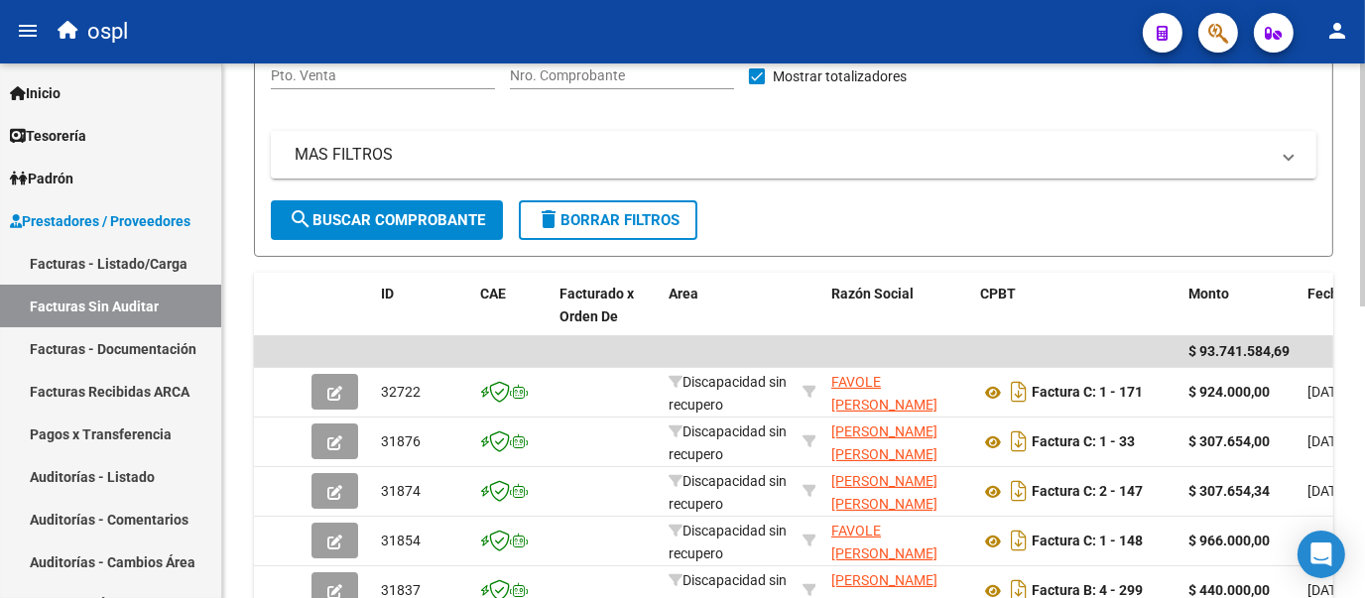
click at [1363, 243] on div at bounding box center [1362, 296] width 5 height 243
click at [603, 73] on input "Nro. Comprobante" at bounding box center [622, 75] width 224 height 17
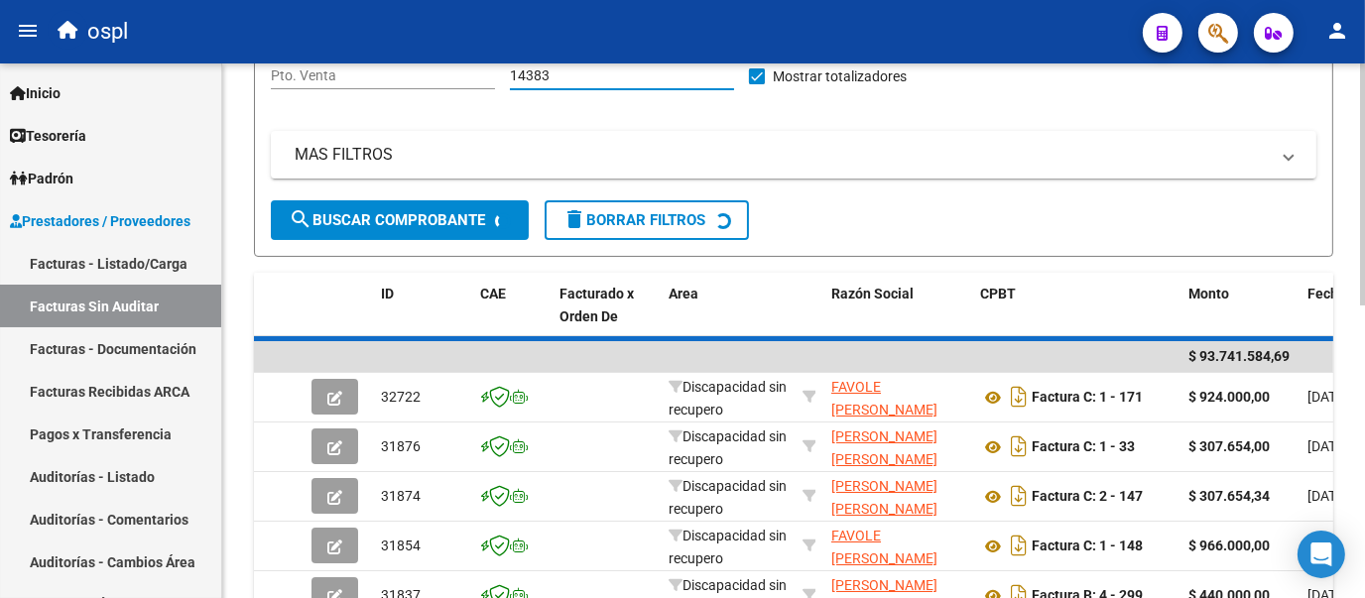
scroll to position [197, 0]
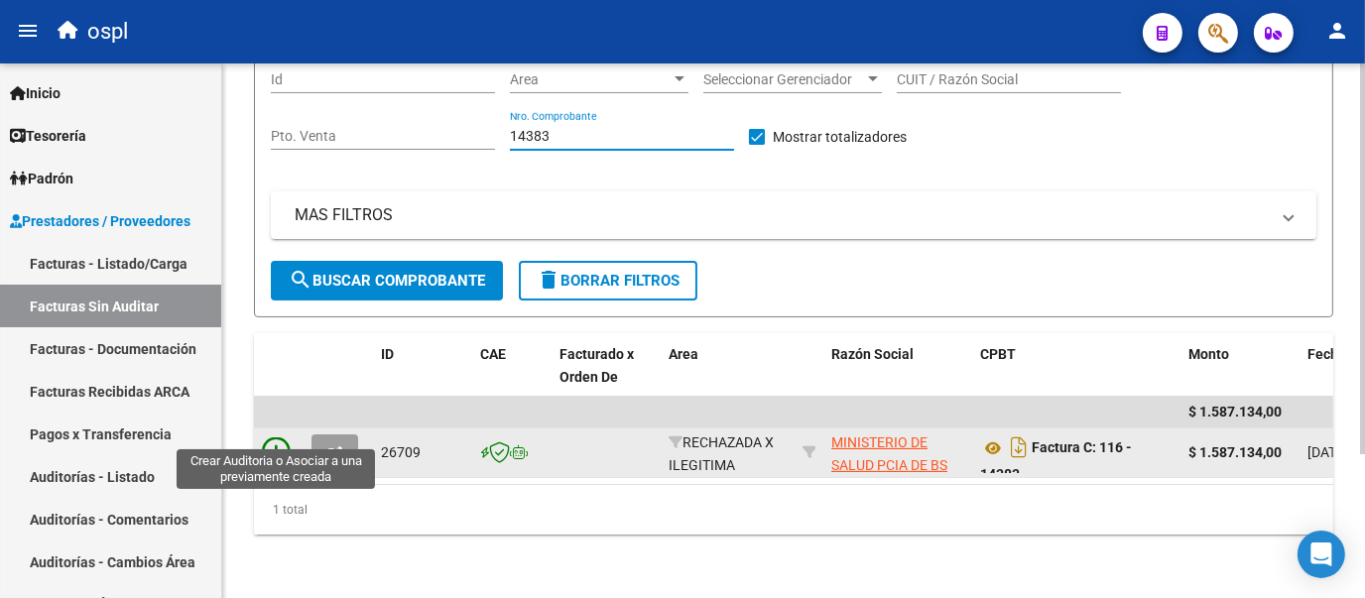
type input "14383"
click at [279, 437] on icon at bounding box center [276, 451] width 28 height 28
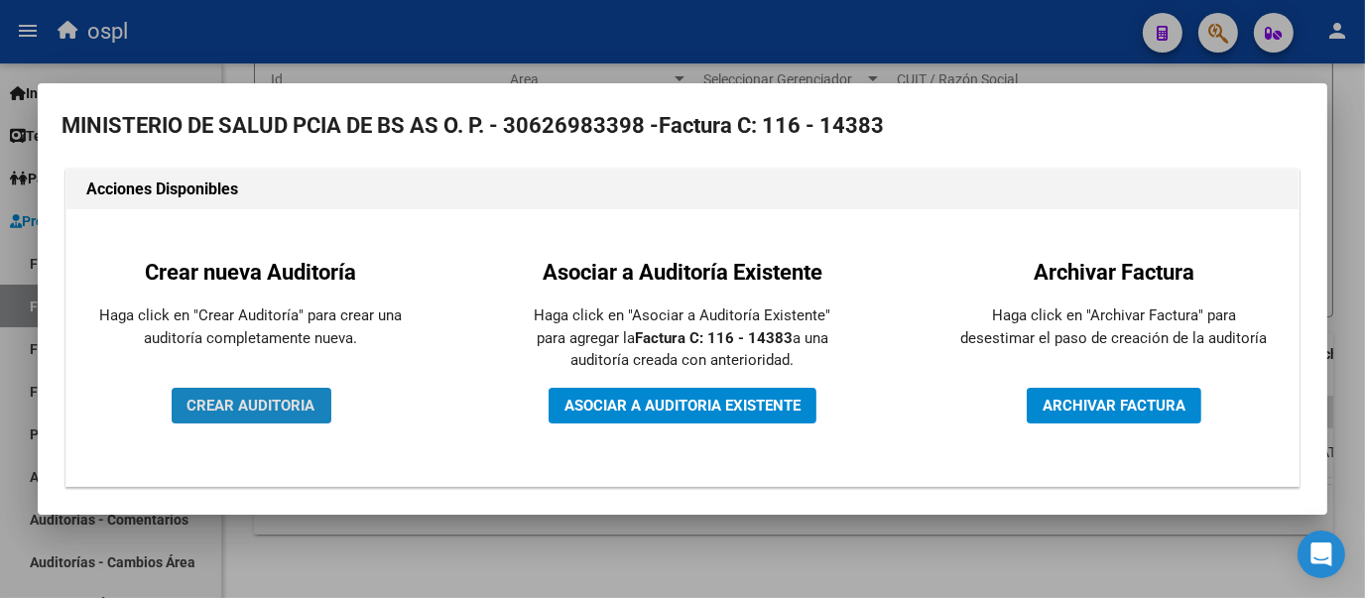
click at [264, 407] on span "CREAR AUDITORIA" at bounding box center [251, 406] width 128 height 18
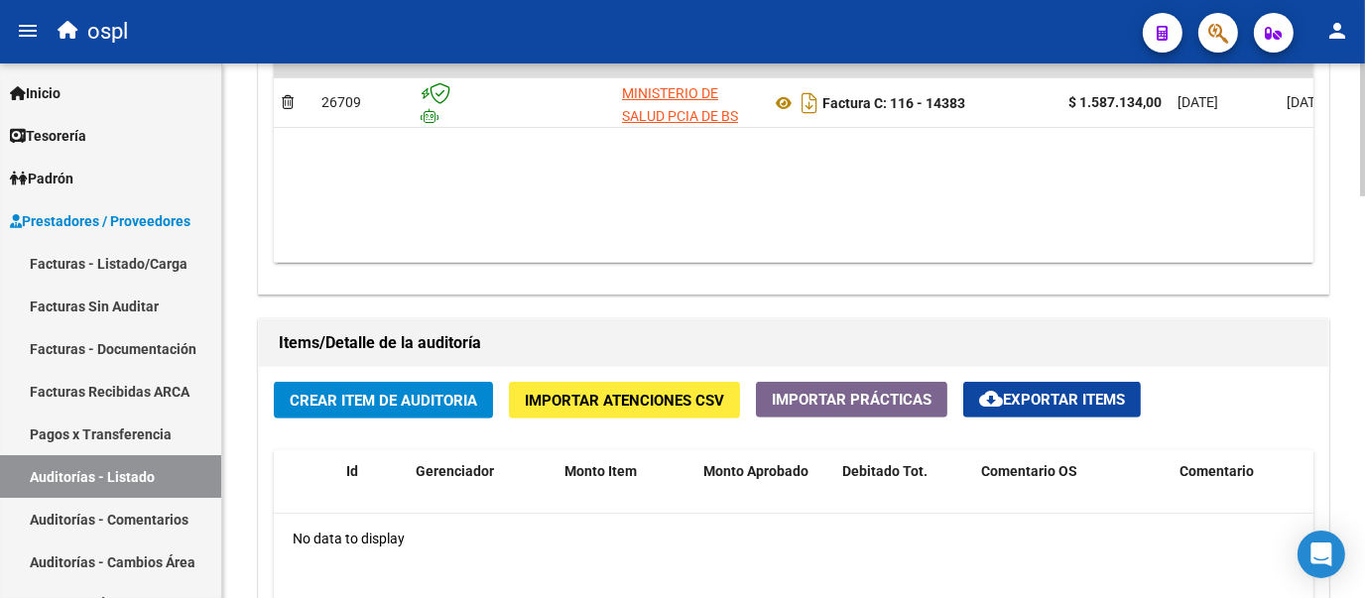
scroll to position [1181, 0]
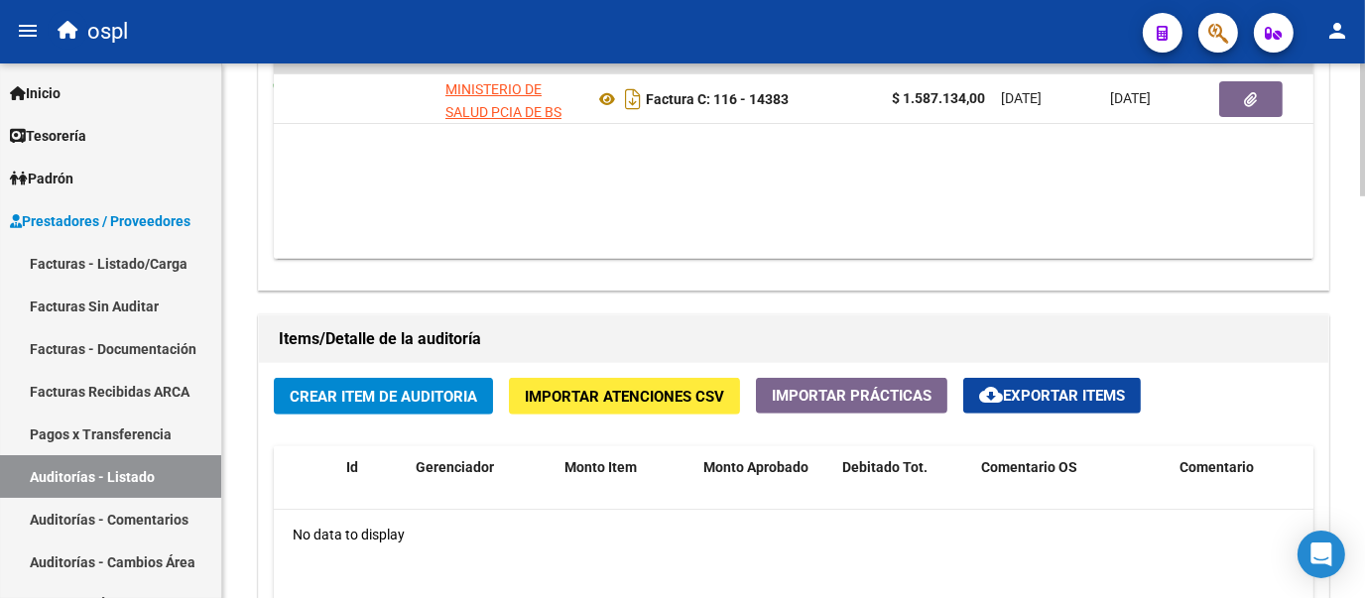
scroll to position [0, 228]
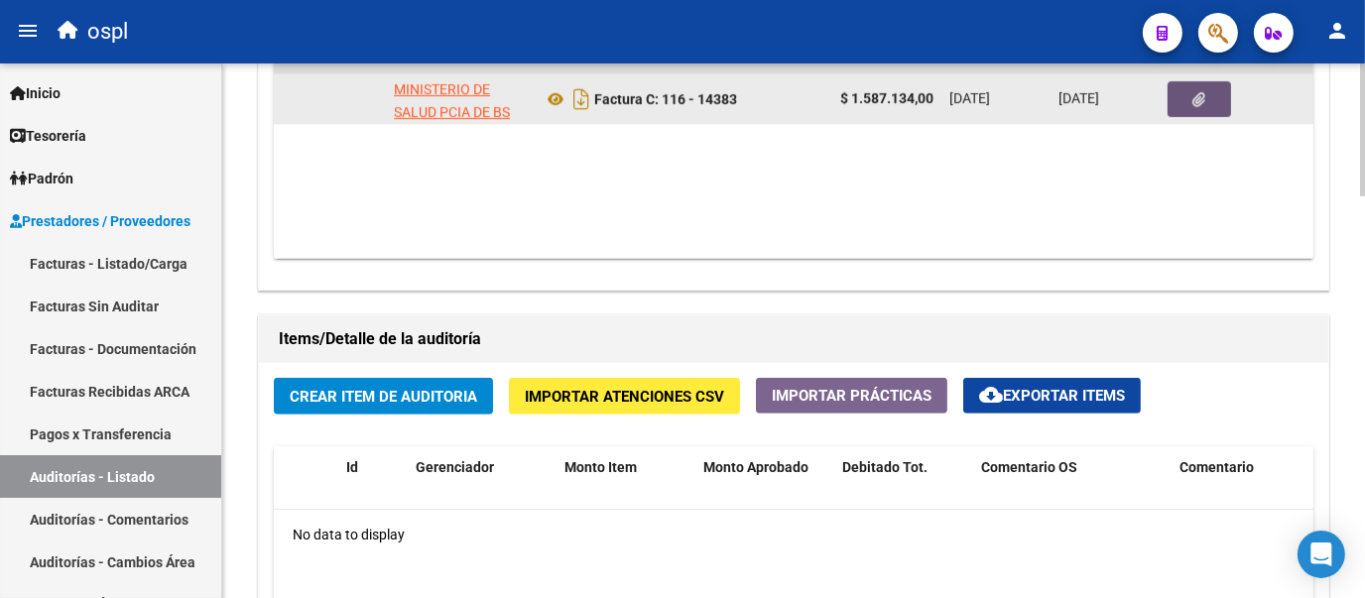
click at [1188, 106] on button "button" at bounding box center [1198, 99] width 63 height 36
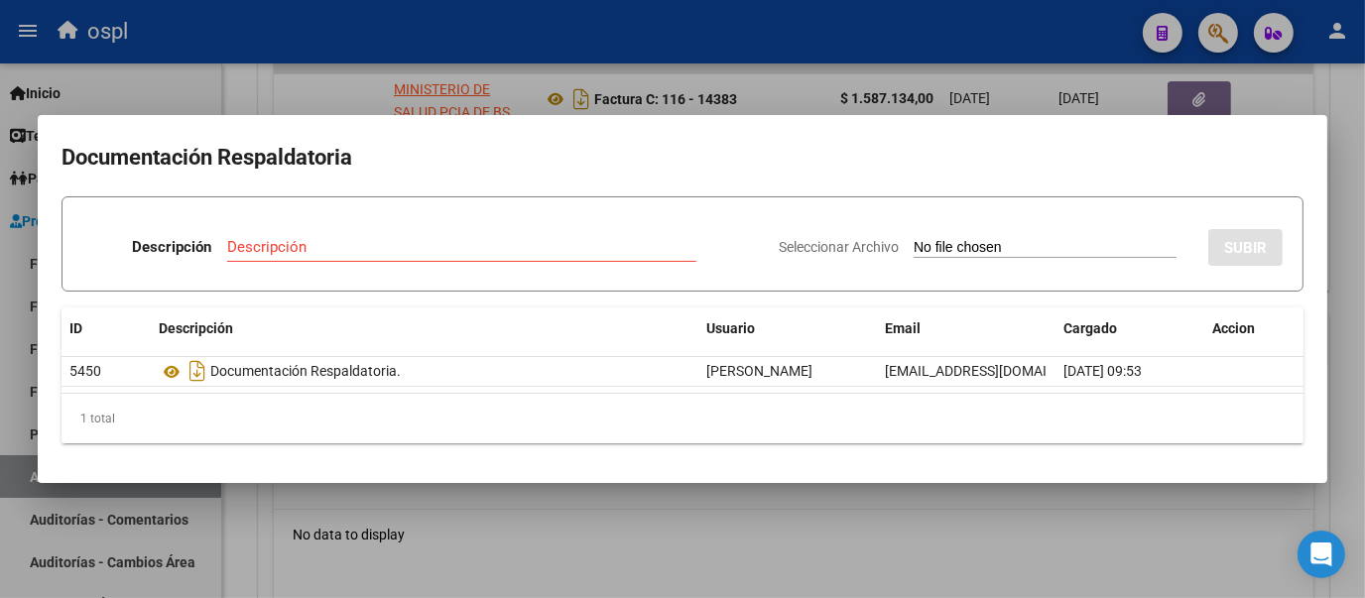
click at [934, 249] on input "Seleccionar Archivo" at bounding box center [1044, 248] width 263 height 19
type input "C:\fakepath\FC Nº14383.pdf"
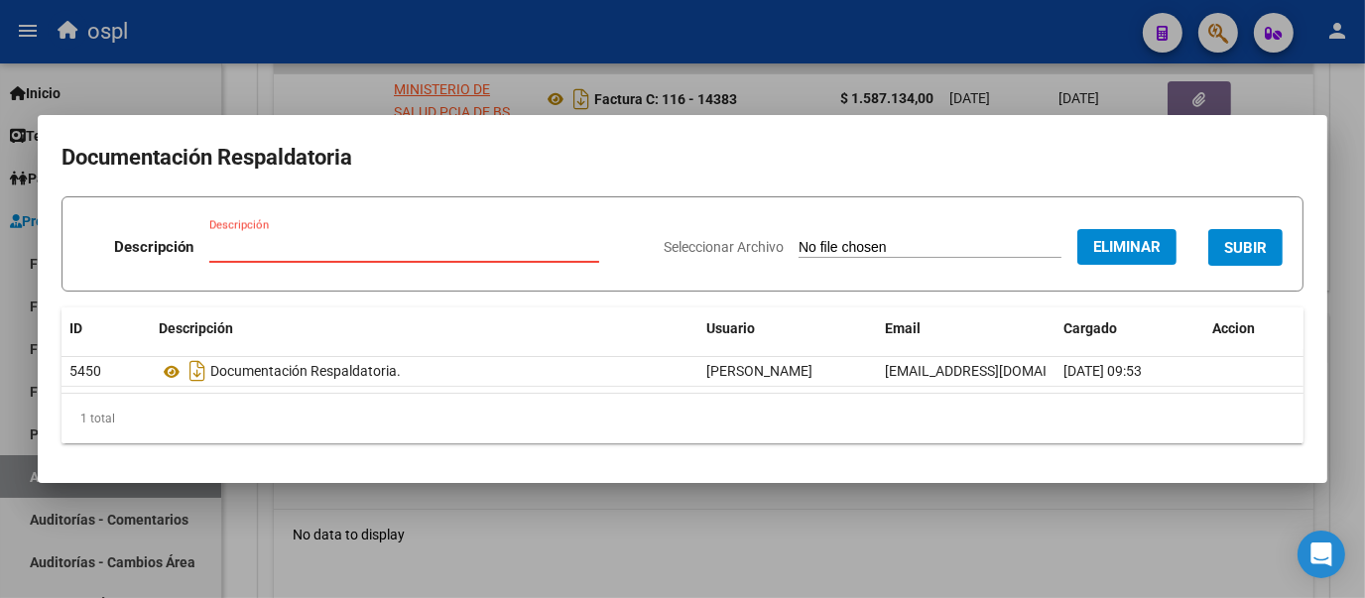
click at [308, 246] on input "Descripción" at bounding box center [404, 247] width 390 height 18
type input "RECHAZO"
click at [410, 283] on form "Descripción RECHAZO Descripción Seleccionar Archivo Eliminar SUBIR" at bounding box center [682, 243] width 1242 height 95
click at [1240, 244] on span "SUBIR" at bounding box center [1245, 248] width 43 height 18
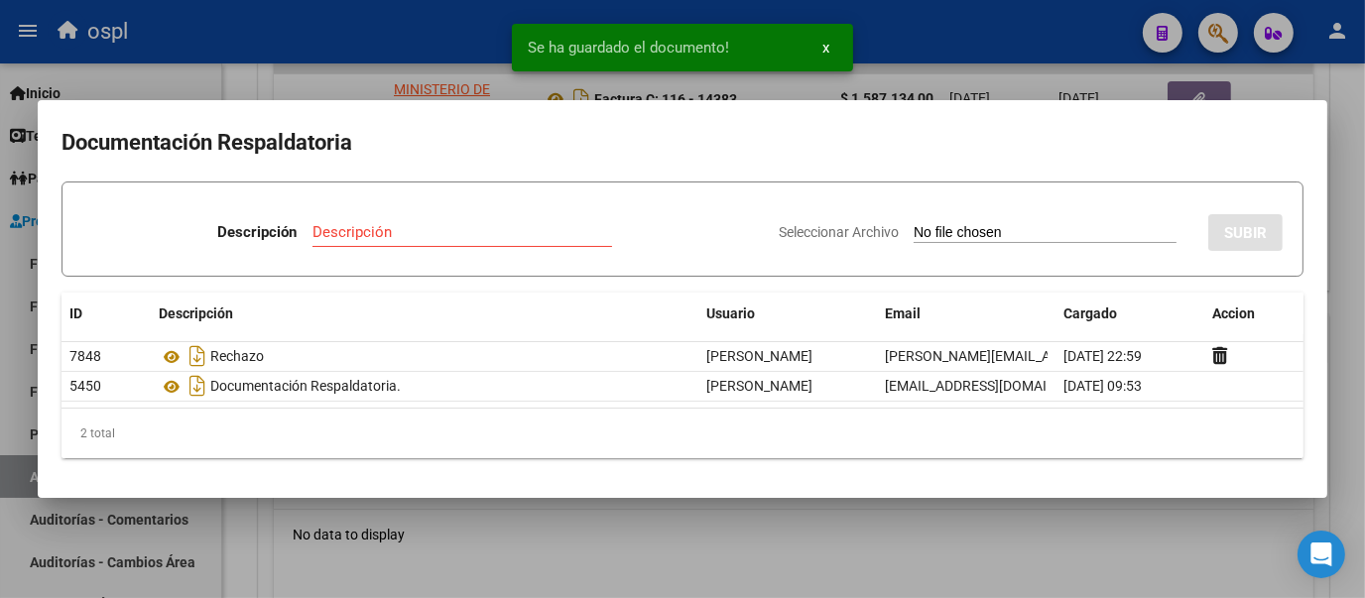
click at [257, 69] on div at bounding box center [682, 299] width 1365 height 598
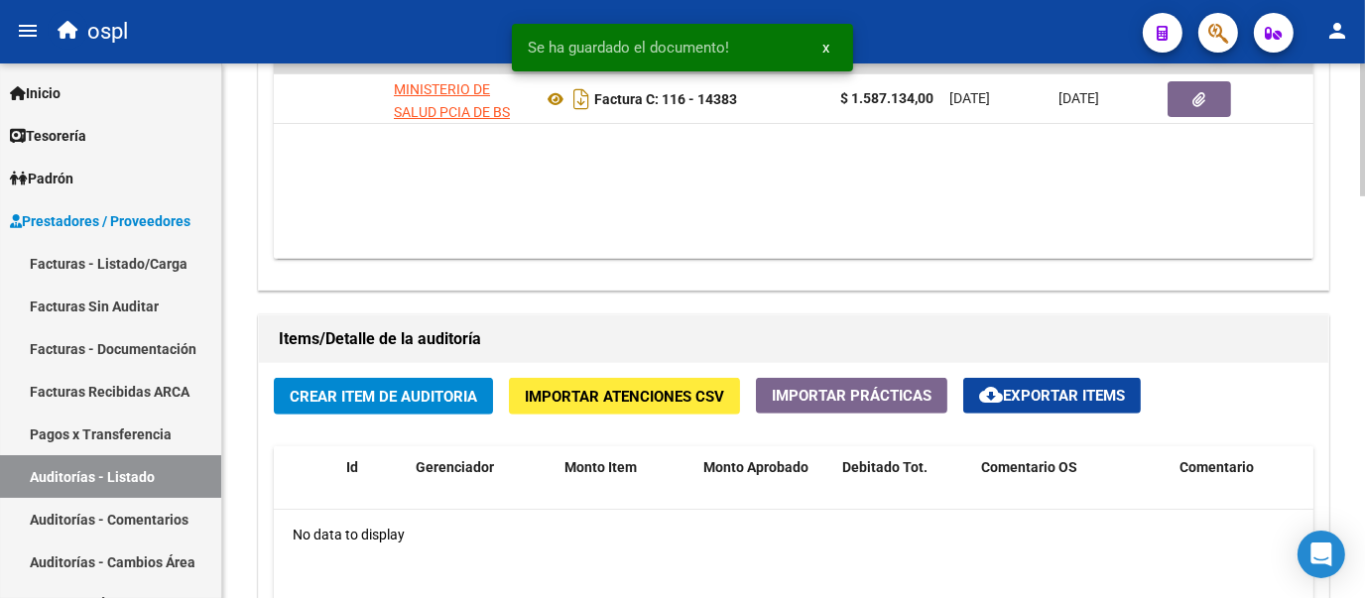
click at [367, 403] on button "Crear Item de Auditoria" at bounding box center [383, 396] width 219 height 37
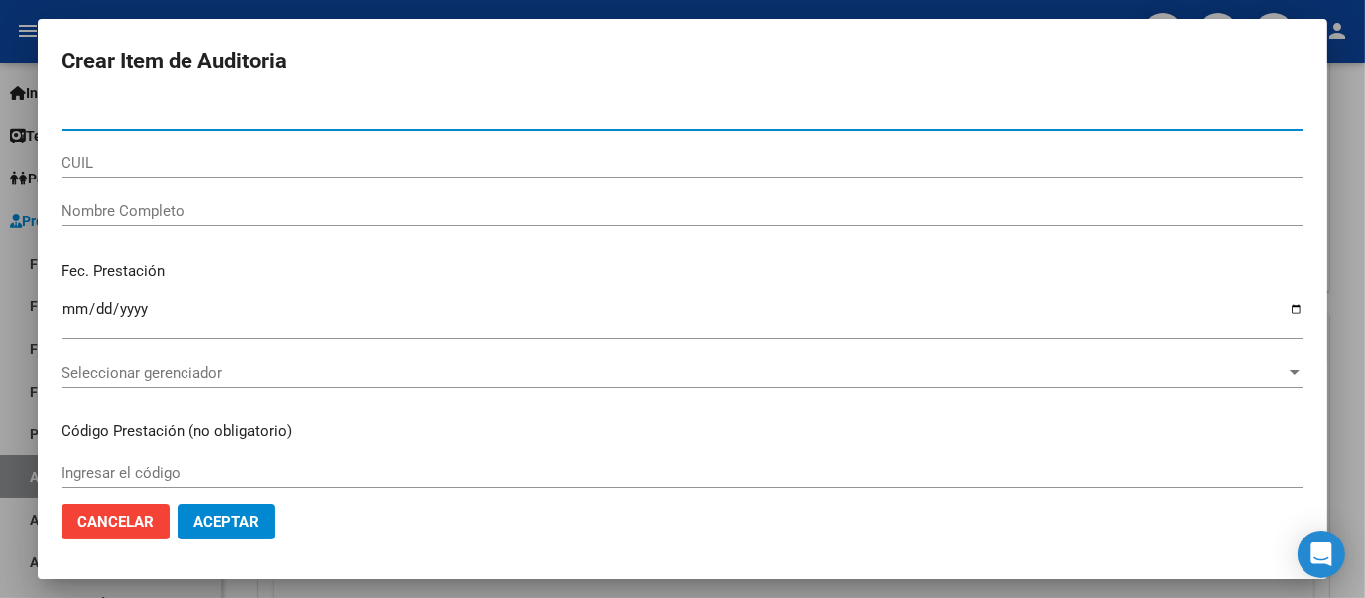
click at [333, 202] on input "Nombre Completo" at bounding box center [682, 211] width 1242 height 18
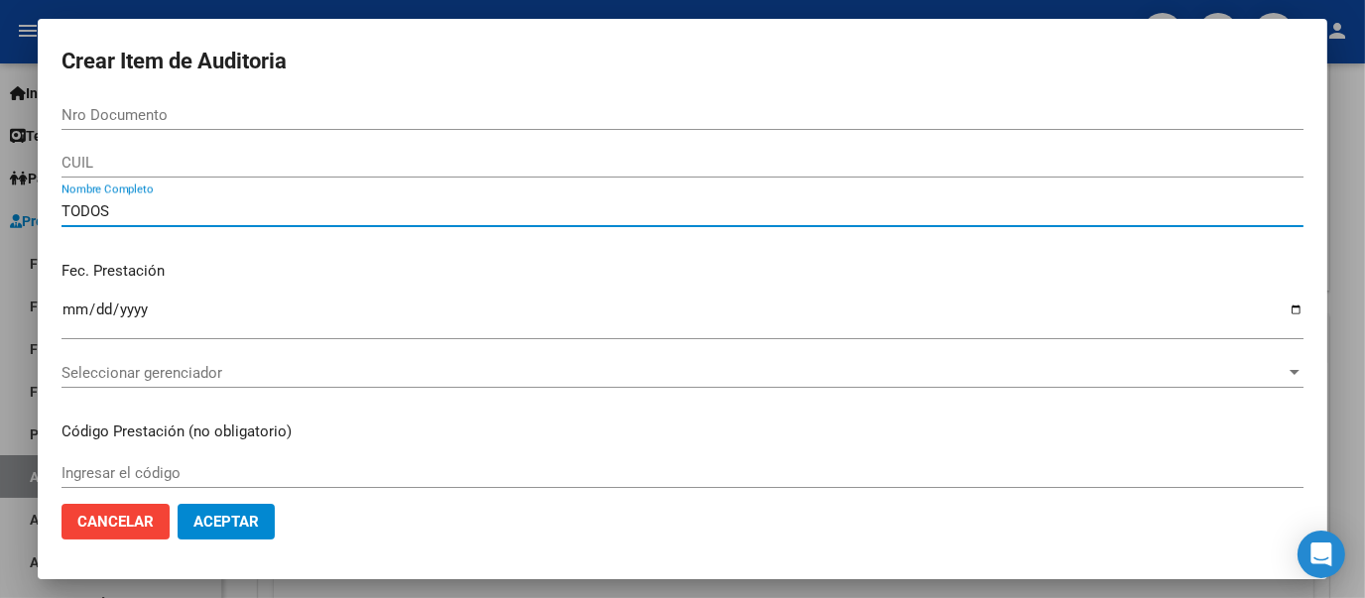
type input "TODOS"
click at [419, 261] on p "Fec. Prestación" at bounding box center [682, 271] width 1242 height 23
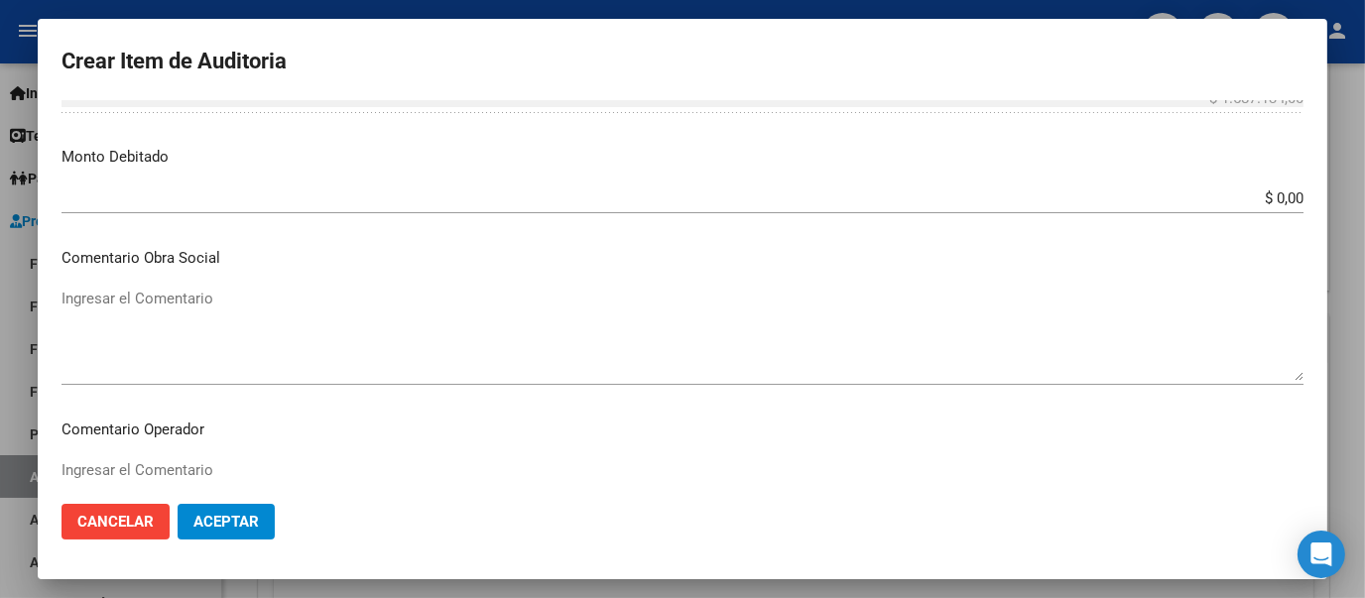
scroll to position [629, 0]
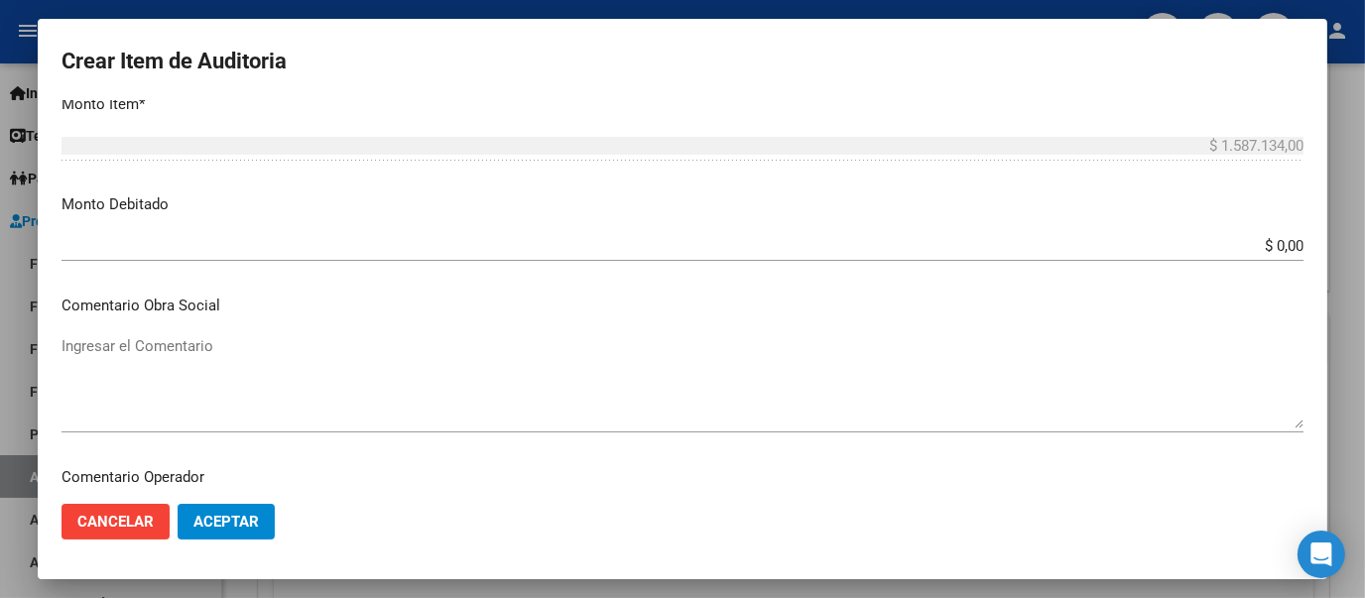
click at [1282, 241] on input "$ 0,00" at bounding box center [682, 246] width 1242 height 18
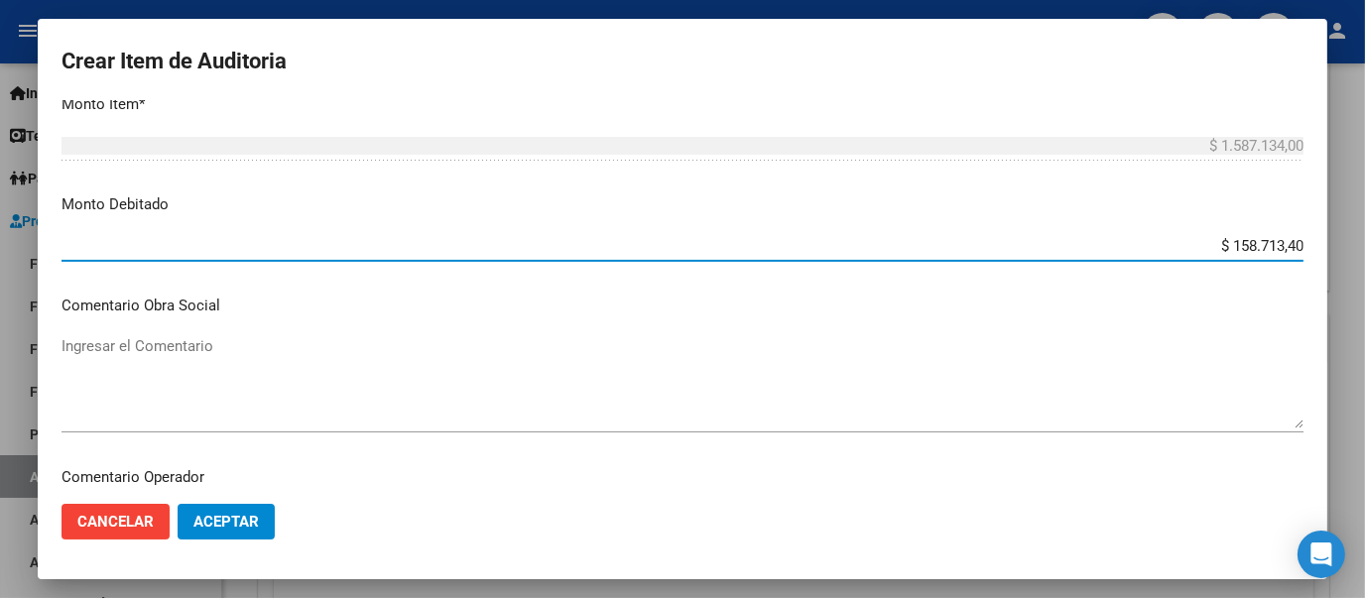
type input "$ 1.587.134,00"
click at [880, 371] on textarea "Ingresar el Comentario" at bounding box center [682, 381] width 1242 height 93
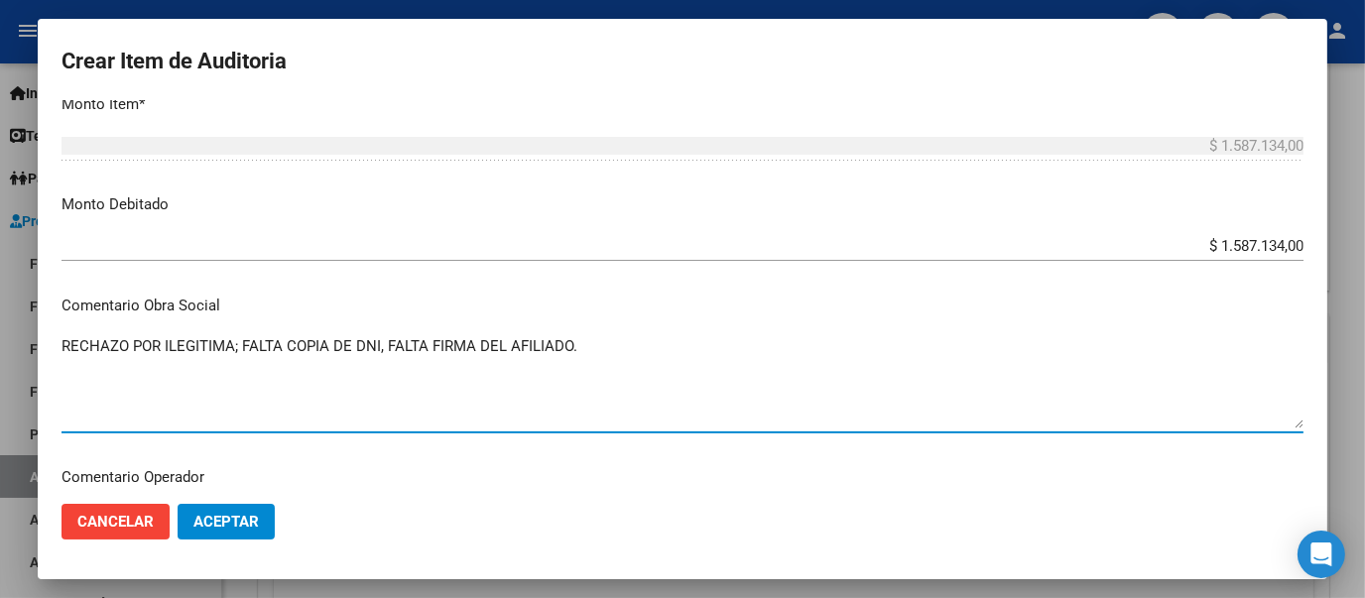
type textarea "RECHAZO POR ILEGITIMA; FALTA COPIA DE DNI, FALTA FIRMA DEL AFILIADO."
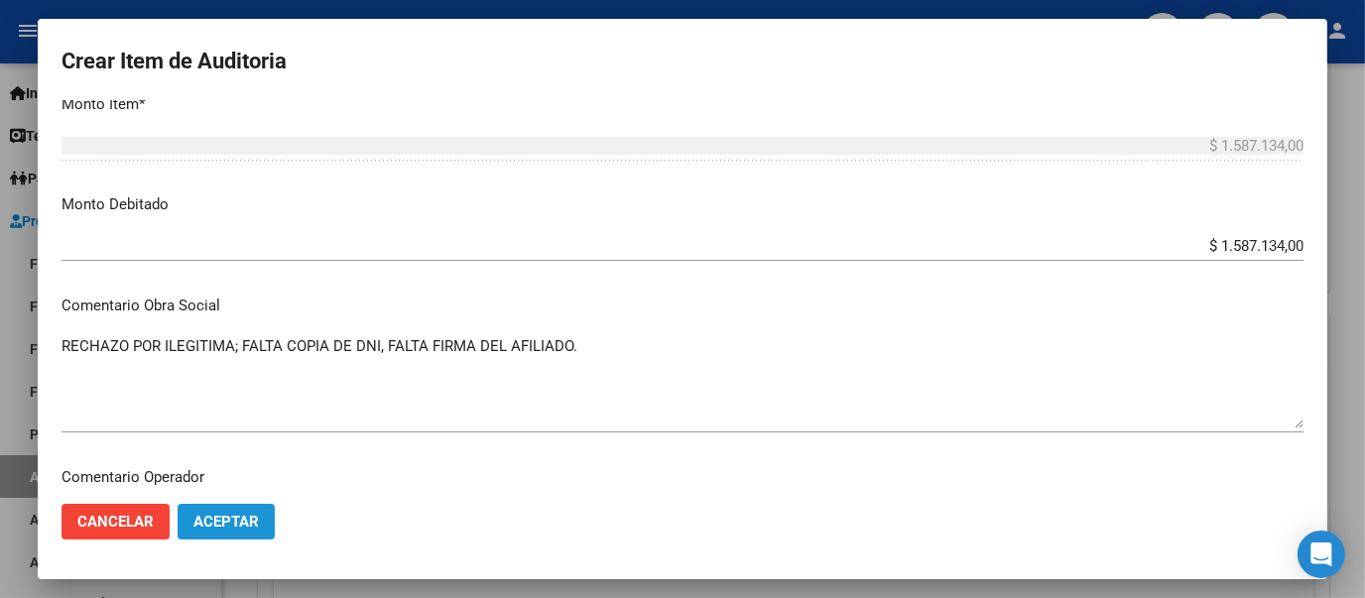
click at [228, 529] on span "Aceptar" at bounding box center [225, 522] width 65 height 18
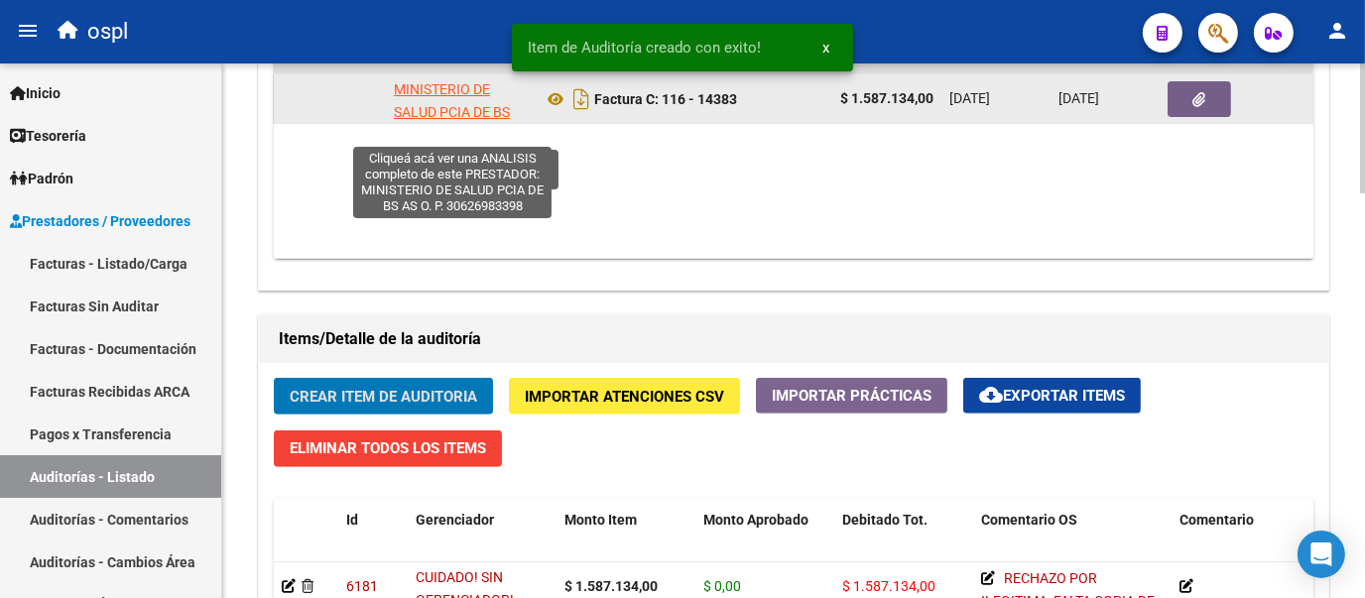
scroll to position [1182, 0]
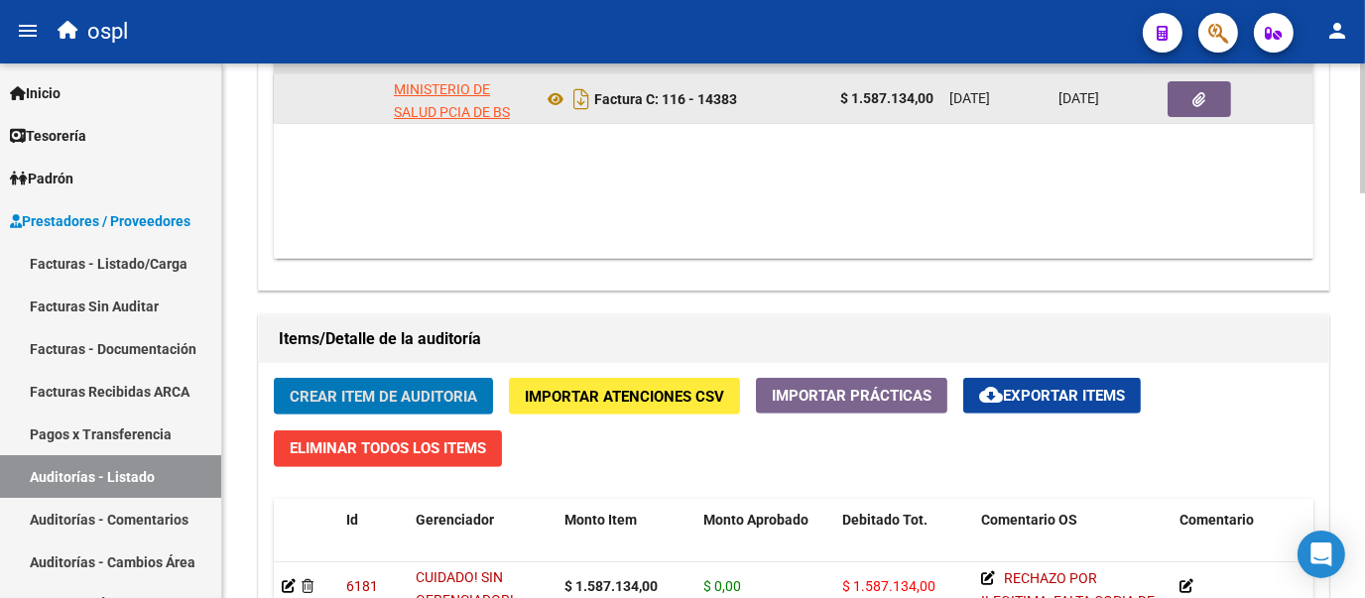
click at [1194, 101] on icon "button" at bounding box center [1199, 99] width 13 height 15
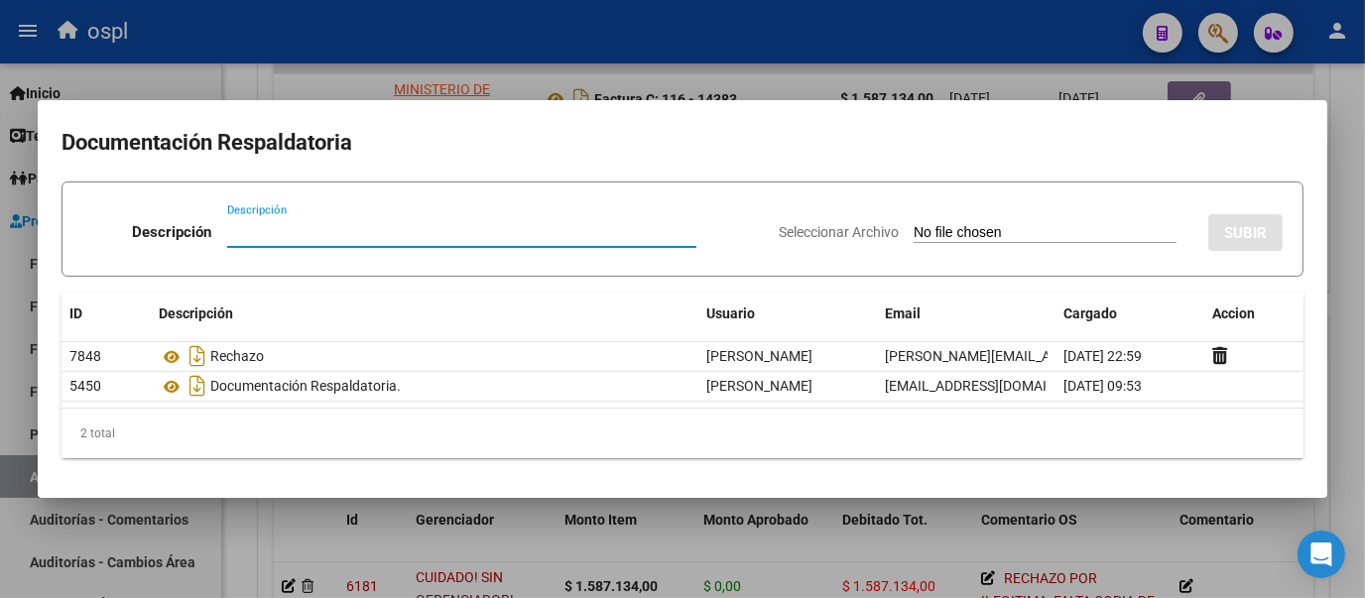
click at [252, 70] on div at bounding box center [682, 299] width 1365 height 598
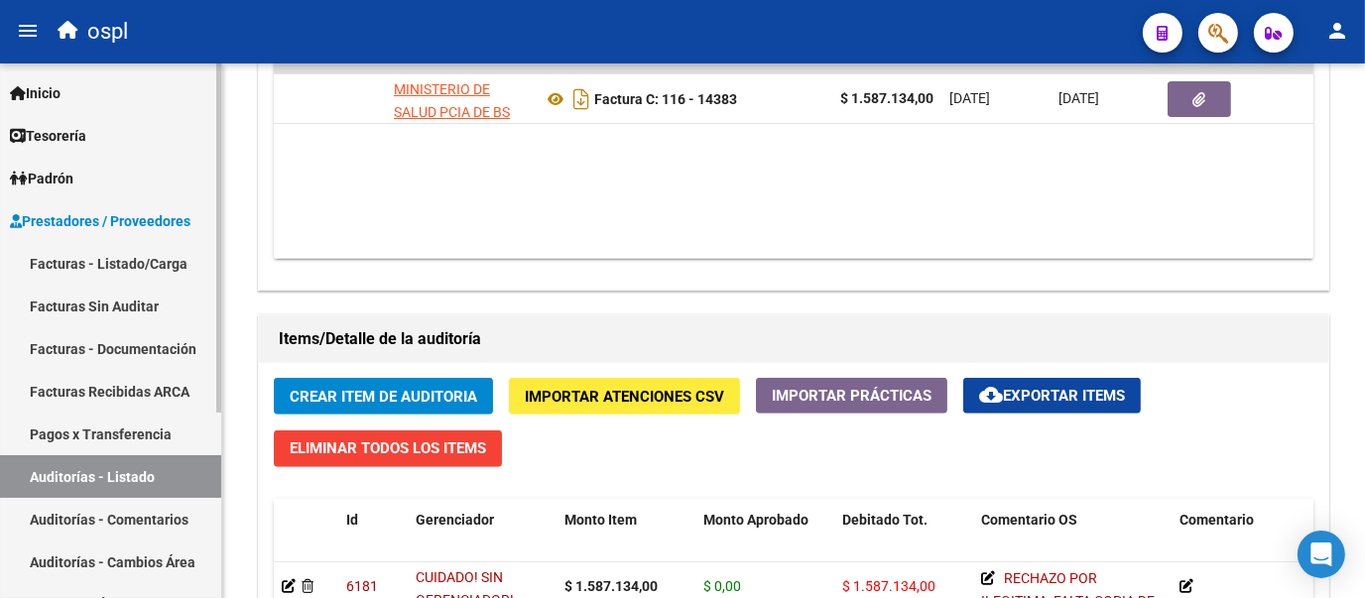
click at [169, 311] on link "Facturas Sin Auditar" at bounding box center [110, 306] width 221 height 43
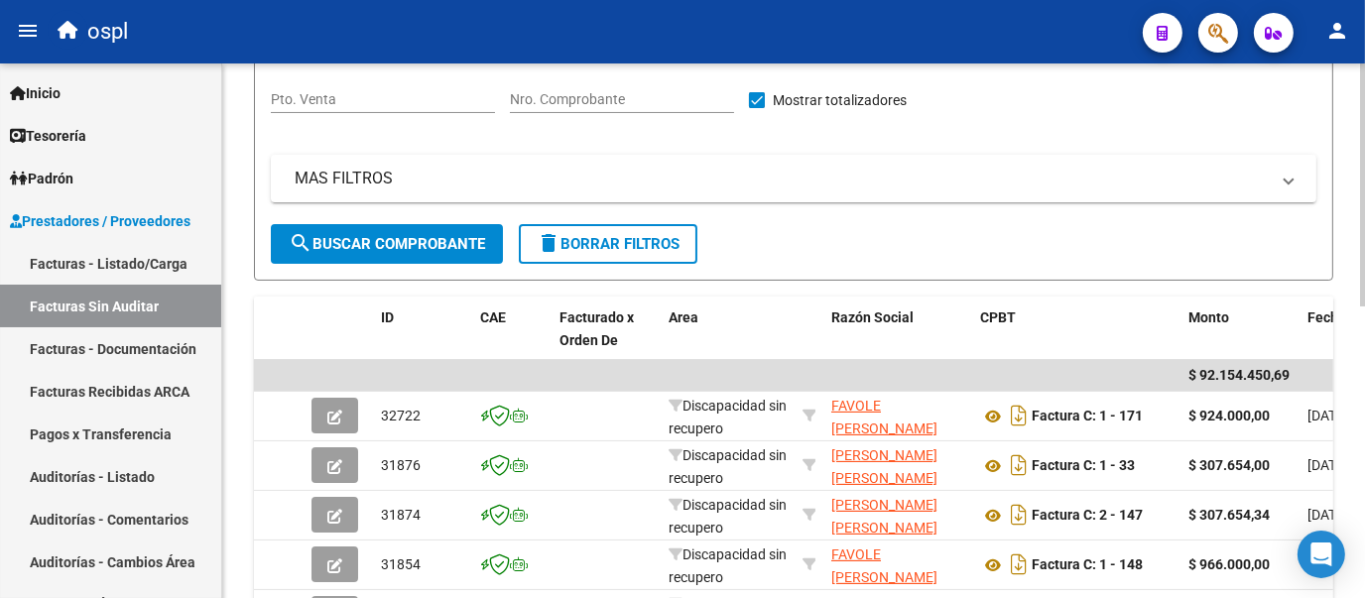
scroll to position [195, 0]
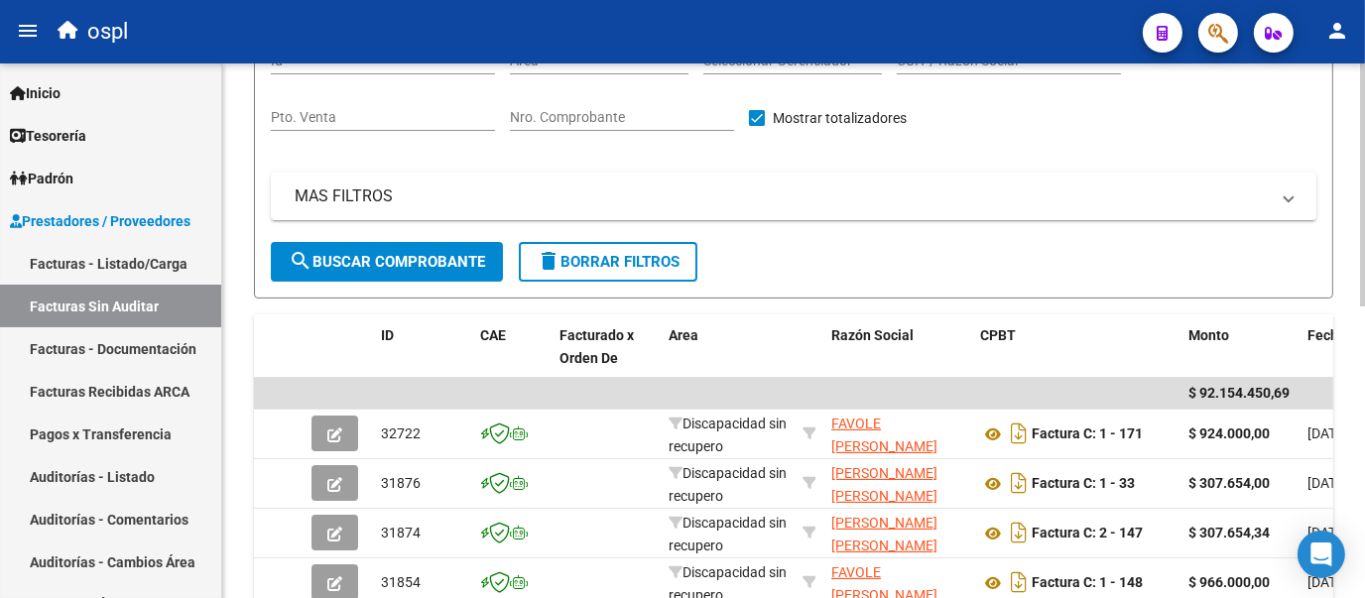
click at [1363, 195] on div at bounding box center [1362, 276] width 5 height 243
click at [638, 112] on input "Nro. Comprobante" at bounding box center [622, 117] width 224 height 17
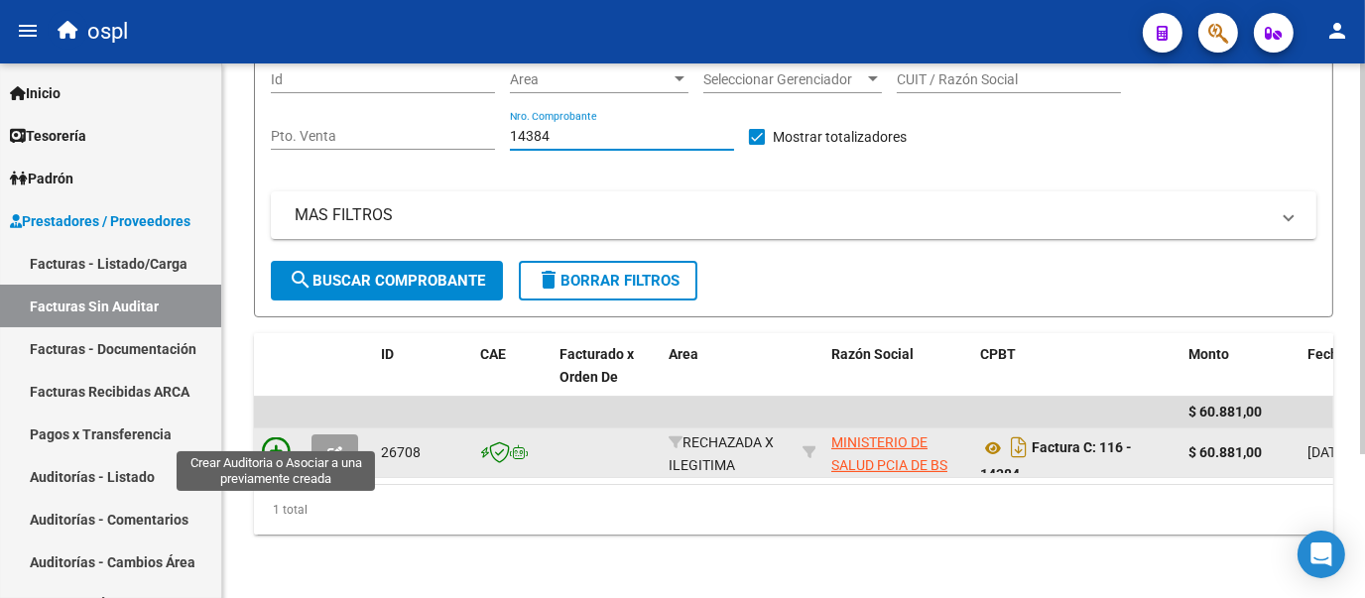
type input "14384"
click at [279, 437] on icon at bounding box center [276, 451] width 28 height 28
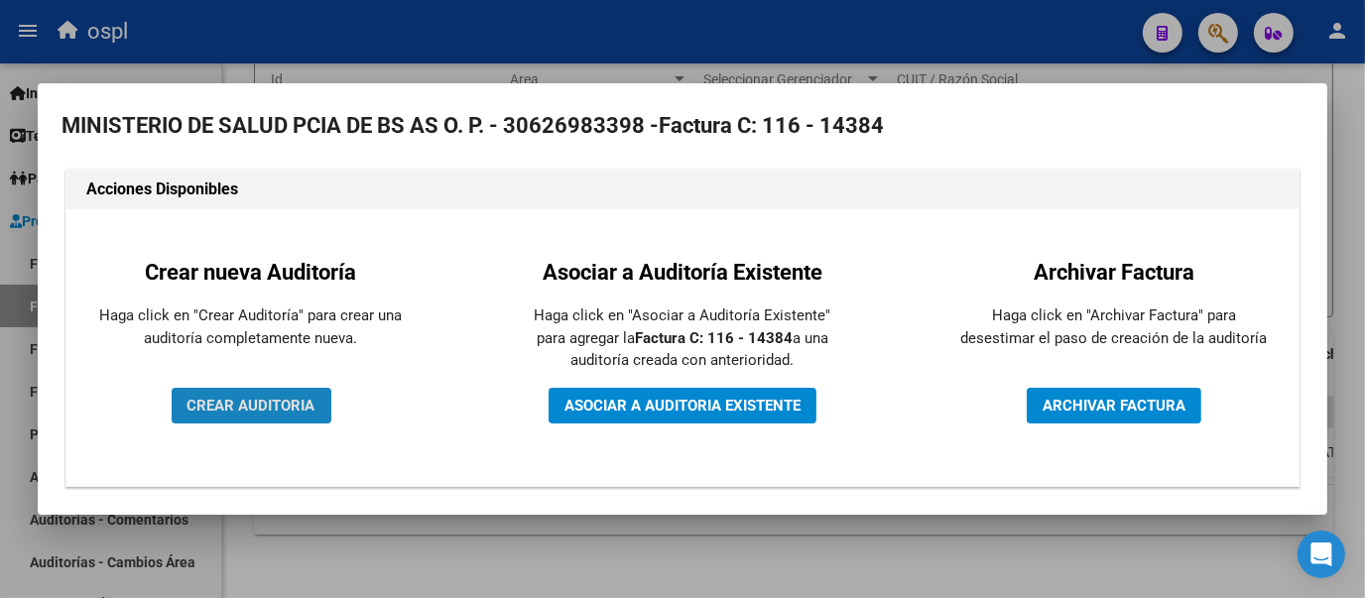
click at [293, 394] on button "CREAR AUDITORIA" at bounding box center [252, 406] width 160 height 36
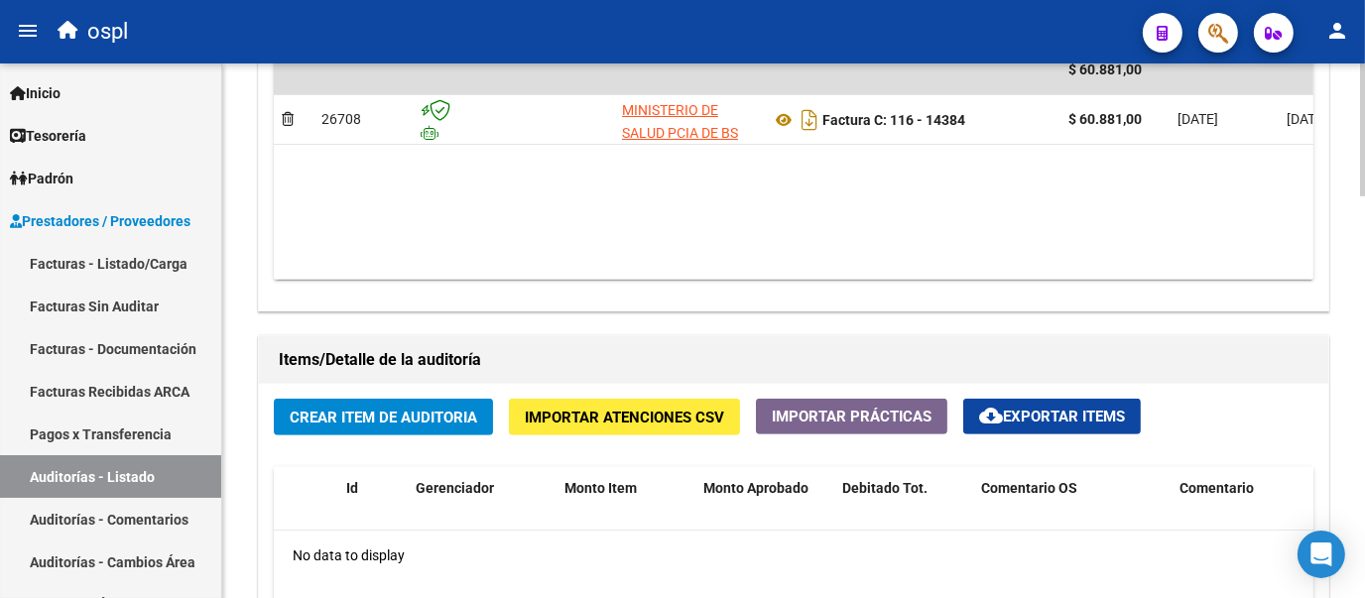
scroll to position [1165, 0]
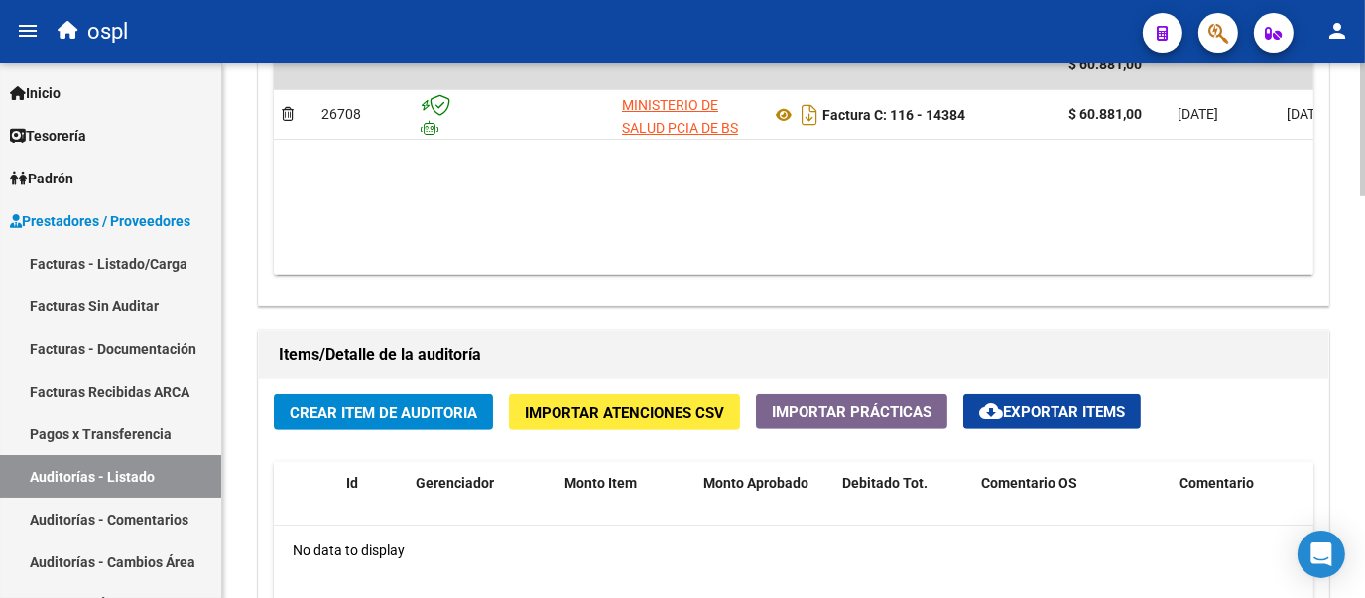
click at [1363, 464] on div at bounding box center [1362, 418] width 5 height 133
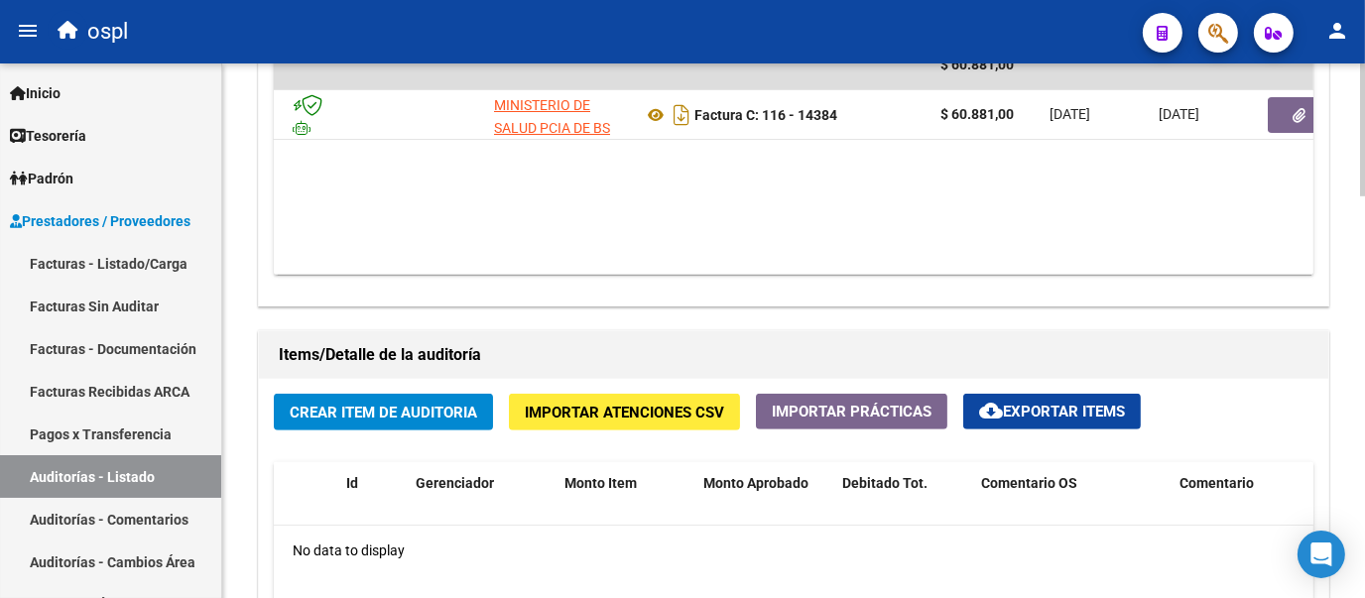
scroll to position [0, 191]
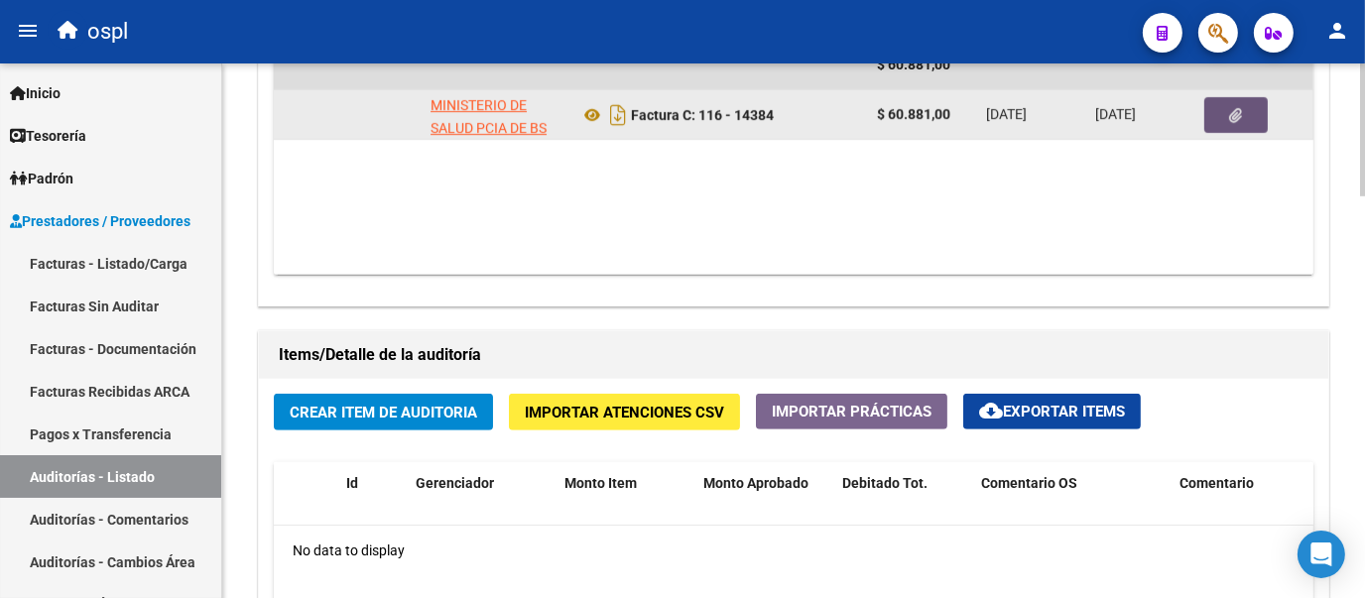
click at [1219, 107] on button "button" at bounding box center [1235, 115] width 63 height 36
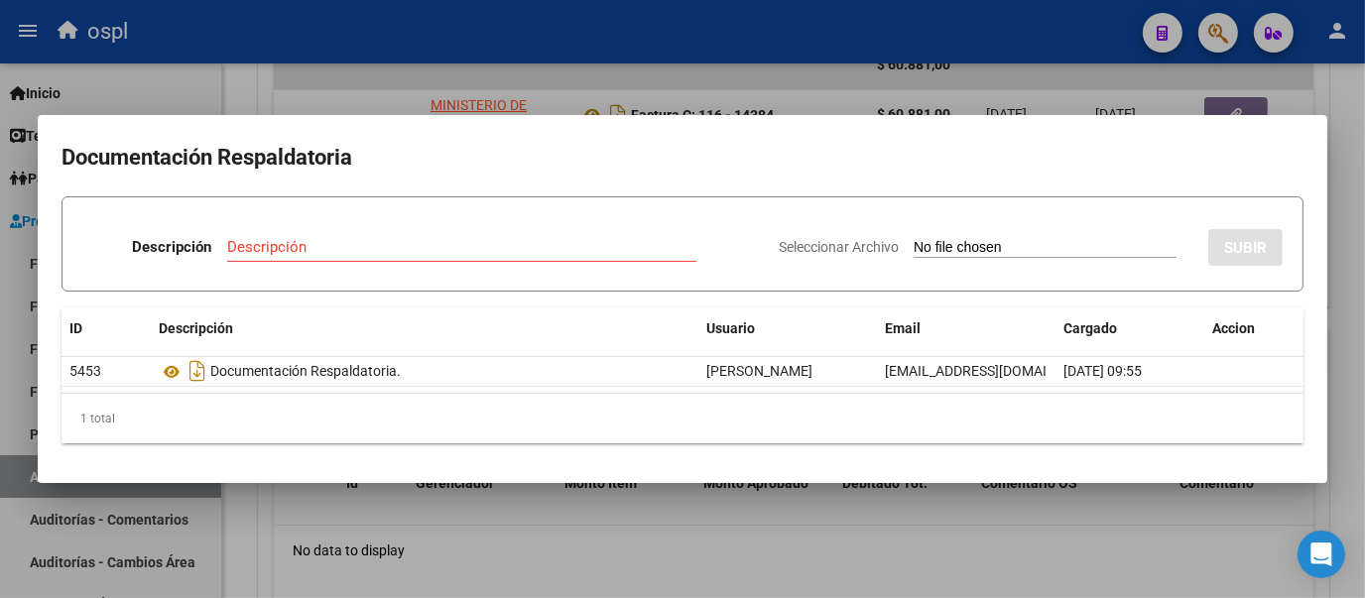
click at [913, 241] on input "Seleccionar Archivo" at bounding box center [1044, 248] width 263 height 19
type input "C:\fakepath\FC Nº14384.pdf"
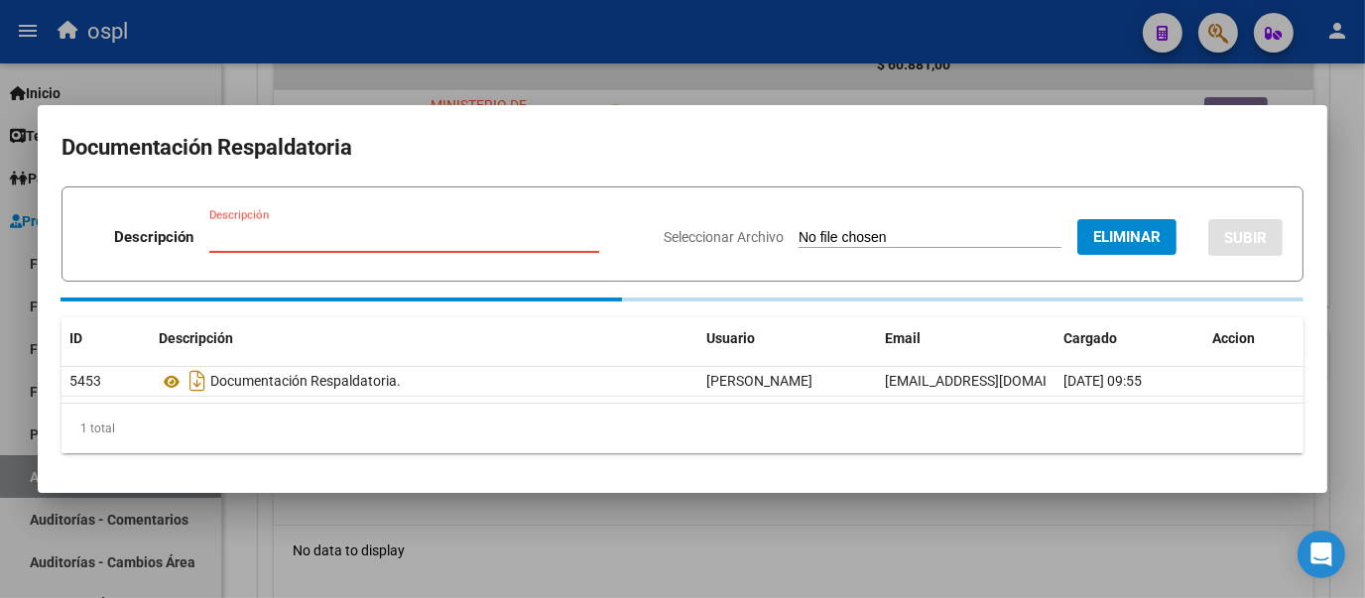
click at [305, 239] on input "Descripción" at bounding box center [404, 237] width 390 height 18
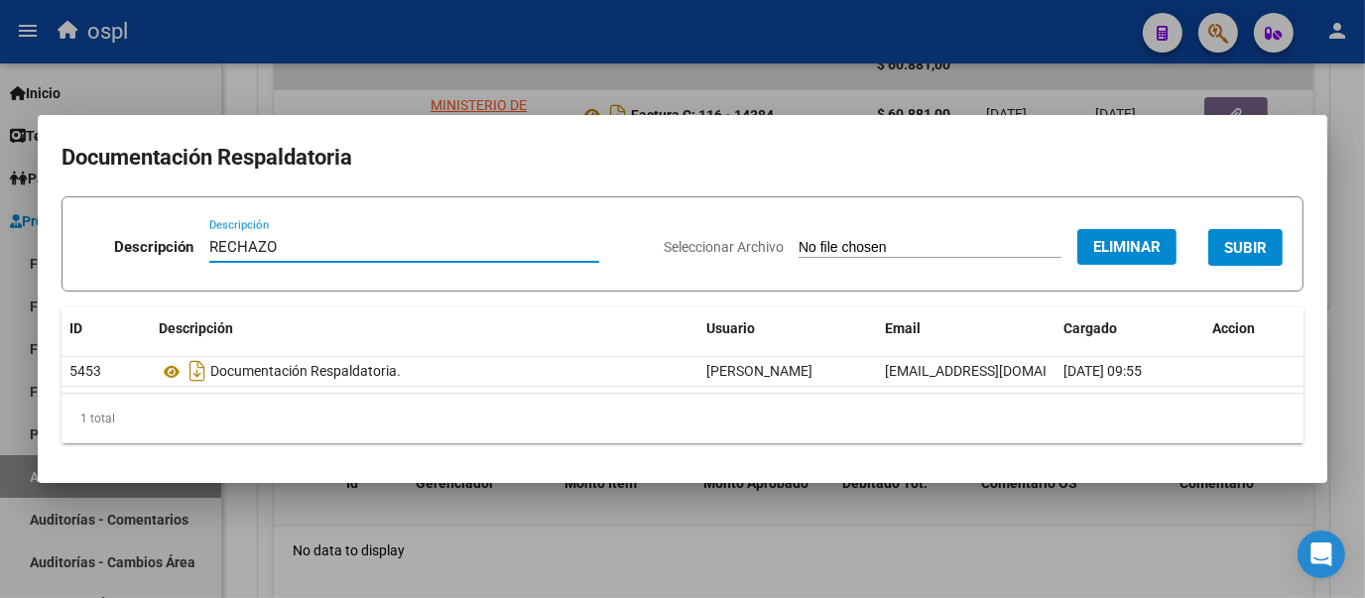
type input "RECHAZO"
click at [494, 280] on div "RECHAZO Descripción" at bounding box center [404, 256] width 390 height 49
click at [1233, 240] on span "SUBIR" at bounding box center [1245, 248] width 43 height 18
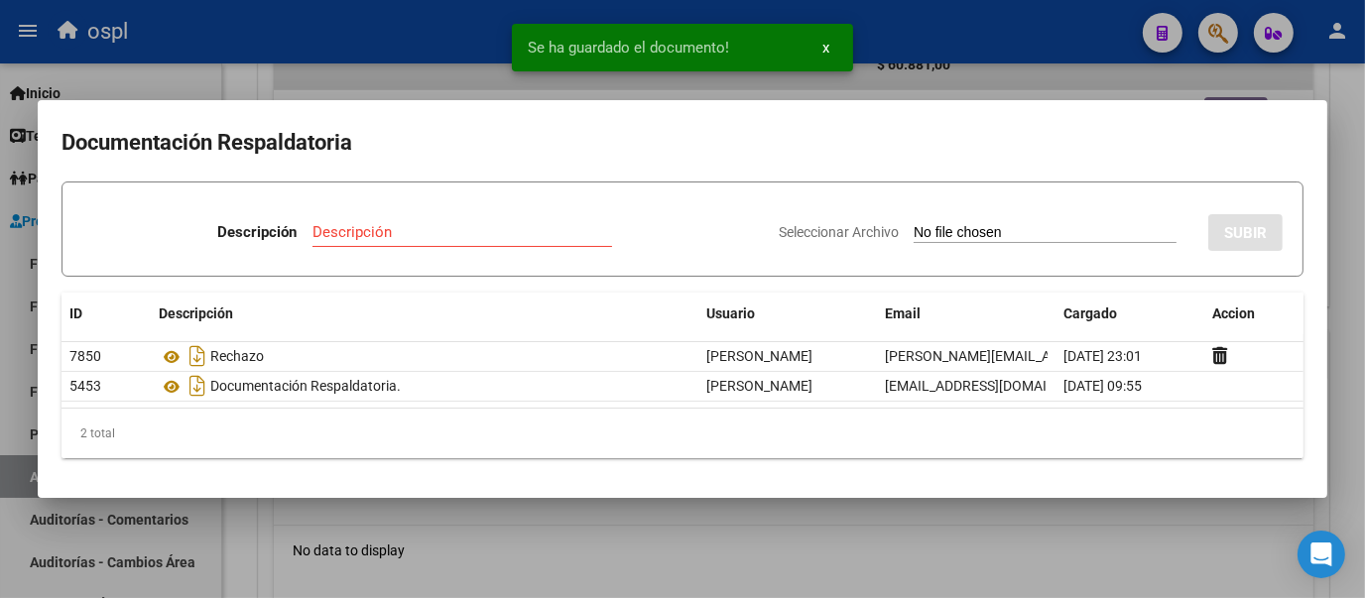
click at [245, 77] on div at bounding box center [682, 299] width 1365 height 598
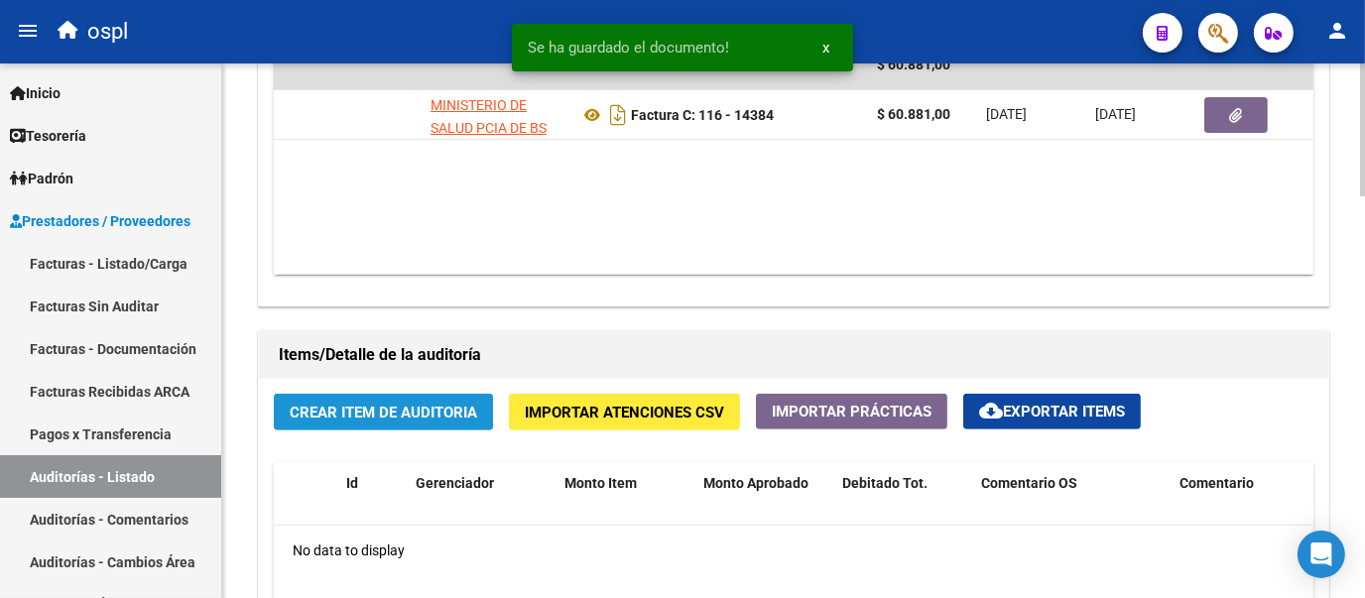
click at [389, 397] on button "Crear Item de Auditoria" at bounding box center [383, 412] width 219 height 37
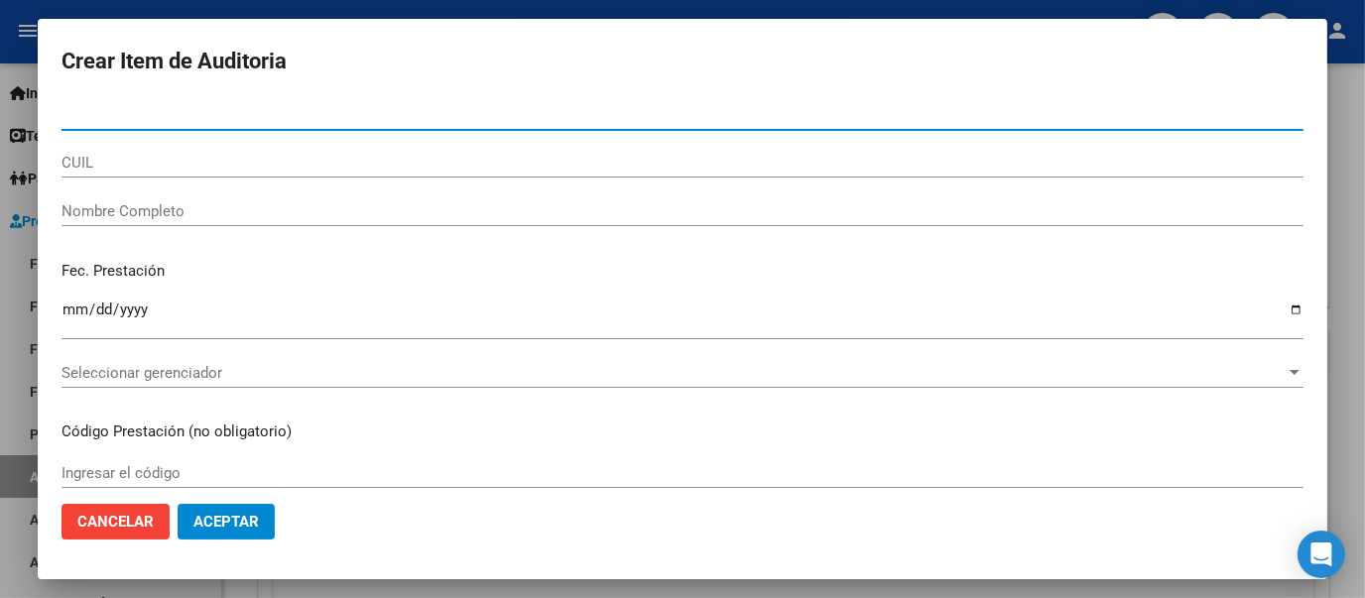
click at [242, 198] on div "Nombre Completo" at bounding box center [682, 211] width 1242 height 30
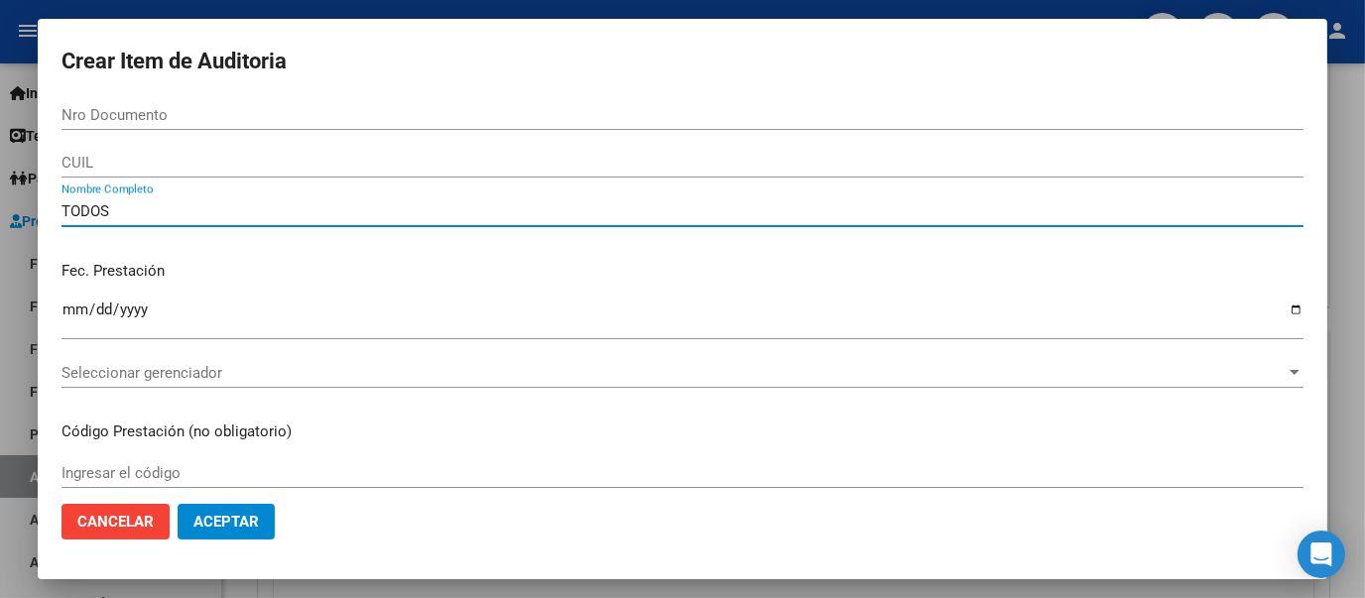
type input "TODOS"
click at [582, 301] on input "Ingresar la fecha" at bounding box center [682, 317] width 1242 height 32
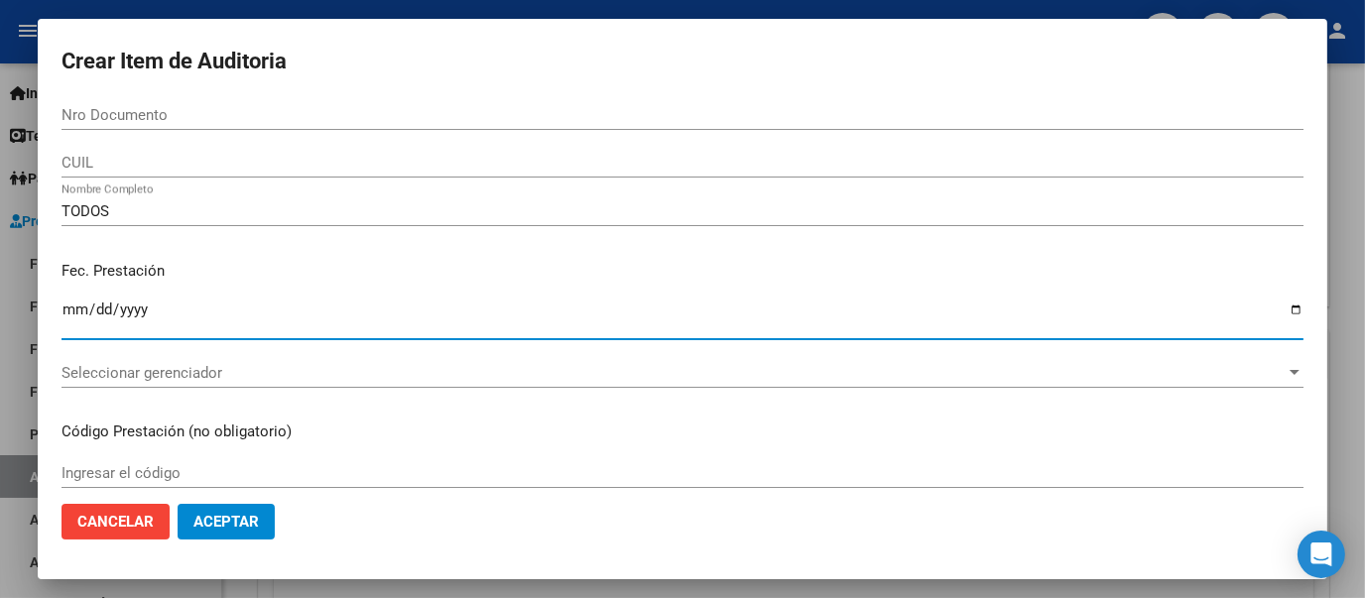
click at [1208, 250] on div "Fec. Prestación Ingresar la fecha" at bounding box center [682, 301] width 1242 height 113
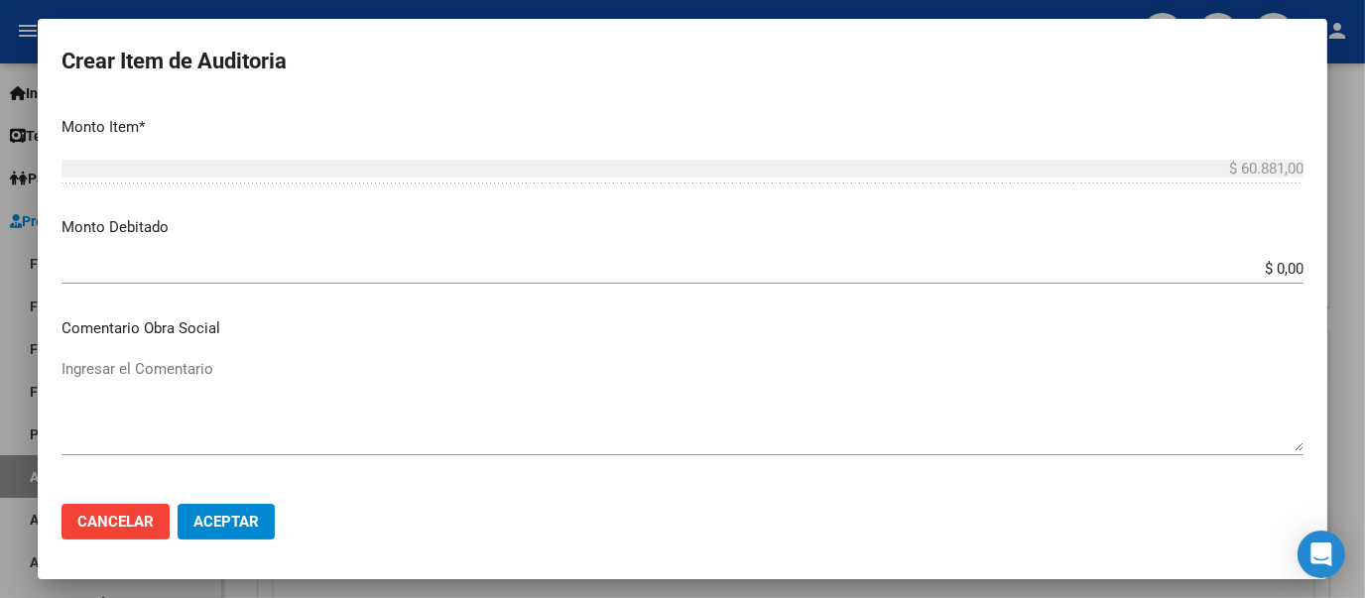
scroll to position [616, 0]
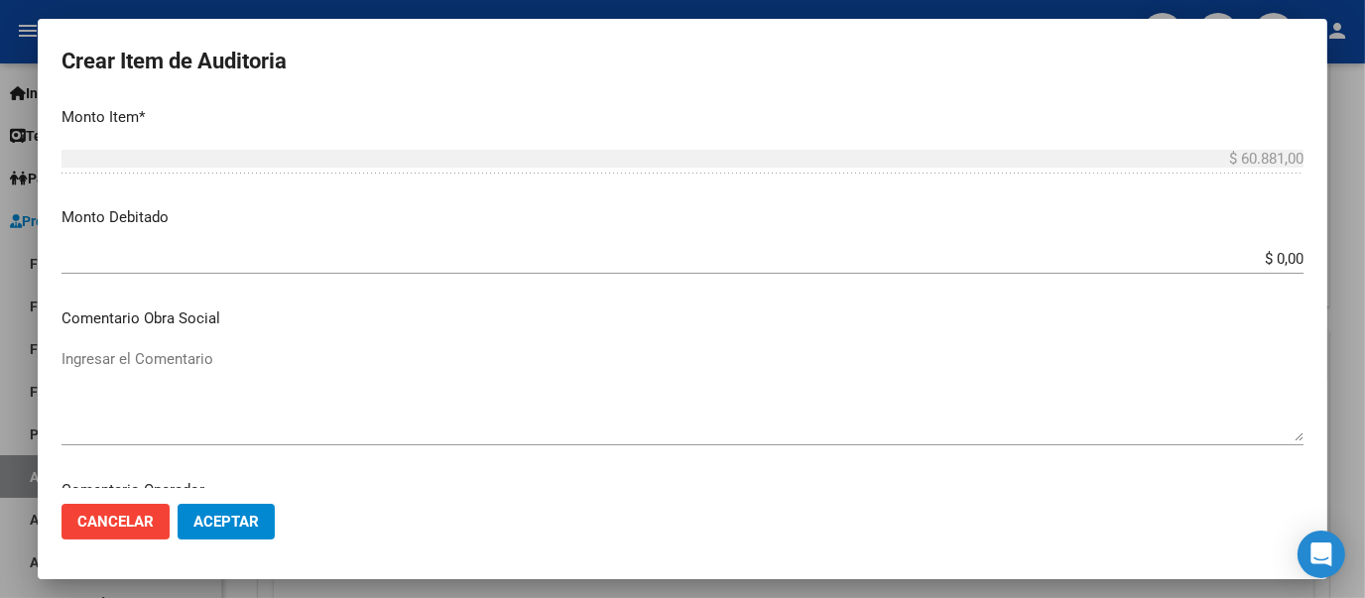
click at [1283, 257] on input "$ 0,00" at bounding box center [682, 259] width 1242 height 18
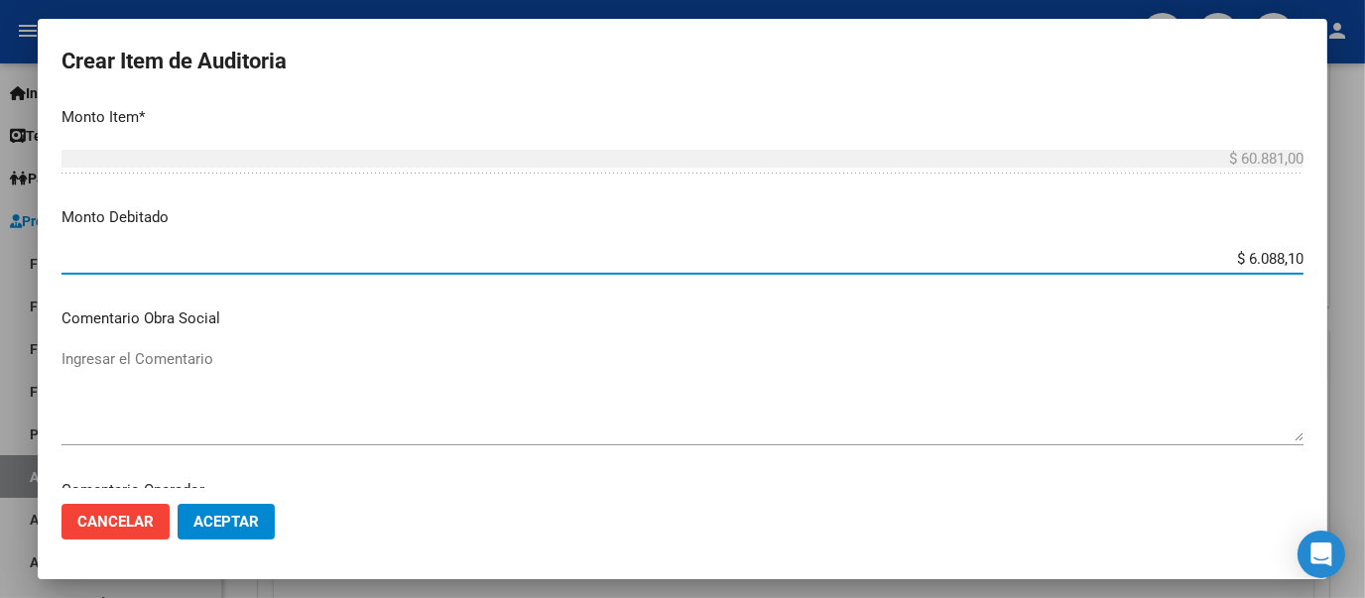
type input "$ 60.881,00"
click at [959, 360] on textarea "Ingresar el Comentario" at bounding box center [682, 394] width 1242 height 93
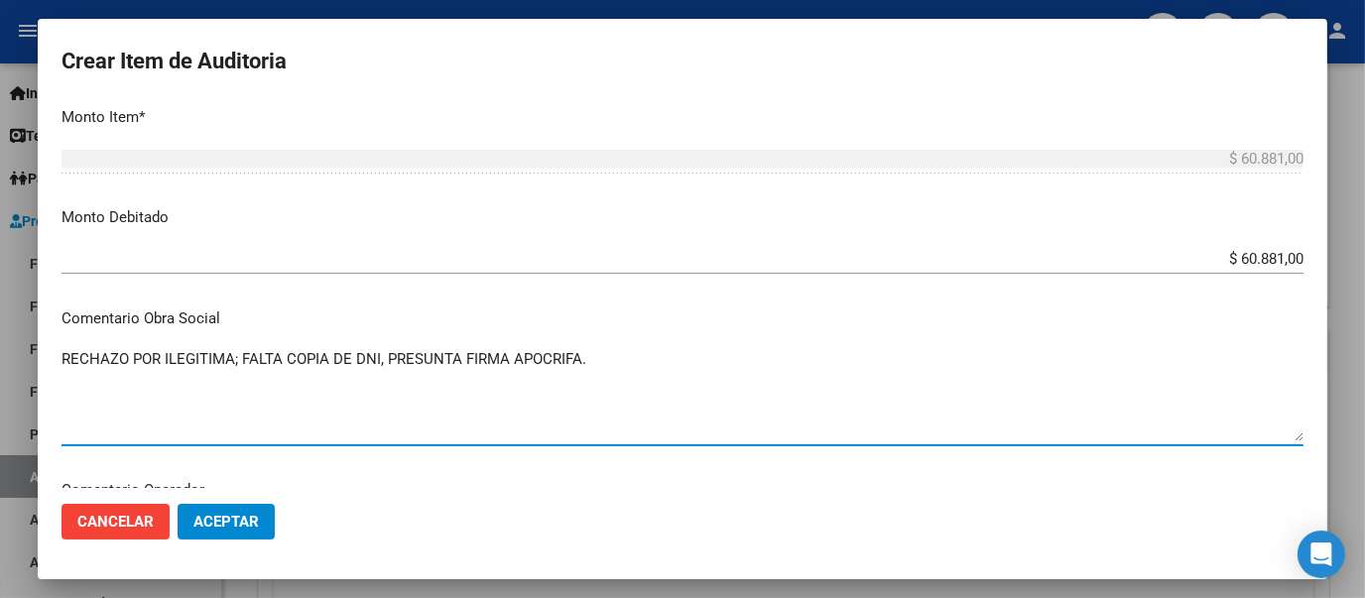
type textarea "RECHAZO POR ILEGITIMA; FALTA COPIA DE DNI, PRESUNTA FIRMA APOCRIFA."
click at [246, 522] on span "Aceptar" at bounding box center [225, 522] width 65 height 18
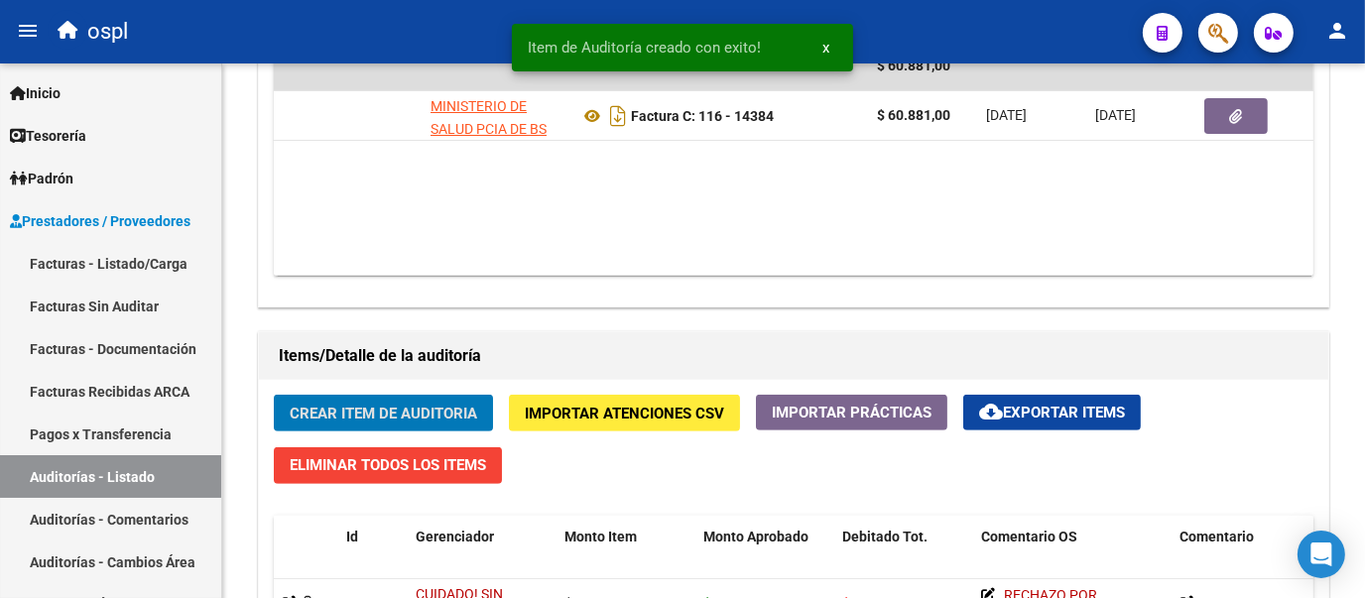
scroll to position [1166, 0]
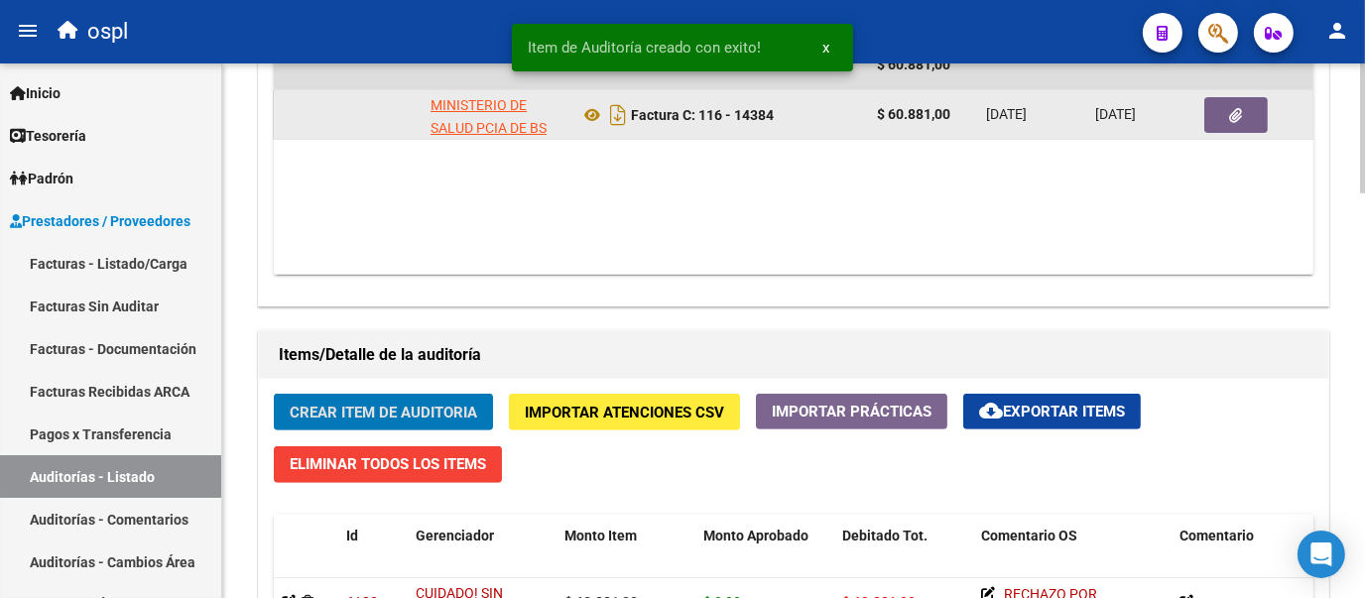
click at [1234, 121] on button "button" at bounding box center [1235, 115] width 63 height 36
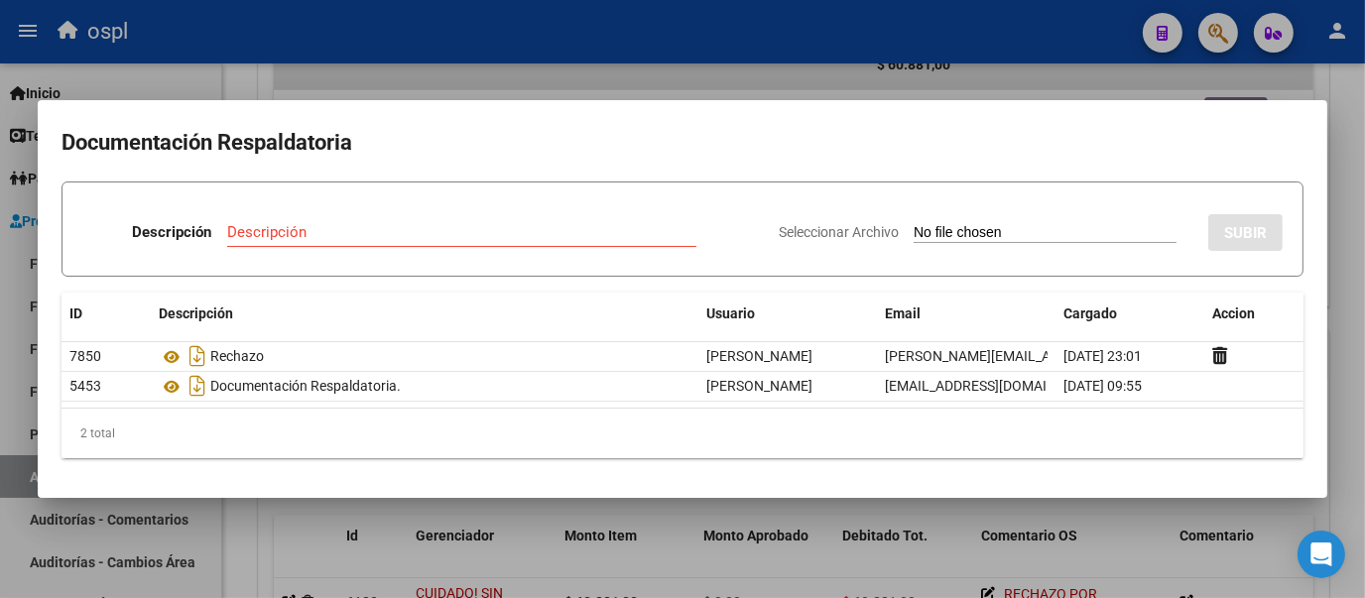
click at [237, 64] on div at bounding box center [682, 299] width 1365 height 598
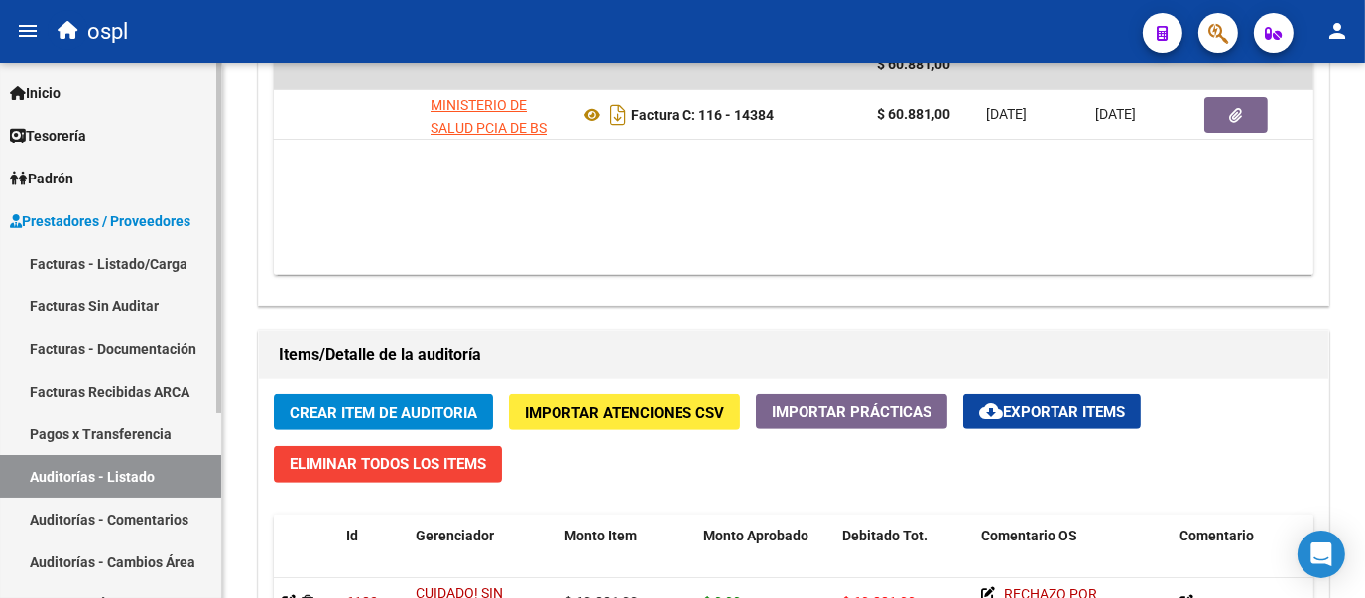
click at [169, 289] on link "Facturas Sin Auditar" at bounding box center [110, 306] width 221 height 43
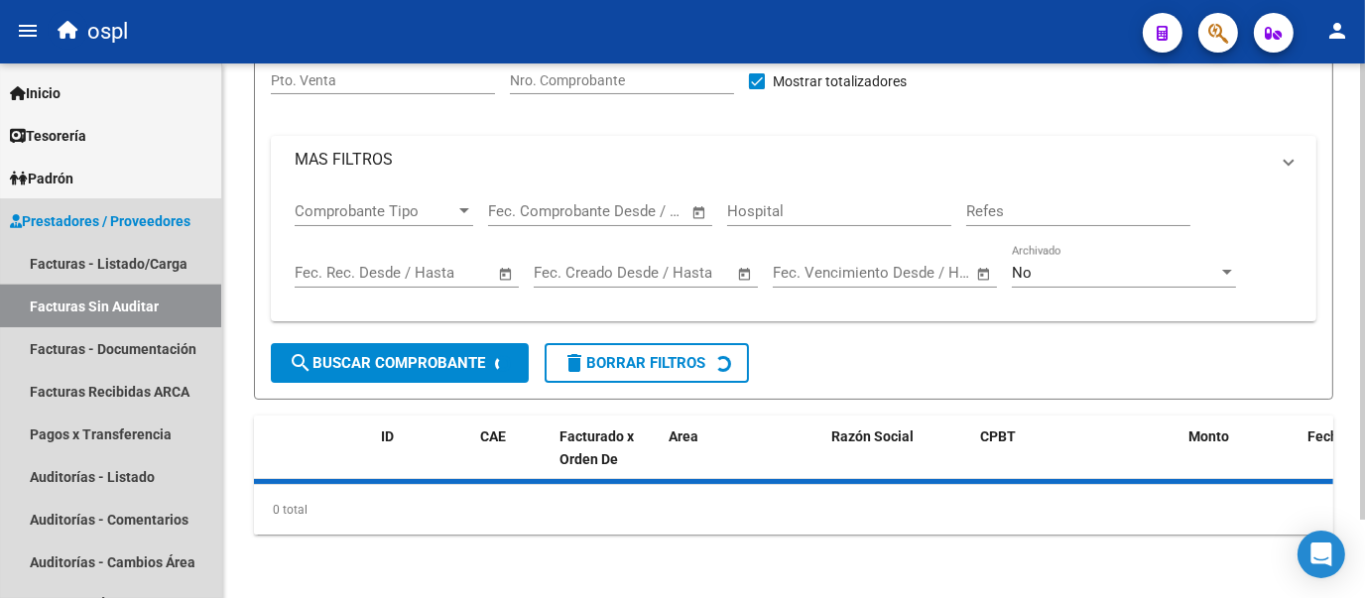
scroll to position [92, 0]
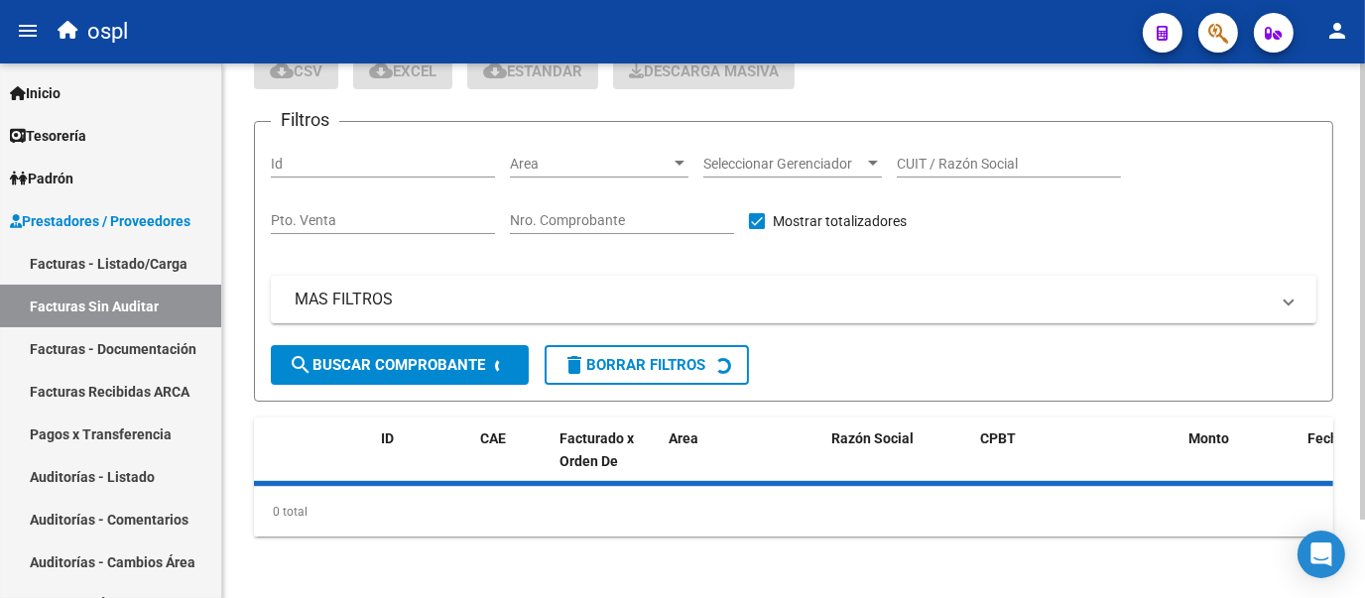
click at [586, 212] on input "Nro. Comprobante" at bounding box center [622, 220] width 224 height 17
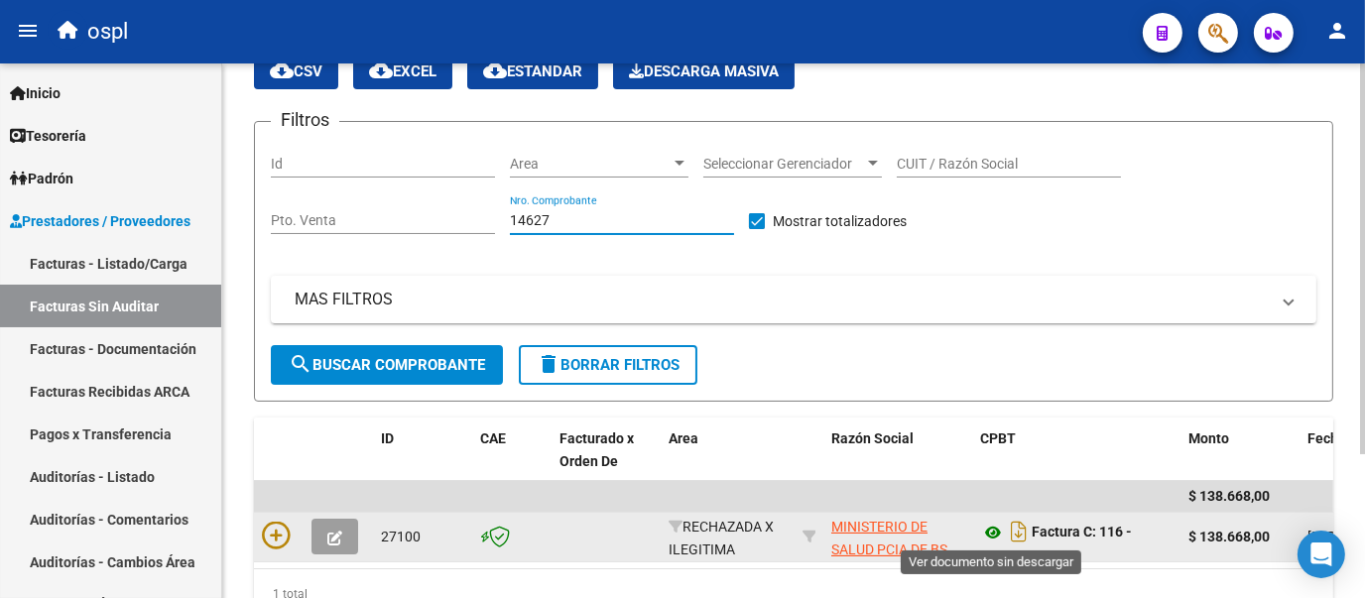
type input "14627"
click at [997, 529] on icon at bounding box center [993, 533] width 26 height 24
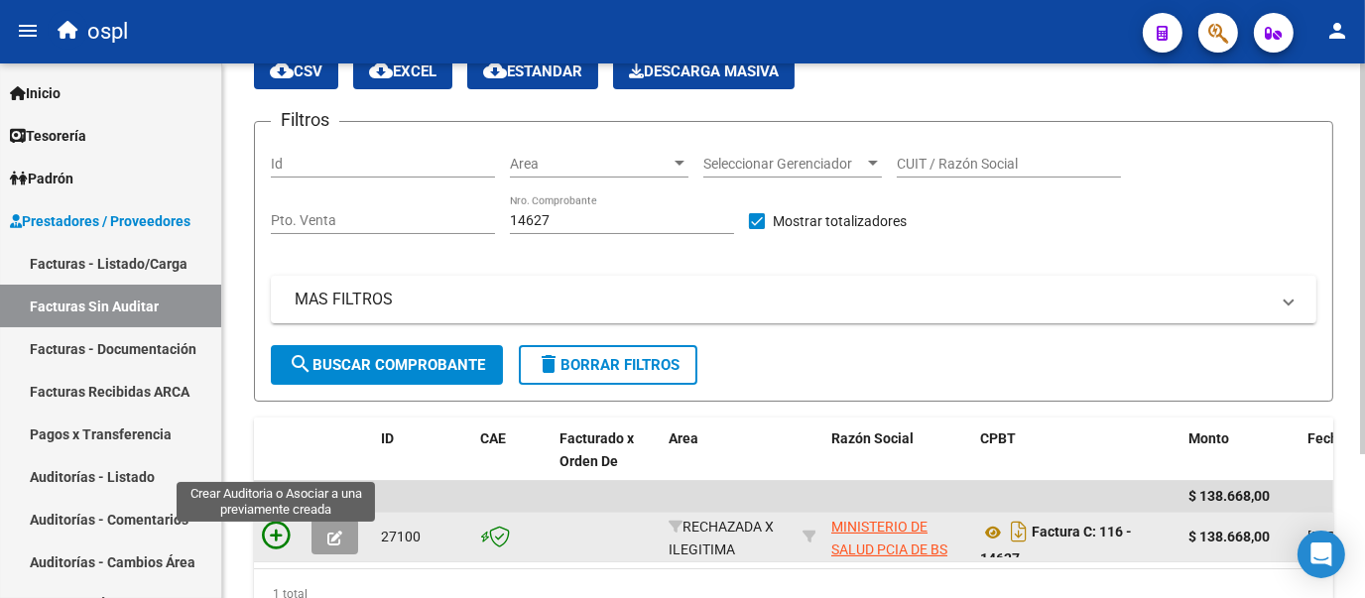
click at [269, 536] on icon at bounding box center [276, 536] width 28 height 28
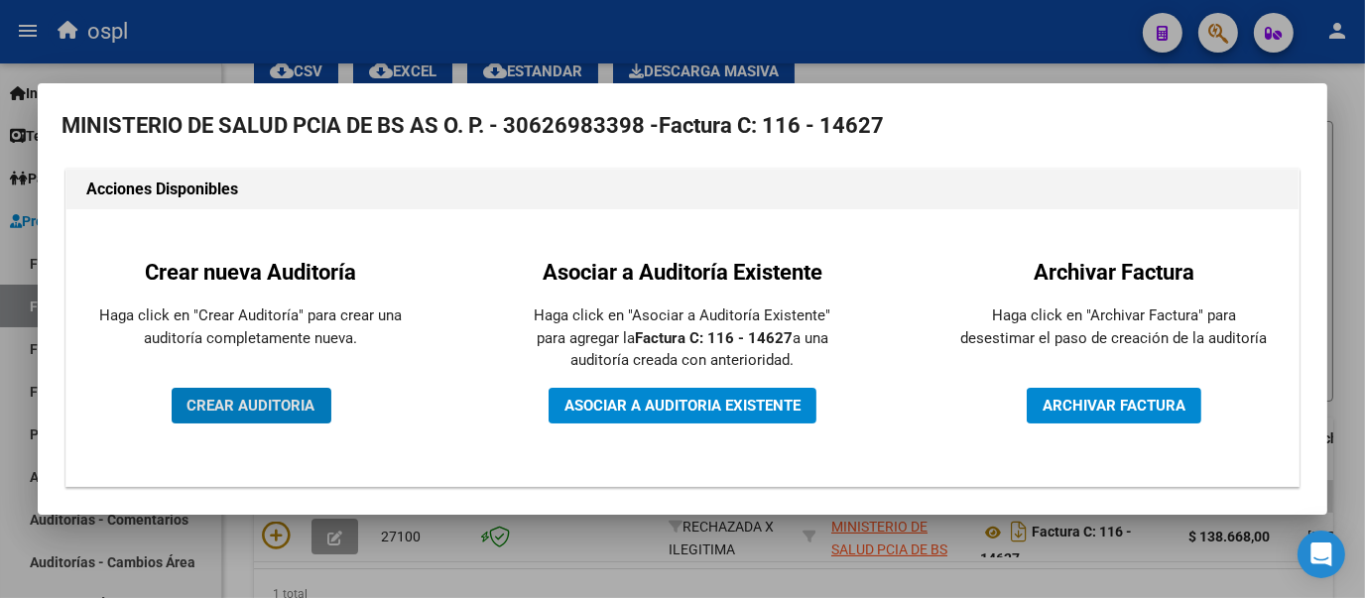
click at [292, 398] on span "CREAR AUDITORIA" at bounding box center [251, 406] width 128 height 18
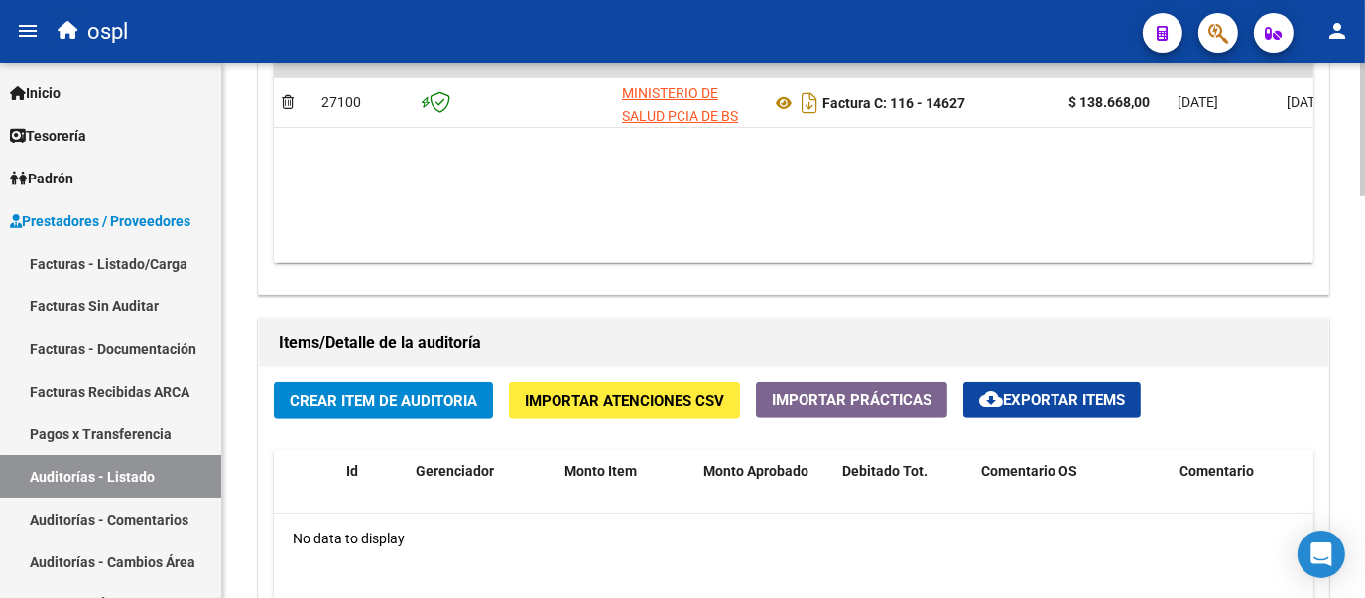
scroll to position [1181, 0]
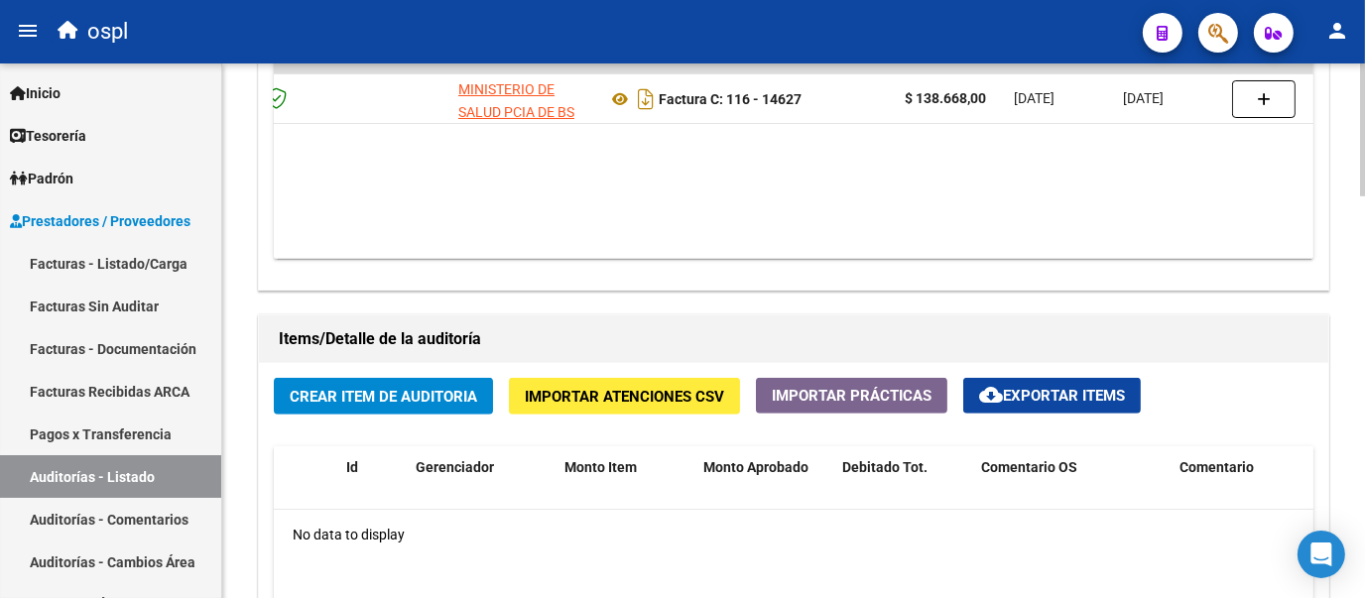
scroll to position [0, 284]
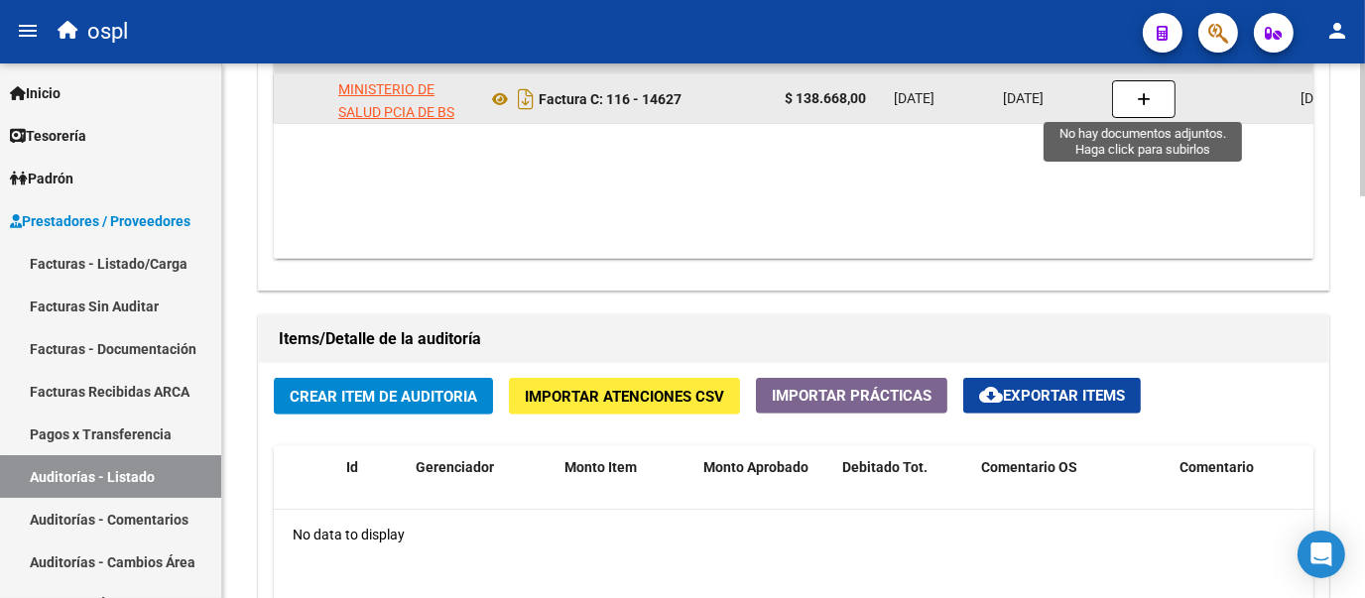
click at [1139, 107] on button "button" at bounding box center [1143, 99] width 63 height 38
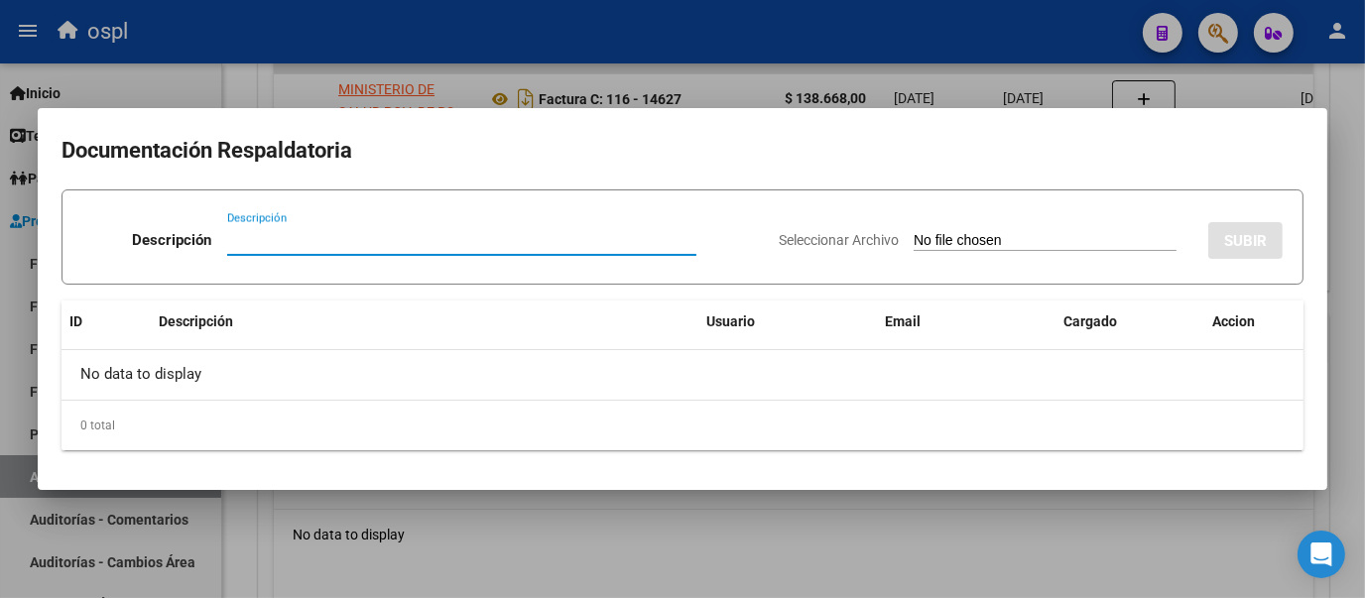
click at [884, 231] on app-file-uploader "Seleccionar Archivo" at bounding box center [986, 240] width 414 height 18
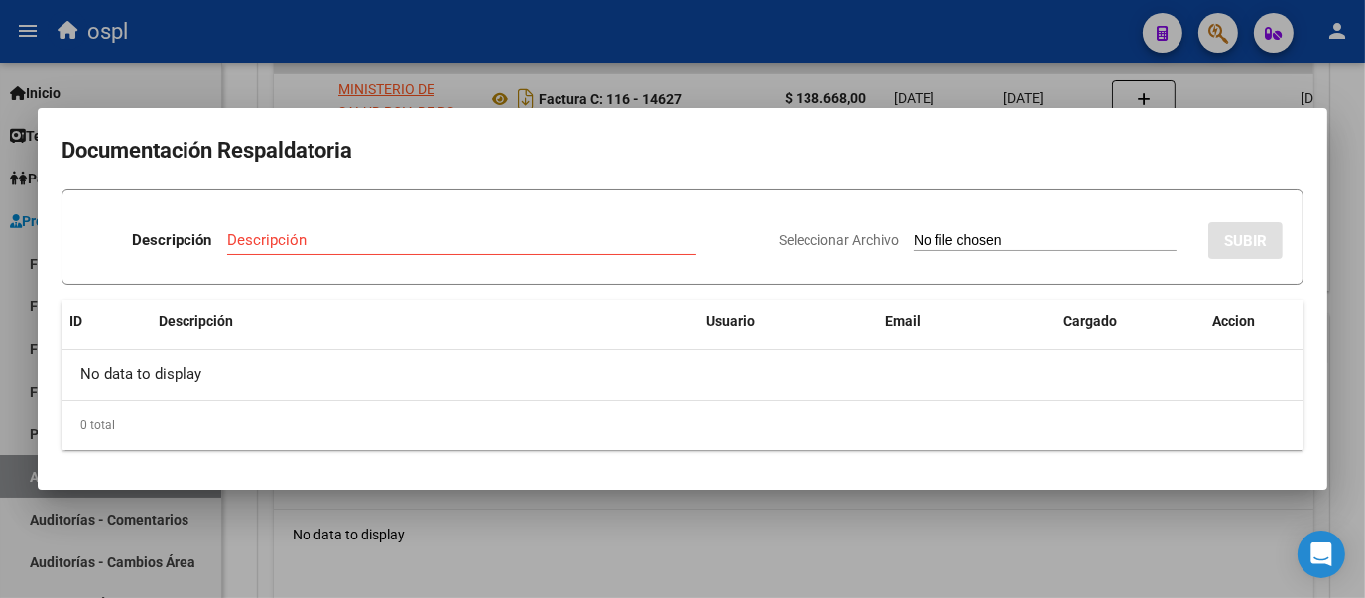
click at [913, 245] on input "Seleccionar Archivo" at bounding box center [1044, 241] width 263 height 19
type input "C:\fakepath\FC Nº14627.pdf"
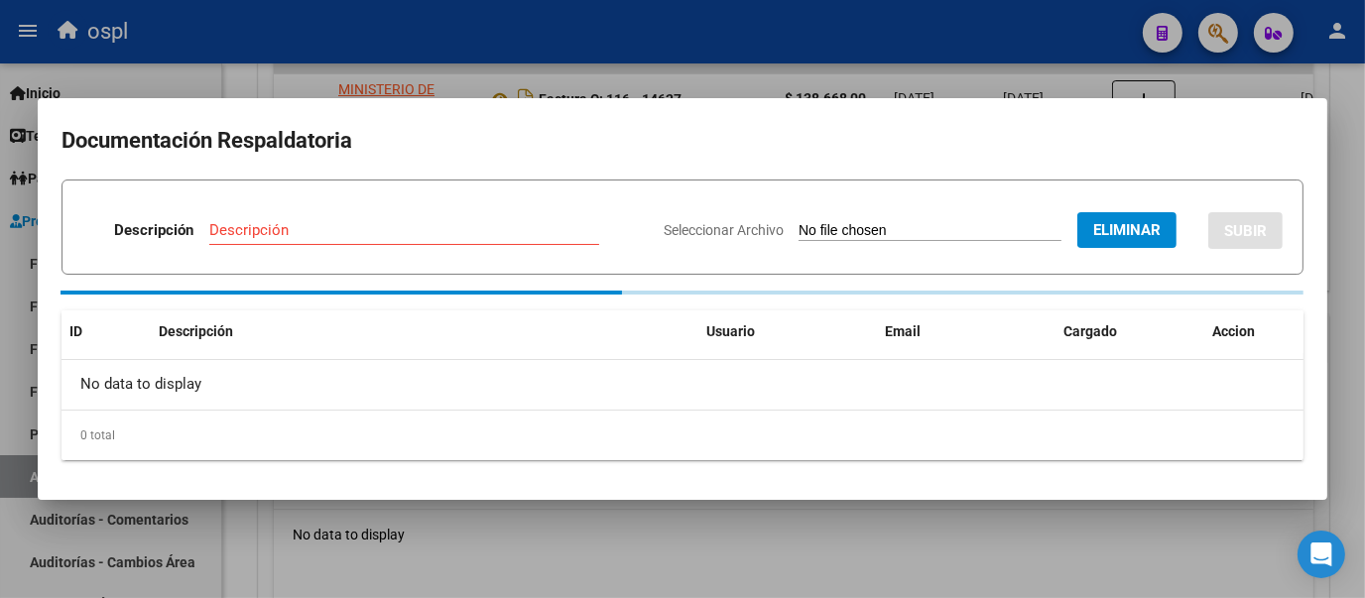
click at [285, 231] on input "Descripción" at bounding box center [404, 230] width 390 height 18
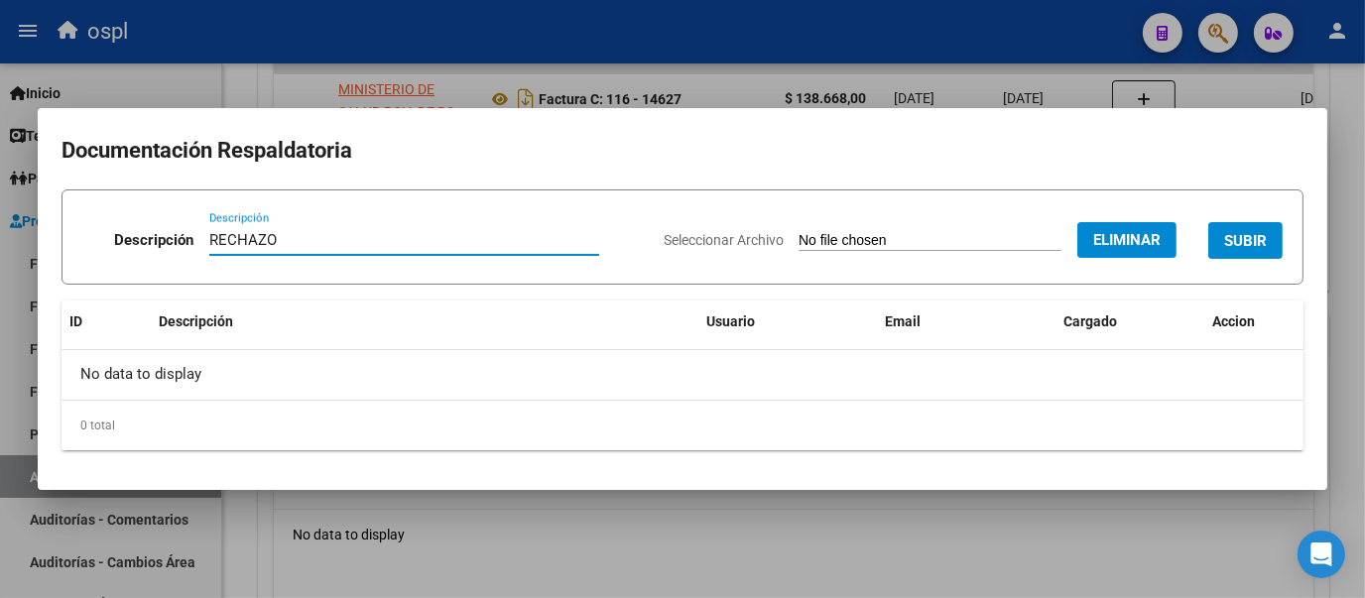
type input "RECHAZO"
click at [770, 178] on mat-dialog-content "Documentación Respaldatoria Descripción RECHAZO Descripción Seleccionar Archivo…" at bounding box center [682, 299] width 1289 height 334
click at [1242, 239] on span "SUBIR" at bounding box center [1245, 241] width 43 height 18
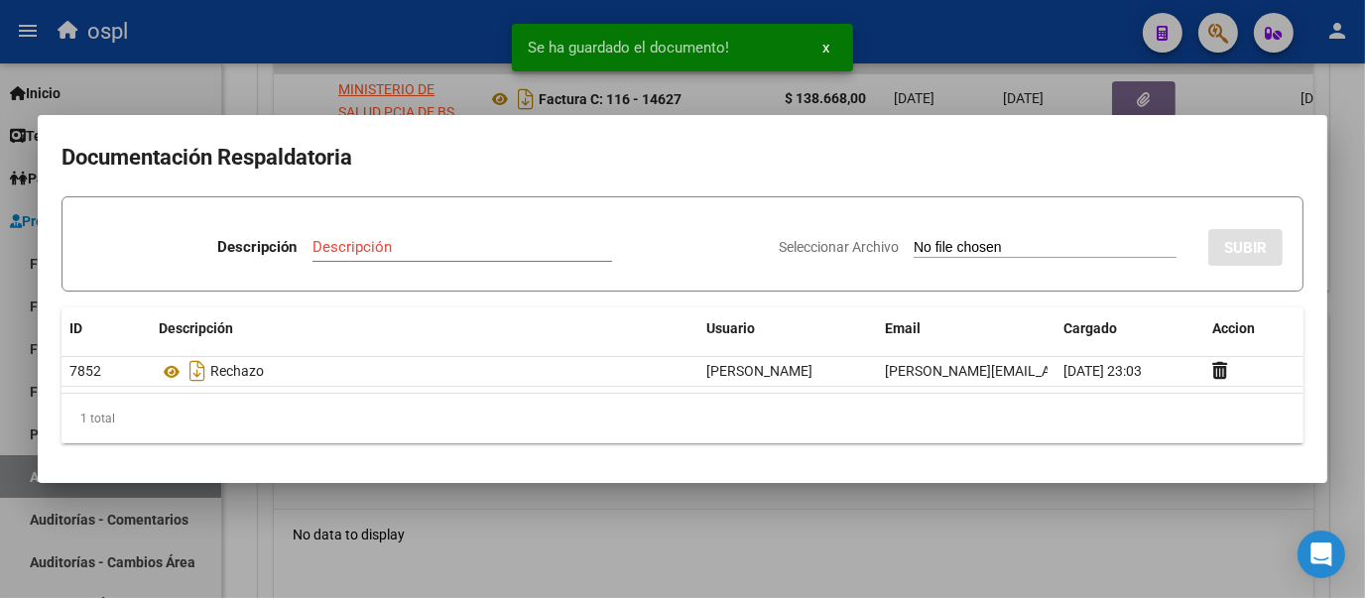
click at [241, 73] on div at bounding box center [682, 299] width 1365 height 598
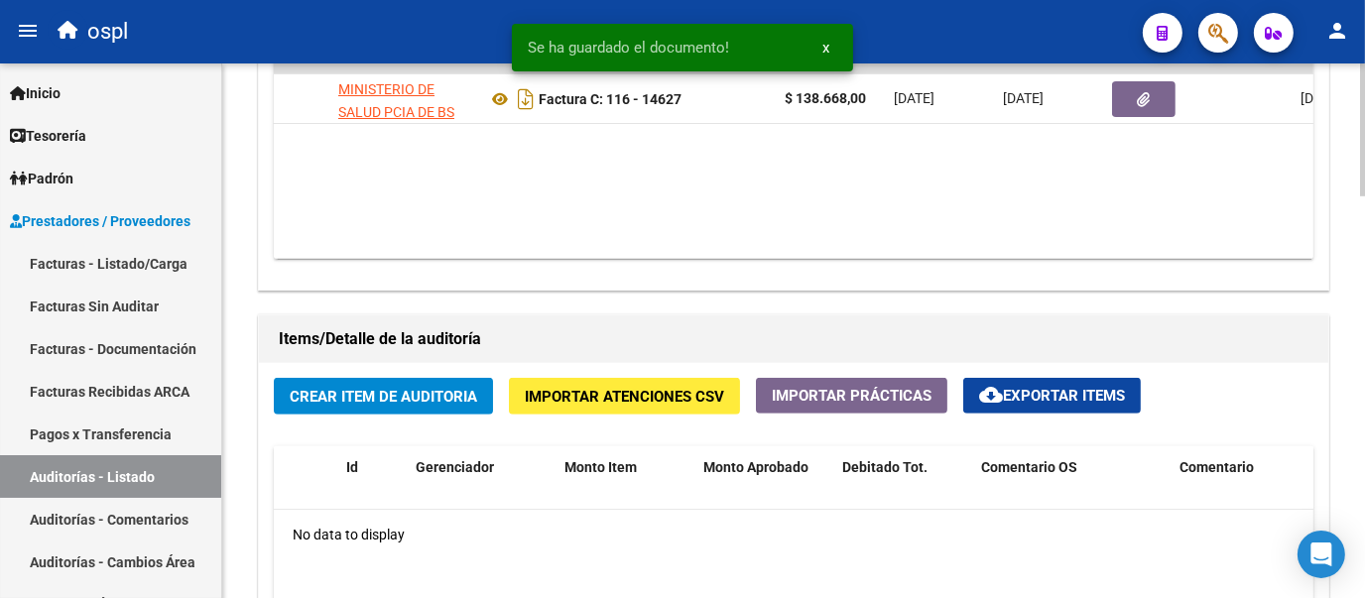
click at [394, 394] on span "Crear Item de Auditoria" at bounding box center [383, 397] width 187 height 18
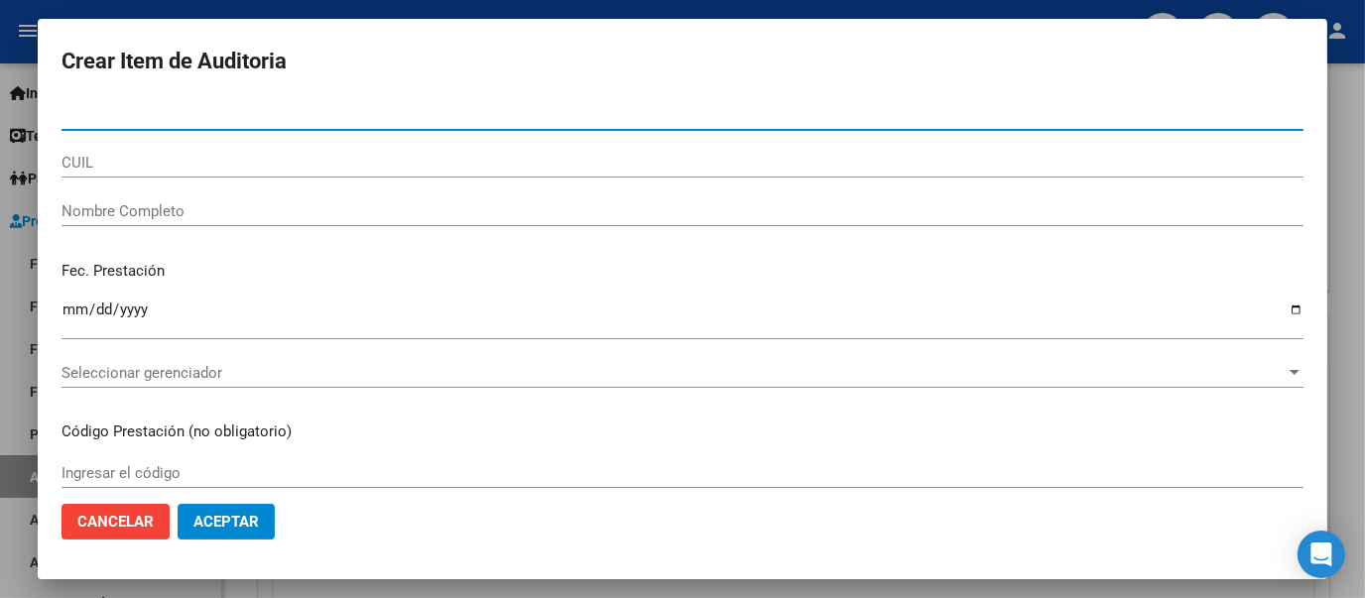
click at [336, 213] on input "Nombre Completo" at bounding box center [682, 211] width 1242 height 18
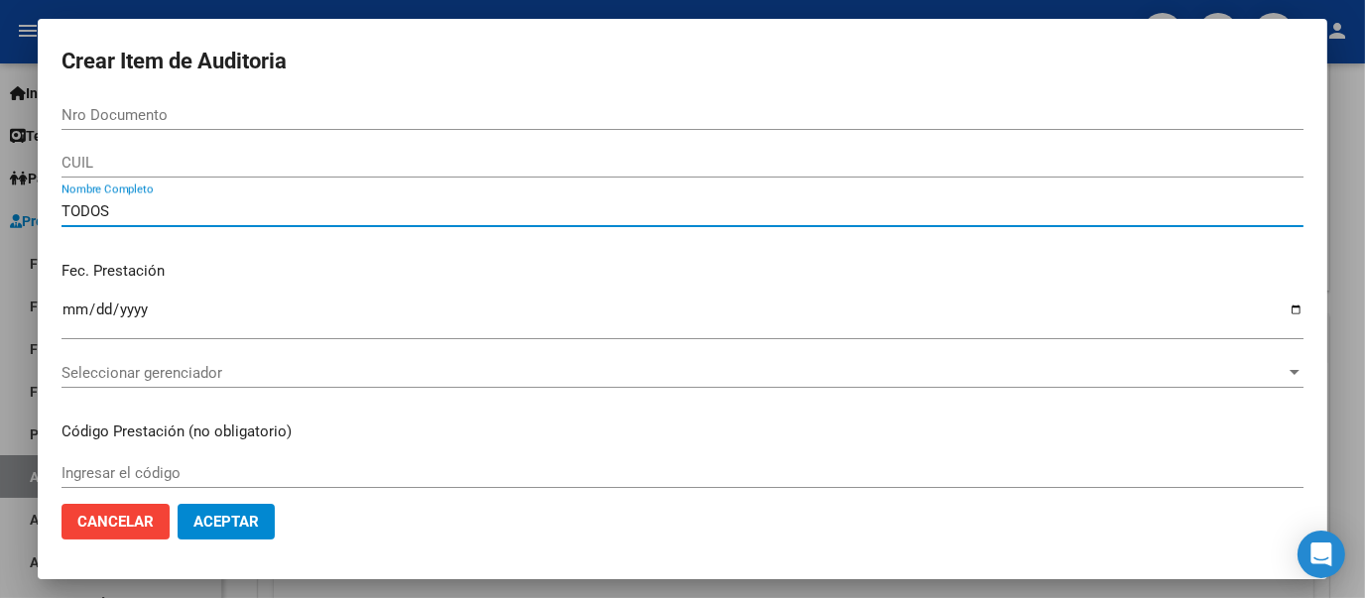
type input "TODOS"
click at [941, 269] on p "Fec. Prestación" at bounding box center [682, 271] width 1242 height 23
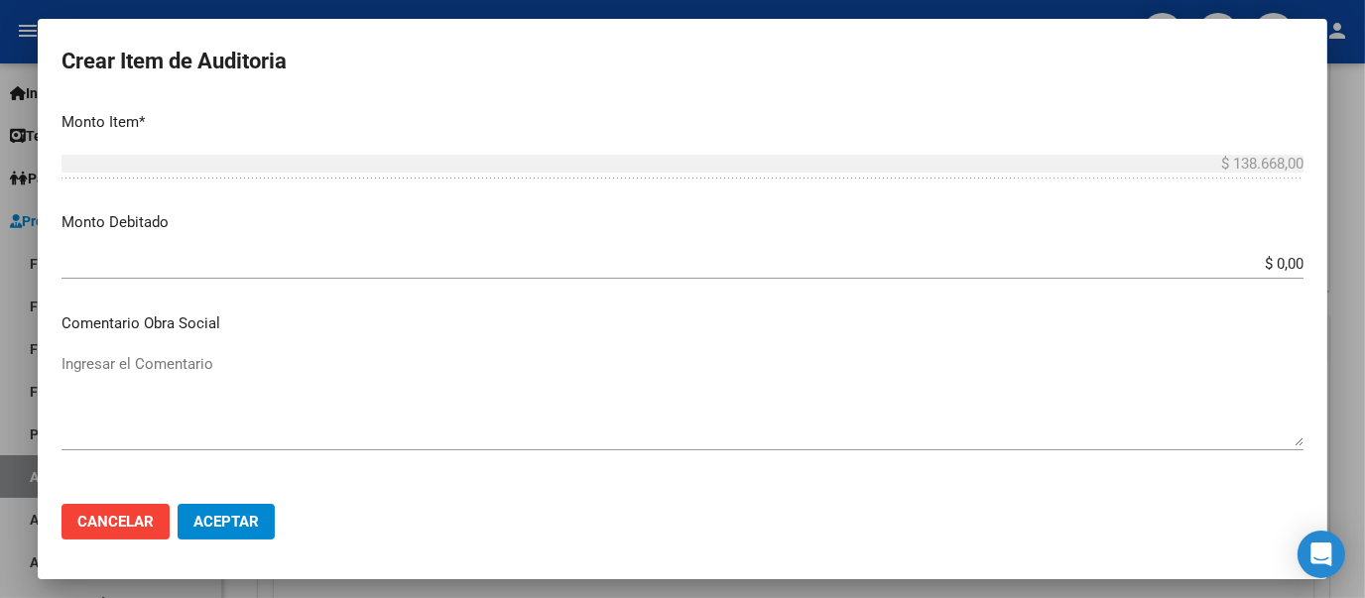
scroll to position [626, 0]
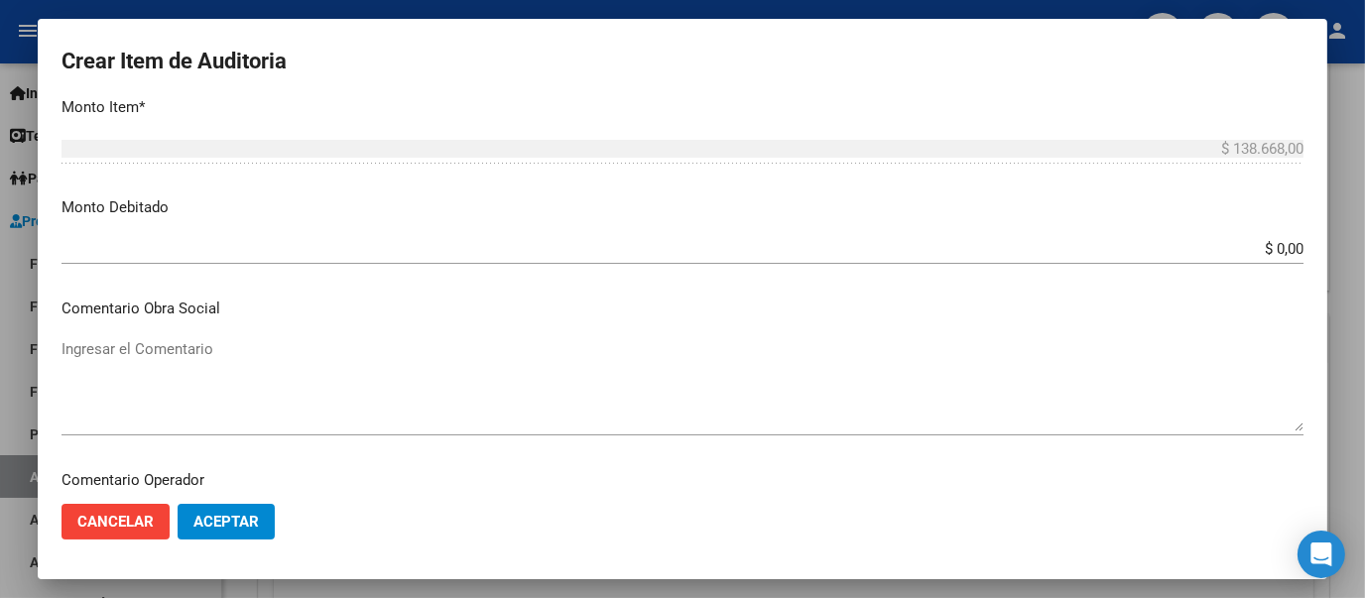
click at [1284, 245] on input "$ 0,00" at bounding box center [682, 249] width 1242 height 18
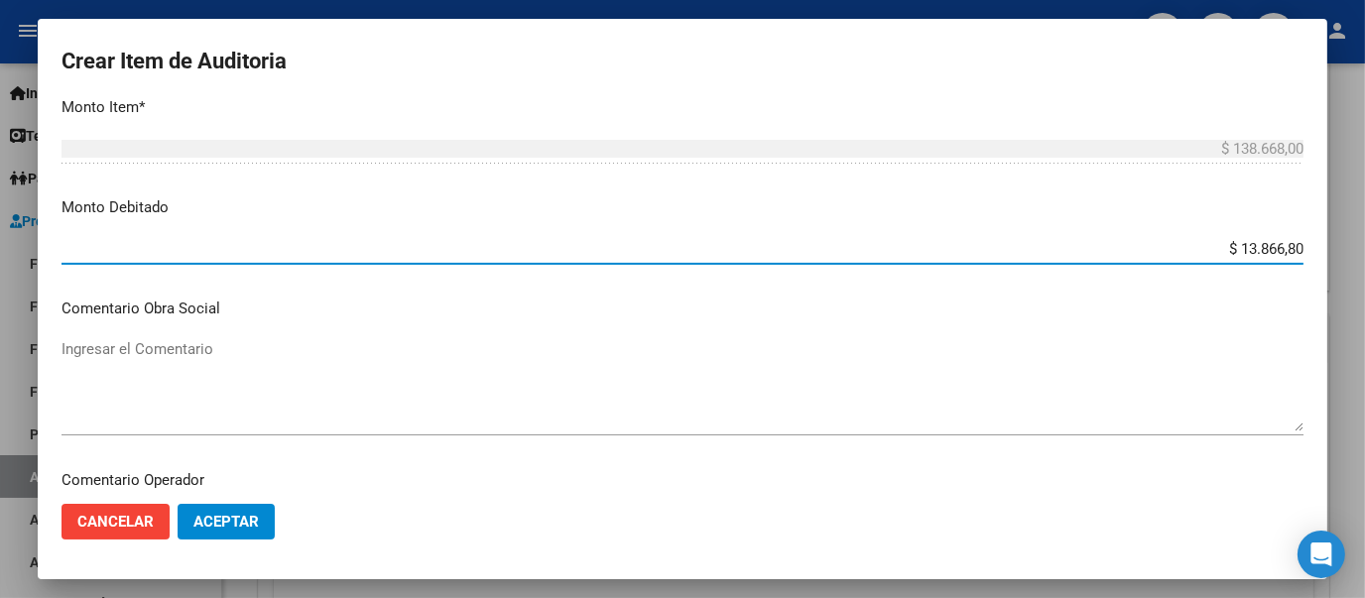
type input "$ 138.668,00"
click at [808, 342] on textarea "Ingresar el Comentario" at bounding box center [682, 384] width 1242 height 93
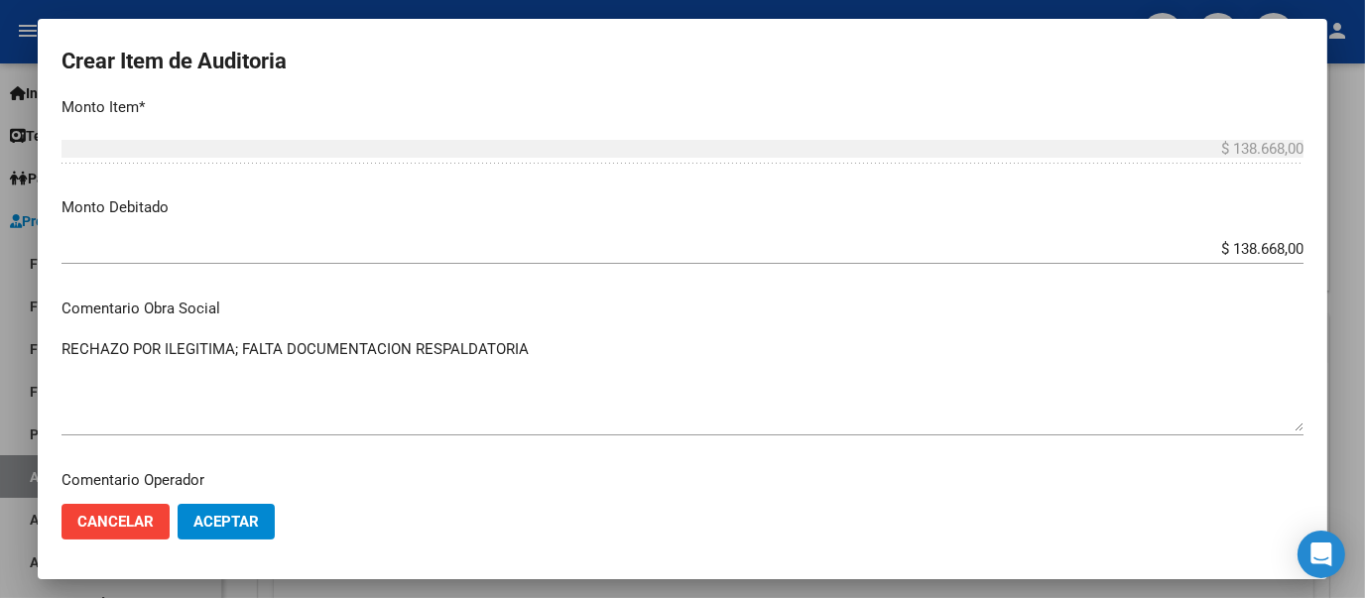
drag, startPoint x: 360, startPoint y: 324, endPoint x: 327, endPoint y: 341, distance: 36.8
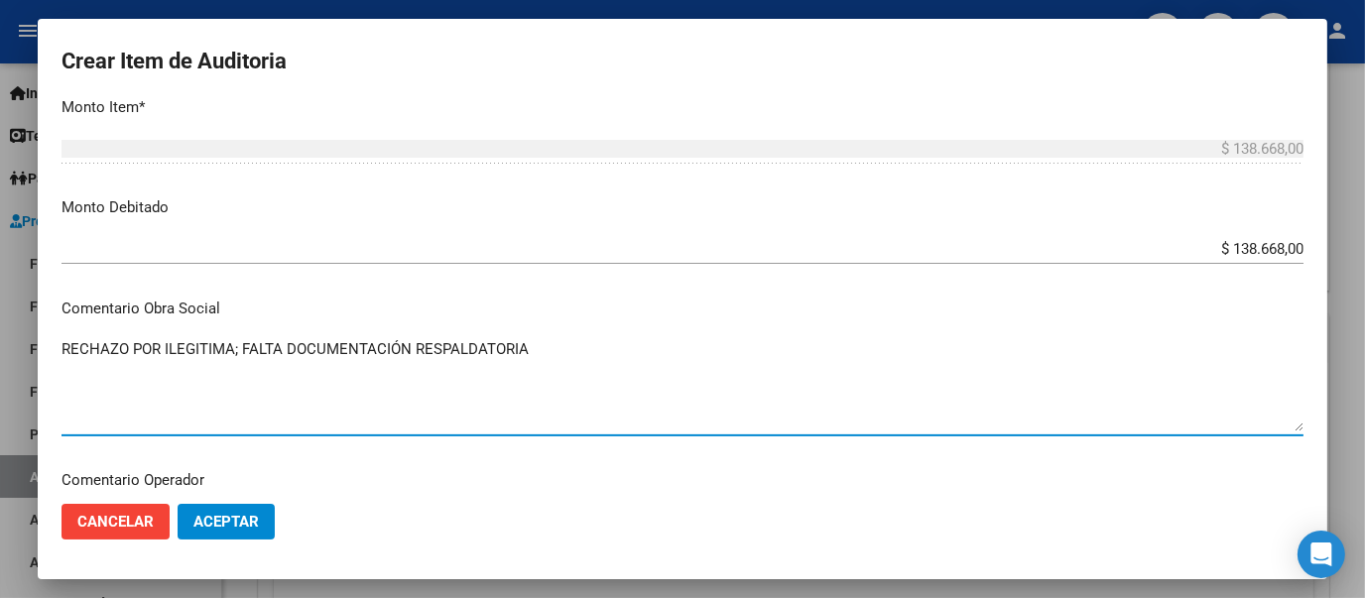
type textarea "RECHAZO POR ILEGITIMA; FALTA DOCUMENTACIÓN RESPALDATORIA"
click at [232, 524] on span "Aceptar" at bounding box center [225, 522] width 65 height 18
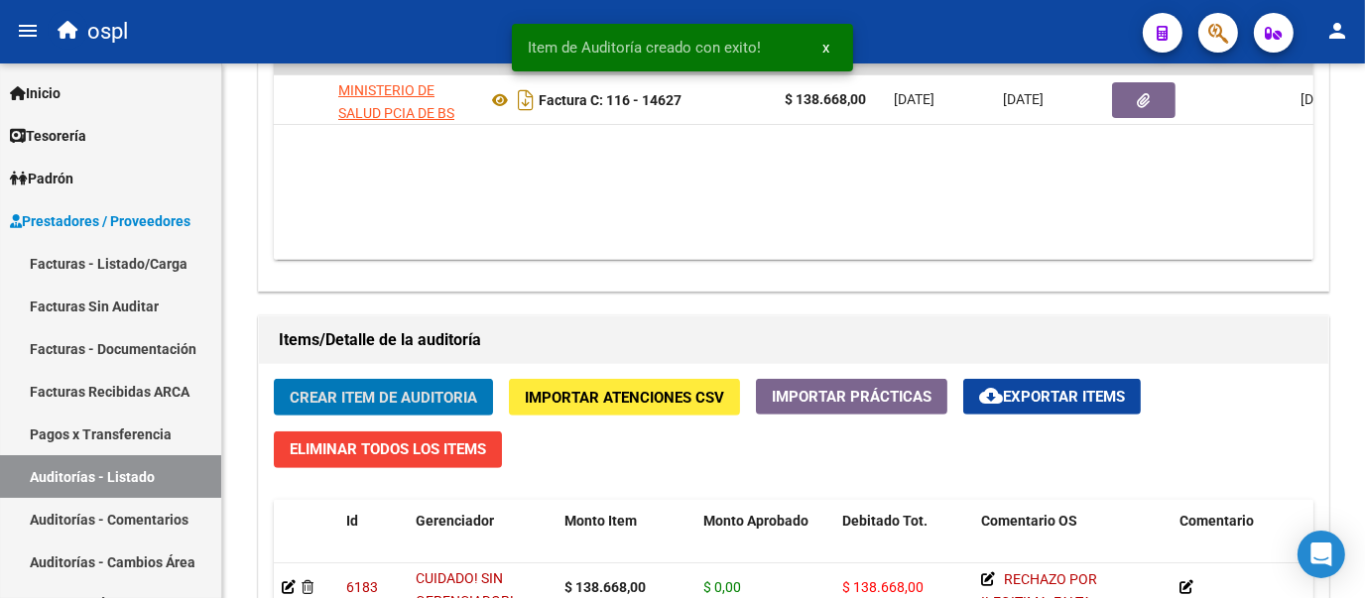
scroll to position [1182, 0]
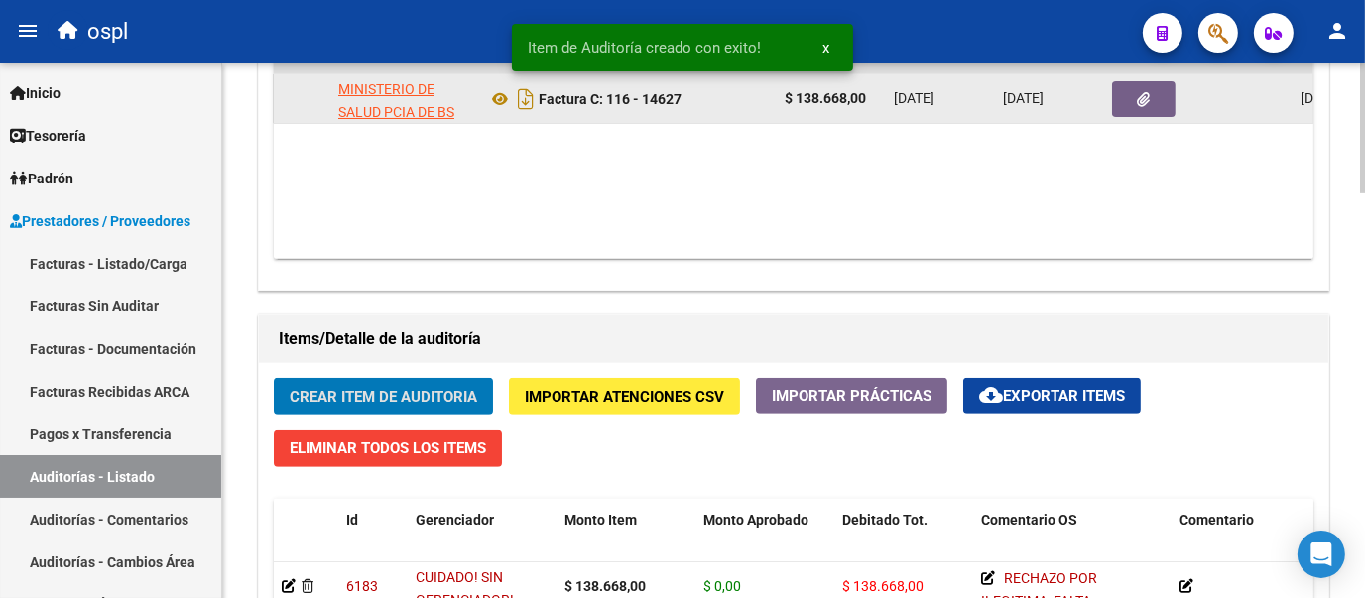
click at [1128, 98] on button "button" at bounding box center [1143, 99] width 63 height 36
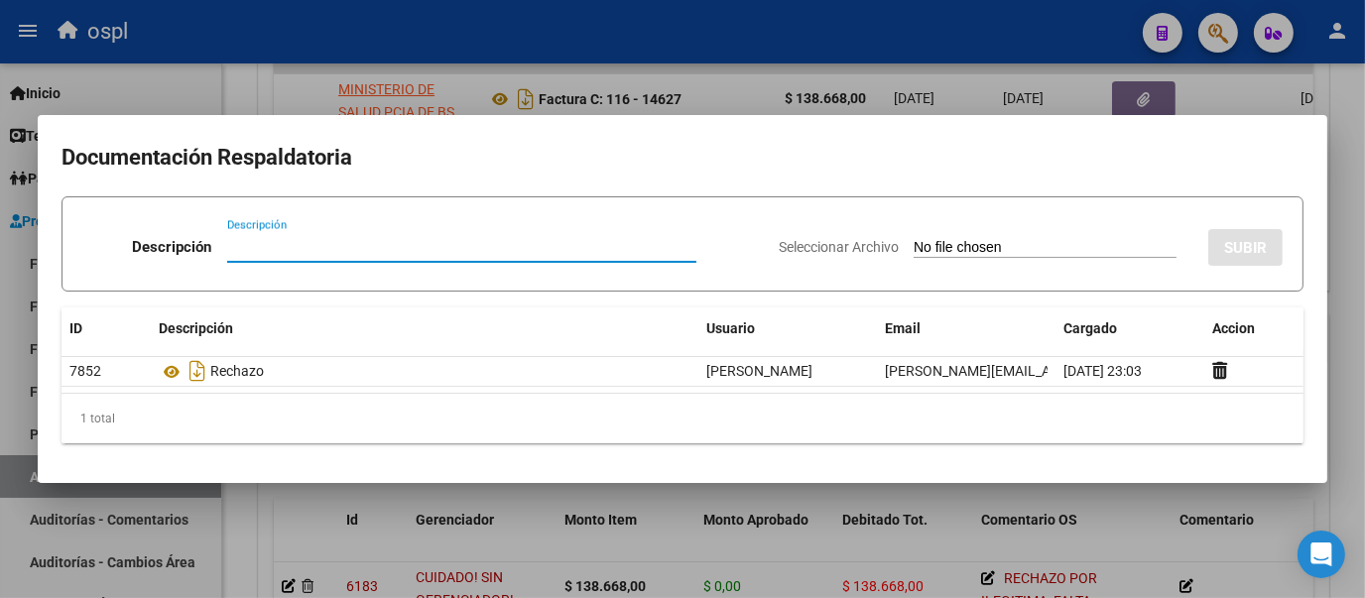
click at [239, 69] on div at bounding box center [682, 299] width 1365 height 598
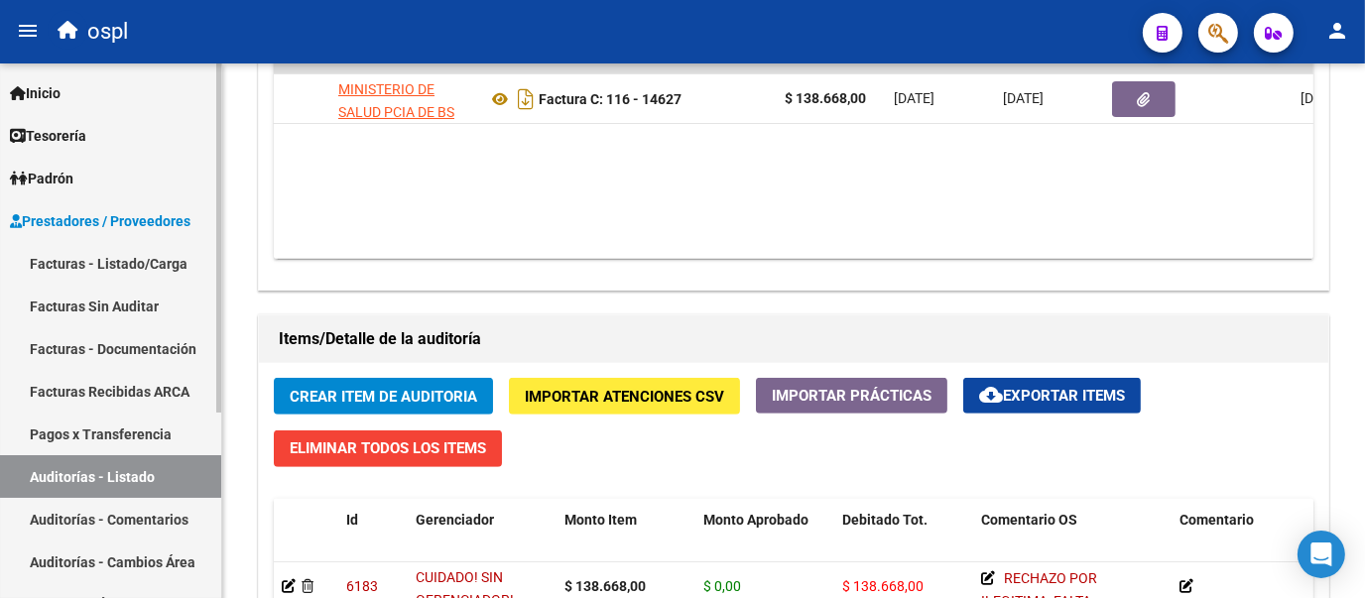
click at [143, 295] on link "Facturas Sin Auditar" at bounding box center [110, 306] width 221 height 43
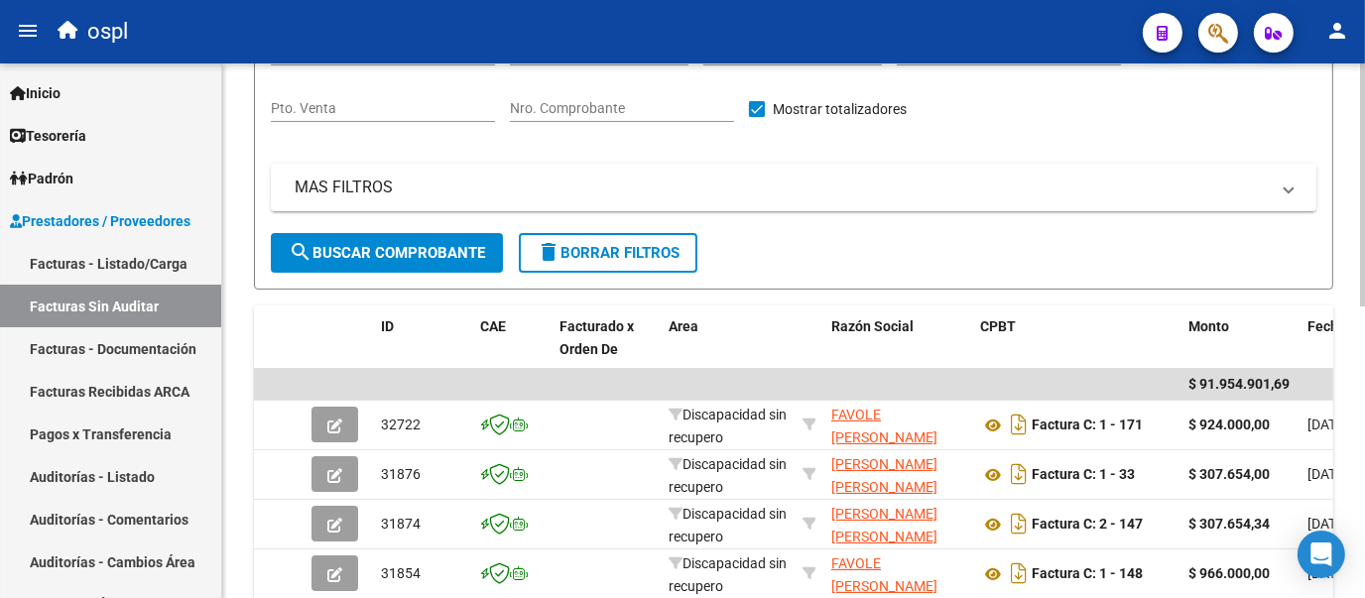
scroll to position [142, 0]
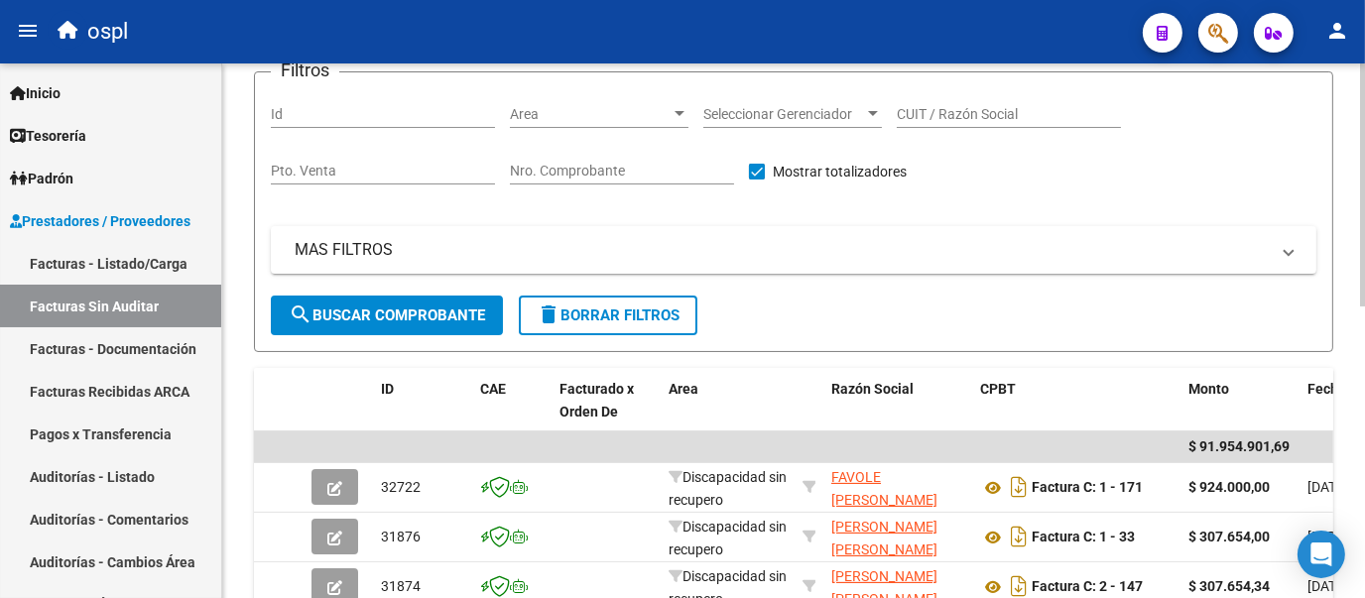
click at [1363, 156] on div at bounding box center [1362, 251] width 5 height 243
click at [651, 164] on input "Nro. Comprobante" at bounding box center [622, 171] width 224 height 17
type input "14629"
click at [458, 299] on button "search Buscar Comprobante" at bounding box center [387, 316] width 232 height 40
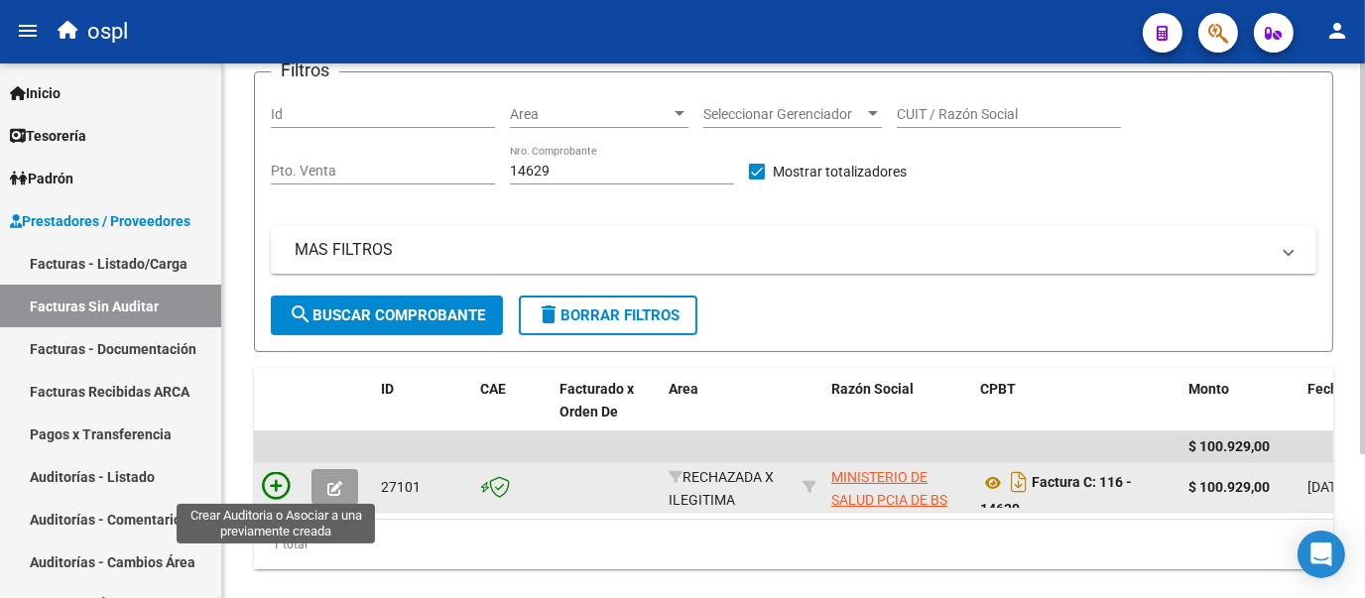
click at [271, 484] on icon at bounding box center [276, 486] width 28 height 28
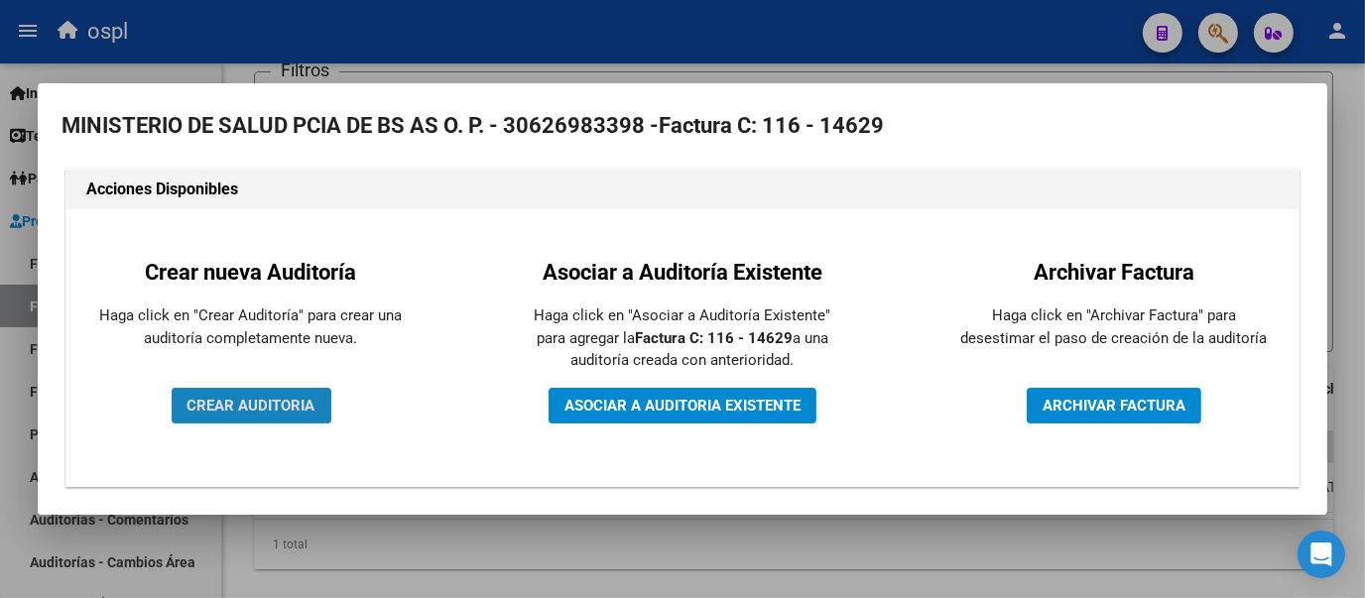
click at [284, 397] on span "CREAR AUDITORIA" at bounding box center [251, 406] width 128 height 18
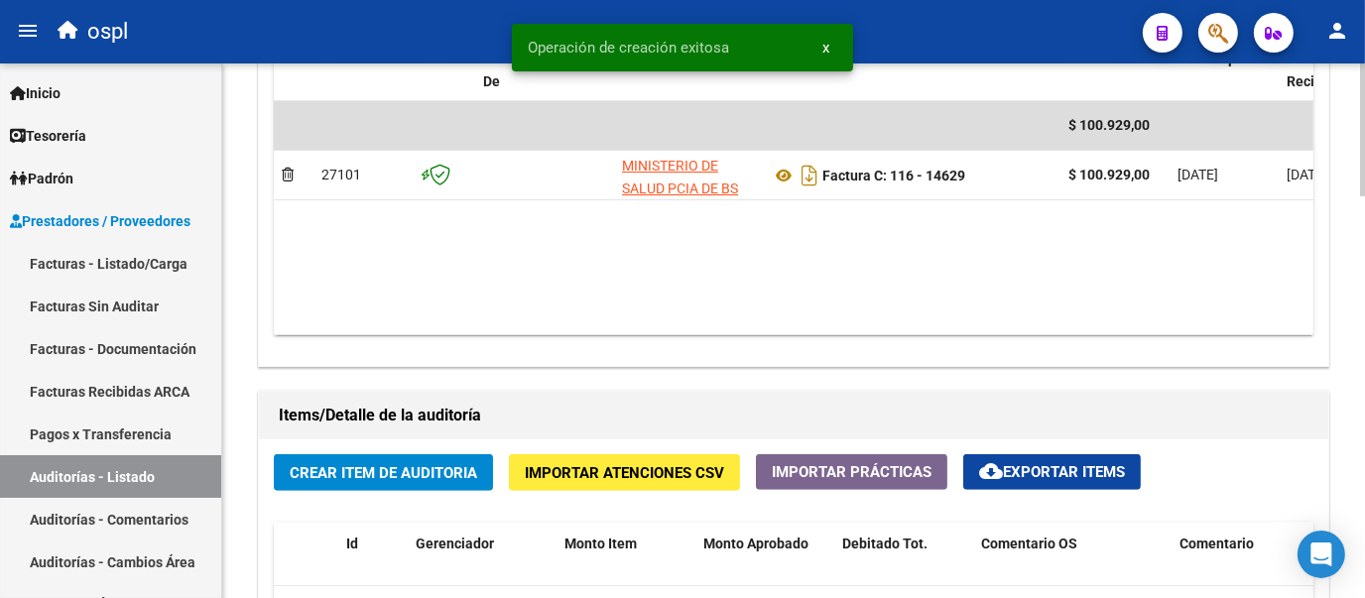
scroll to position [1173, 0]
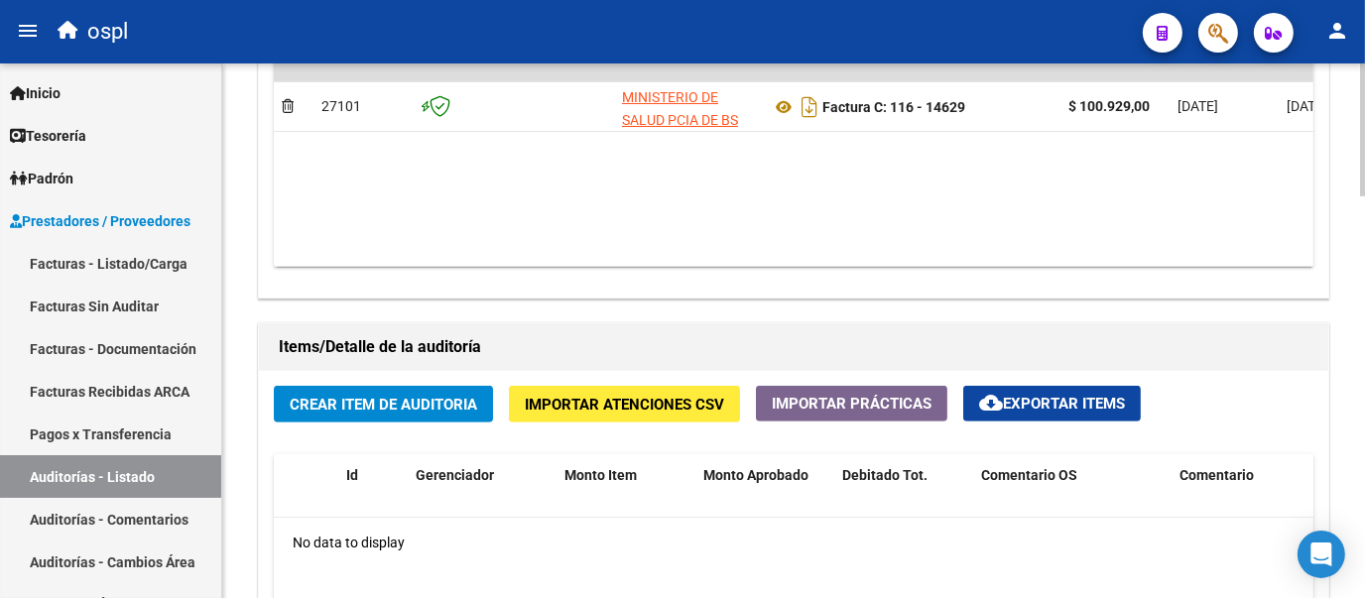
click at [1362, 450] on div at bounding box center [1362, 420] width 5 height 133
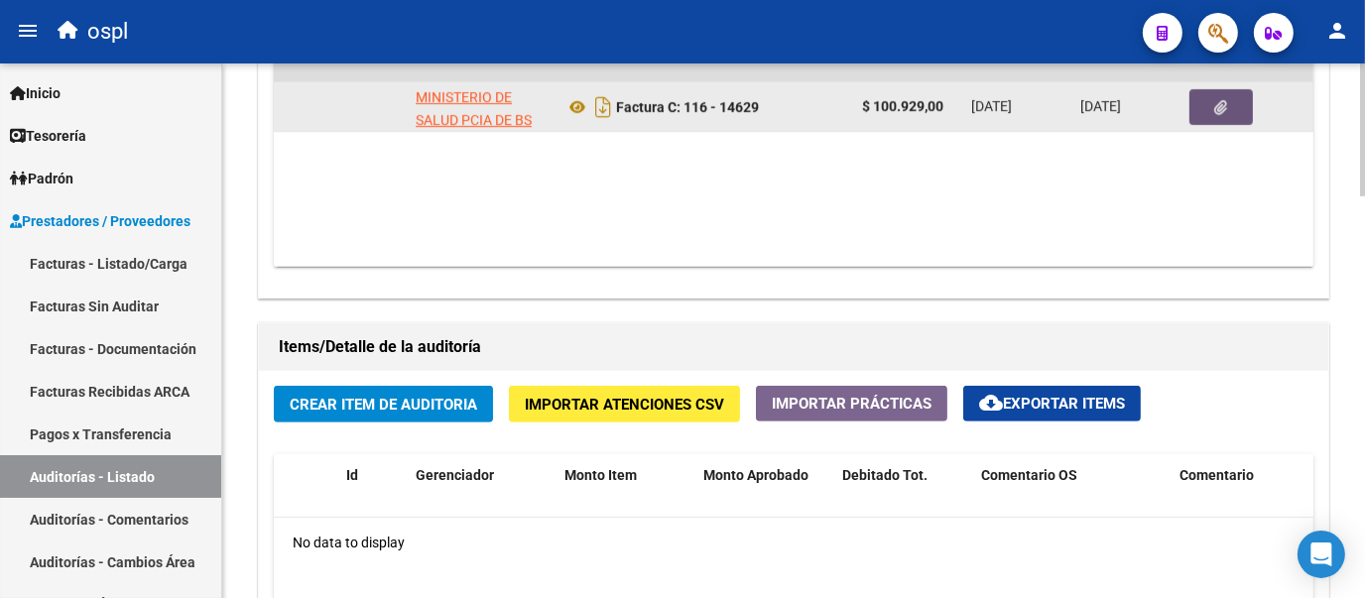
click at [1245, 94] on button "button" at bounding box center [1220, 107] width 63 height 36
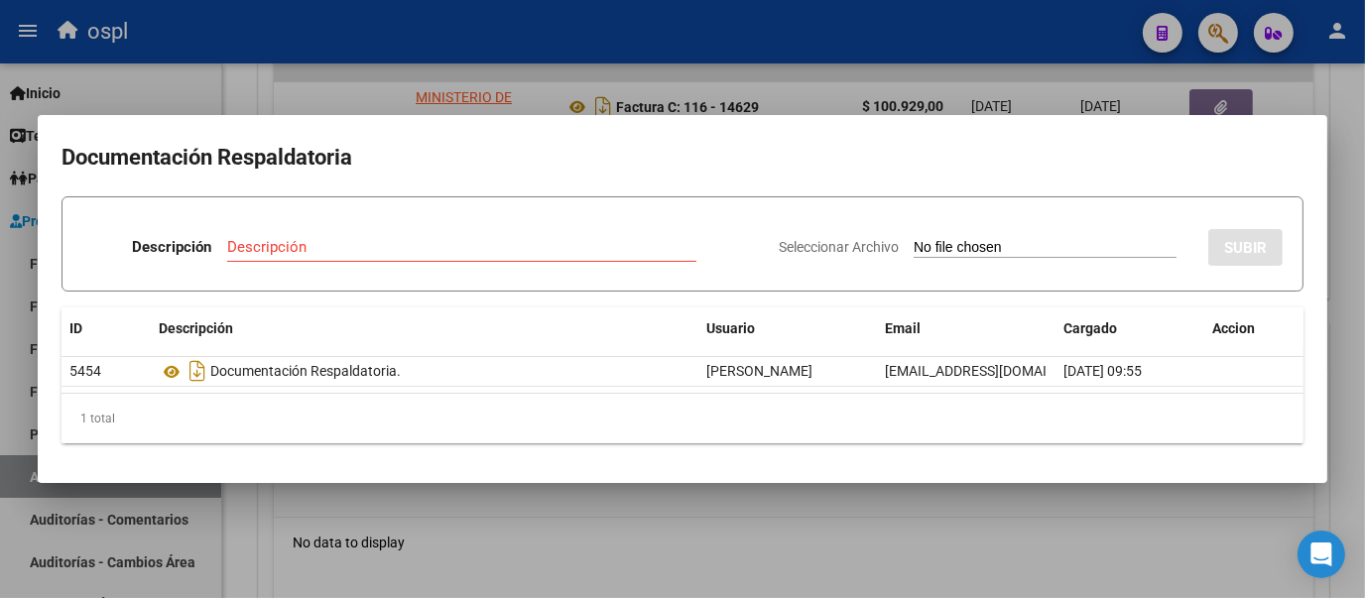
click at [913, 241] on input "Seleccionar Archivo" at bounding box center [1044, 248] width 263 height 19
type input "C:\fakepath\FC Nº14629.pdf"
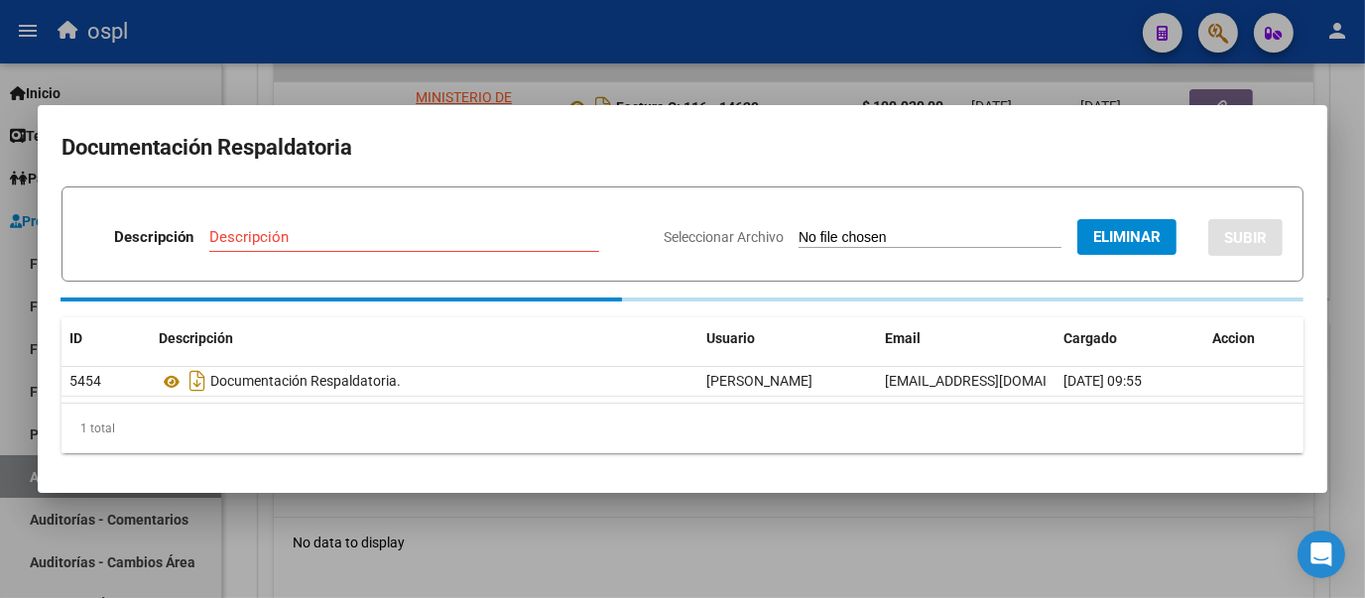
click at [355, 240] on input "Descripción" at bounding box center [404, 237] width 390 height 18
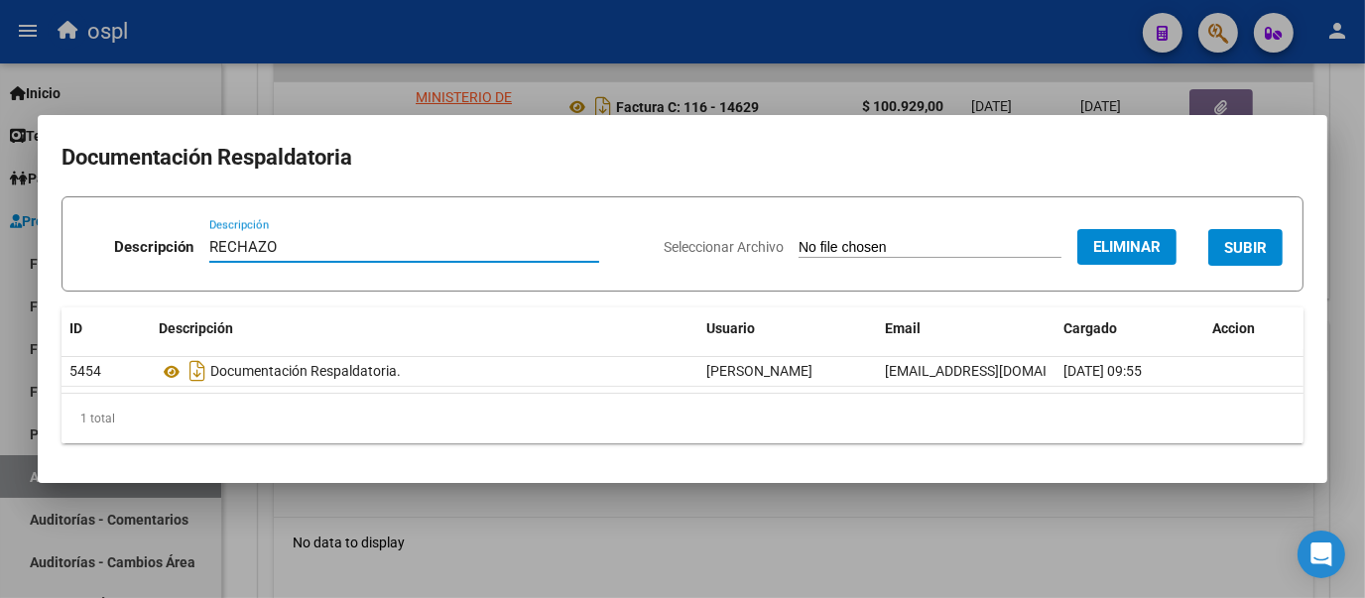
type input "RECHAZO"
click at [466, 290] on form "Descripción RECHAZO Descripción Seleccionar Archivo Eliminar SUBIR" at bounding box center [682, 243] width 1242 height 95
click at [1224, 244] on span "SUBIR" at bounding box center [1245, 248] width 43 height 18
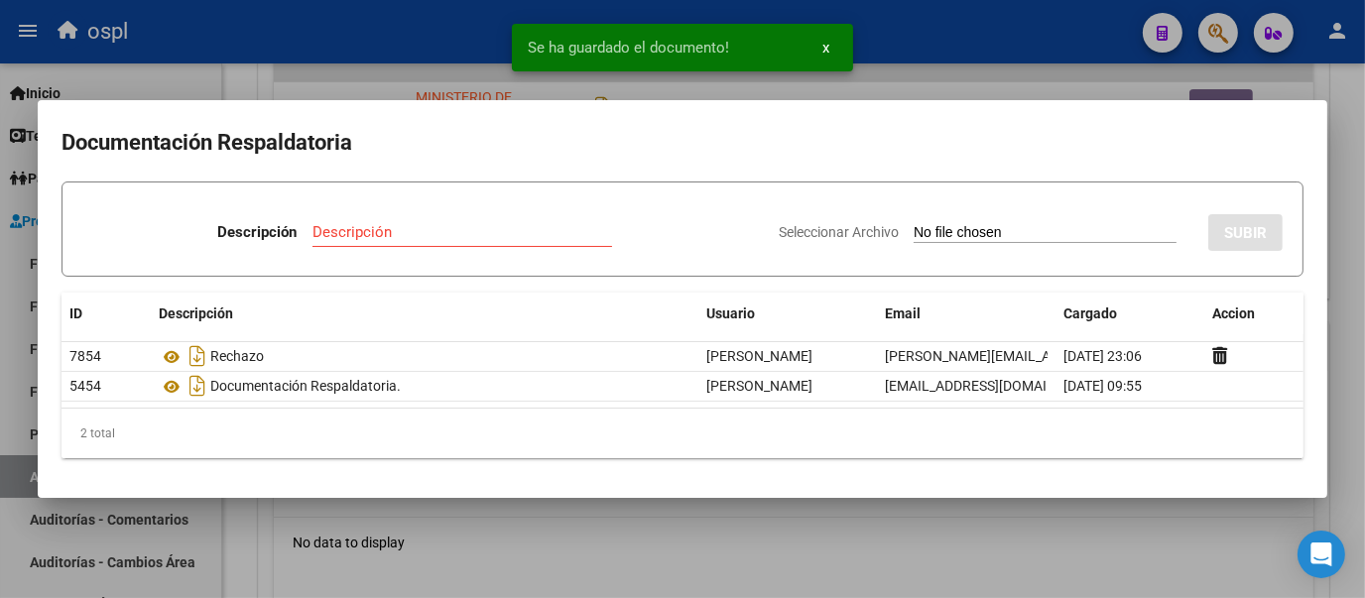
click at [241, 74] on div at bounding box center [682, 299] width 1365 height 598
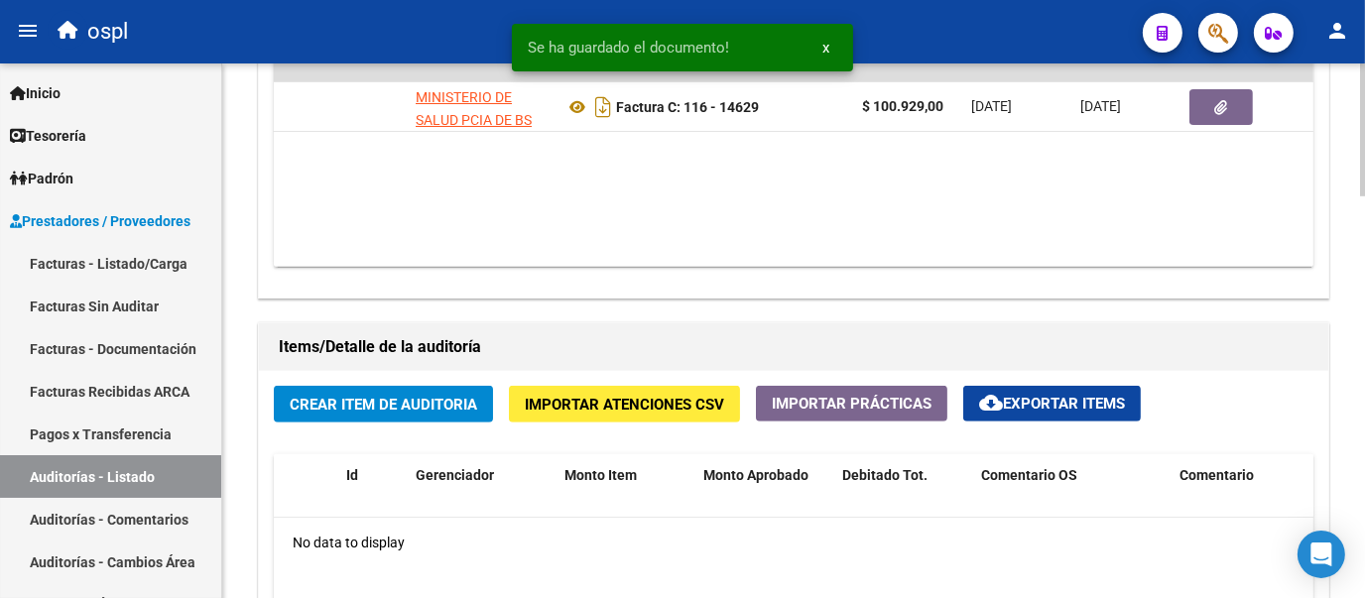
click at [360, 406] on span "Crear Item de Auditoria" at bounding box center [383, 405] width 187 height 18
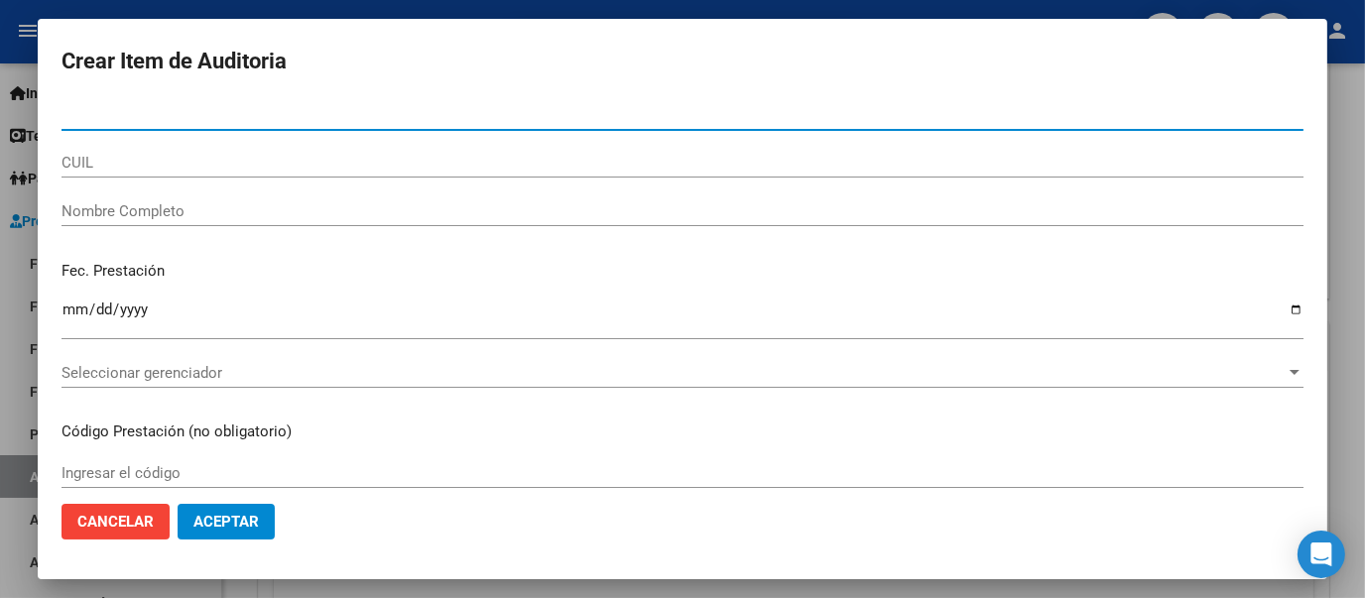
click at [238, 209] on input "Nombre Completo" at bounding box center [682, 211] width 1242 height 18
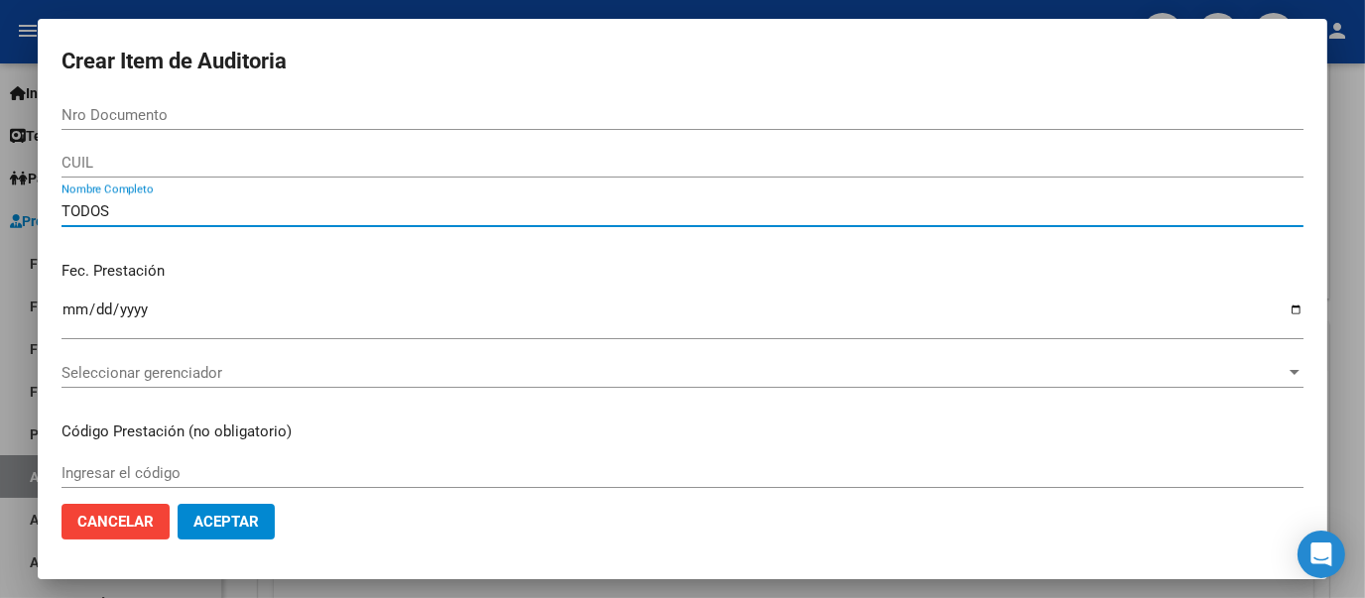
type input "TODOS"
click at [326, 253] on div "Fec. Prestación Ingresar la fecha" at bounding box center [682, 301] width 1242 height 113
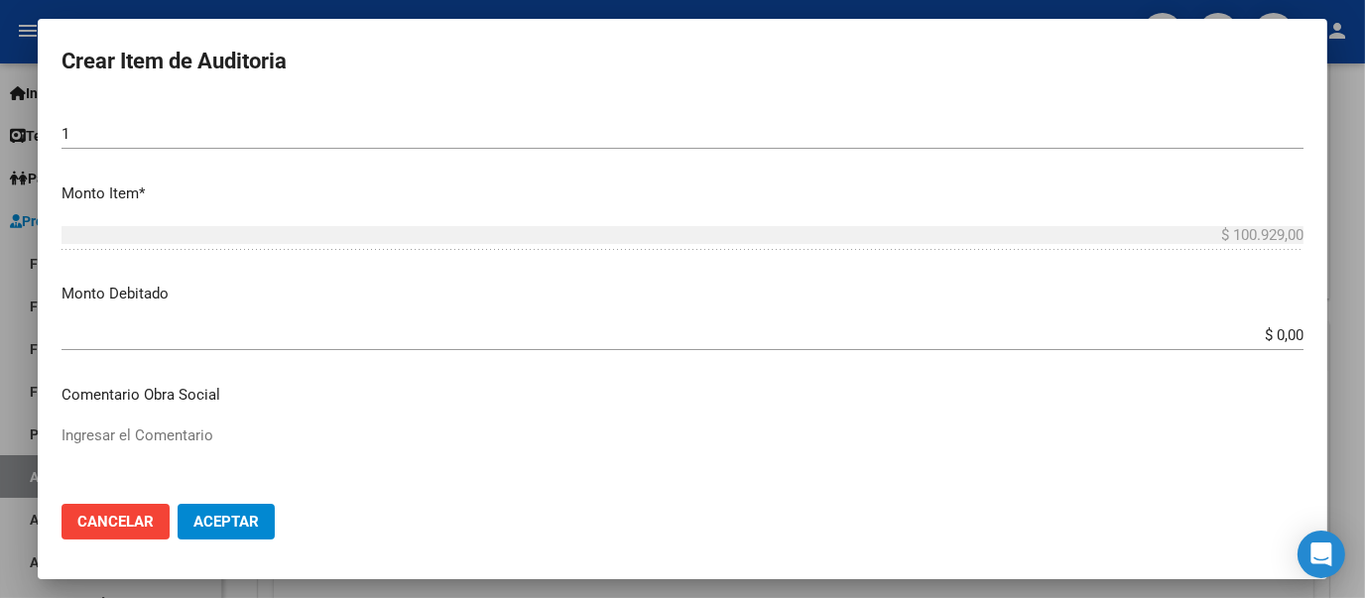
scroll to position [616, 0]
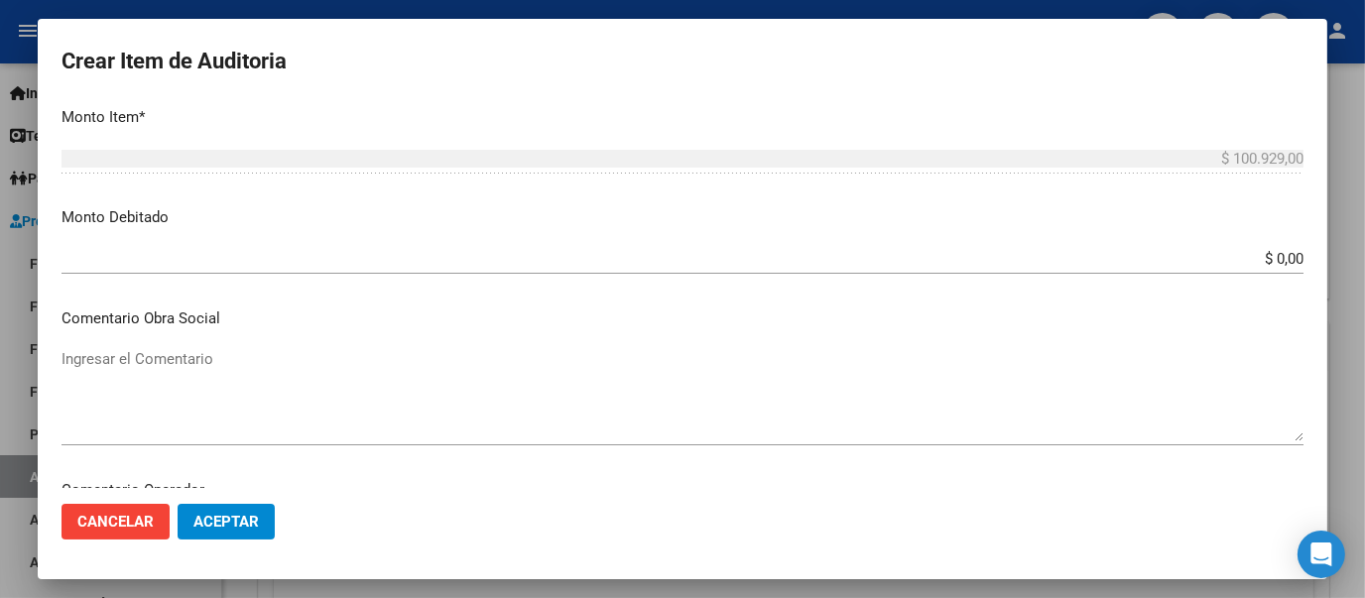
click at [1285, 254] on input "$ 0,00" at bounding box center [682, 259] width 1242 height 18
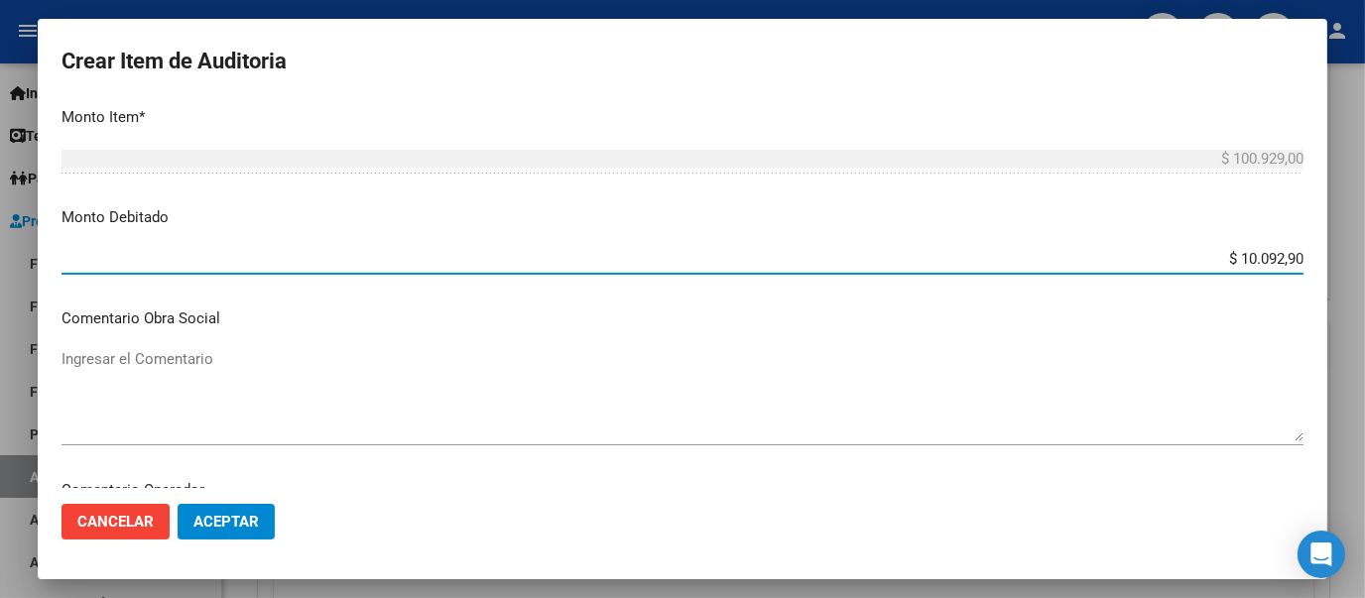
type input "$ 100.929,00"
click at [519, 383] on textarea "Ingresar el Comentario" at bounding box center [682, 394] width 1242 height 93
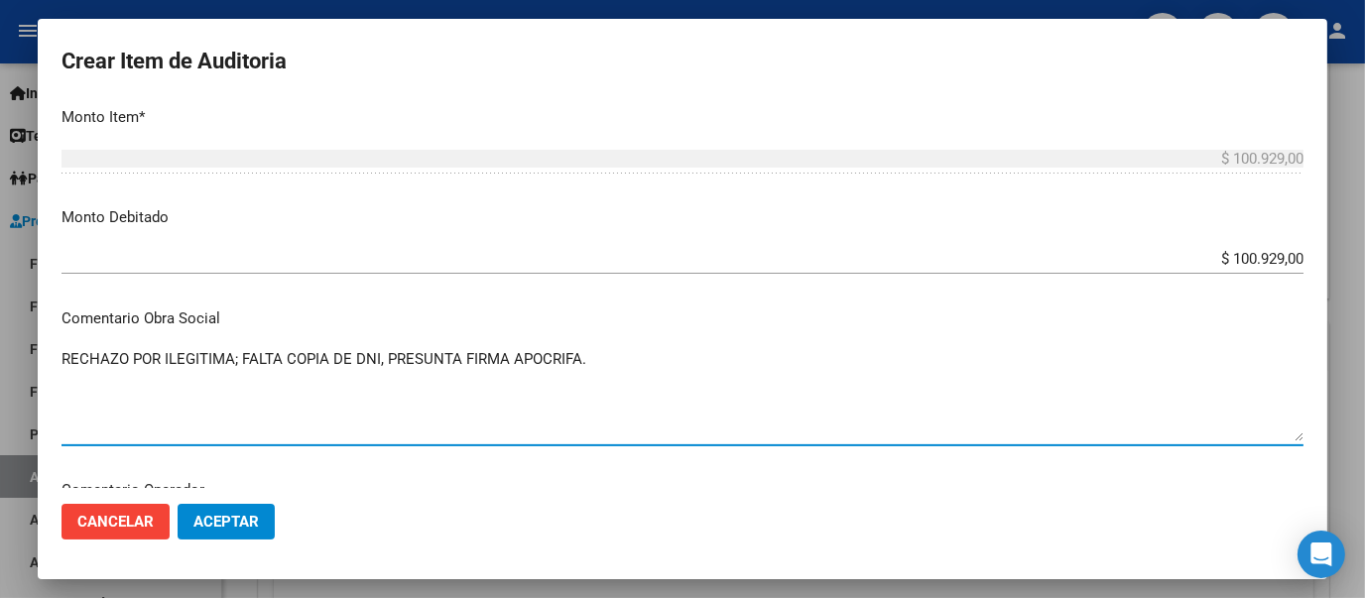
type textarea "RECHAZO POR ILEGITIMA; FALTA COPIA DE DNI, PRESUNTA FIRMA APOCRIFA."
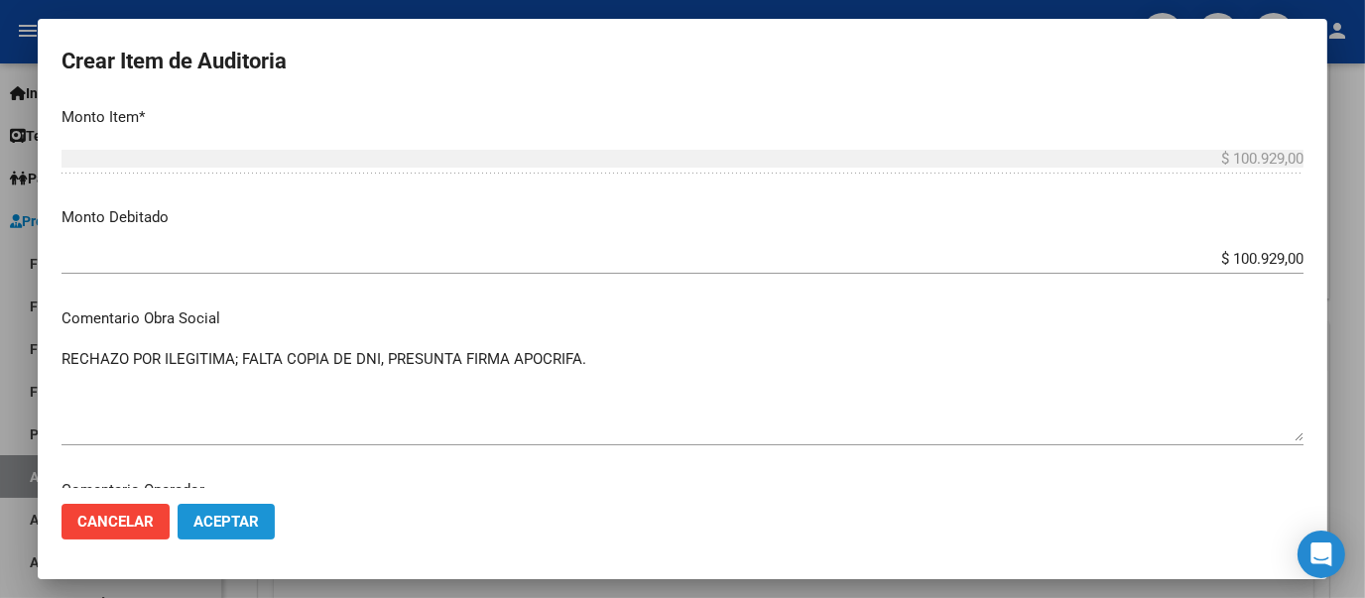
click at [255, 522] on span "Aceptar" at bounding box center [225, 522] width 65 height 18
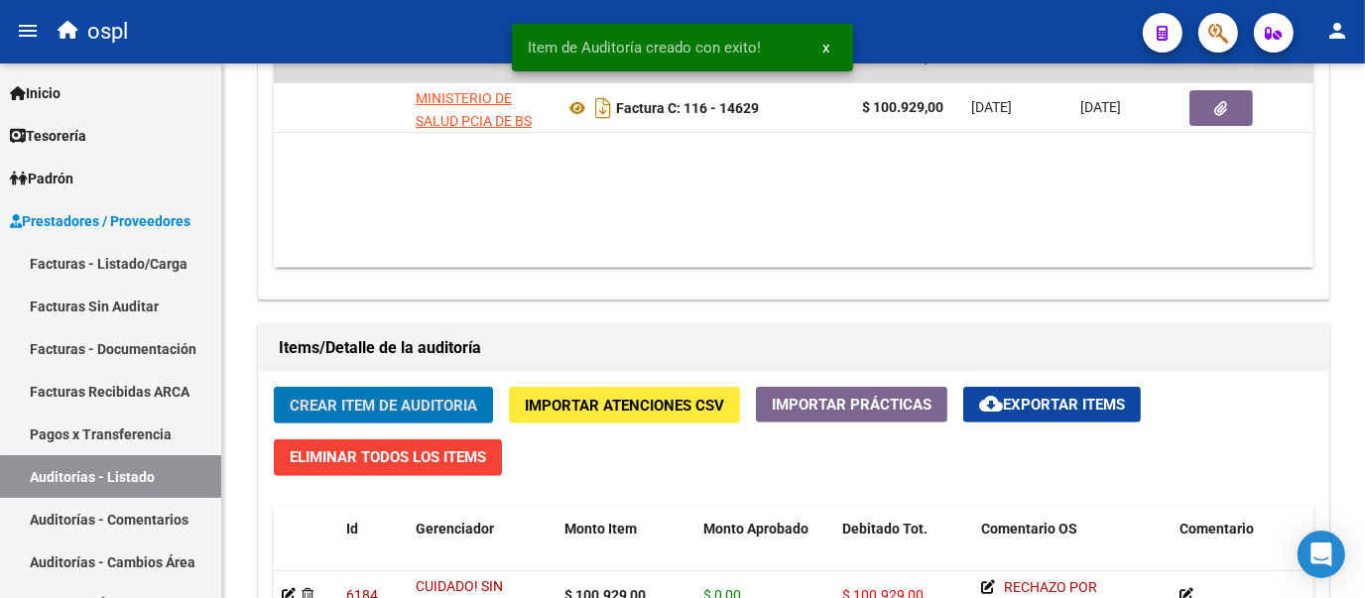
scroll to position [1174, 0]
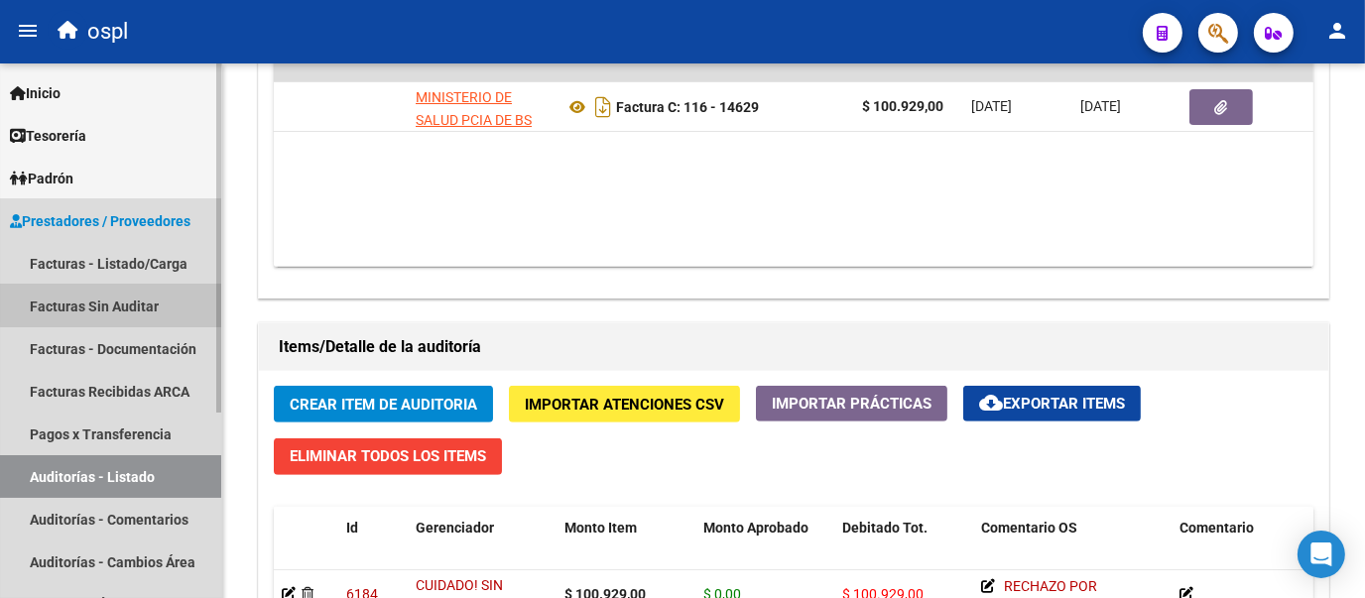
click at [163, 298] on link "Facturas Sin Auditar" at bounding box center [110, 306] width 221 height 43
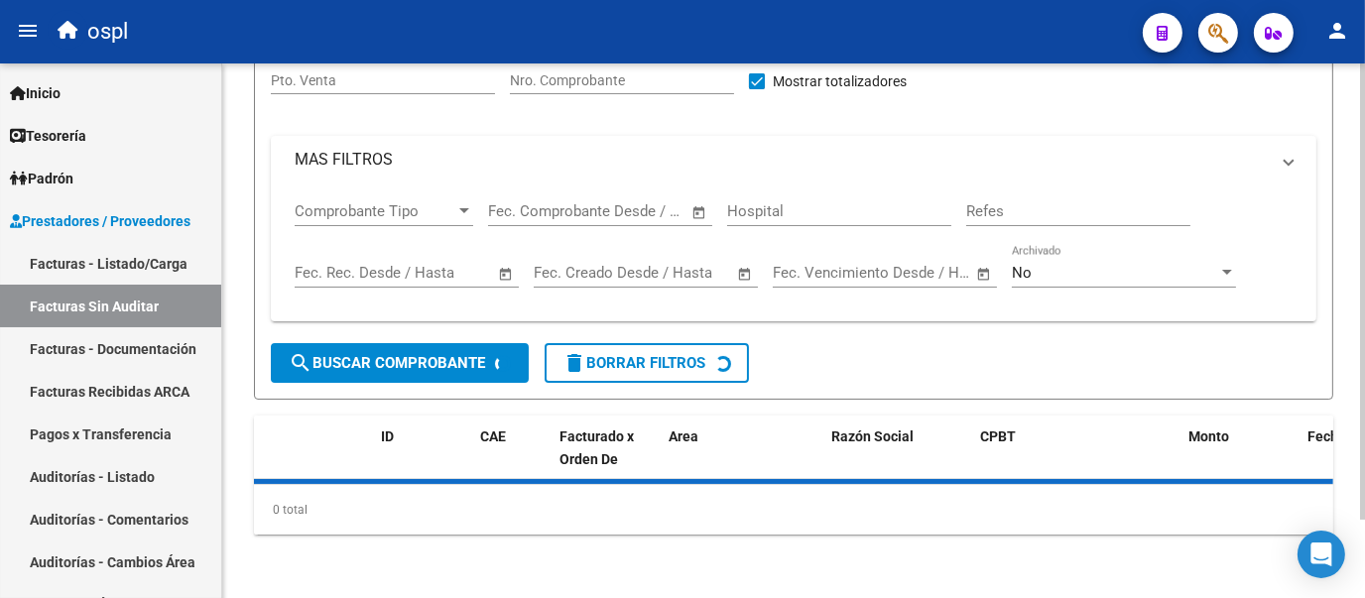
scroll to position [92, 0]
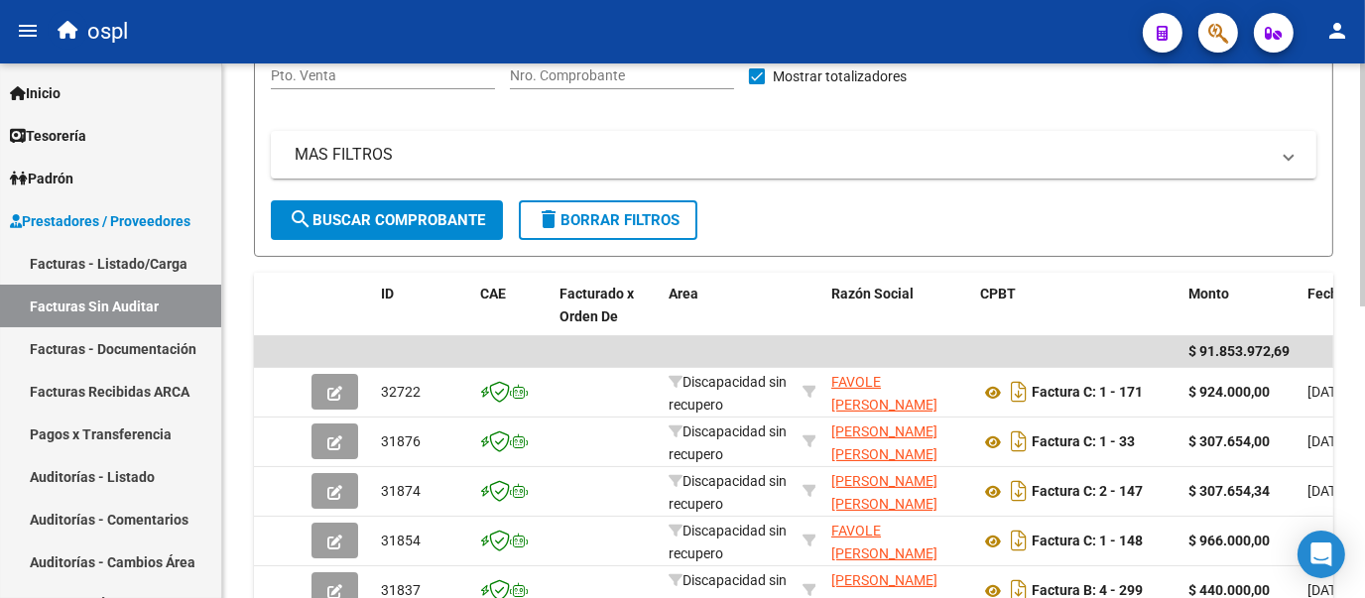
click at [1361, 175] on div at bounding box center [1362, 296] width 5 height 243
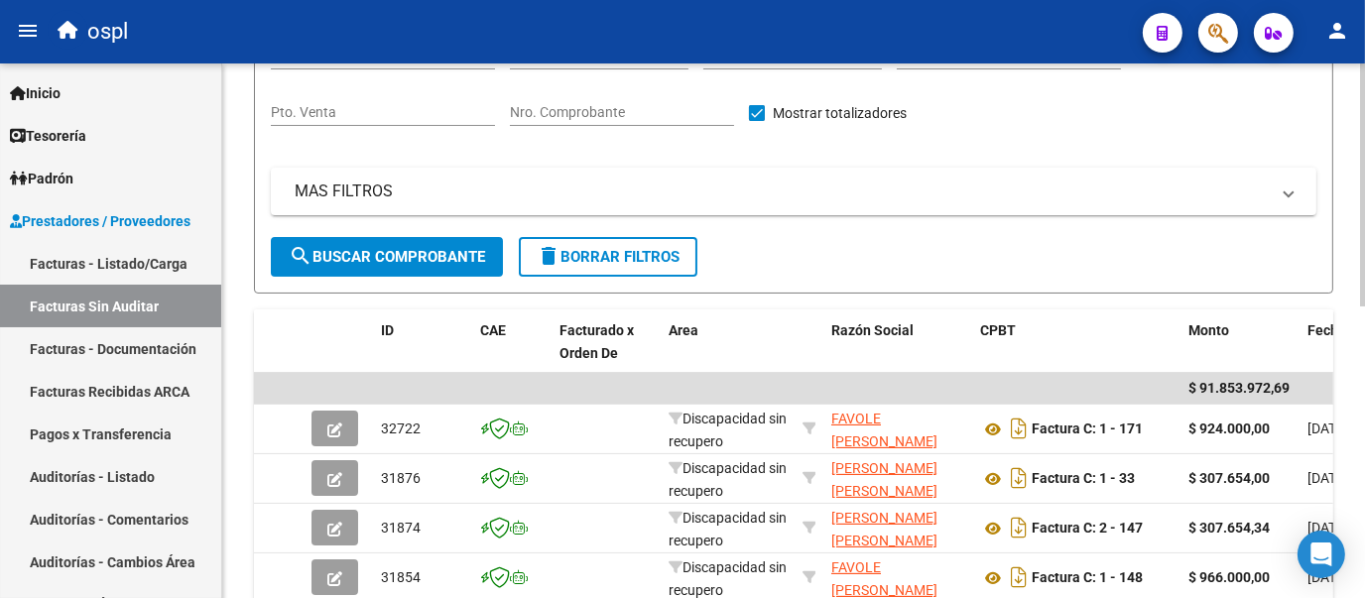
click at [634, 115] on input "Nro. Comprobante" at bounding box center [622, 112] width 224 height 17
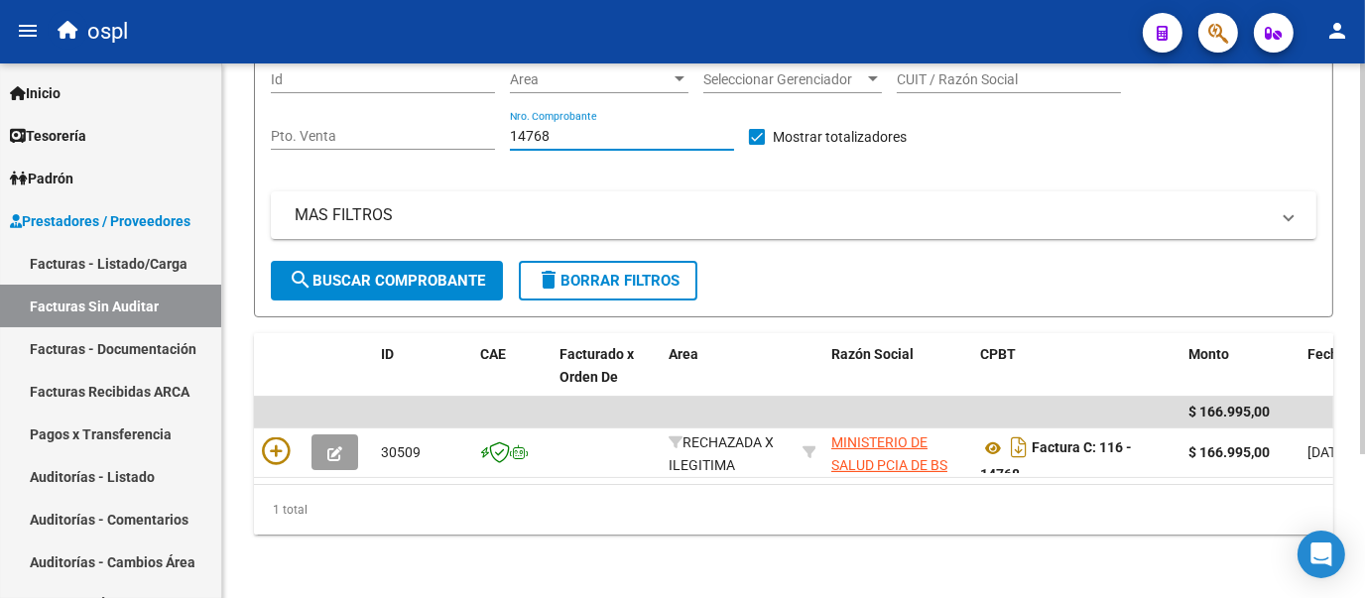
scroll to position [197, 0]
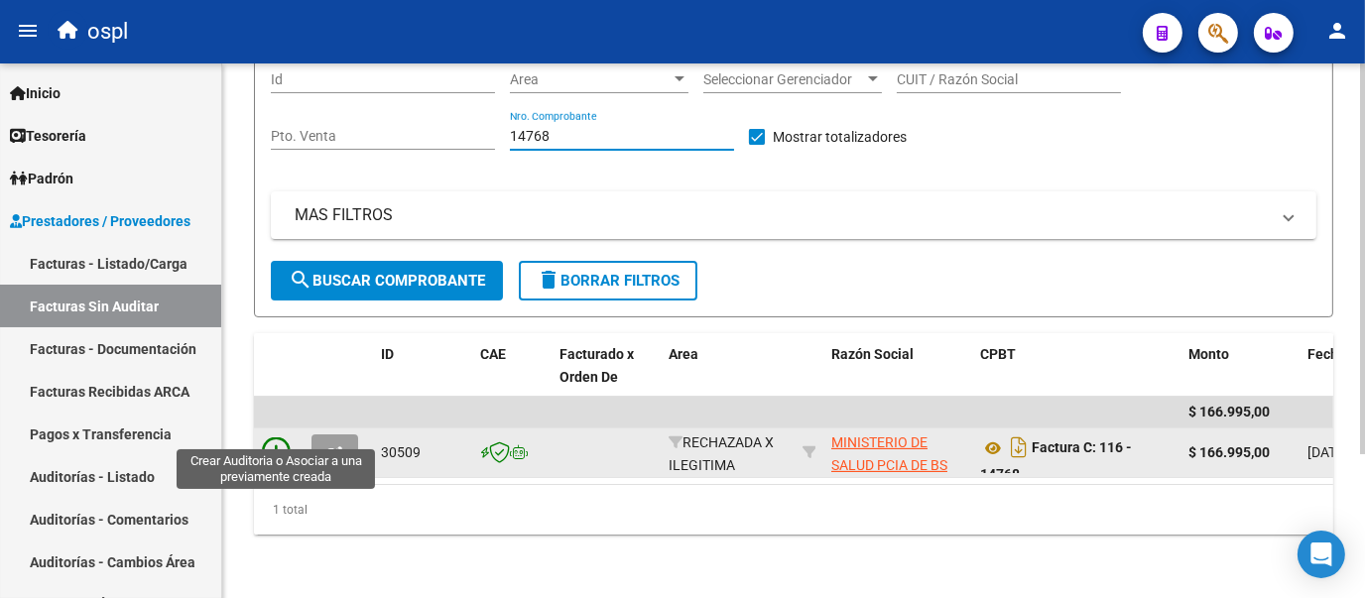
type input "14768"
click at [281, 437] on icon at bounding box center [276, 451] width 28 height 28
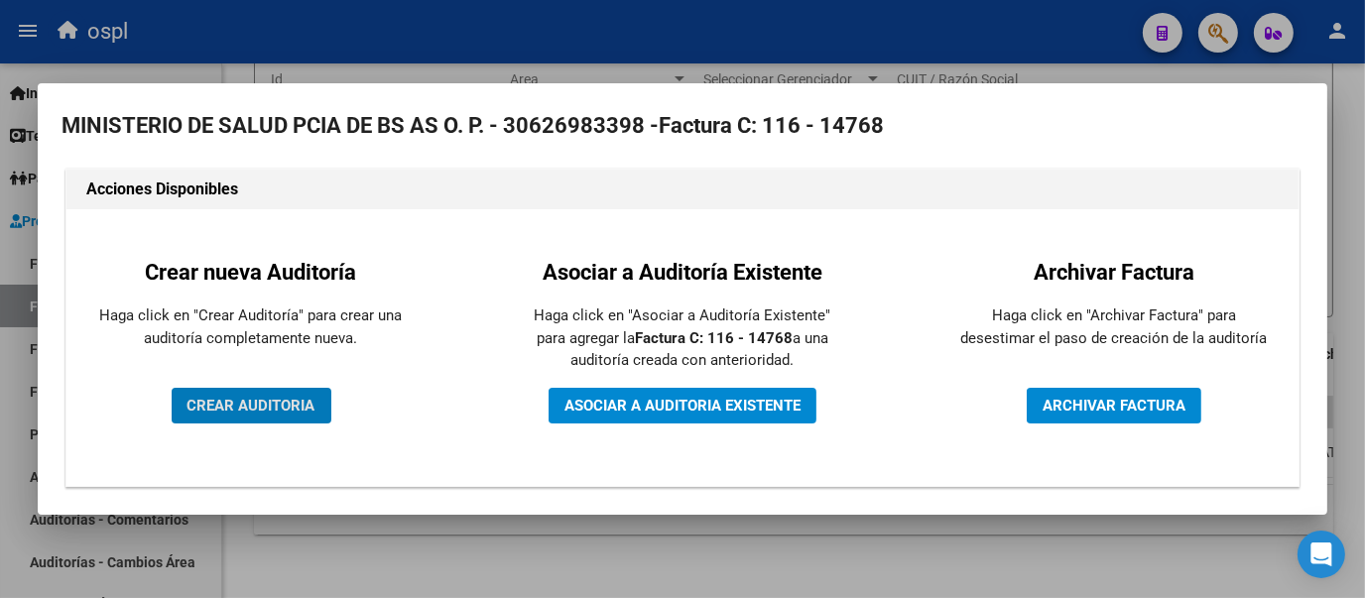
click at [289, 409] on span "CREAR AUDITORIA" at bounding box center [251, 406] width 128 height 18
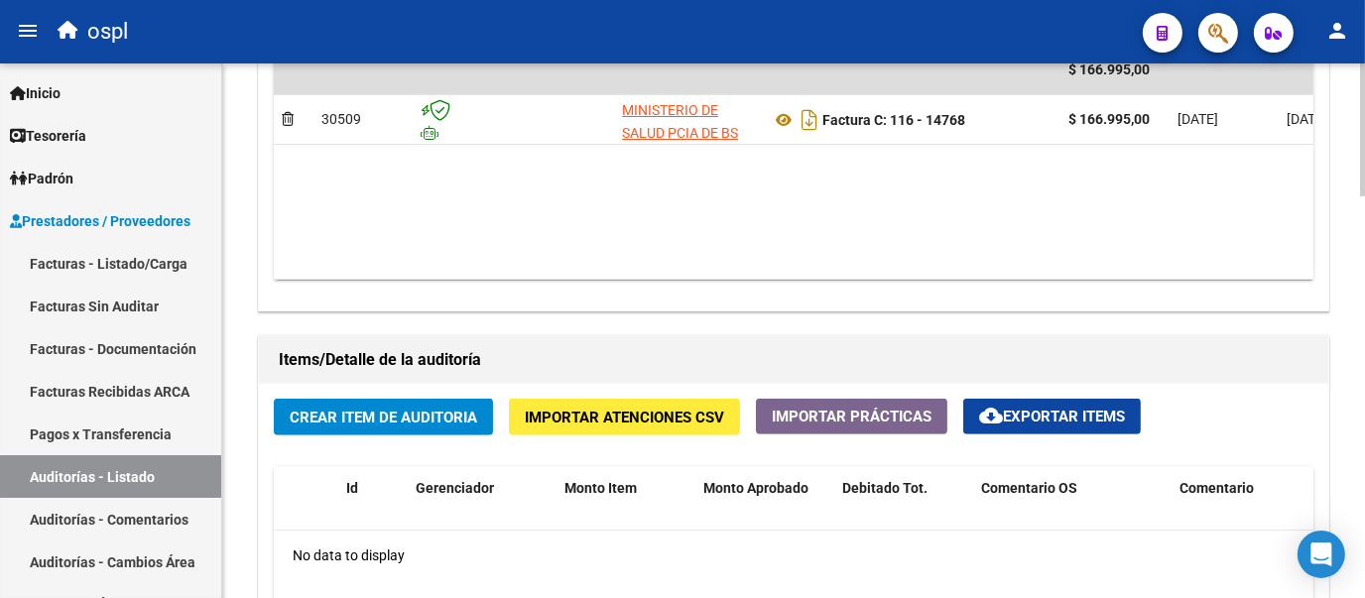
click at [1363, 466] on div at bounding box center [1362, 417] width 5 height 133
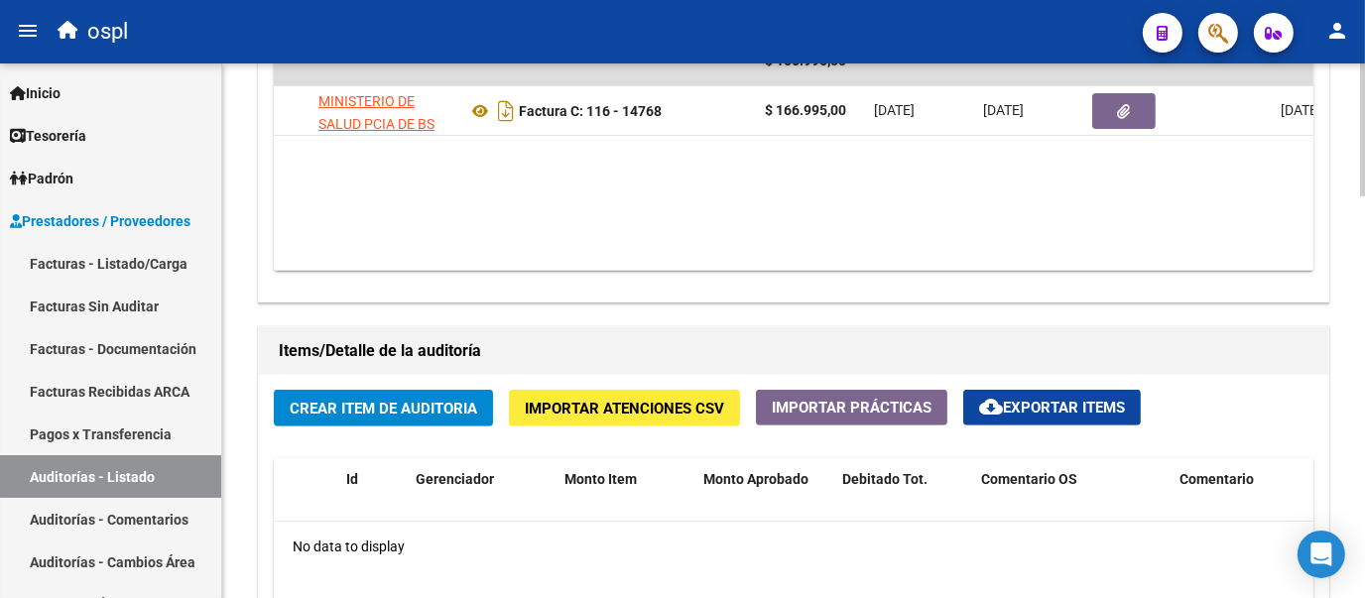
scroll to position [0, 312]
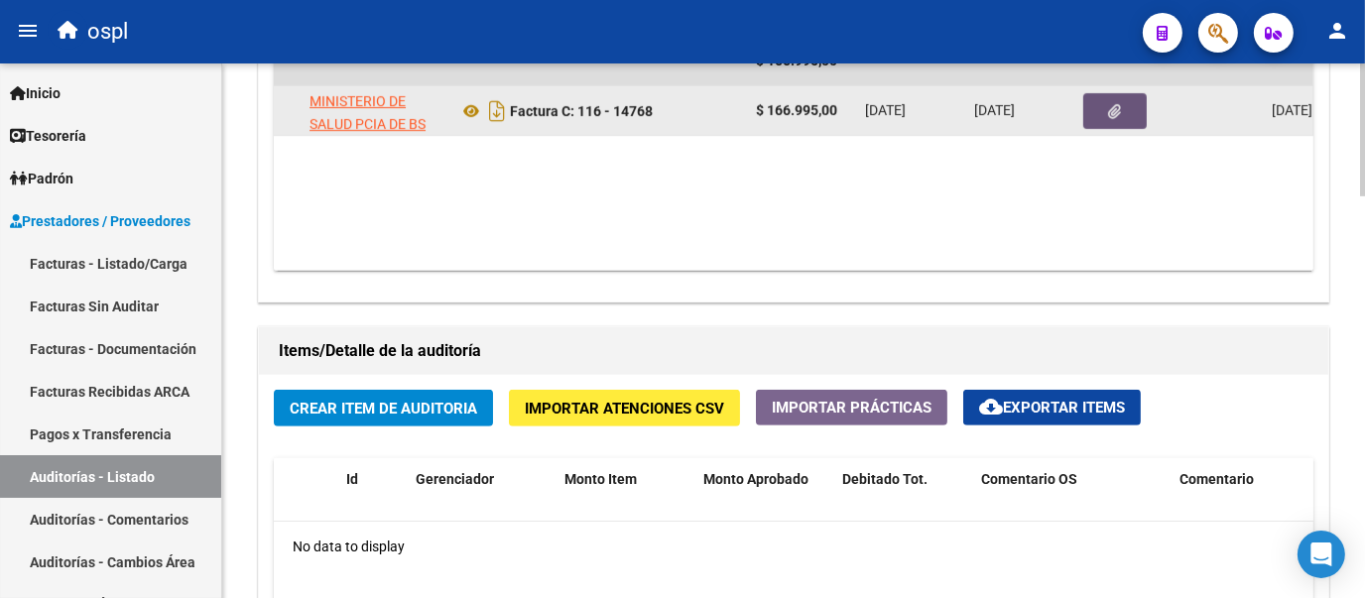
click at [1106, 119] on button "button" at bounding box center [1114, 111] width 63 height 36
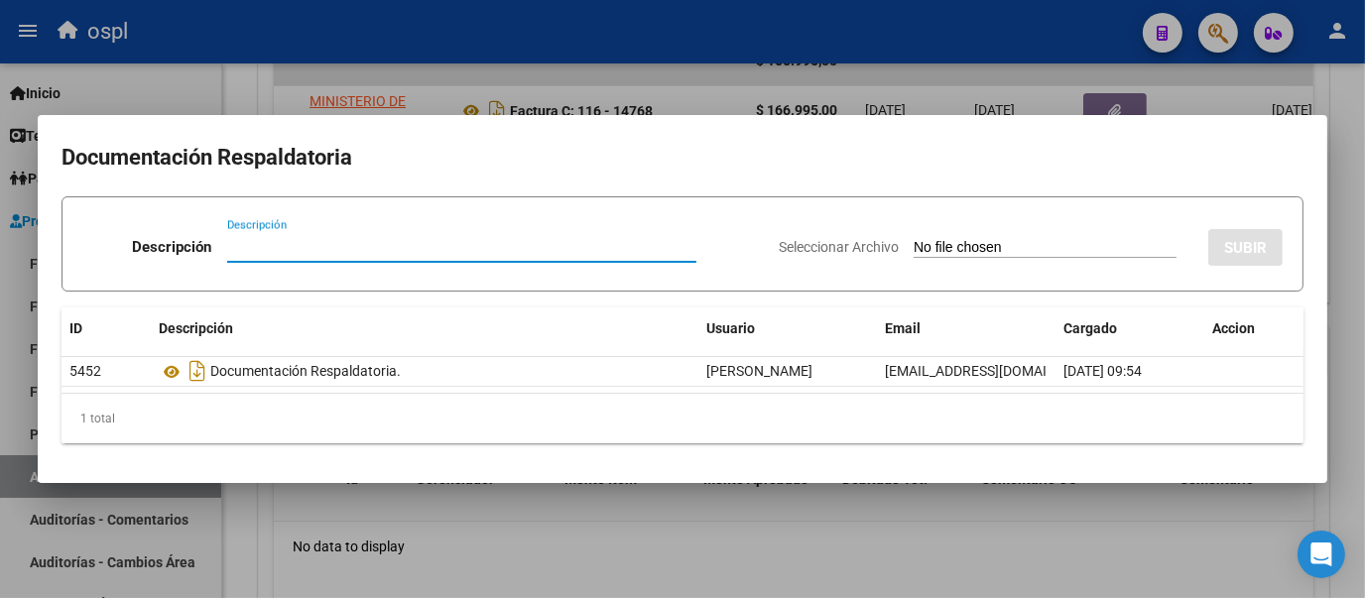
click at [913, 240] on input "Seleccionar Archivo" at bounding box center [1044, 248] width 263 height 19
type input "C:\fakepath\FC Nº14768.pdf"
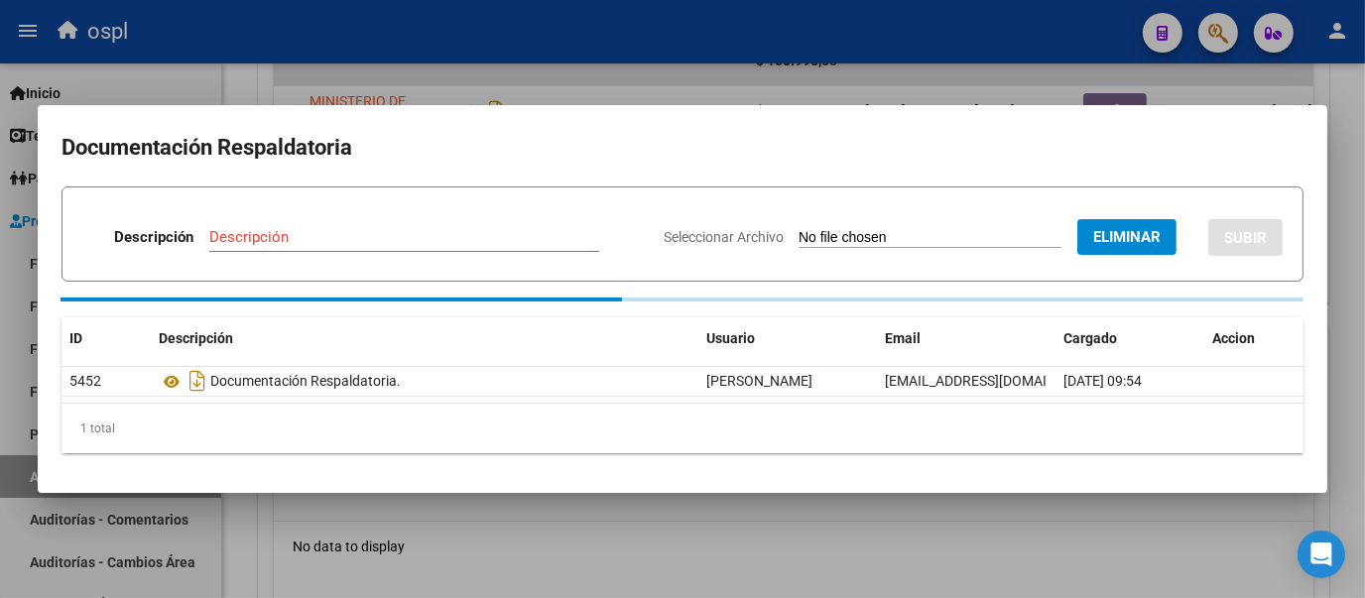
click at [309, 238] on input "Descripción" at bounding box center [404, 237] width 390 height 18
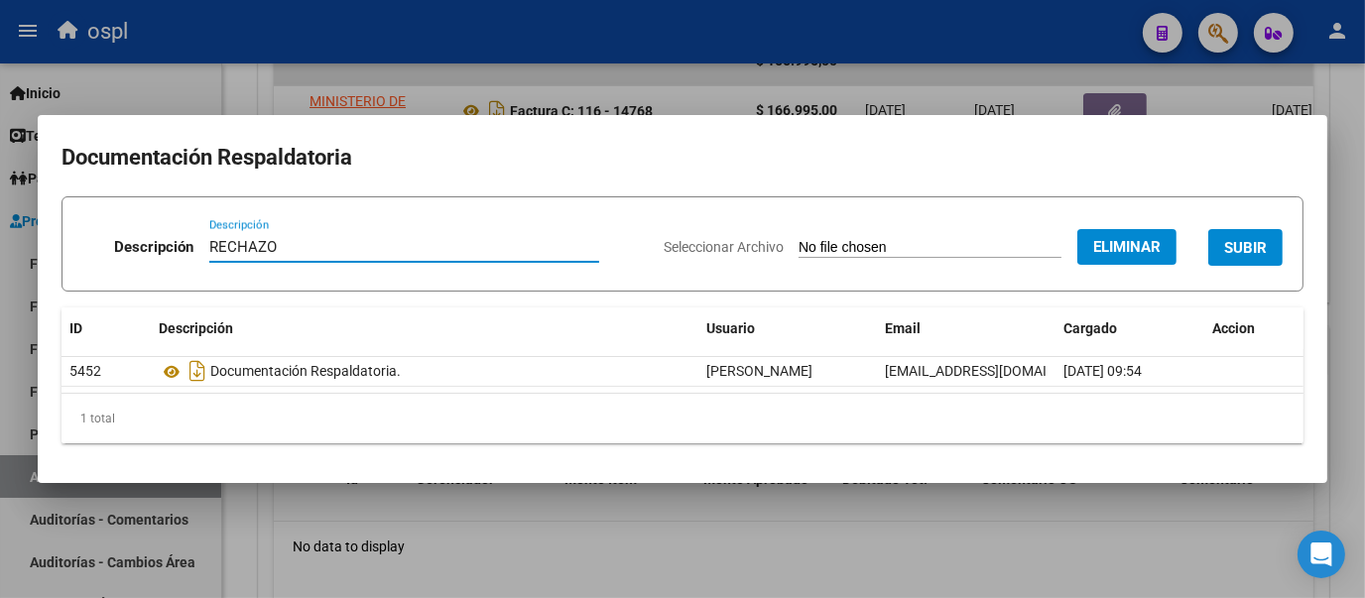
type input "RECHAZO"
click at [512, 275] on div "RECHAZO Descripción" at bounding box center [404, 256] width 390 height 49
click at [1251, 243] on span "SUBIR" at bounding box center [1245, 248] width 43 height 18
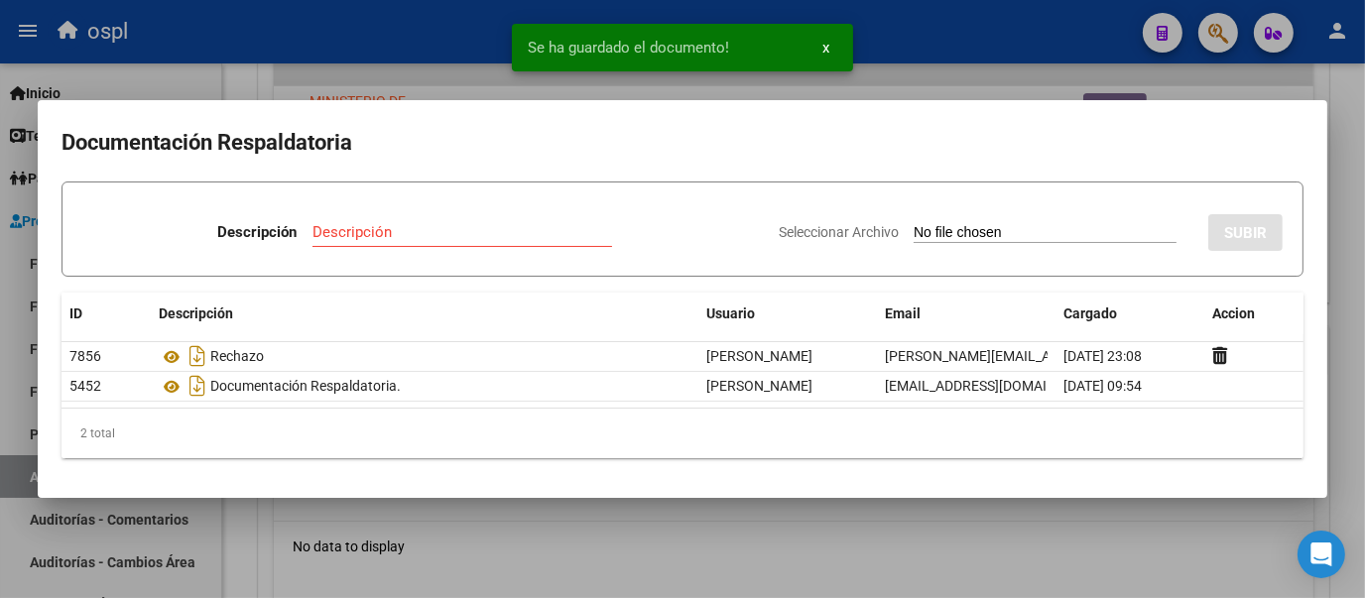
click at [229, 78] on div at bounding box center [682, 299] width 1365 height 598
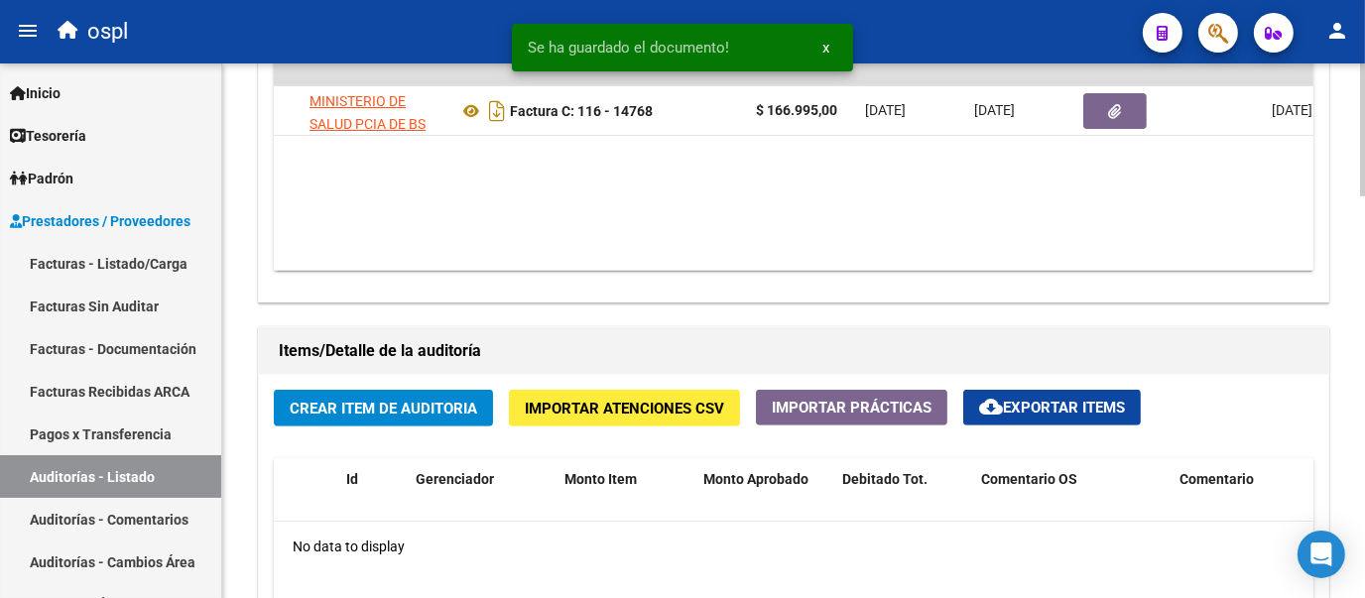
click at [396, 400] on span "Crear Item de Auditoria" at bounding box center [383, 409] width 187 height 18
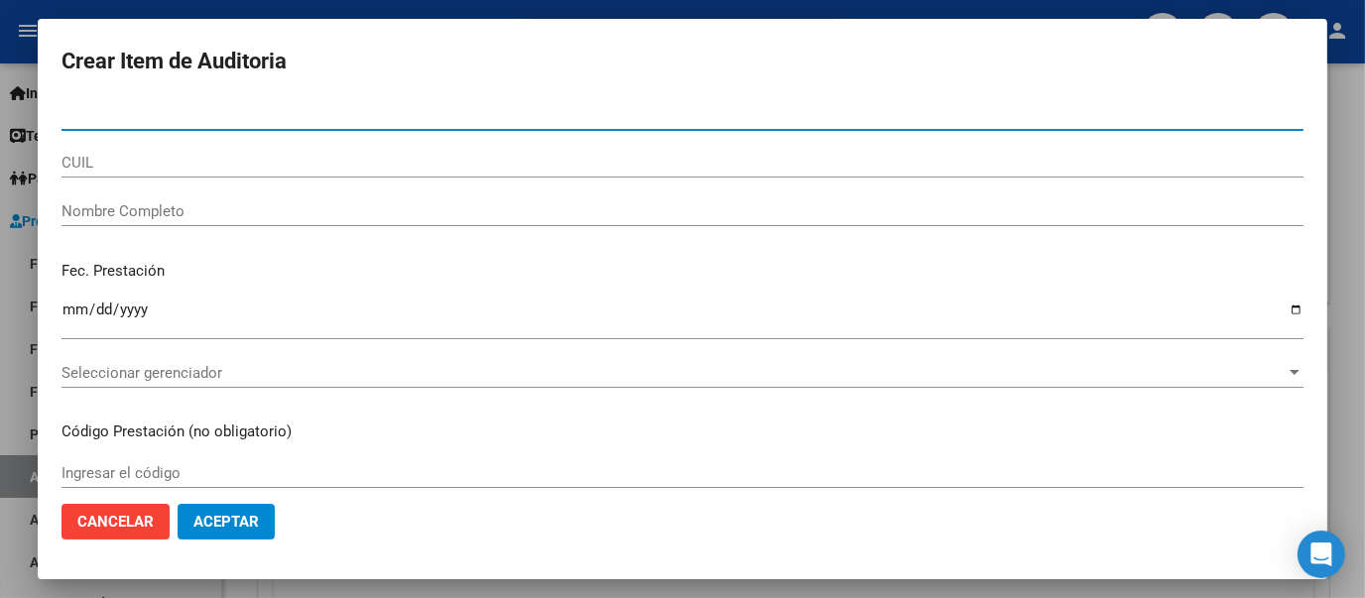
click at [215, 211] on input "Nombre Completo" at bounding box center [682, 211] width 1242 height 18
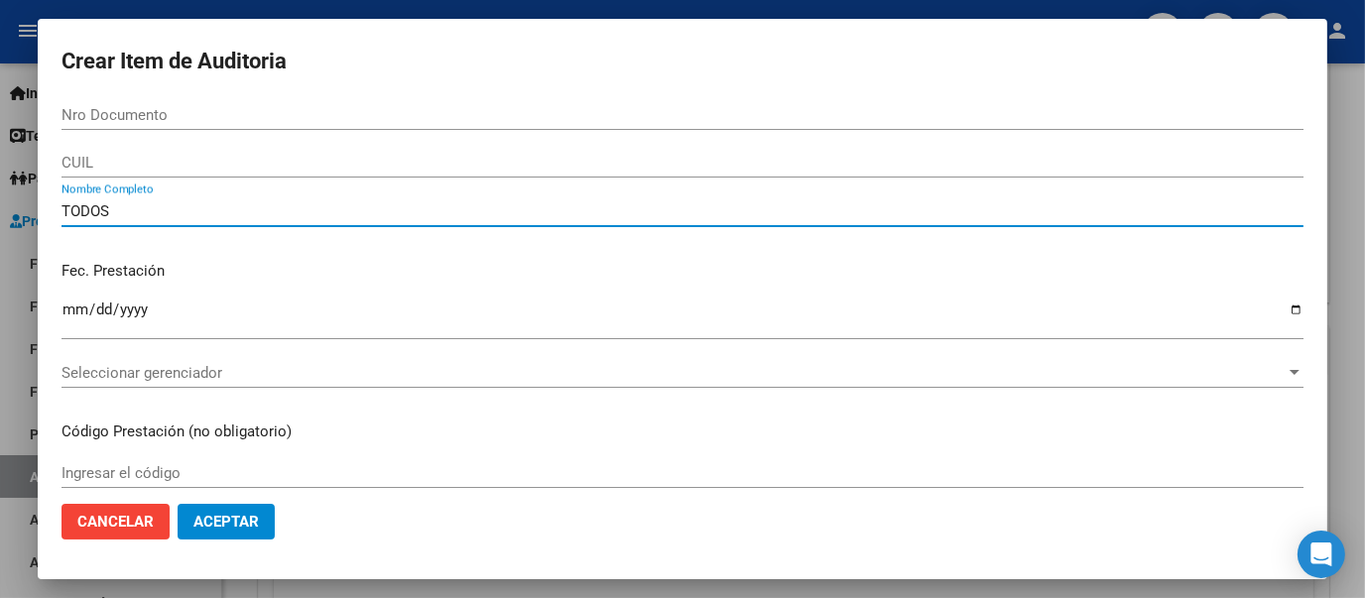
type input "TODOS"
click at [309, 269] on p "Fec. Prestación" at bounding box center [682, 271] width 1242 height 23
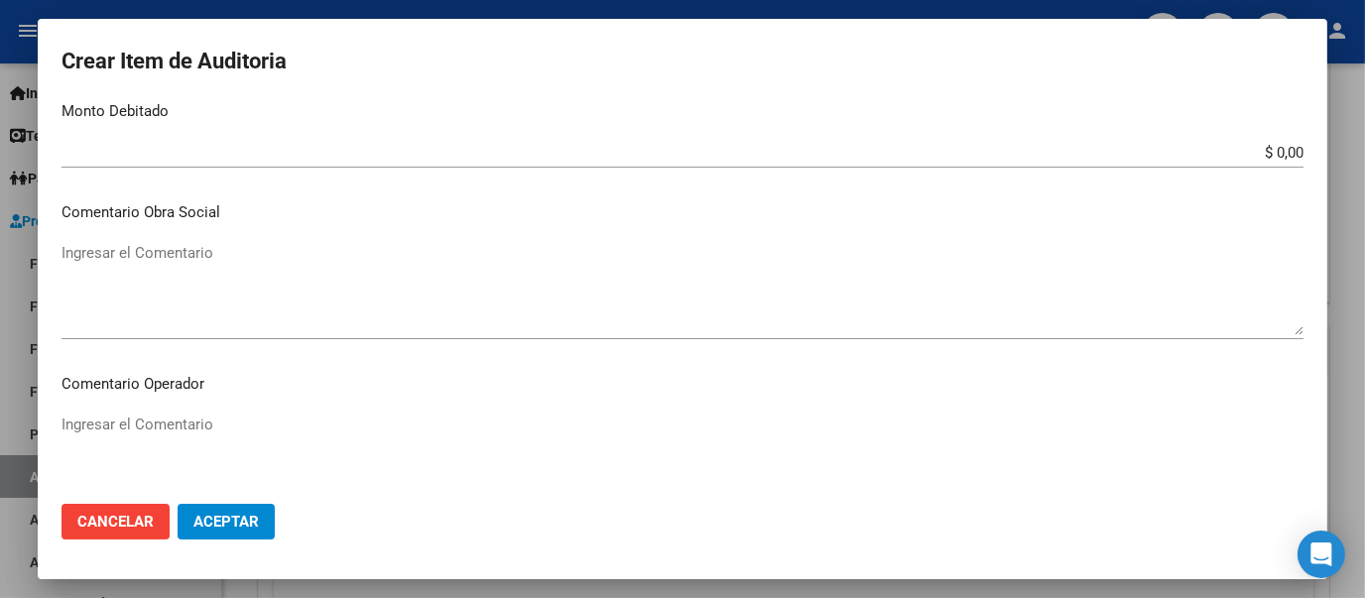
scroll to position [666, 0]
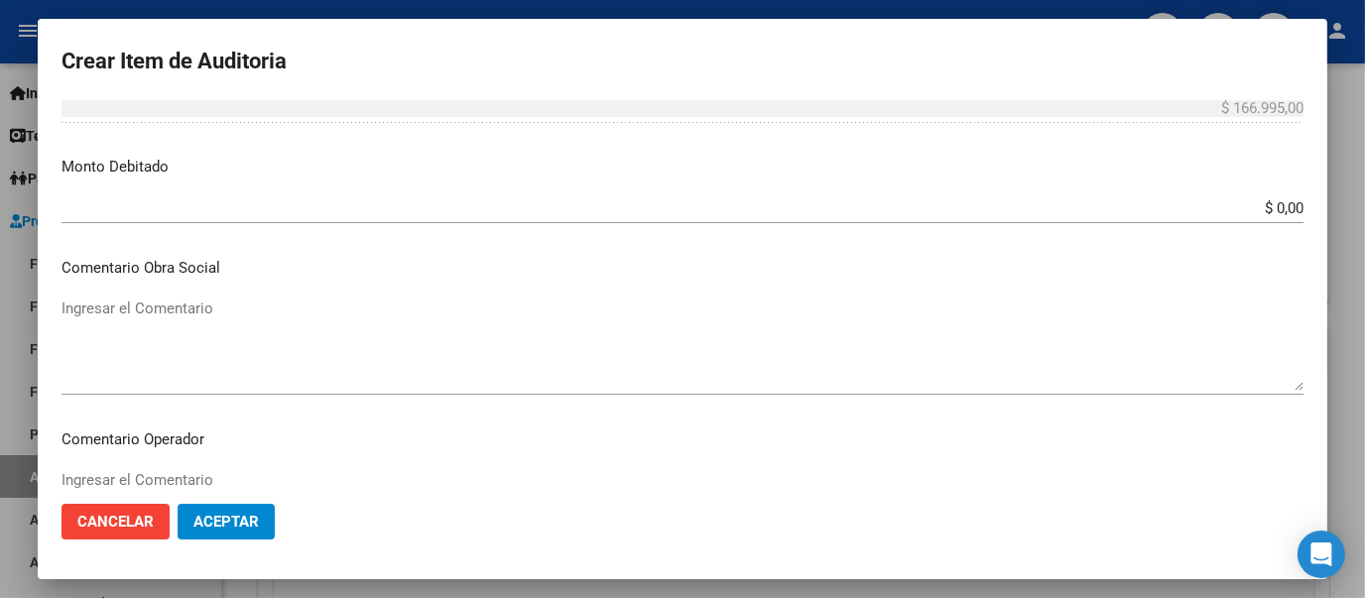
click at [1283, 207] on input "$ 0,00" at bounding box center [682, 208] width 1242 height 18
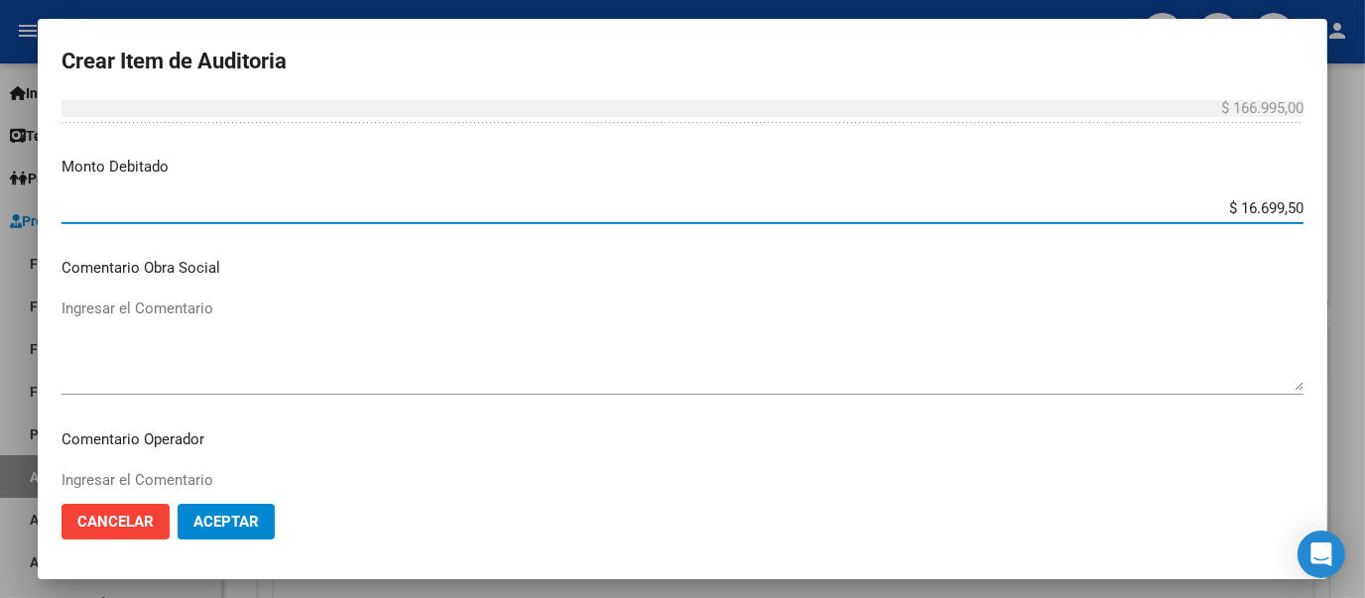
type input "$ 166.995,00"
click at [900, 314] on textarea "Ingresar el Comentario" at bounding box center [682, 344] width 1242 height 93
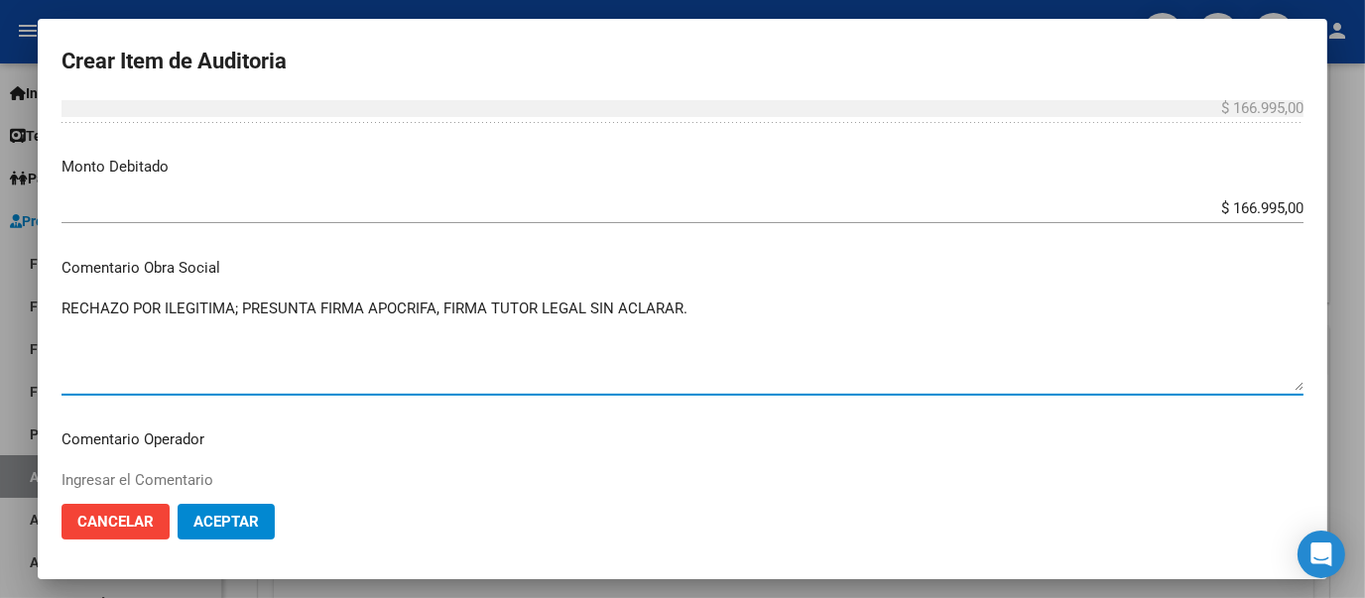
click at [411, 314] on textarea "RECHAZO POR ILEGITIMA; PRESUNTA FIRMA APOCRIFA, FIRMA TUTOR LEGAL SIN ACLARAR." at bounding box center [682, 344] width 1242 height 93
click at [706, 301] on textarea "RECHAZO POR ILEGITIMA; PRESUNTA FIRMA APÓCRIFA, FIRMA TUTOR LEGAL SIN ACLARAR." at bounding box center [682, 344] width 1242 height 93
type textarea "RECHAZO POR ILEGITIMA; PRESUNTA FIRMA APÓCRIFA, FIRMA TUTOR LEGAL SIN ACLARAR."
click at [236, 527] on span "Aceptar" at bounding box center [225, 522] width 65 height 18
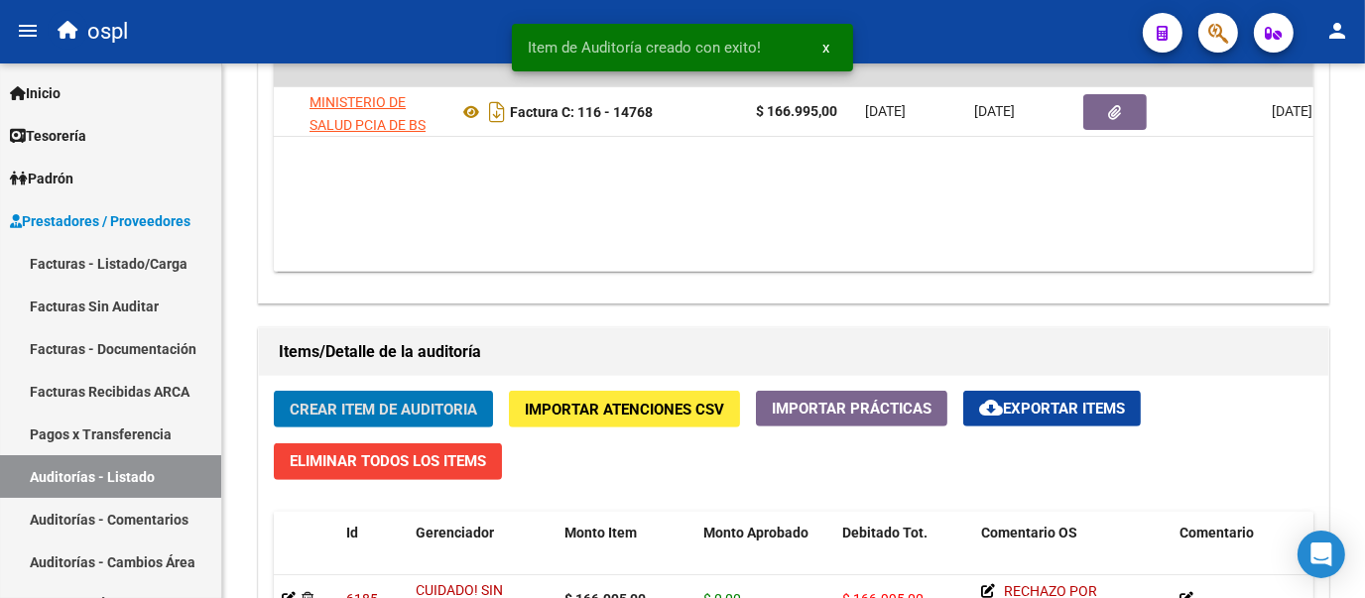
scroll to position [1170, 0]
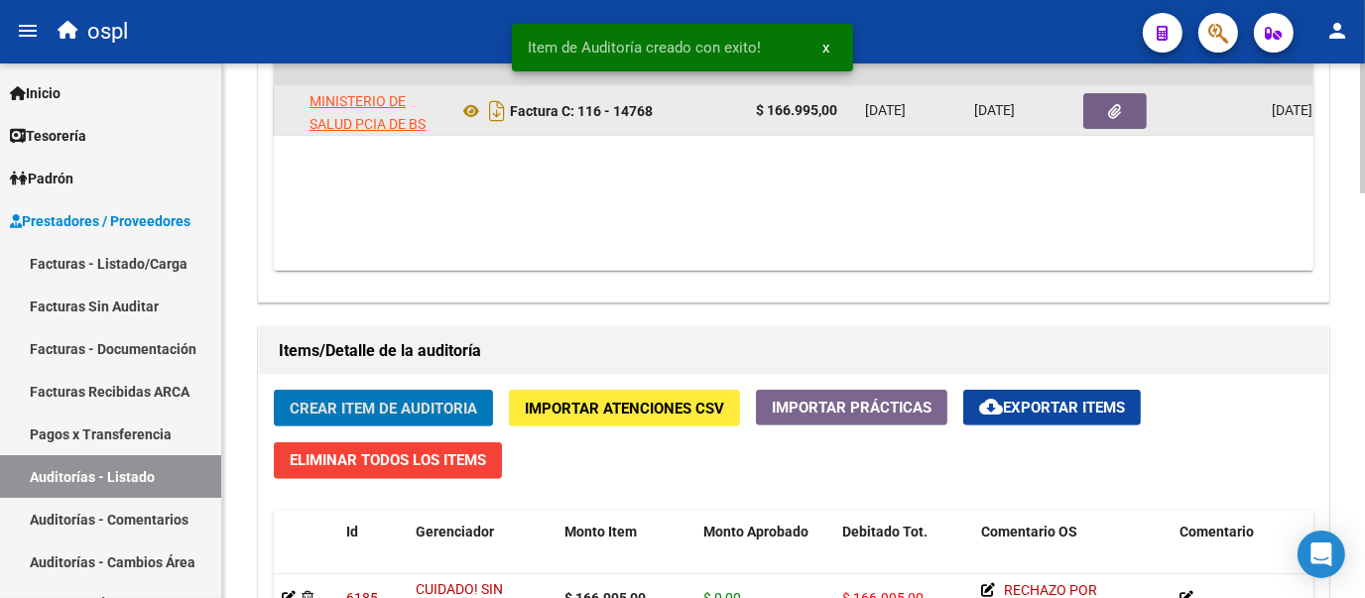
click at [1114, 104] on icon "button" at bounding box center [1115, 111] width 13 height 15
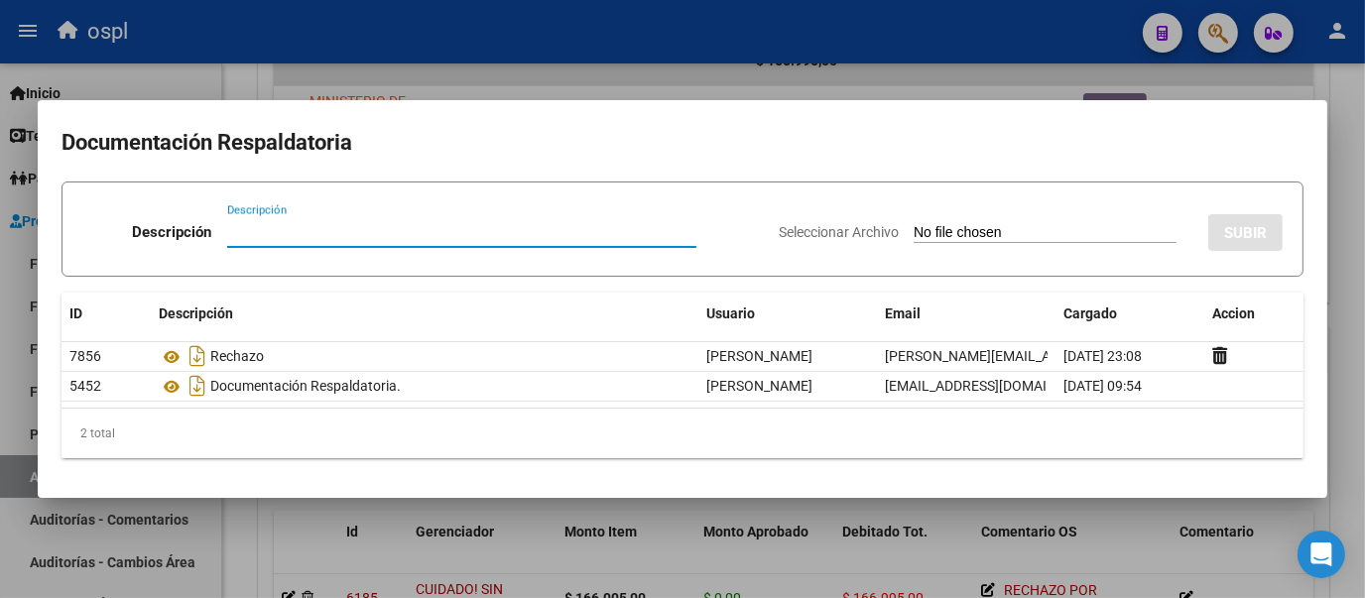
click at [241, 72] on div at bounding box center [682, 299] width 1365 height 598
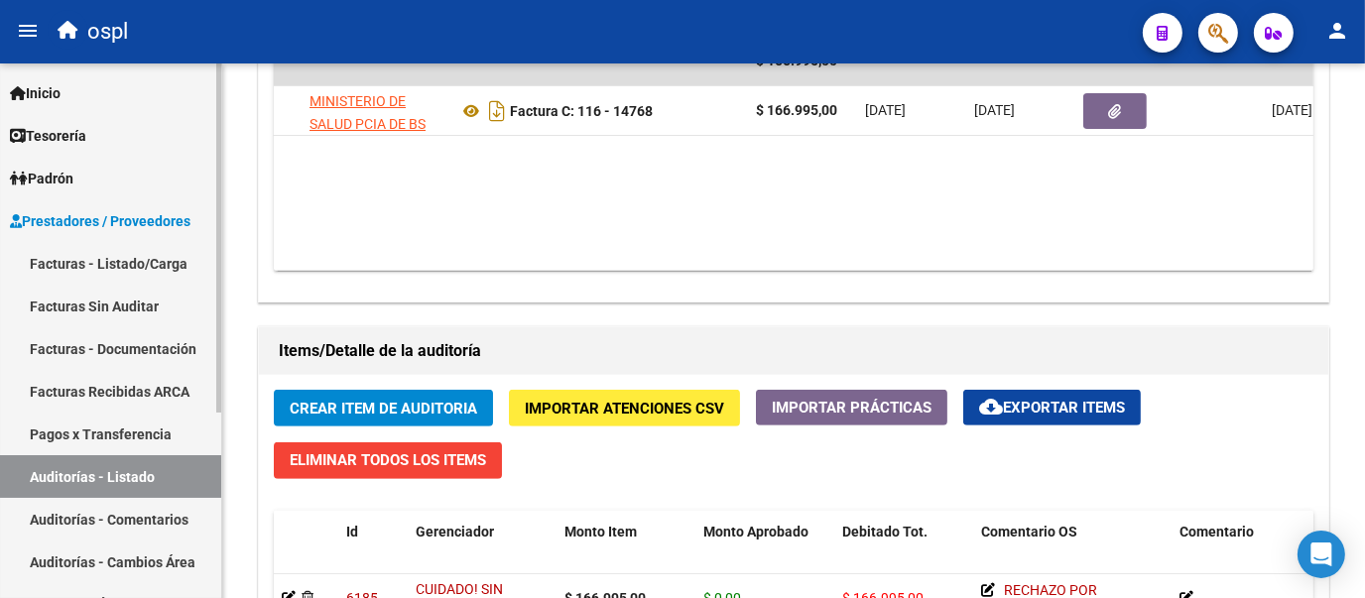
click at [152, 305] on link "Facturas Sin Auditar" at bounding box center [110, 306] width 221 height 43
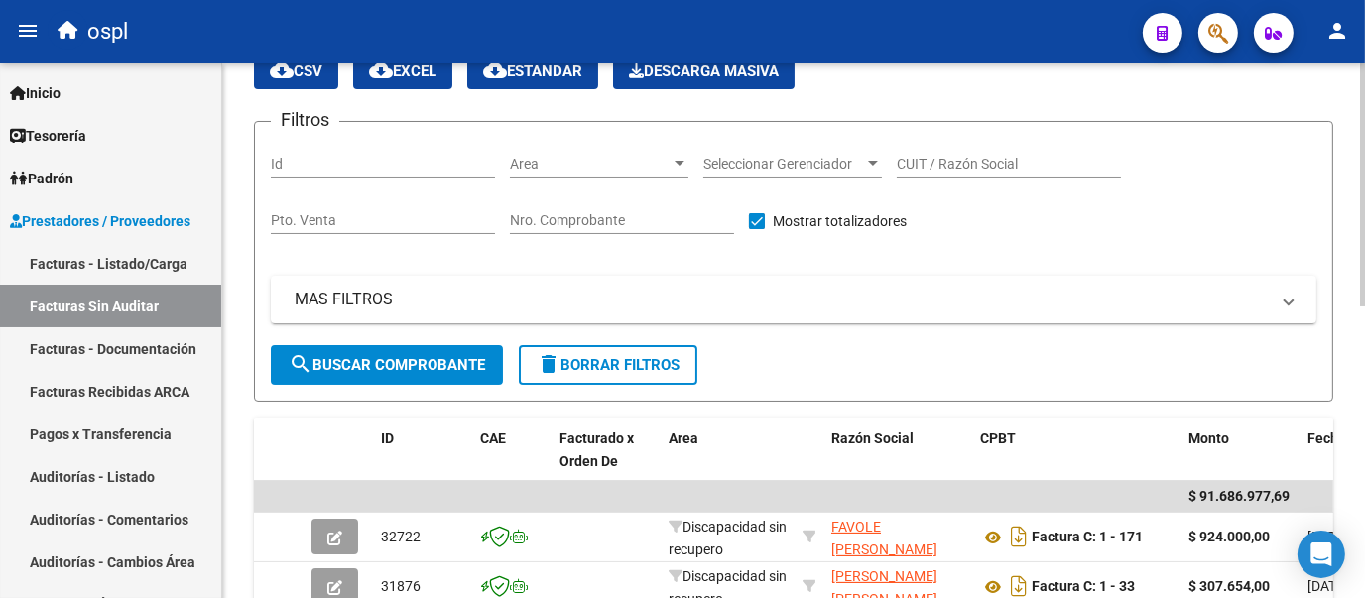
scroll to position [644, 0]
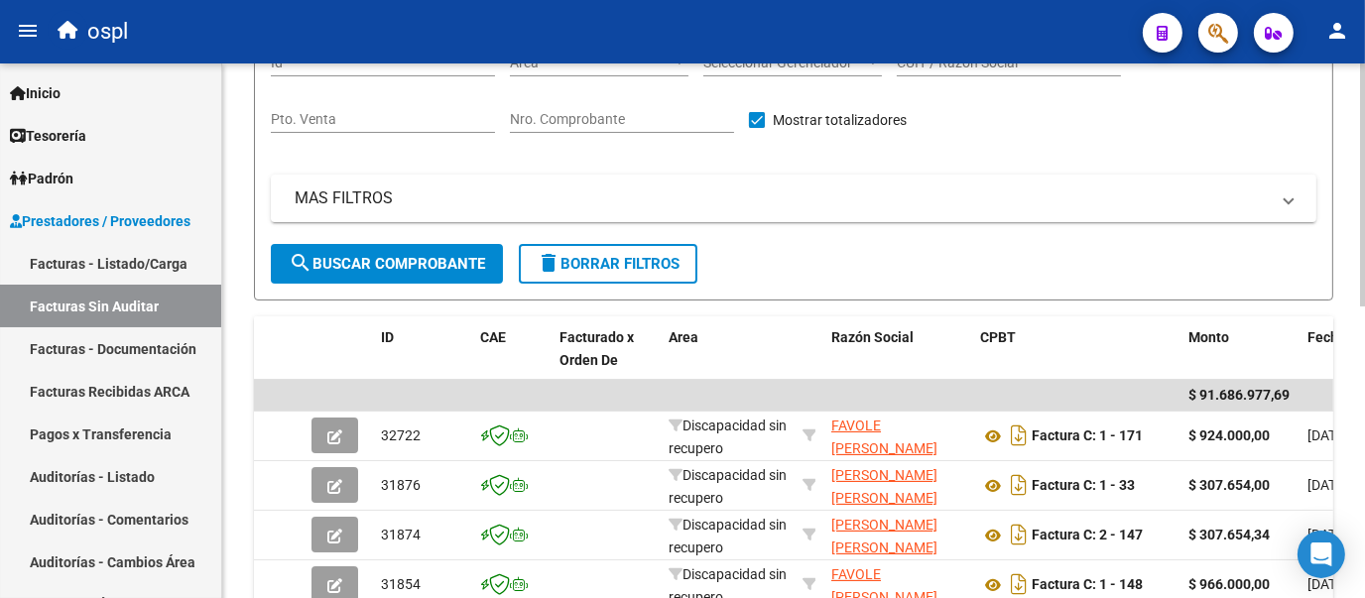
click at [1363, 200] on div at bounding box center [1362, 275] width 5 height 243
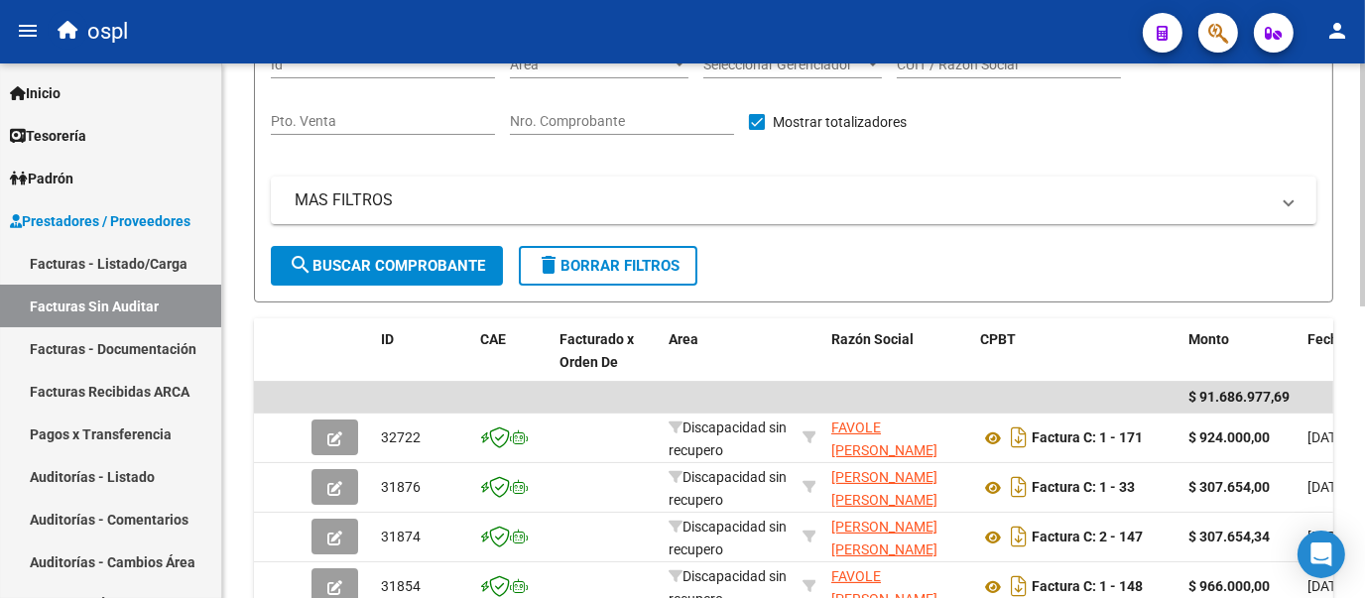
click at [642, 114] on input "Nro. Comprobante" at bounding box center [622, 121] width 224 height 17
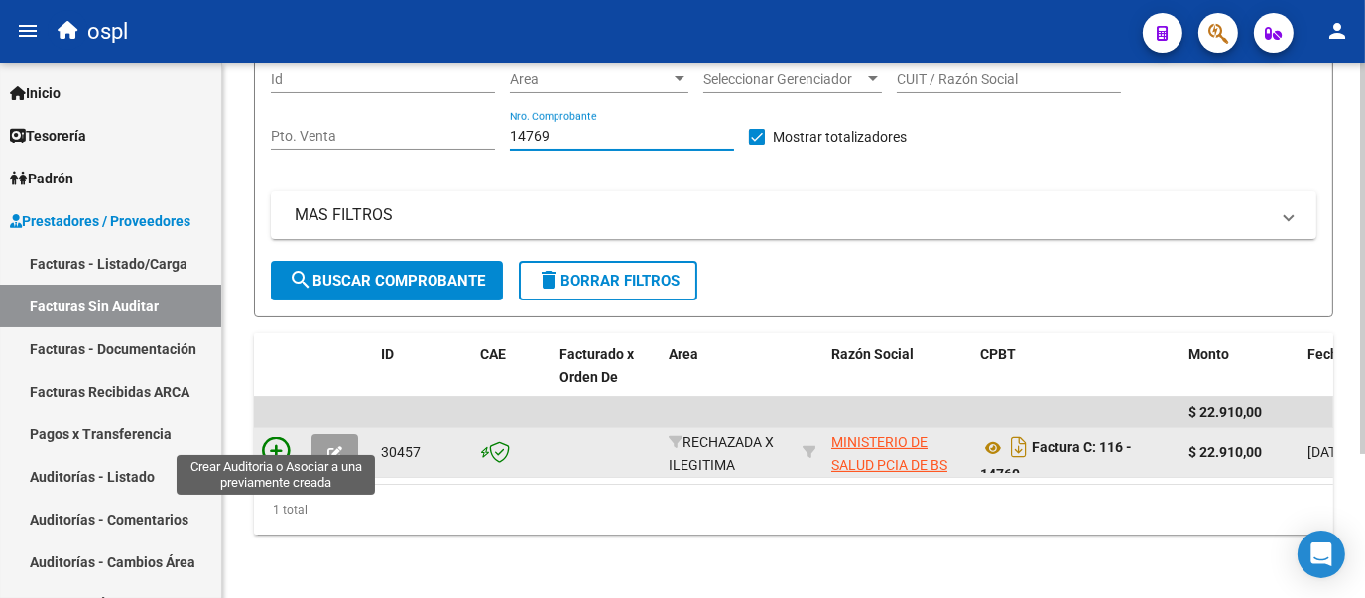
type input "14769"
click at [282, 437] on icon at bounding box center [276, 451] width 28 height 28
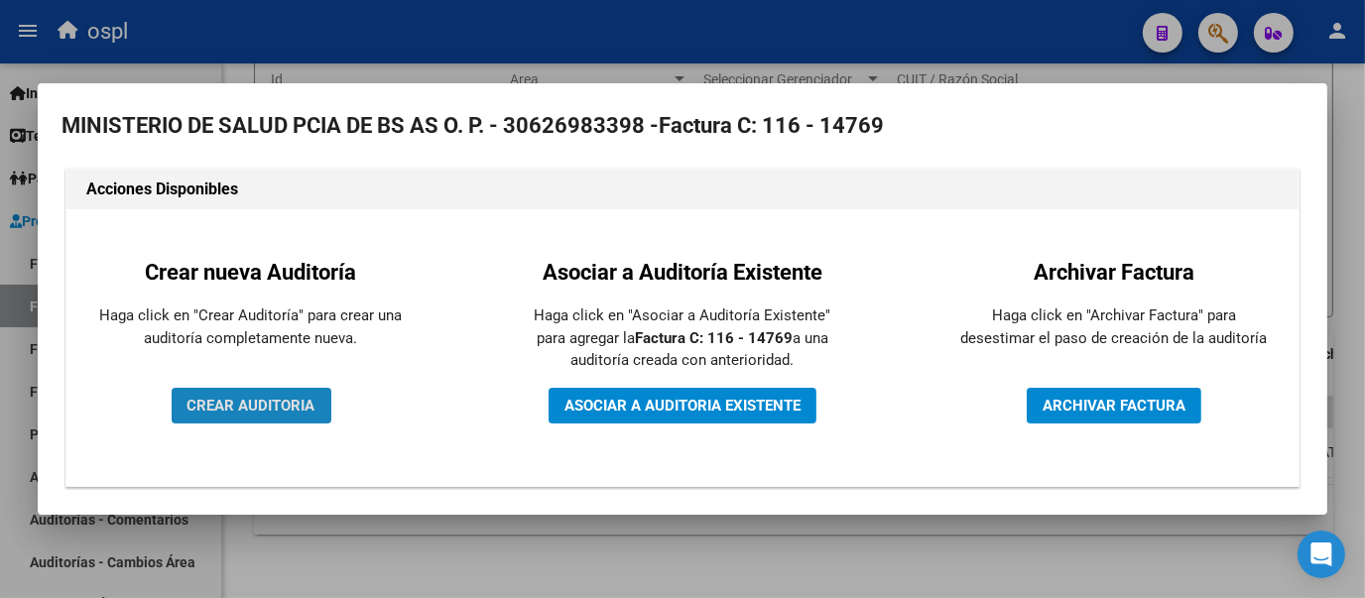
click at [272, 393] on button "CREAR AUDITORIA" at bounding box center [252, 406] width 160 height 36
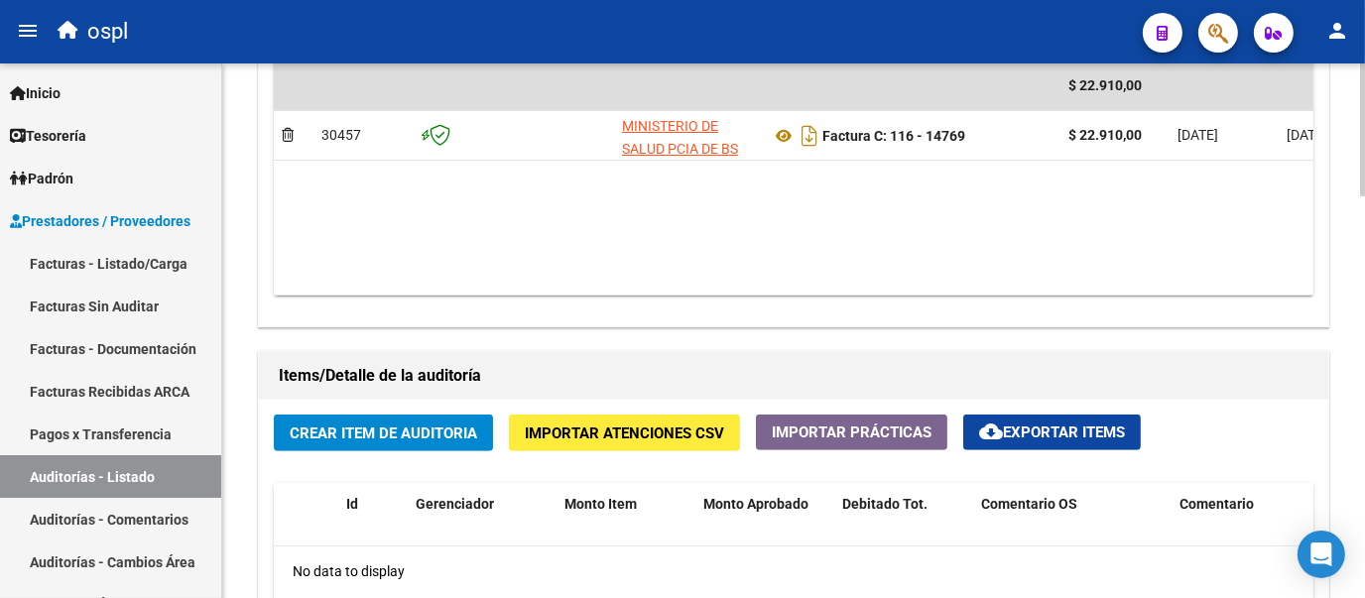
scroll to position [1177, 0]
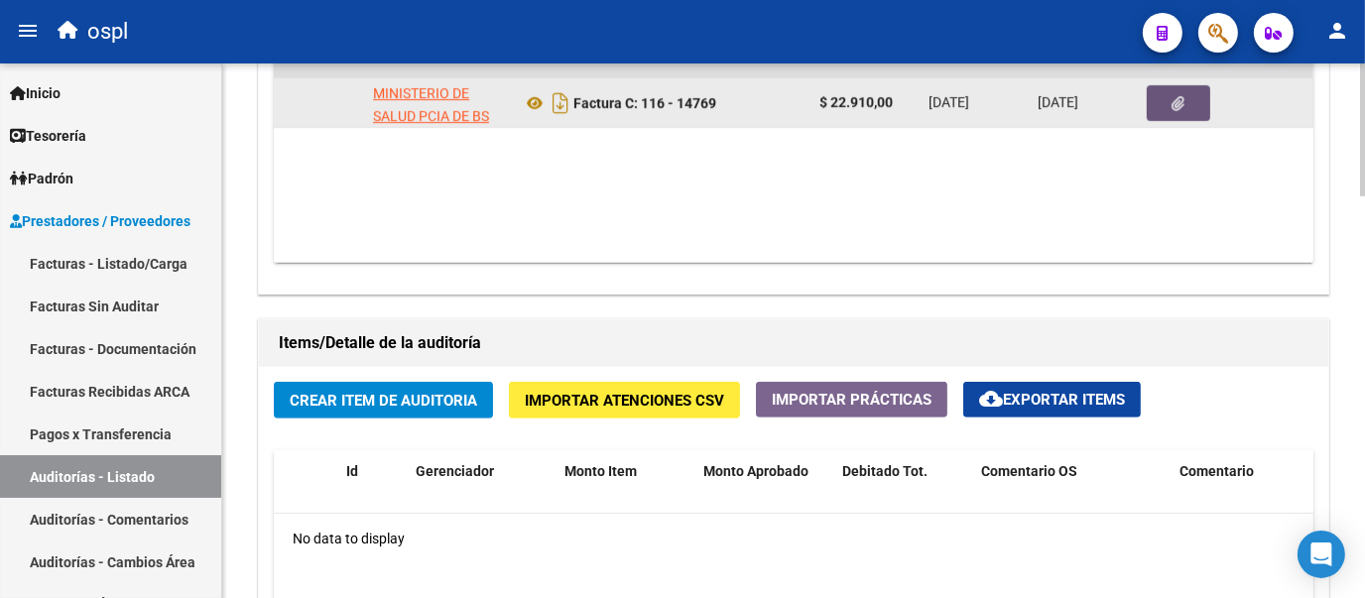
click at [1161, 117] on button "button" at bounding box center [1177, 103] width 63 height 36
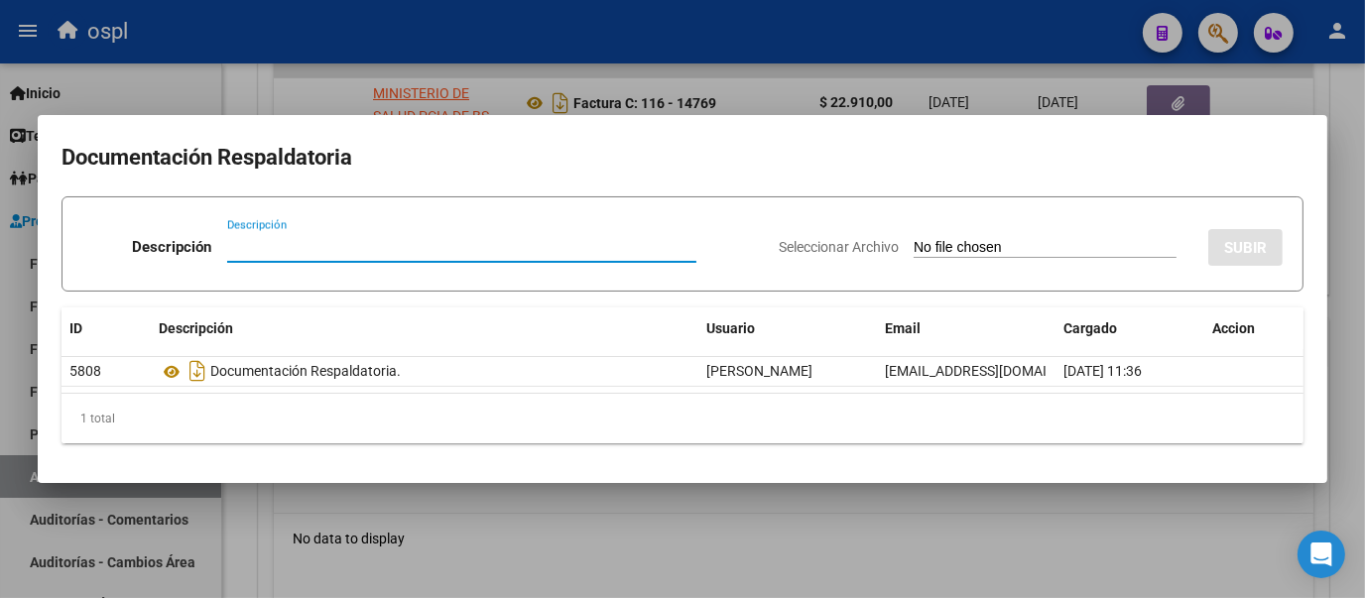
click at [913, 245] on input "Seleccionar Archivo" at bounding box center [1044, 248] width 263 height 19
type input "C:\fakepath\FC Nº14769 (1).pdf"
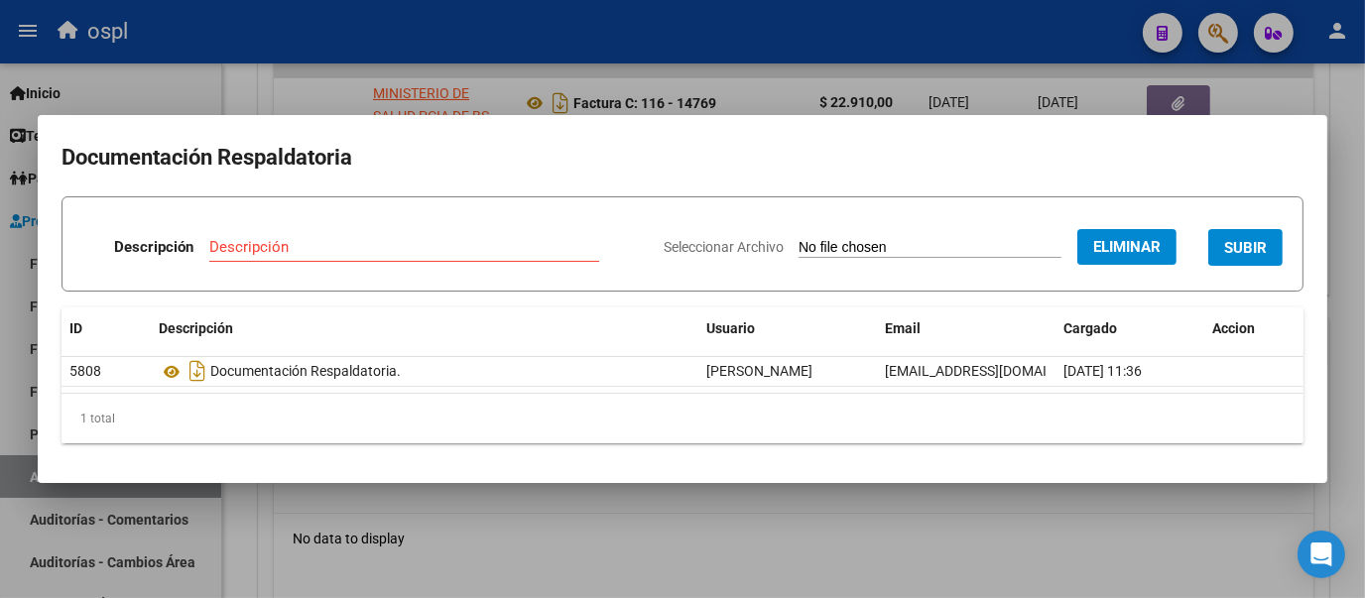
click at [318, 232] on div "Descripción" at bounding box center [404, 247] width 390 height 30
type input "RECHAZO"
click at [1249, 251] on span "SUBIR" at bounding box center [1245, 248] width 43 height 18
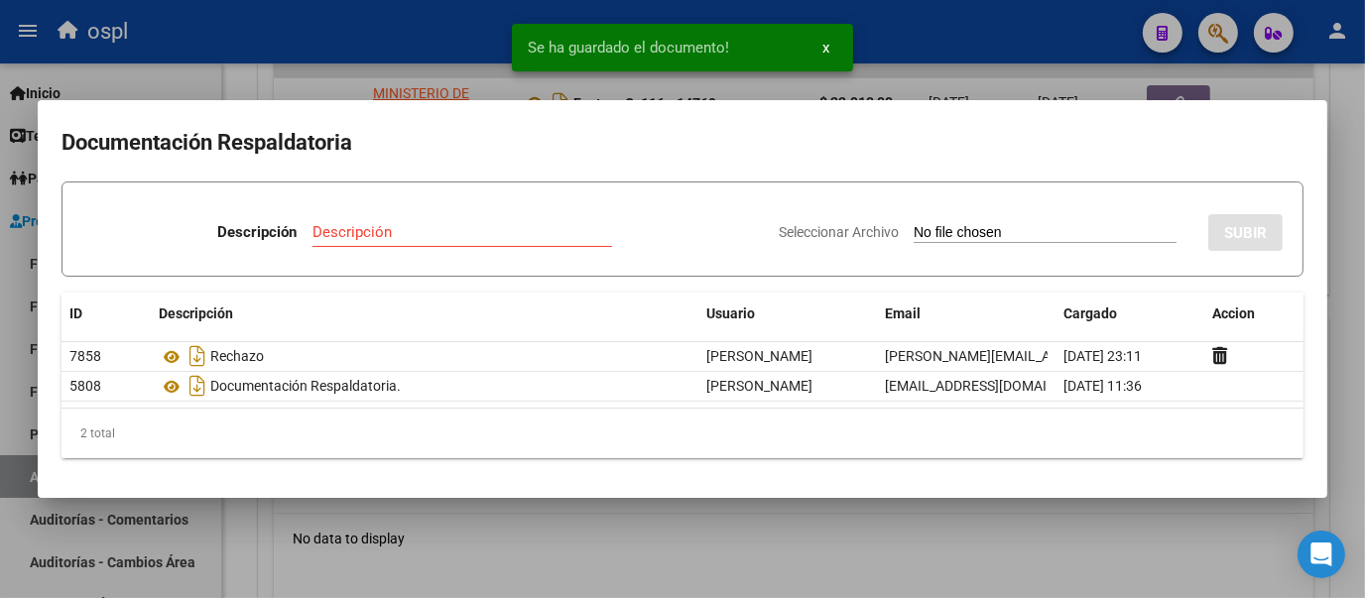
click at [234, 81] on div at bounding box center [682, 299] width 1365 height 598
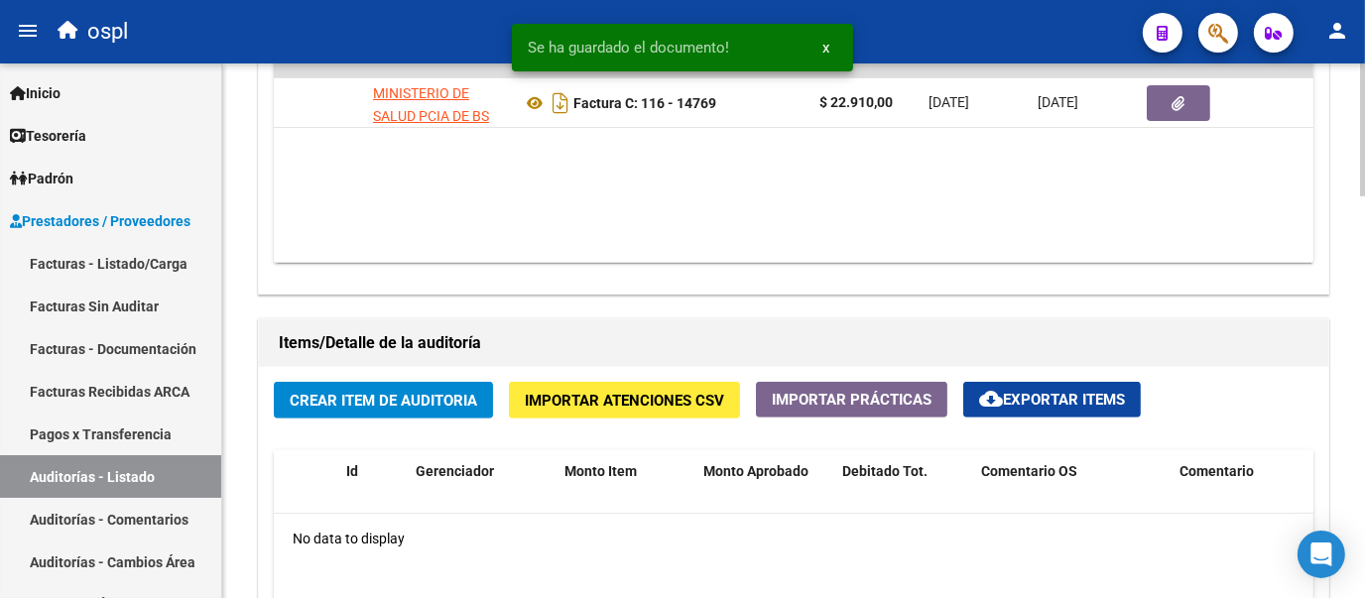
click at [381, 396] on span "Crear Item de Auditoria" at bounding box center [383, 401] width 187 height 18
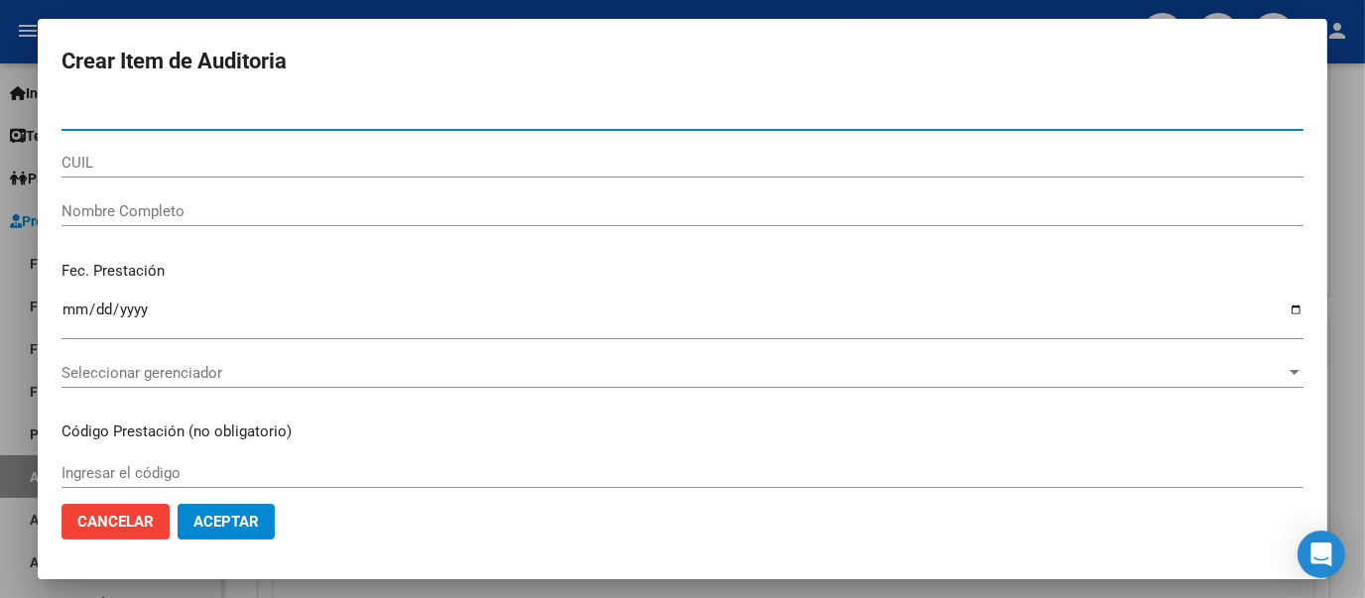
click at [254, 211] on input "Nombre Completo" at bounding box center [682, 211] width 1242 height 18
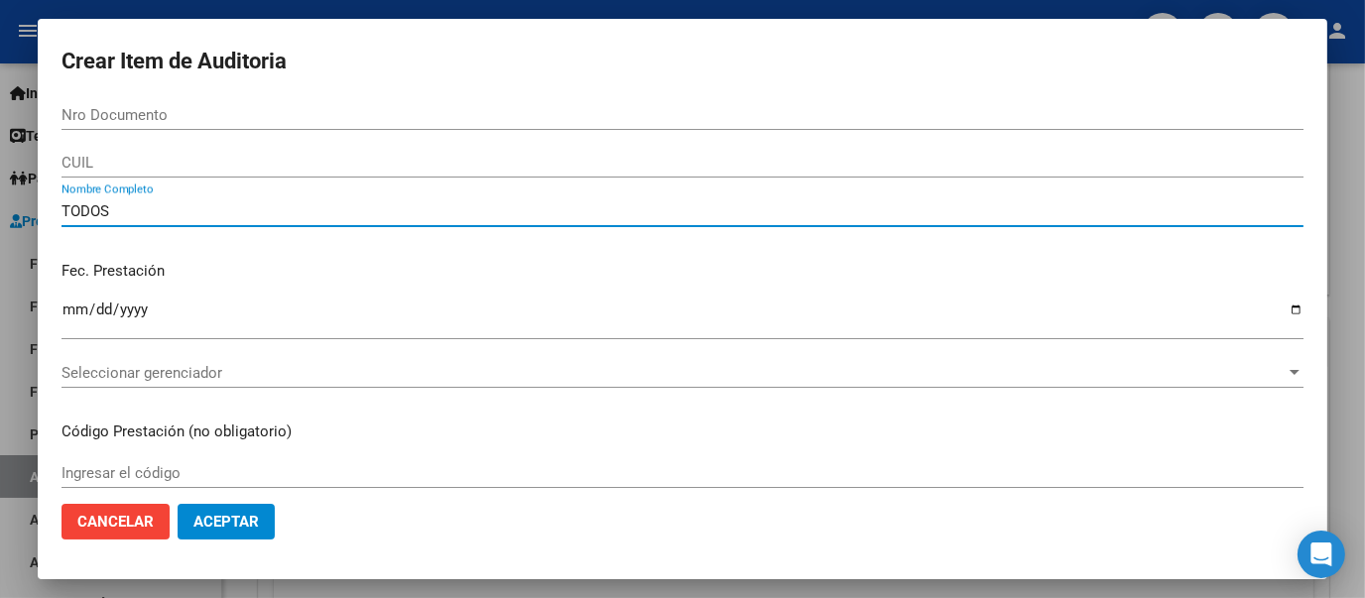
type input "TODOS"
click at [538, 277] on p "Fec. Prestación" at bounding box center [682, 271] width 1242 height 23
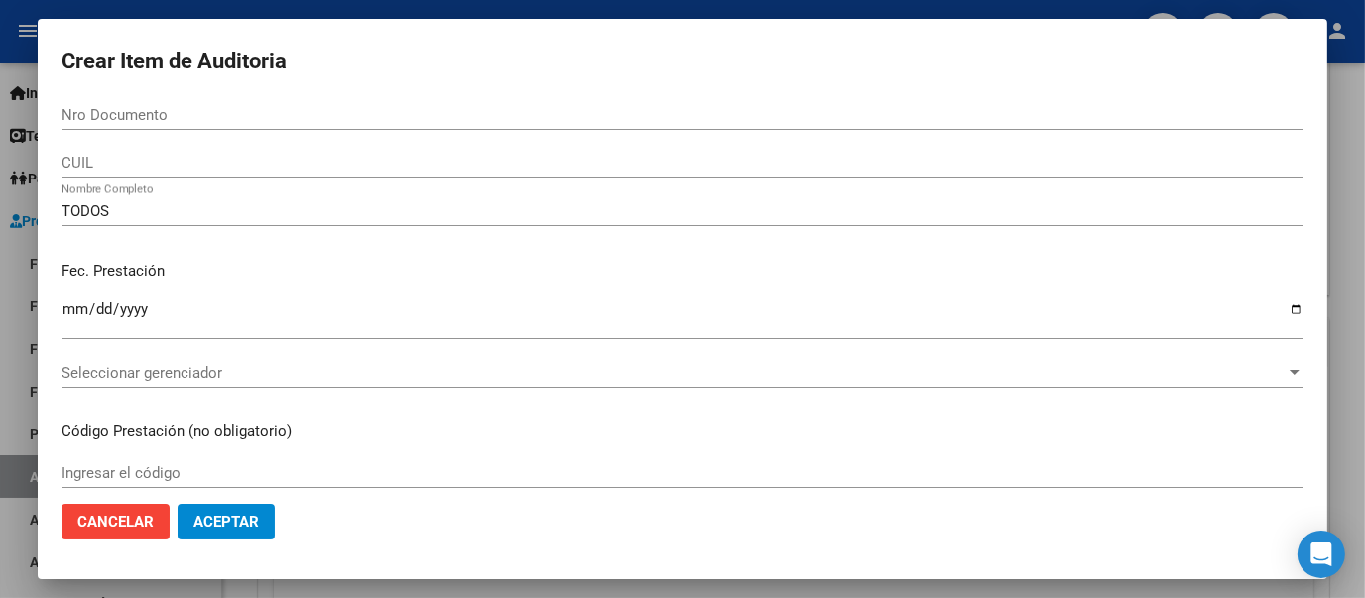
click at [621, 268] on p "Fec. Prestación" at bounding box center [682, 271] width 1242 height 23
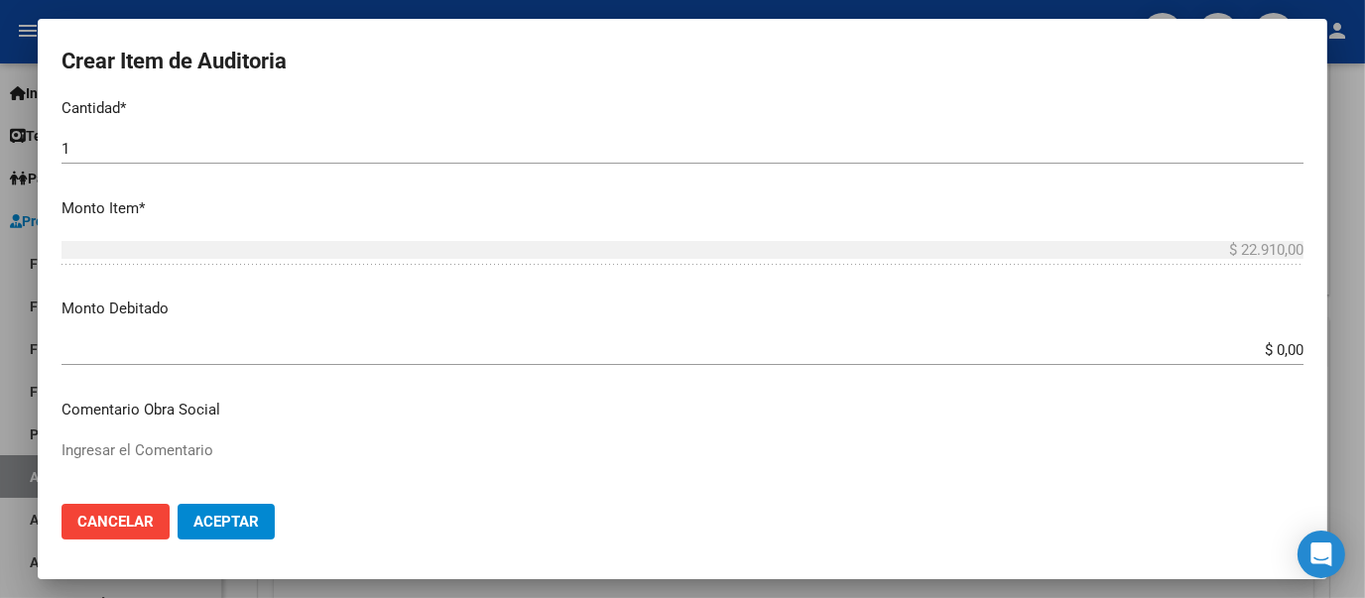
scroll to position [616, 0]
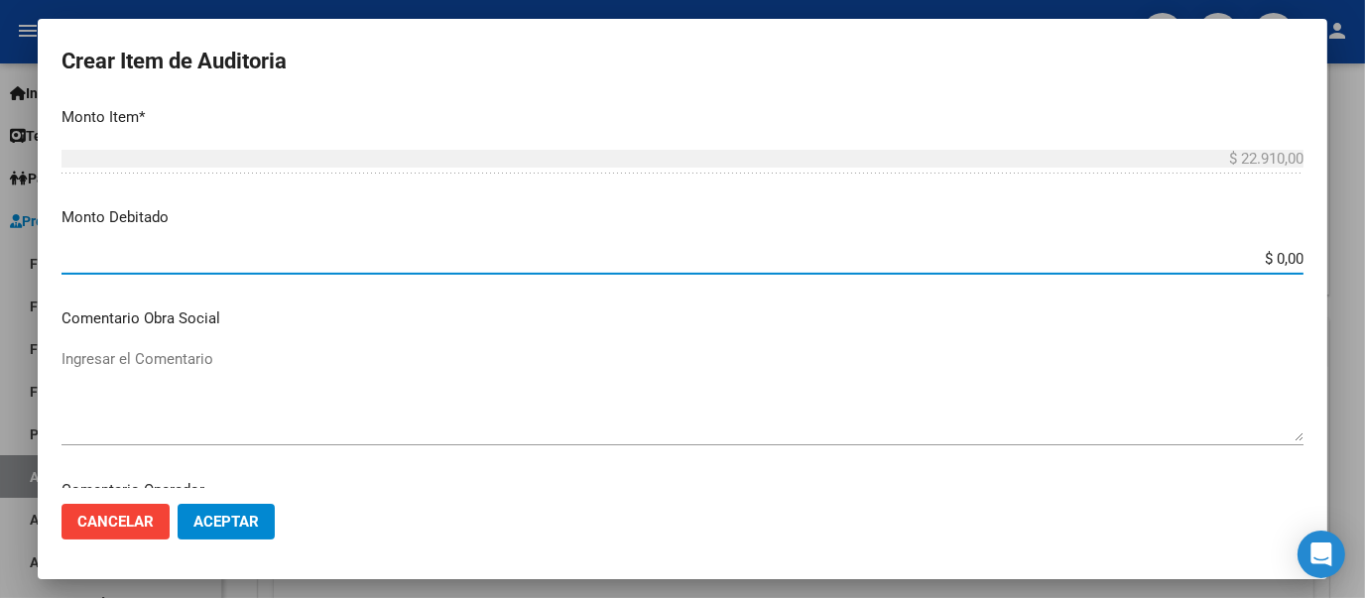
click at [1285, 261] on input "$ 0,00" at bounding box center [682, 259] width 1242 height 18
type input "$ 22.910,00"
click at [993, 363] on textarea "Ingresar el Comentario" at bounding box center [682, 394] width 1242 height 93
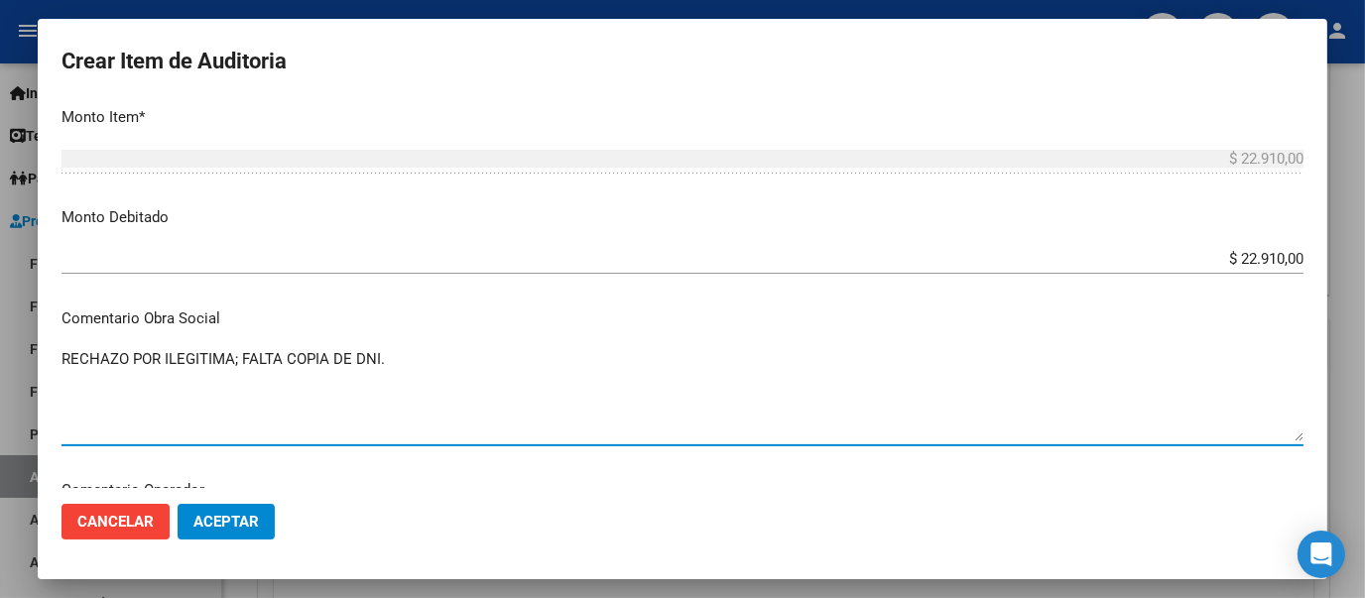
type textarea "RECHAZO POR ILEGITIMA; FALTA COPIA DE DNI."
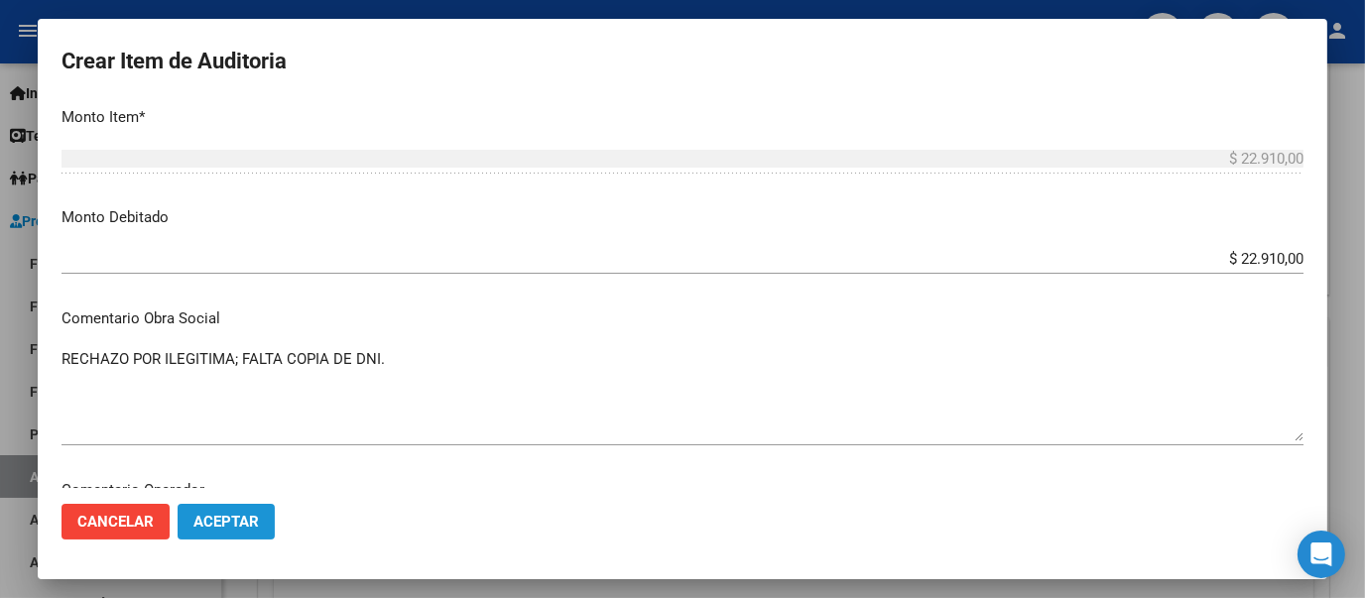
click at [259, 530] on button "Aceptar" at bounding box center [226, 522] width 97 height 36
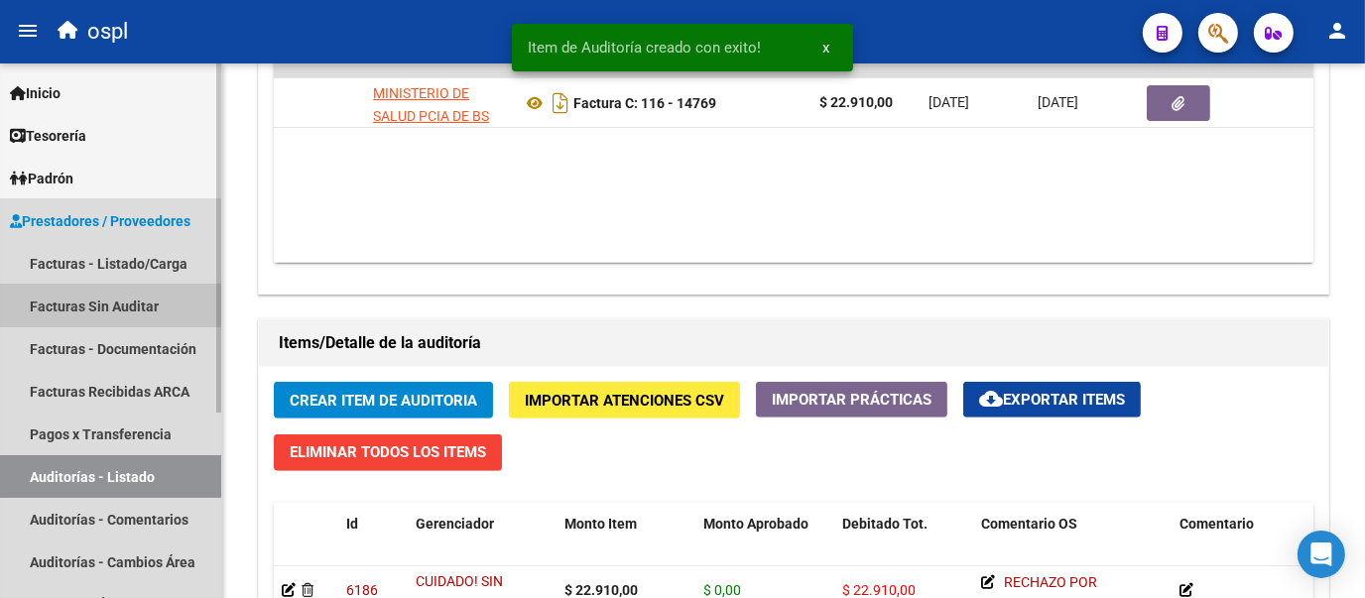
click at [147, 291] on link "Facturas Sin Auditar" at bounding box center [110, 306] width 221 height 43
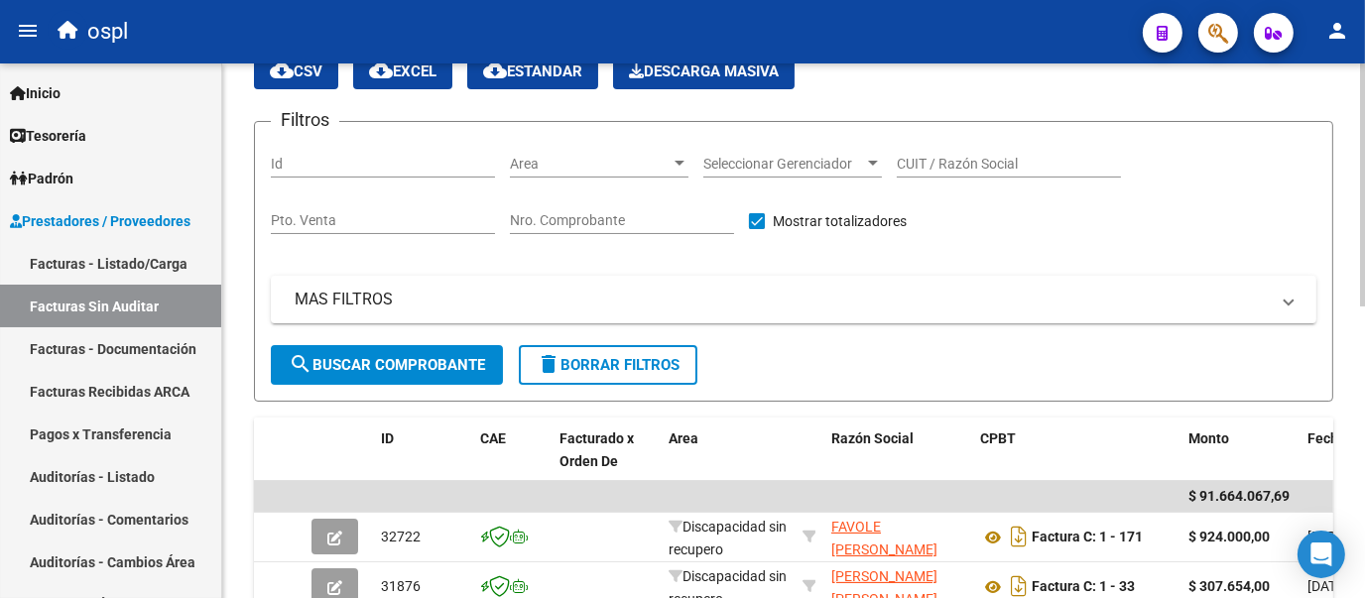
scroll to position [644, 0]
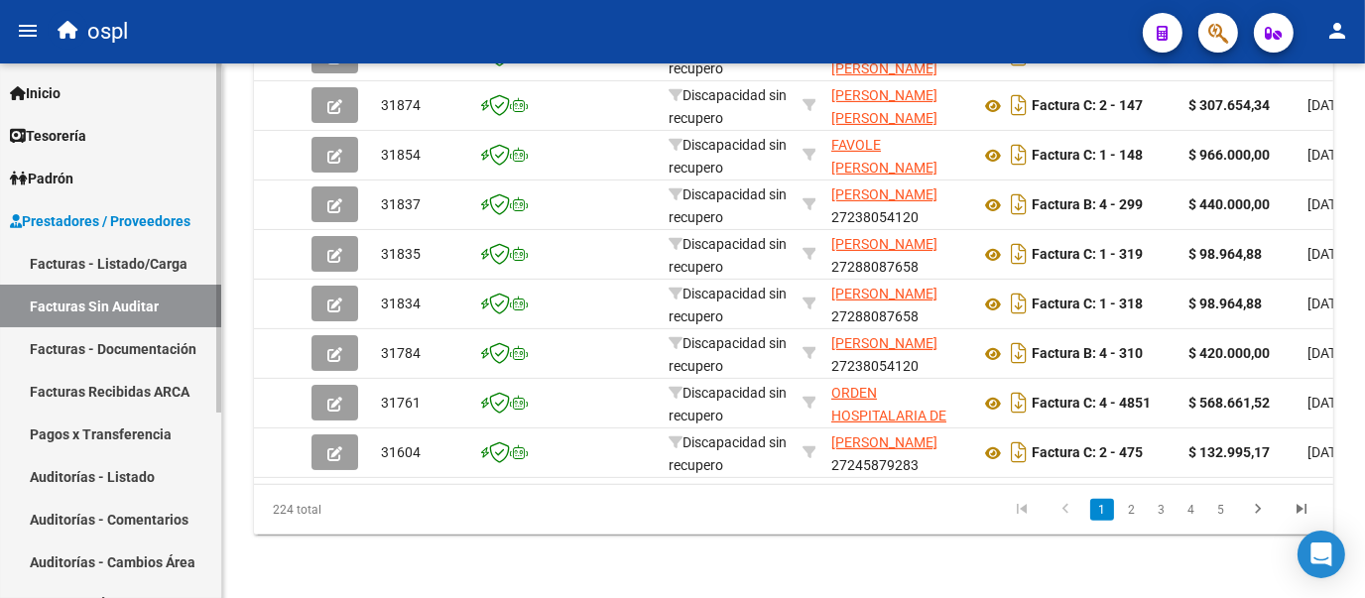
click at [172, 255] on link "Facturas - Listado/Carga" at bounding box center [110, 263] width 221 height 43
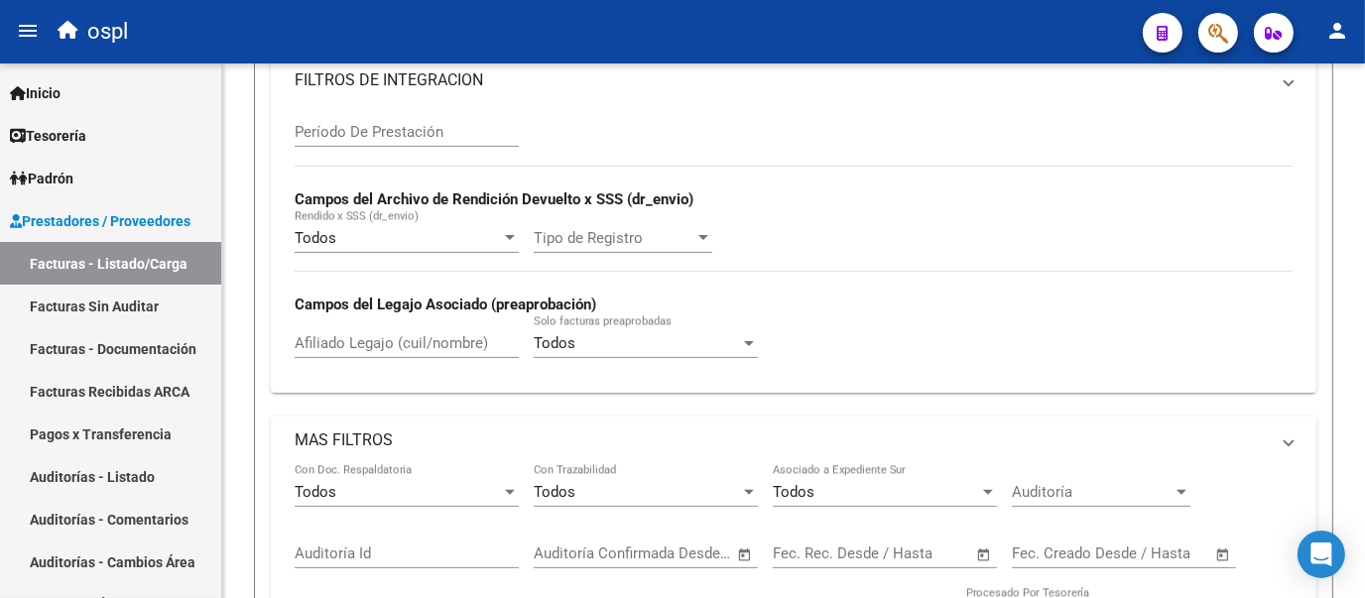
scroll to position [286, 0]
